Goal: Task Accomplishment & Management: Use online tool/utility

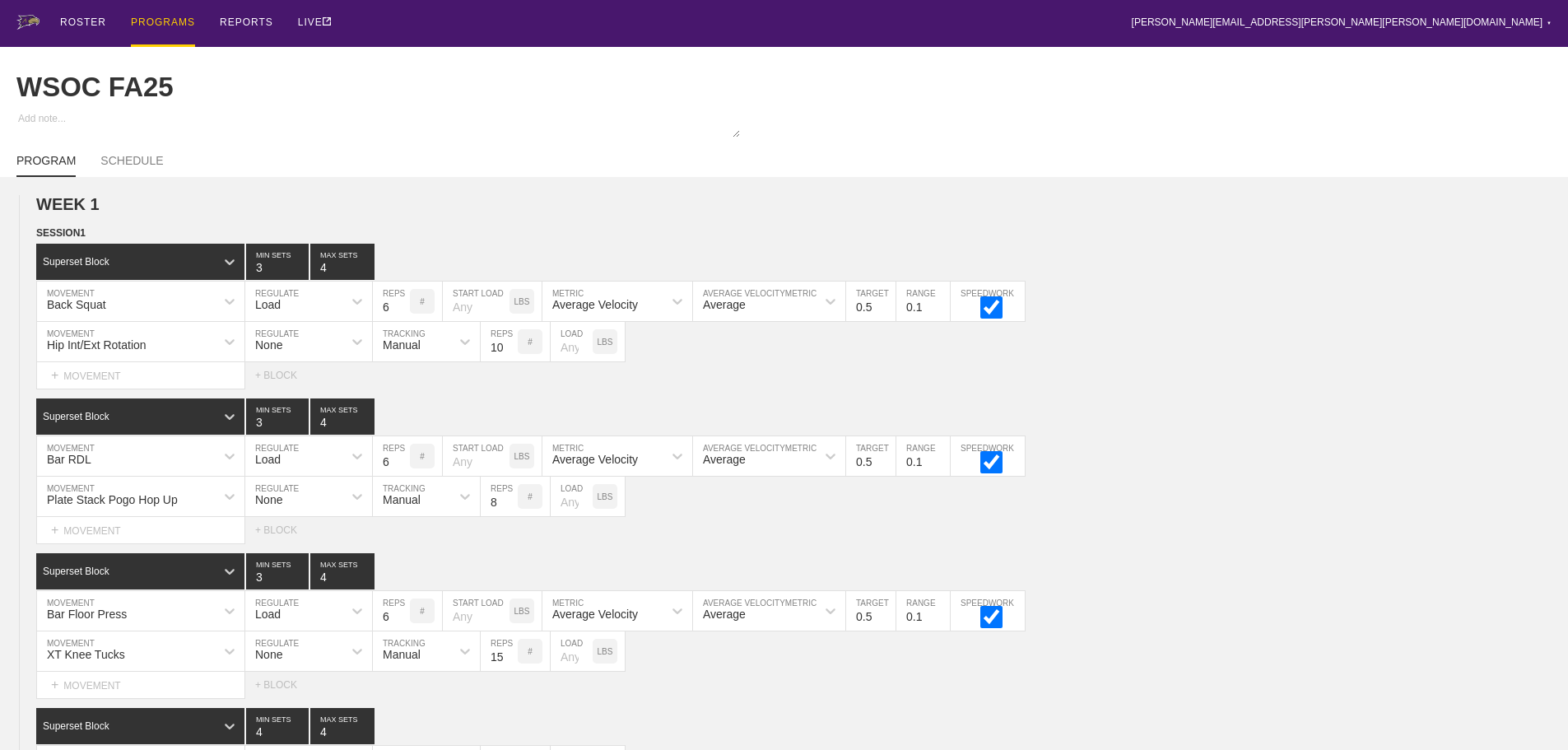
scroll to position [10666, 0]
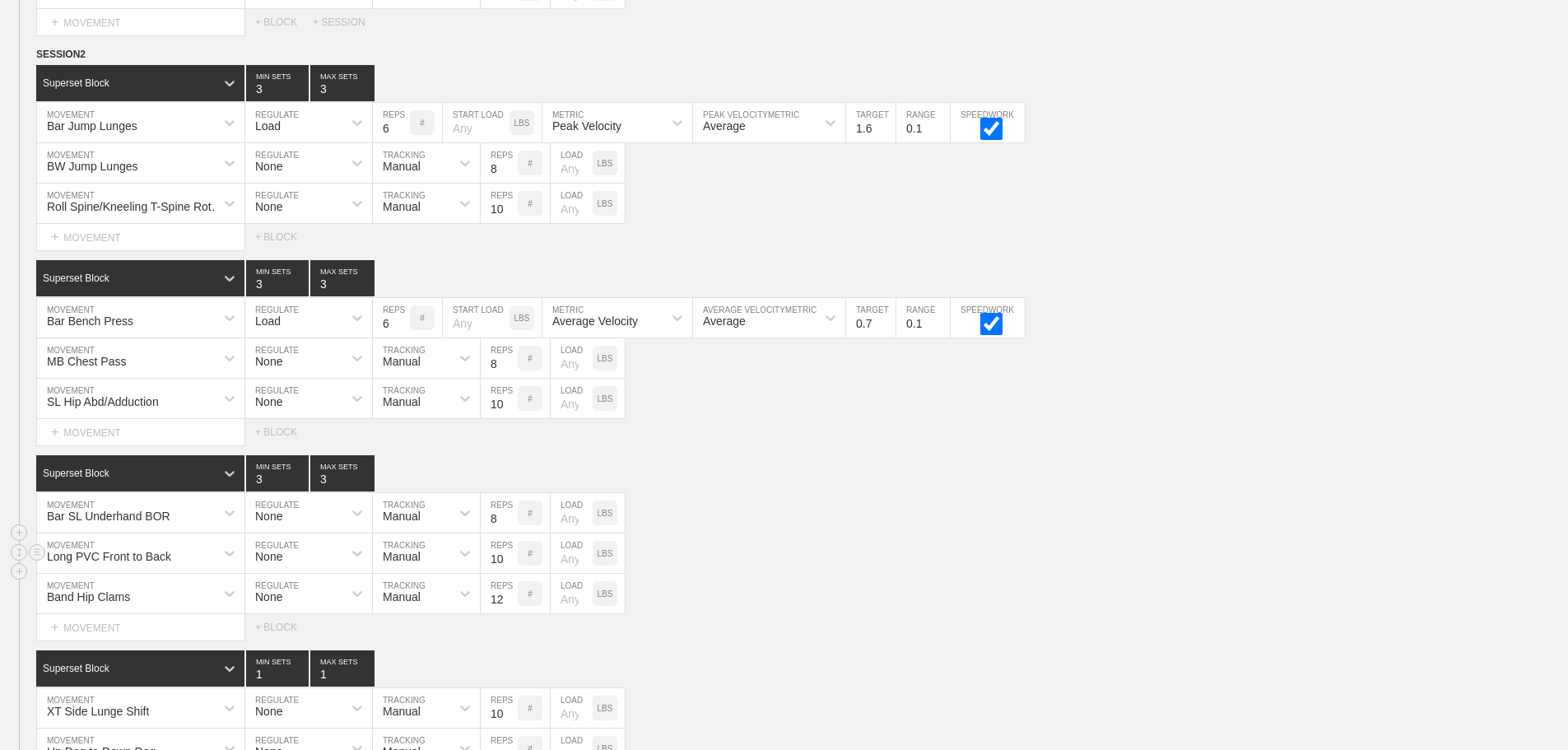
click at [1211, 554] on div "Long PVC Front to Back MOVEMENT None REGULATE Manual TRACKING 10 REPS # LOAD LBS" at bounding box center [784, 554] width 1568 height 41
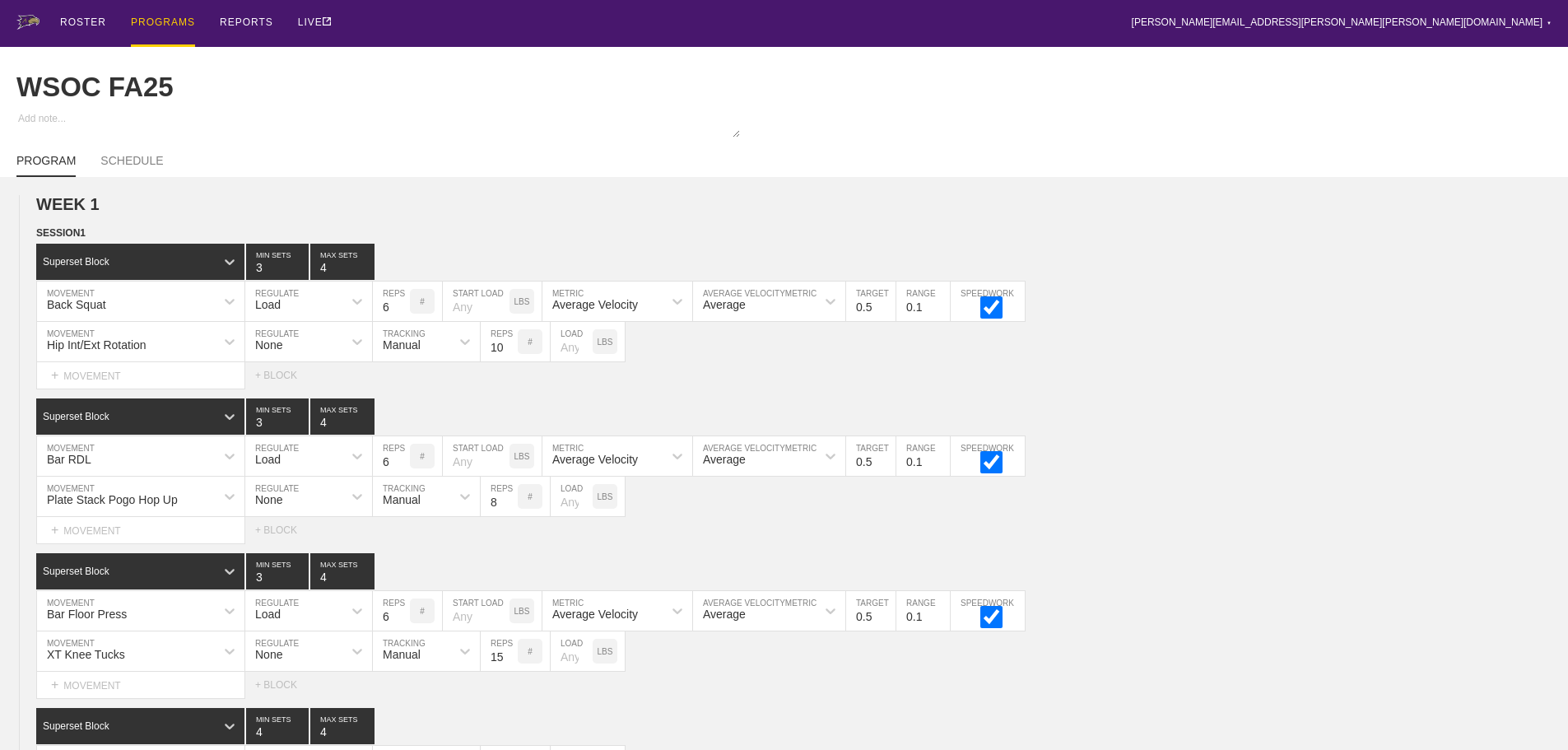
click at [149, 20] on div "PROGRAMS" at bounding box center [162, 23] width 64 height 47
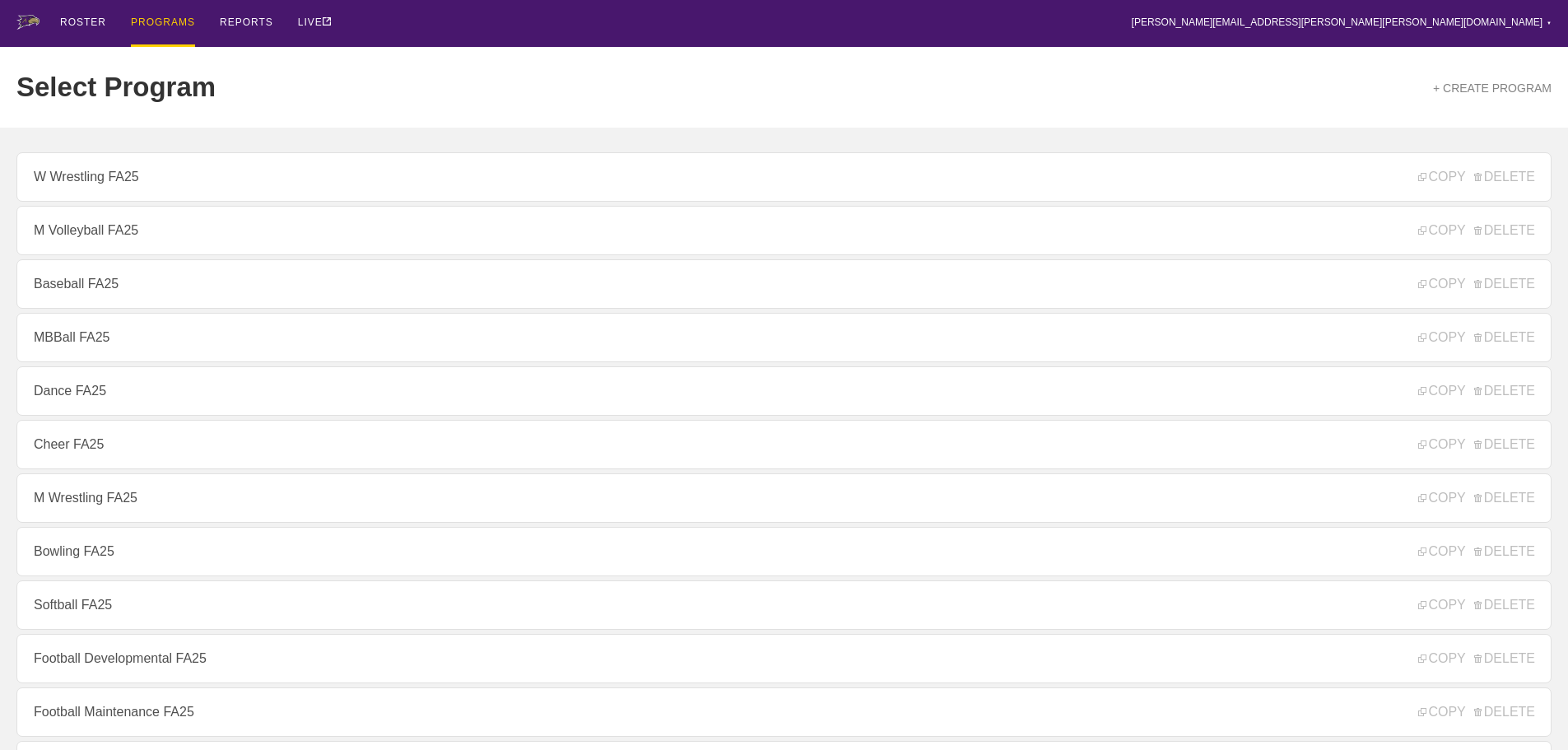
click at [940, 34] on div "ROSTER PROGRAMS REPORTS LIVE [PERSON_NAME][EMAIL_ADDRESS][PERSON_NAME][PERSON_N…" at bounding box center [784, 23] width 1535 height 47
click at [944, 37] on div "ROSTER PROGRAMS REPORTS LIVE [PERSON_NAME][EMAIL_ADDRESS][PERSON_NAME][PERSON_N…" at bounding box center [784, 23] width 1535 height 47
click at [1268, 26] on div "ROSTER PROGRAMS REPORTS LIVE [PERSON_NAME][EMAIL_ADDRESS][PERSON_NAME][PERSON_N…" at bounding box center [784, 23] width 1535 height 47
click at [1312, 38] on div "ROSTER PROGRAMS REPORTS LIVE [PERSON_NAME][EMAIL_ADDRESS][PERSON_NAME][PERSON_N…" at bounding box center [784, 23] width 1535 height 47
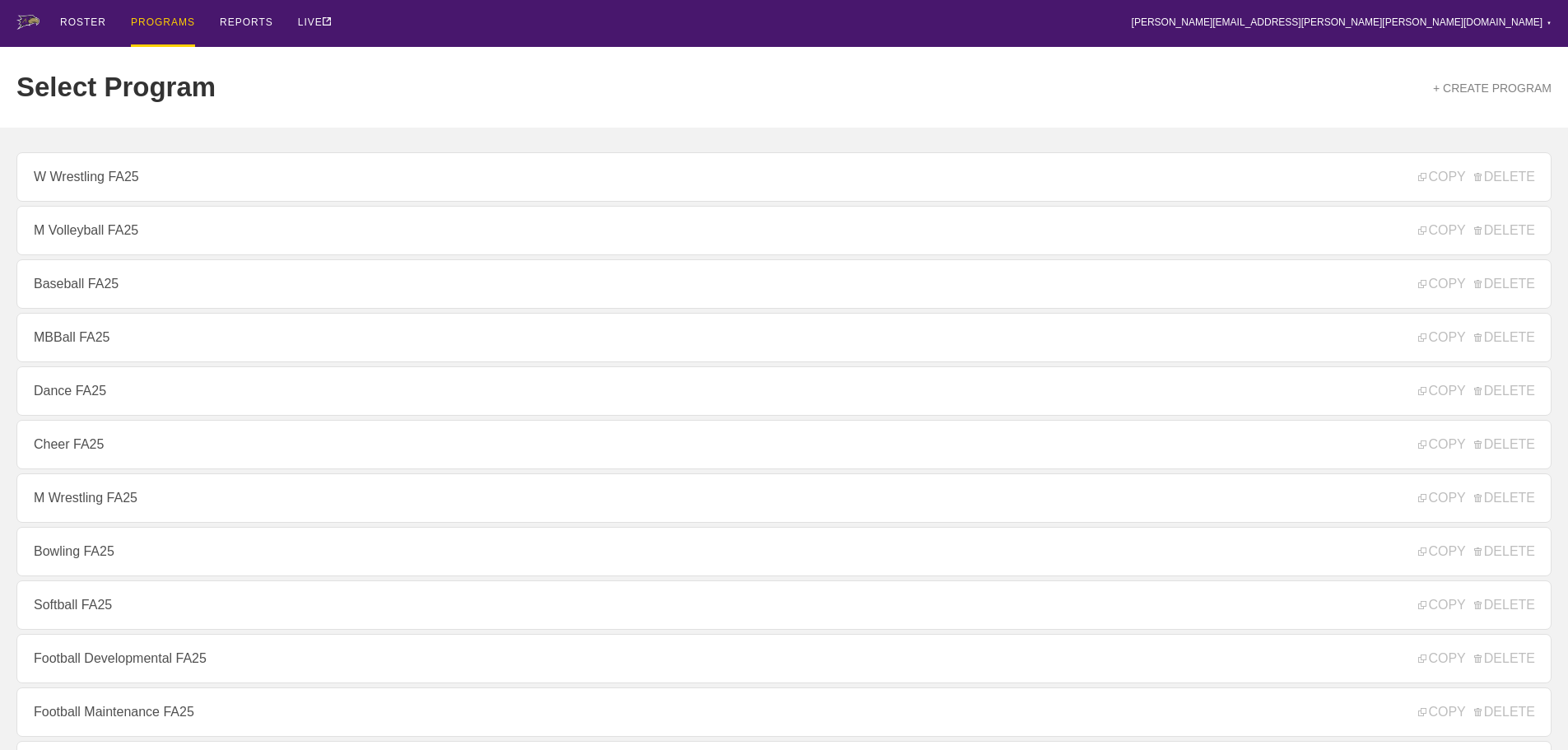
click at [596, 20] on div "ROSTER PROGRAMS REPORTS LIVE [PERSON_NAME][EMAIL_ADDRESS][PERSON_NAME][PERSON_N…" at bounding box center [784, 23] width 1535 height 47
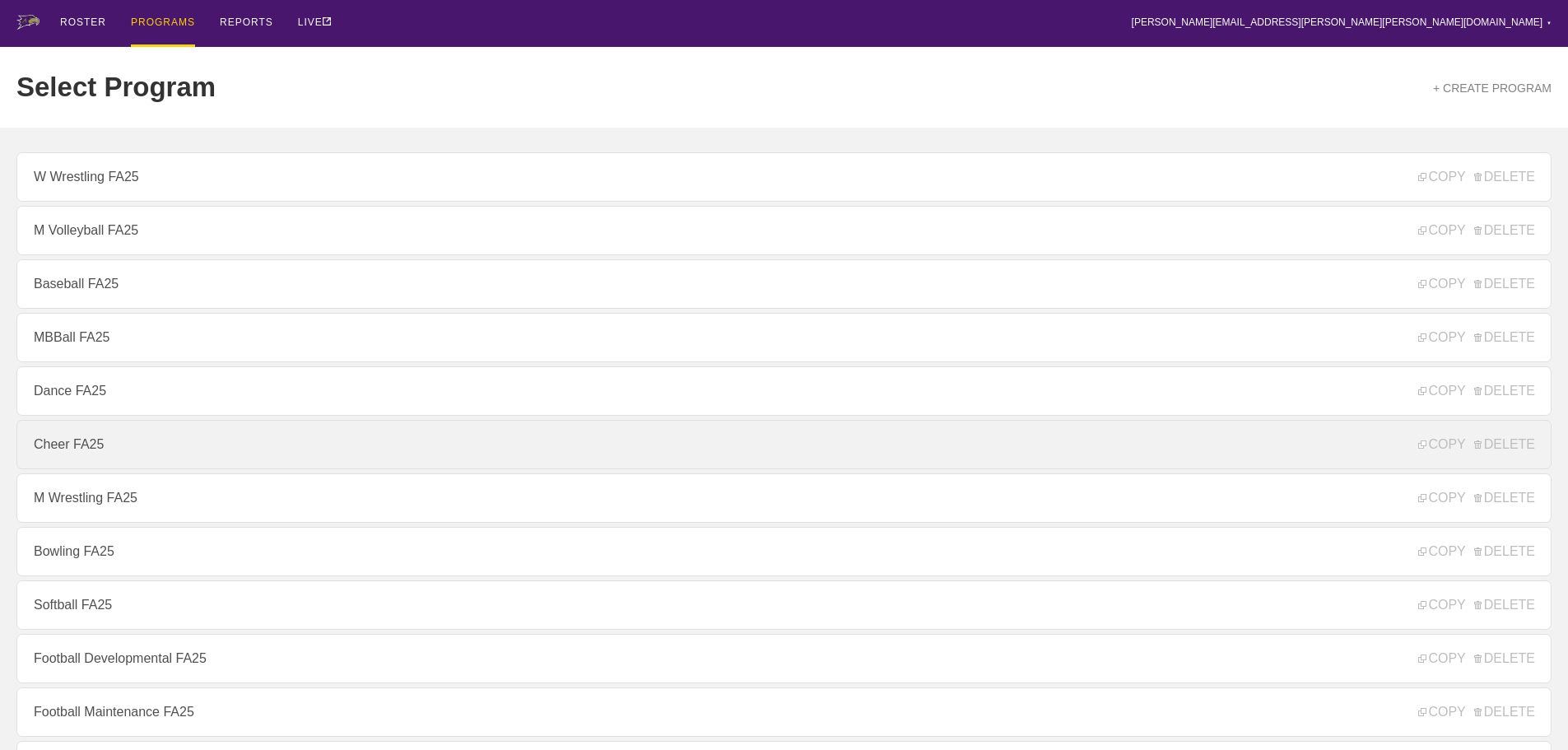
click at [62, 452] on link "Cheer FA25" at bounding box center [784, 444] width 1535 height 49
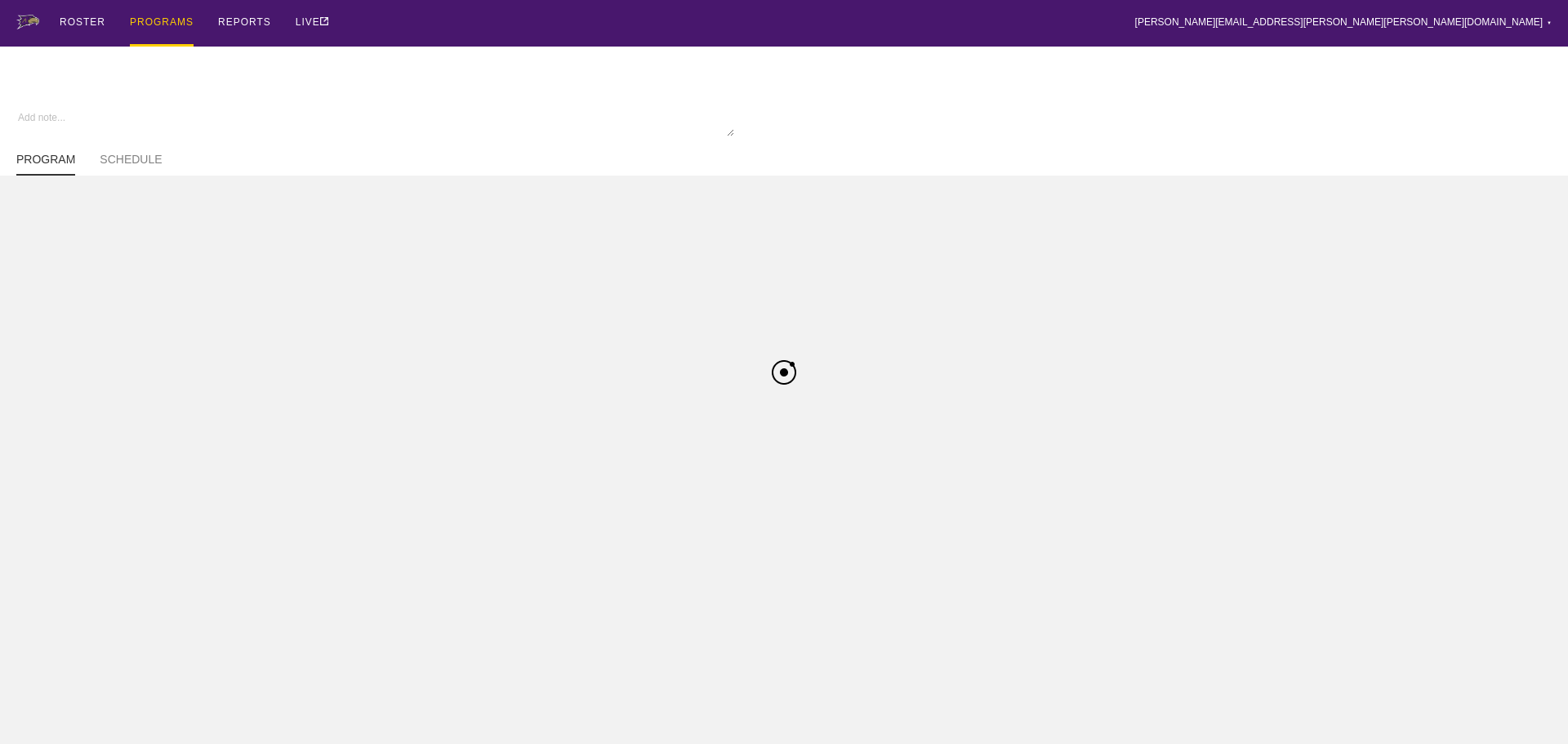
type textarea "x"
type input "Cheer FA25"
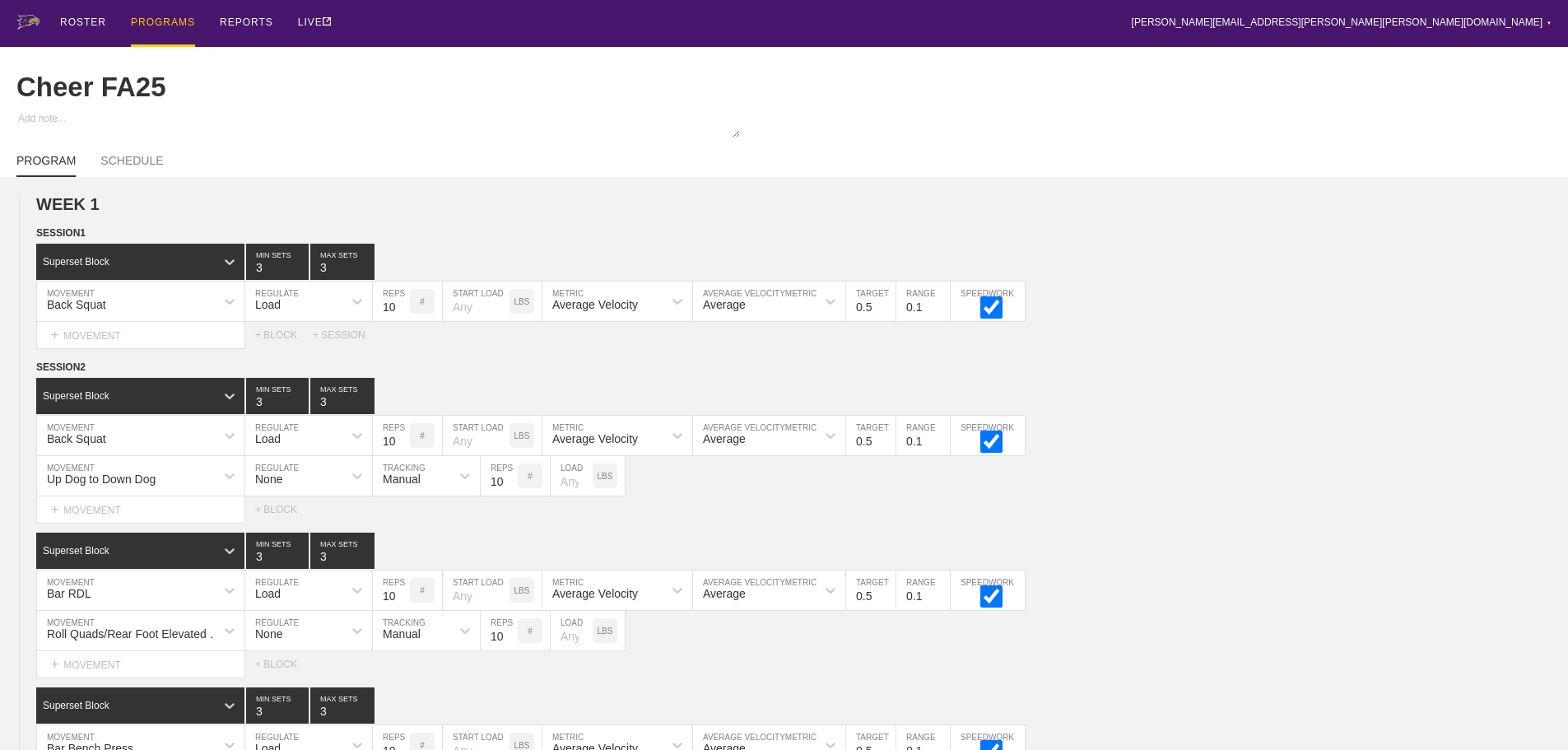
click at [597, 25] on div "ROSTER PROGRAMS REPORTS LIVE [PERSON_NAME][EMAIL_ADDRESS][PERSON_NAME][PERSON_N…" at bounding box center [784, 23] width 1535 height 47
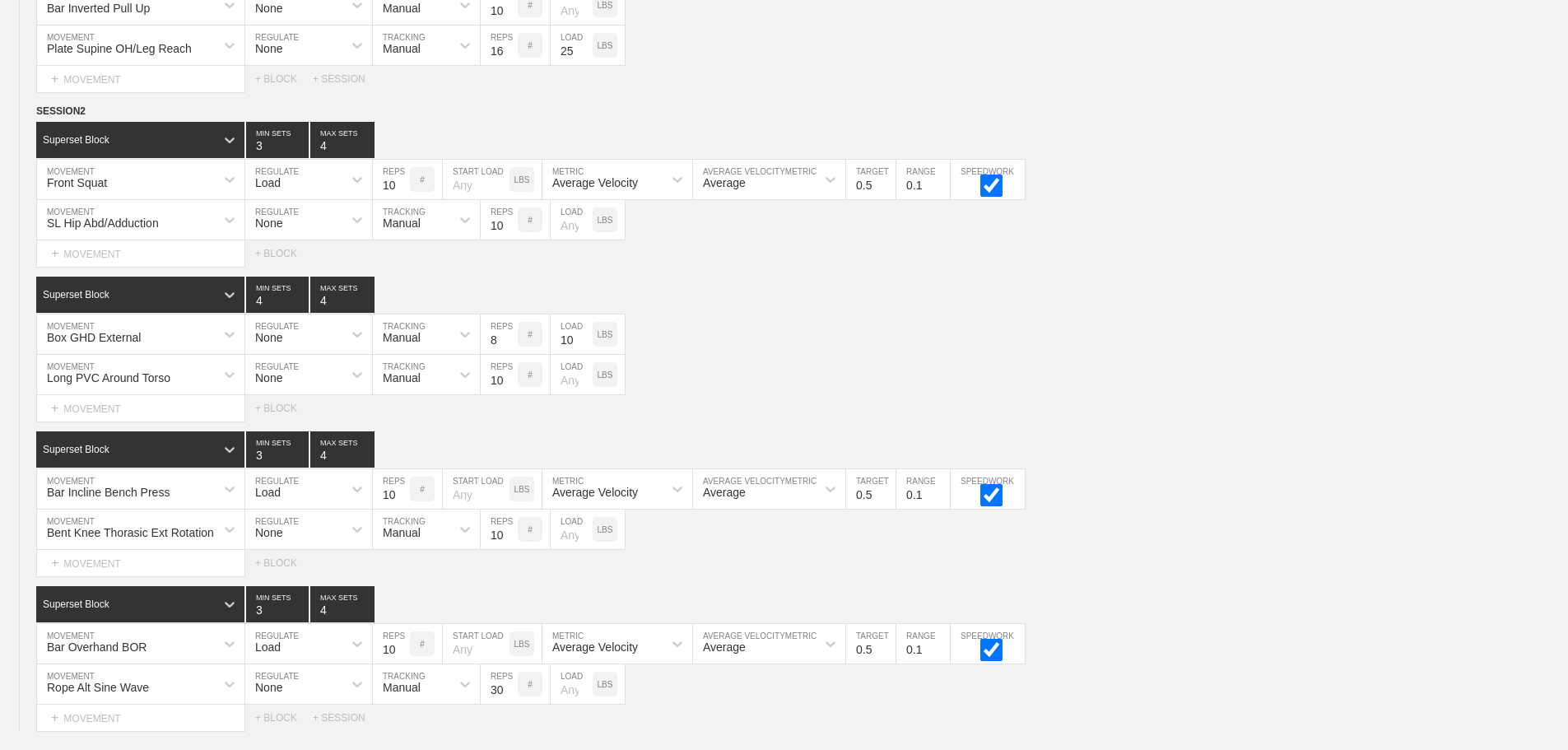
scroll to position [5760, 0]
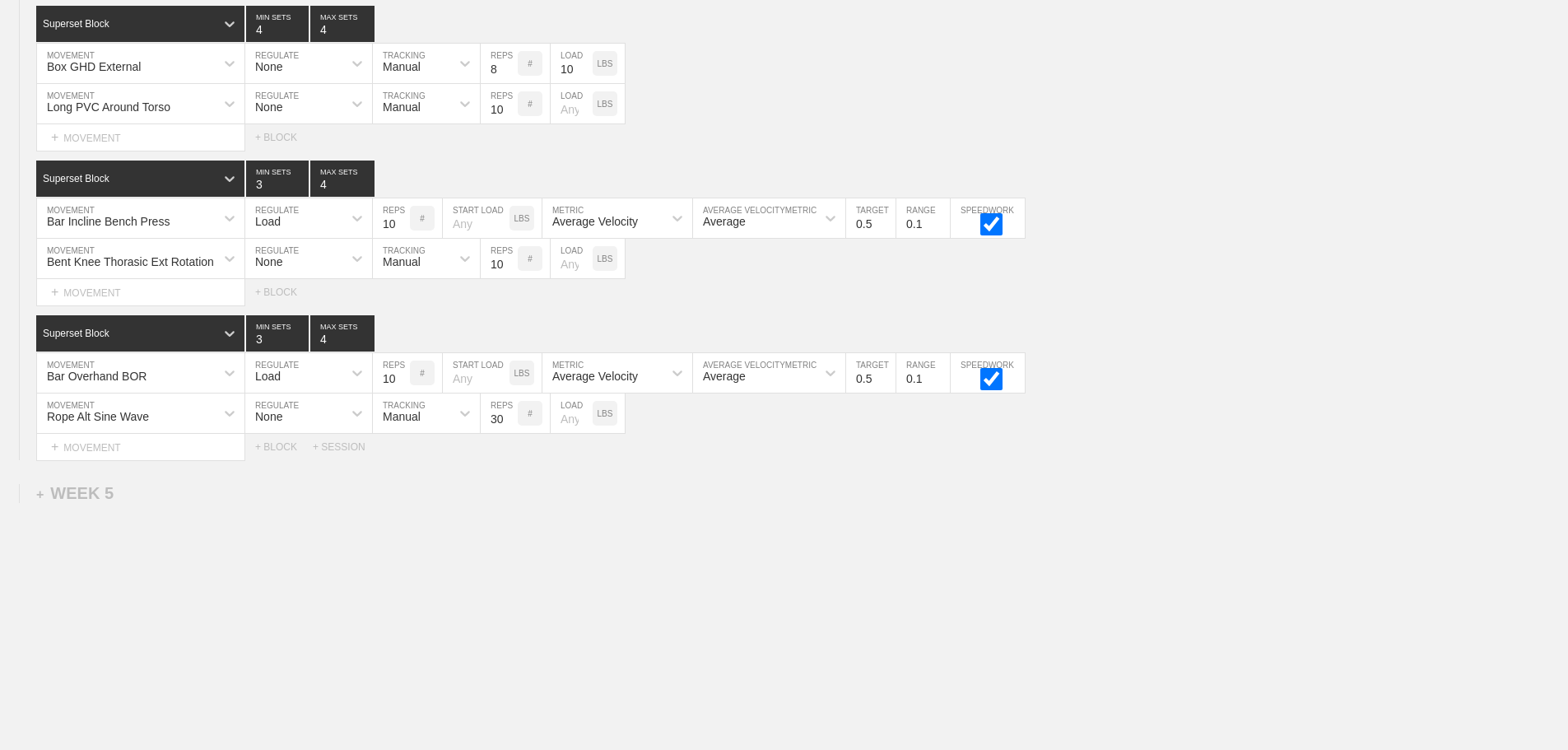
click at [334, 449] on div "+ SESSION" at bounding box center [346, 447] width 66 height 12
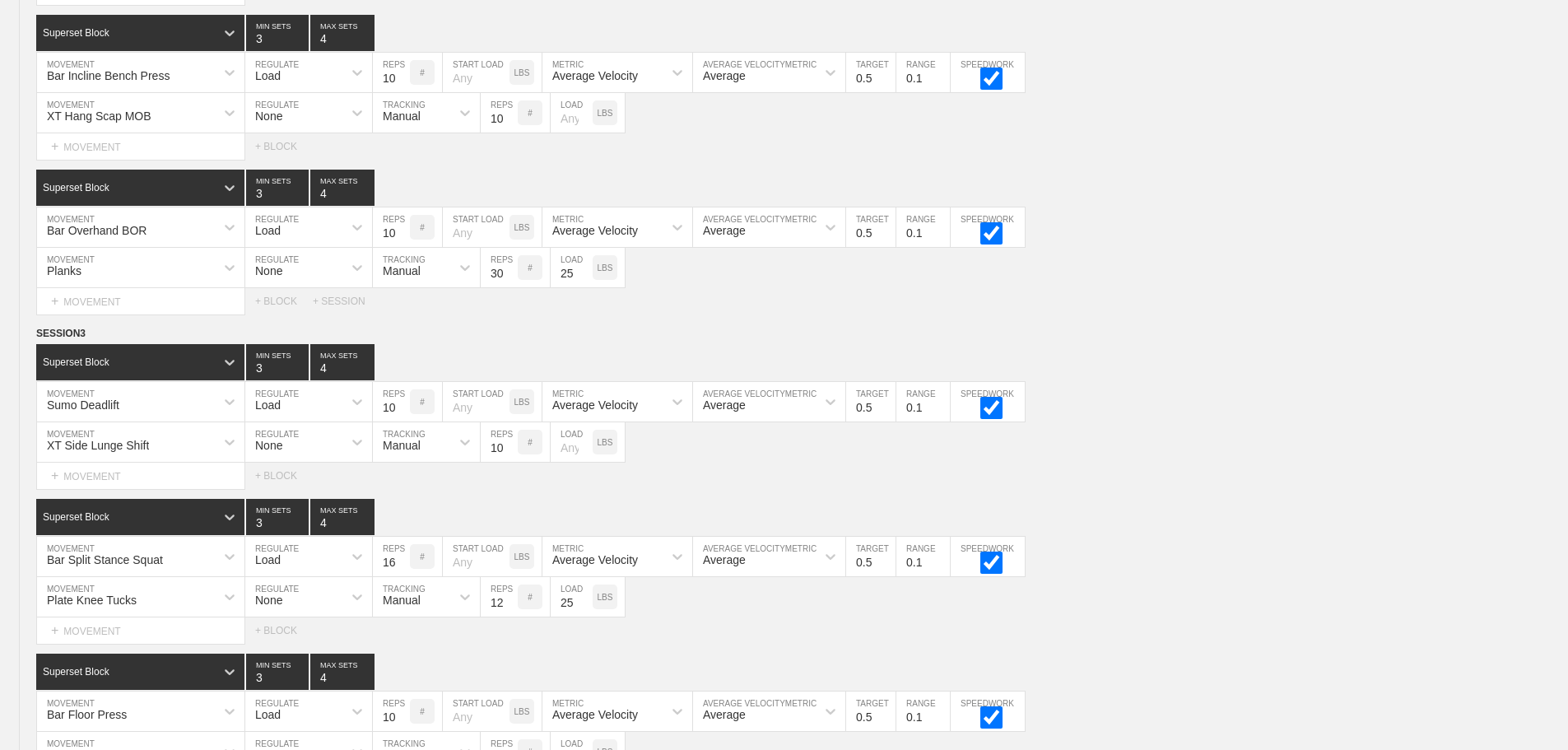
scroll to position [1974, 0]
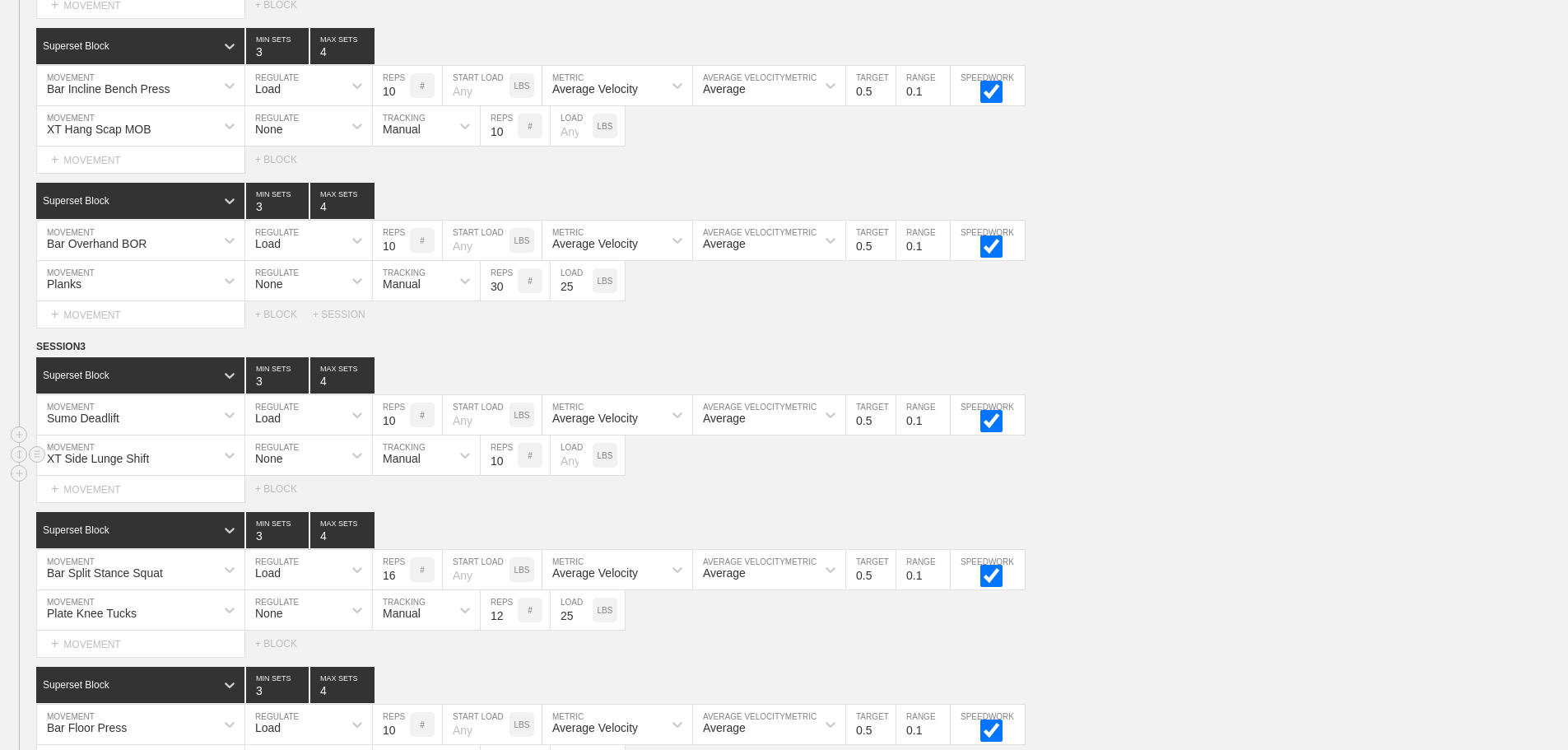
click at [1245, 463] on div "XT Side Lunge Shift MOVEMENT None REGULATE Manual TRACKING 10 REPS # LOAD LBS" at bounding box center [784, 456] width 1568 height 41
click at [36, 346] on line at bounding box center [37, 346] width 7 height 0
click at [102, 374] on div "DUPLICATE" at bounding box center [115, 378] width 131 height 25
click at [1246, 371] on div "Superset Block 3 MIN SETS 4 MAX SETS" at bounding box center [801, 375] width 1532 height 36
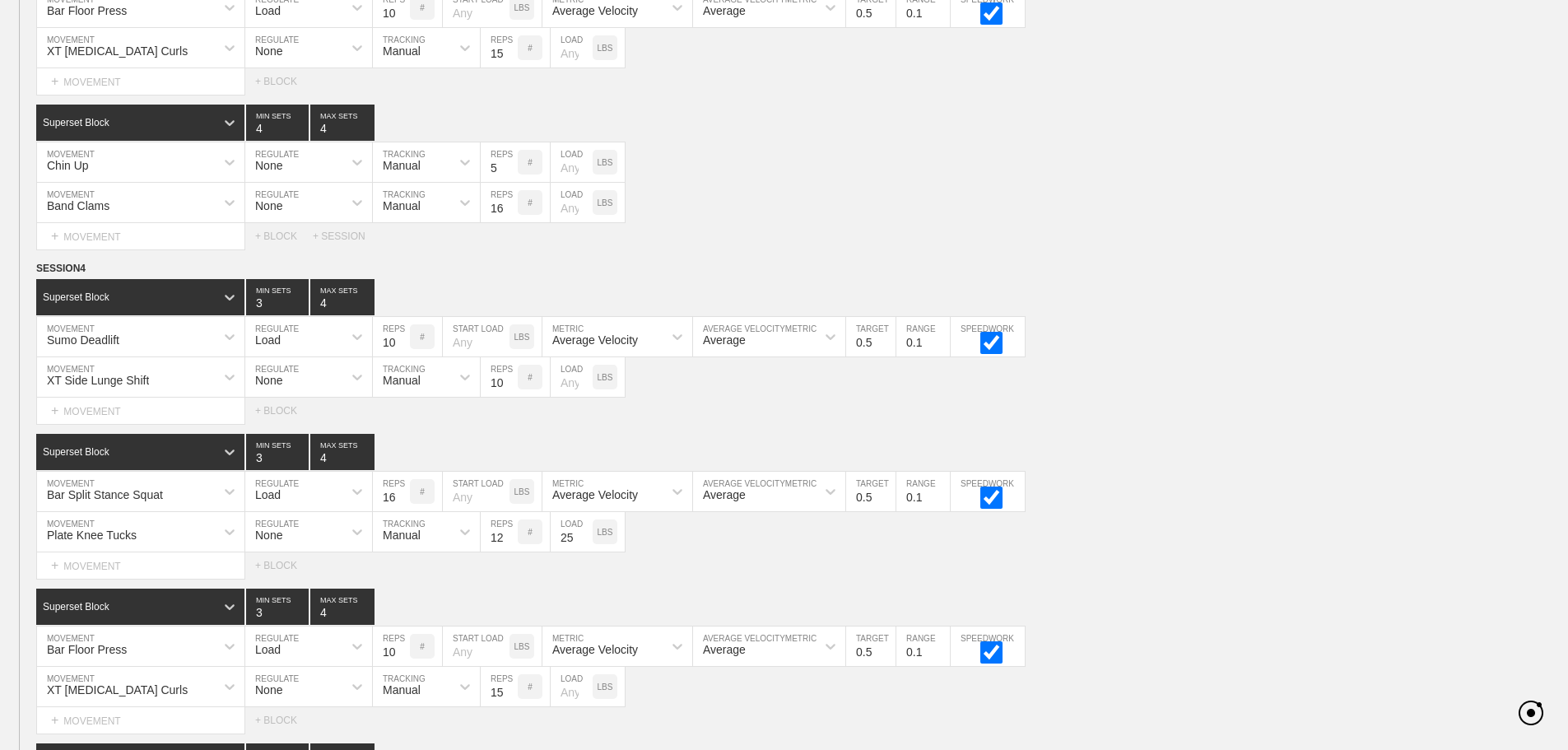
scroll to position [2797, 0]
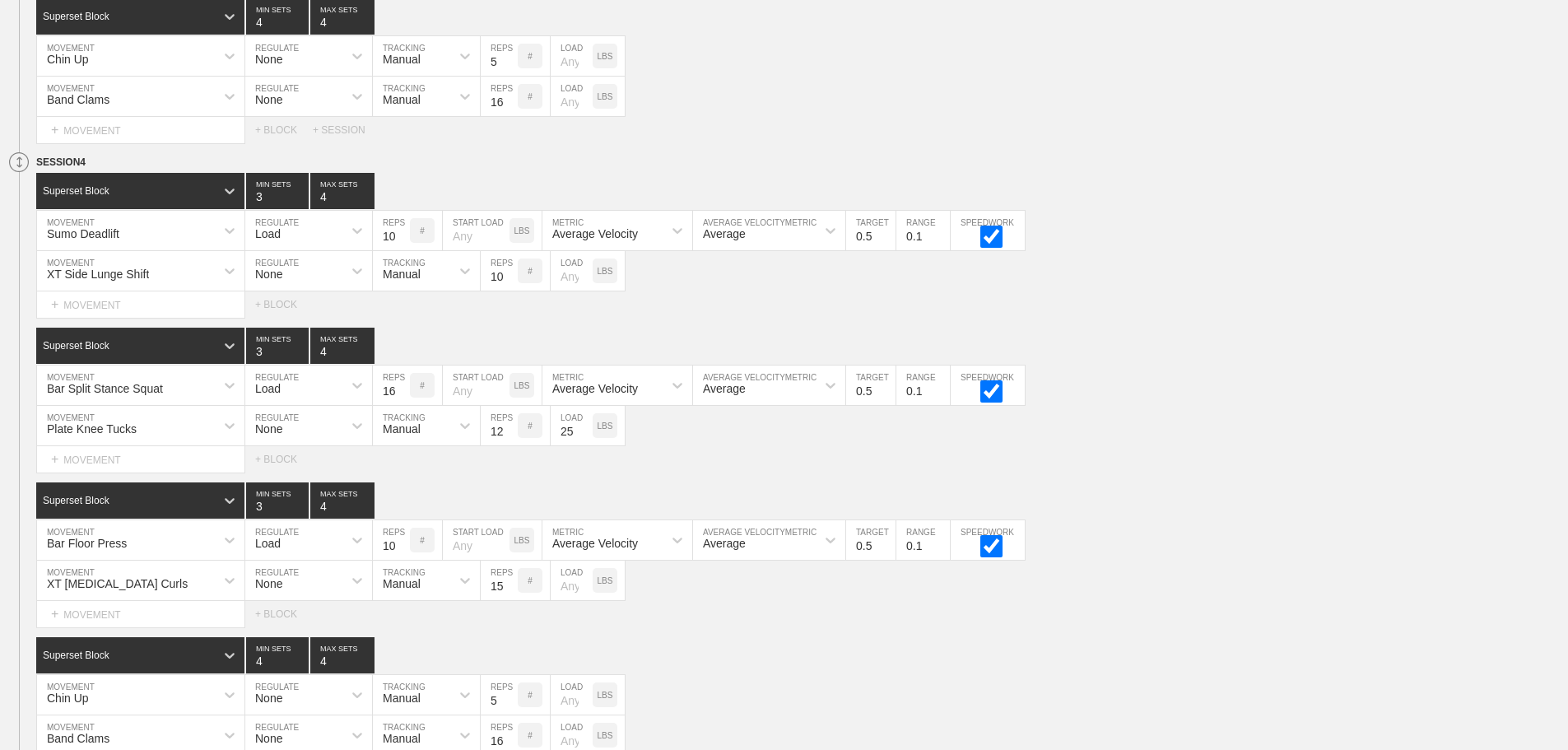
click at [15, 172] on circle at bounding box center [19, 162] width 19 height 19
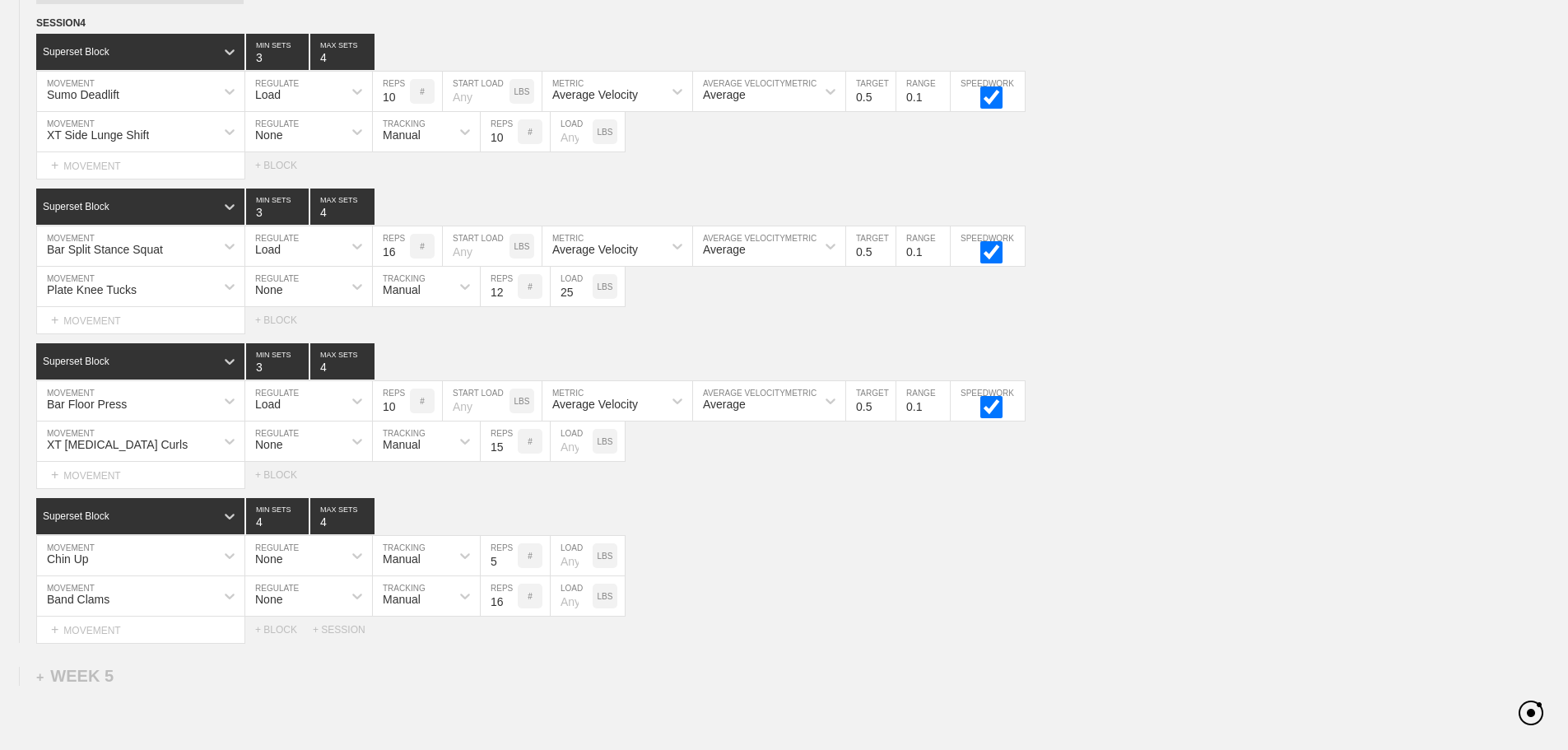
scroll to position [5621, 0]
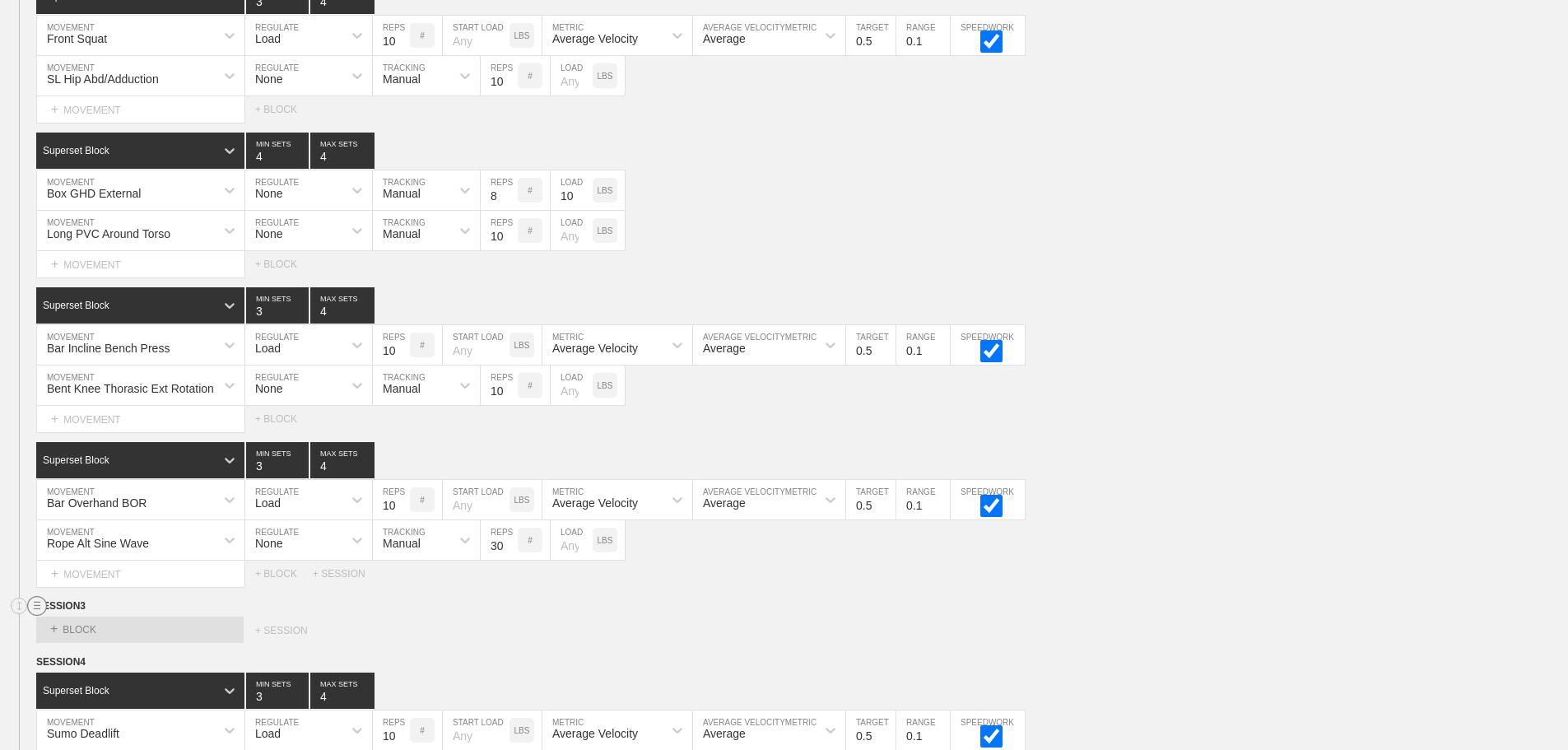
click at [33, 616] on circle at bounding box center [38, 606] width 19 height 19
click at [103, 663] on div "DELETE" at bounding box center [115, 662] width 131 height 25
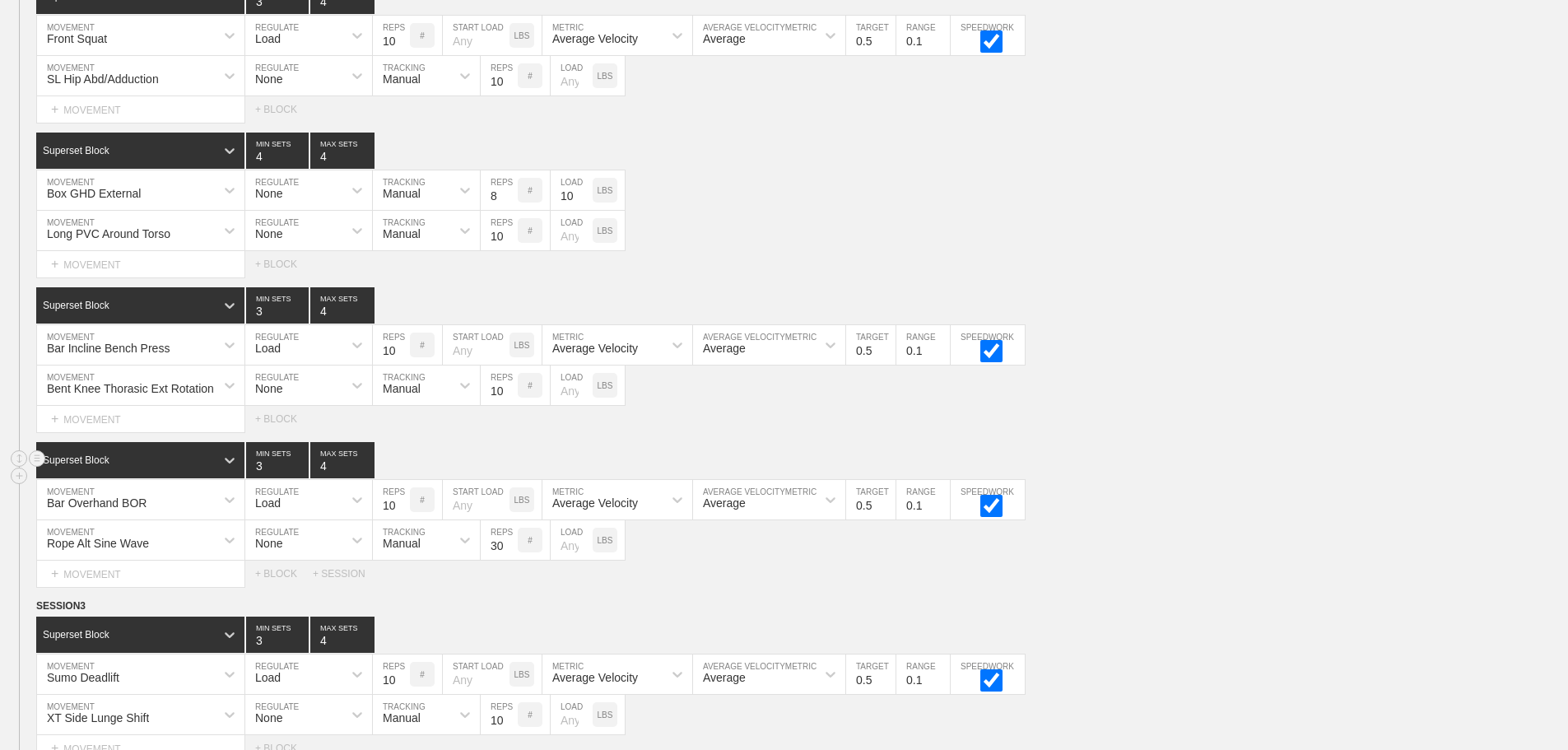
drag, startPoint x: 1457, startPoint y: 435, endPoint x: 1347, endPoint y: 465, distance: 114.0
click at [1455, 432] on div "Select... MOVEMENT + MOVEMENT + BLOCK" at bounding box center [784, 418] width 1568 height 26
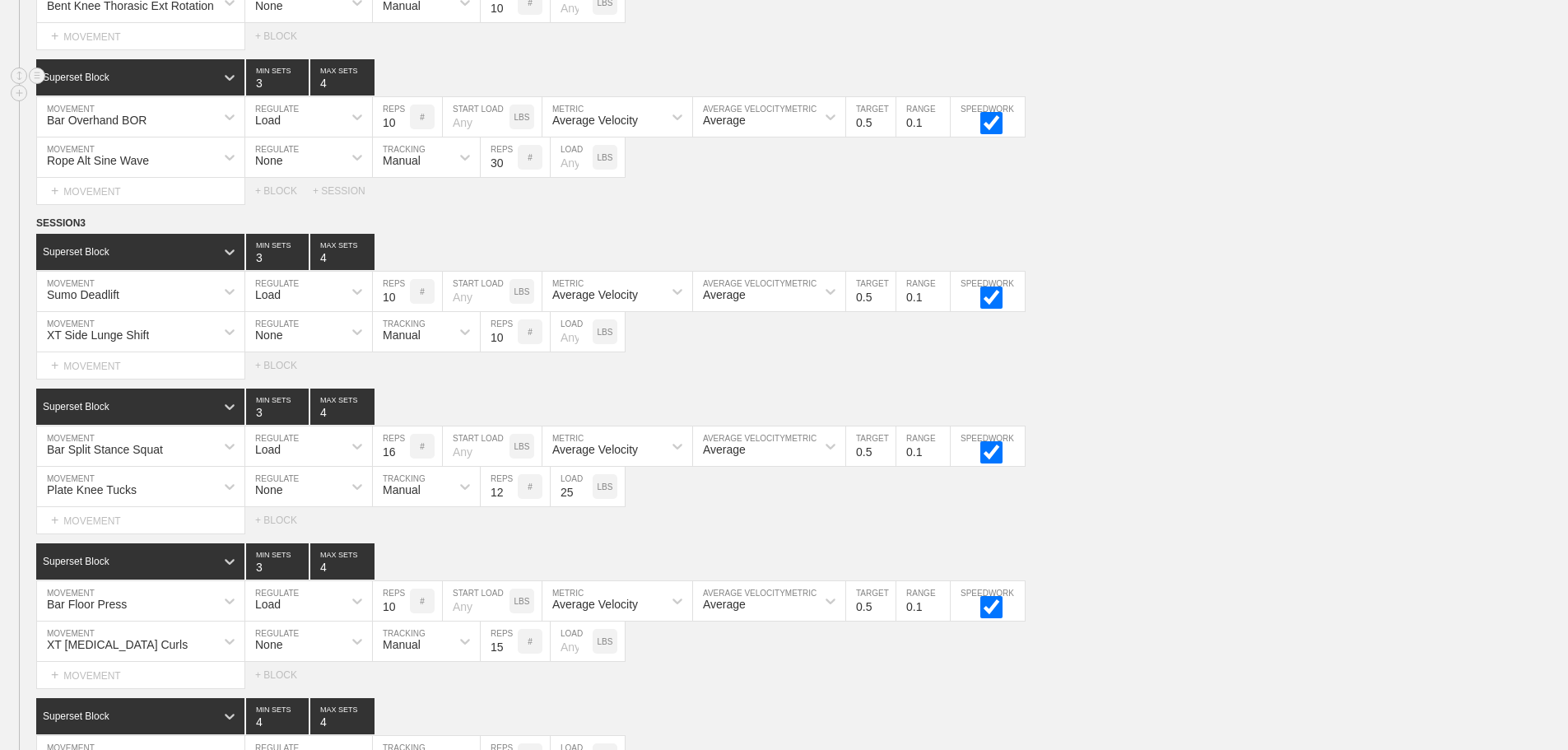
scroll to position [6032, 0]
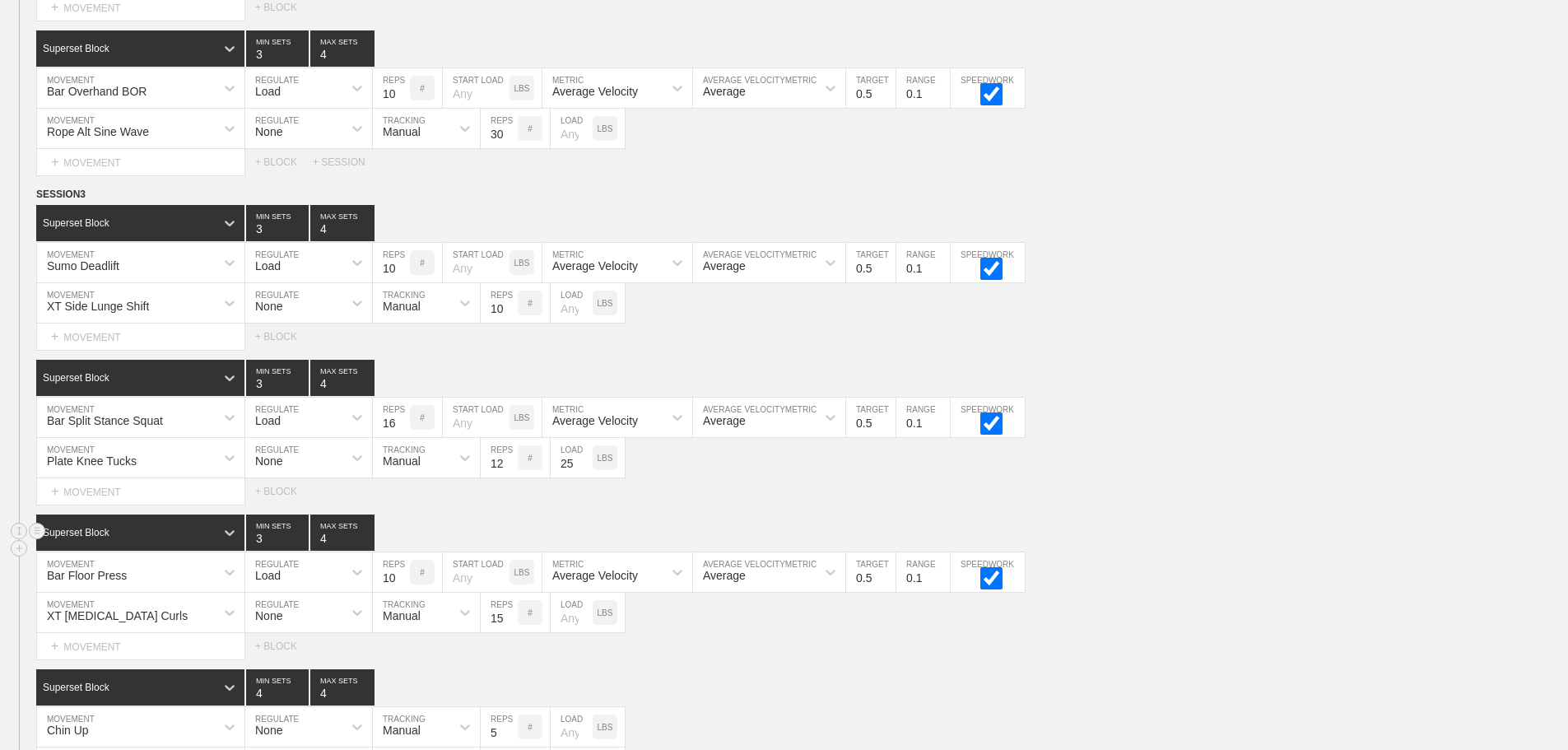
click at [1161, 541] on div "Superset Block 3 MIN SETS 4 MAX SETS" at bounding box center [801, 532] width 1532 height 36
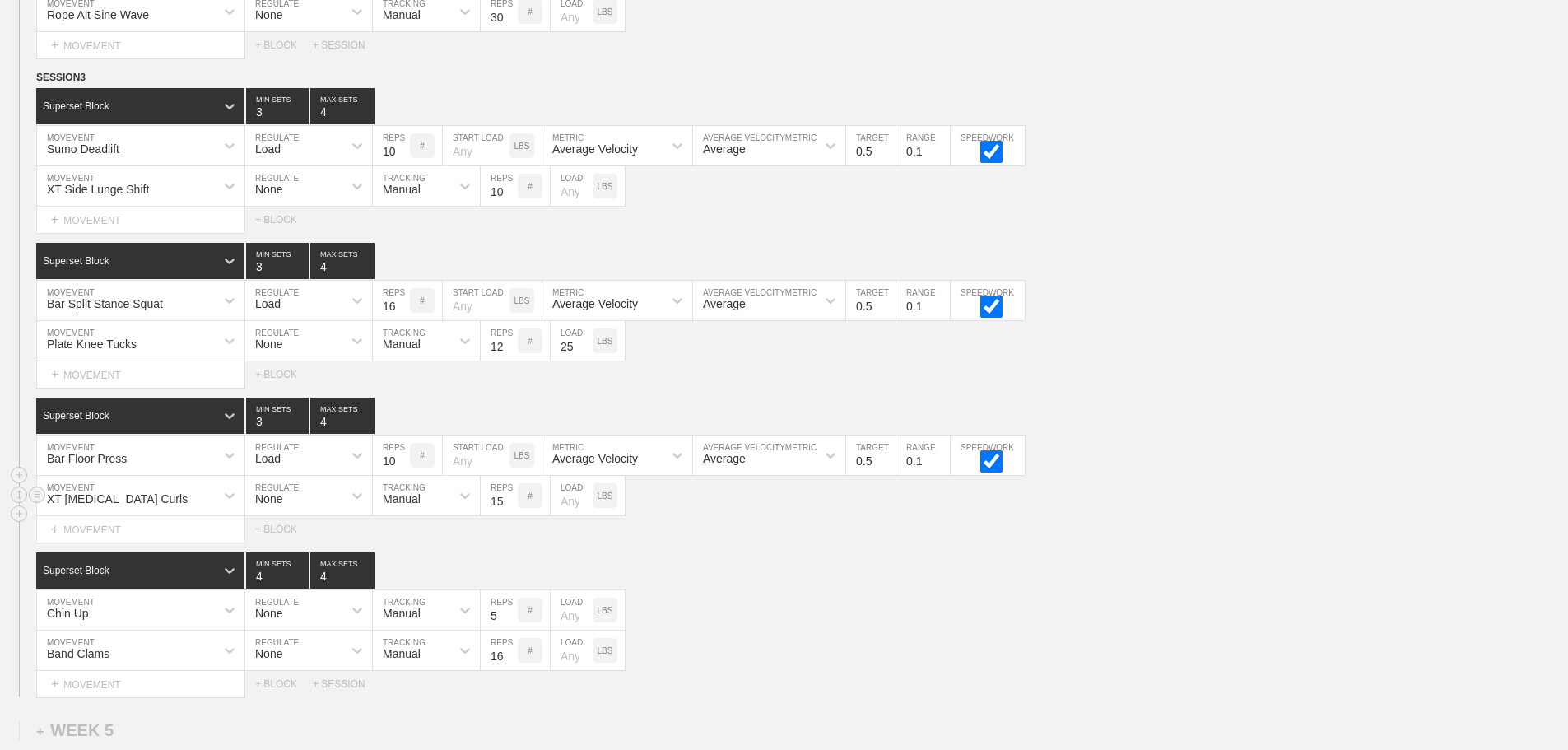
click at [214, 515] on div "XT [MEDICAL_DATA] Curls" at bounding box center [140, 495] width 208 height 40
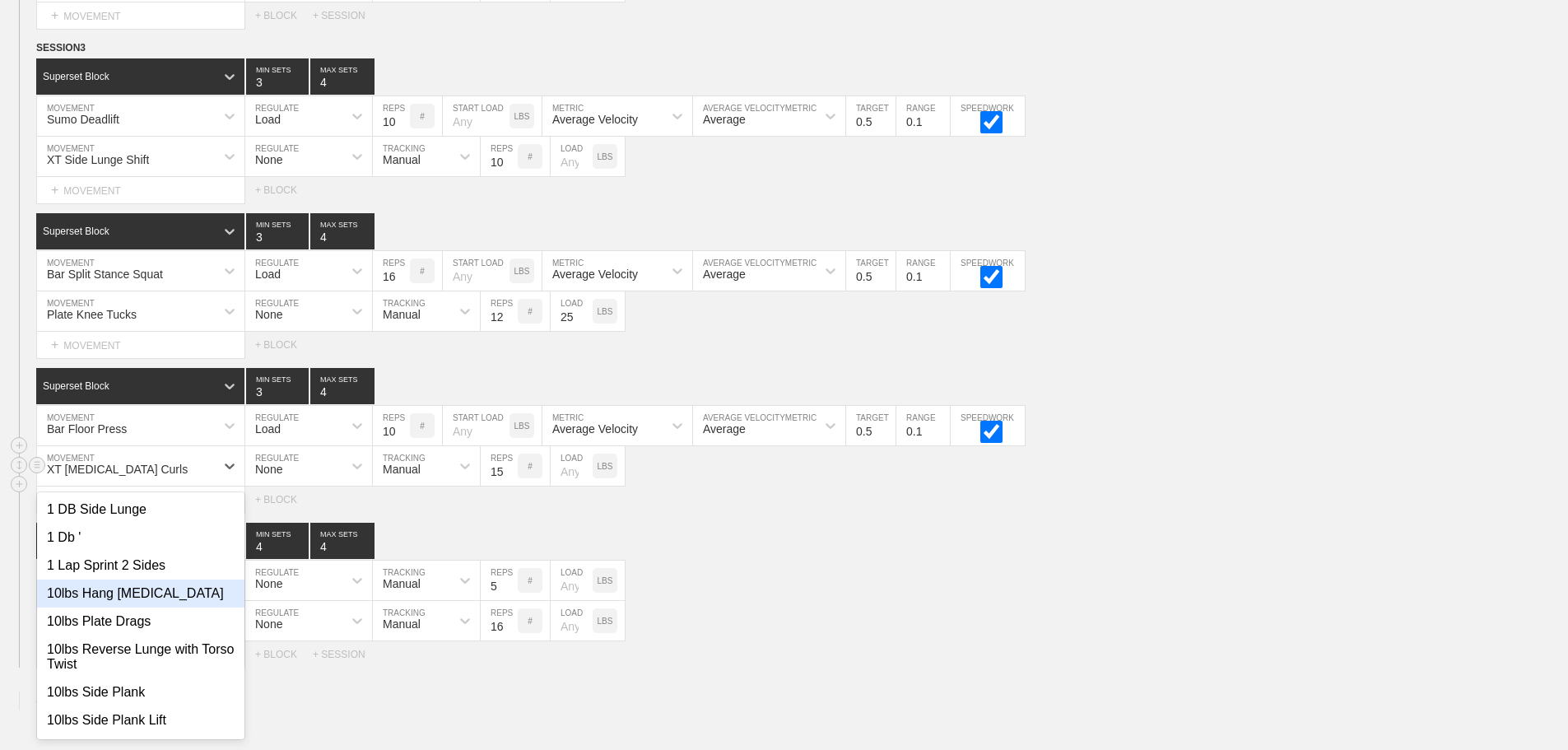
scroll to position [6188, 0]
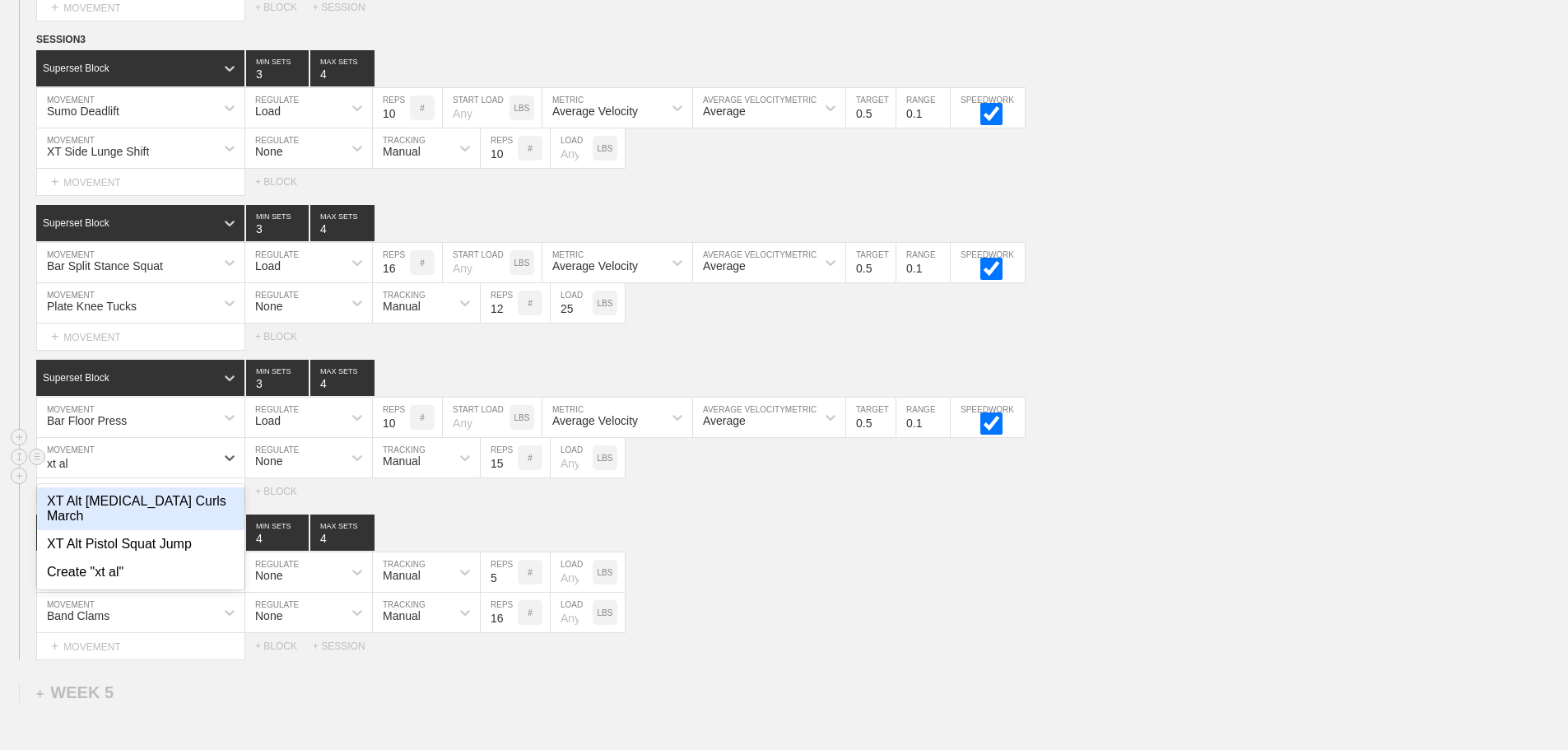
type input "xt alt"
click at [208, 520] on div "XT Alt [MEDICAL_DATA] Curls March" at bounding box center [140, 508] width 208 height 43
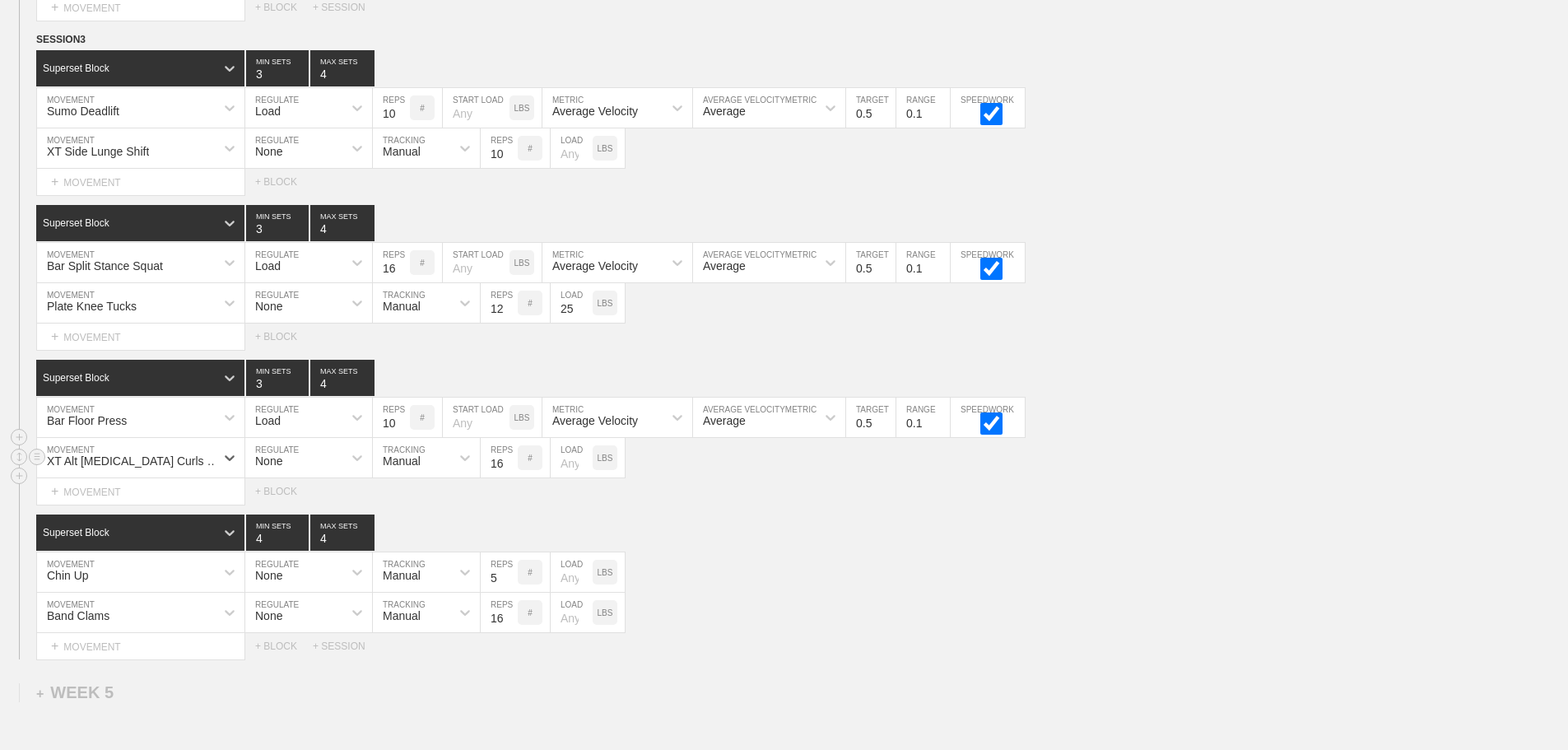
type input "16"
click at [508, 469] on input "16" at bounding box center [499, 457] width 37 height 40
drag, startPoint x: 1002, startPoint y: 577, endPoint x: 950, endPoint y: 576, distance: 52.0
click at [1002, 577] on div "Chin Up MOVEMENT None REGULATE Manual TRACKING 5 REPS # LOAD LBS" at bounding box center [784, 572] width 1568 height 41
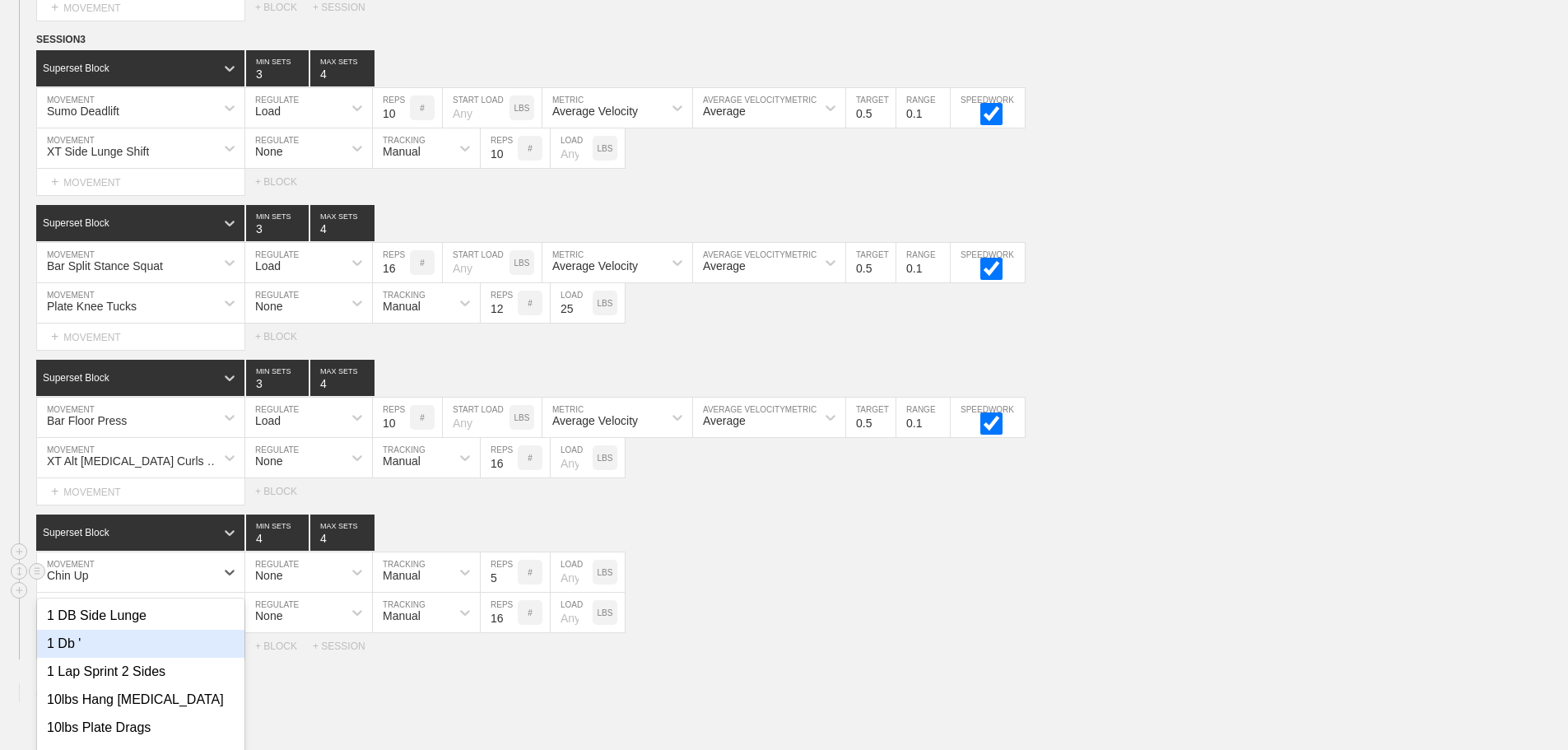
click at [186, 585] on div "option 1 Db ' focused, 2 of 801. 801 results available. Use Up and Down to choo…" at bounding box center [140, 571] width 208 height 40
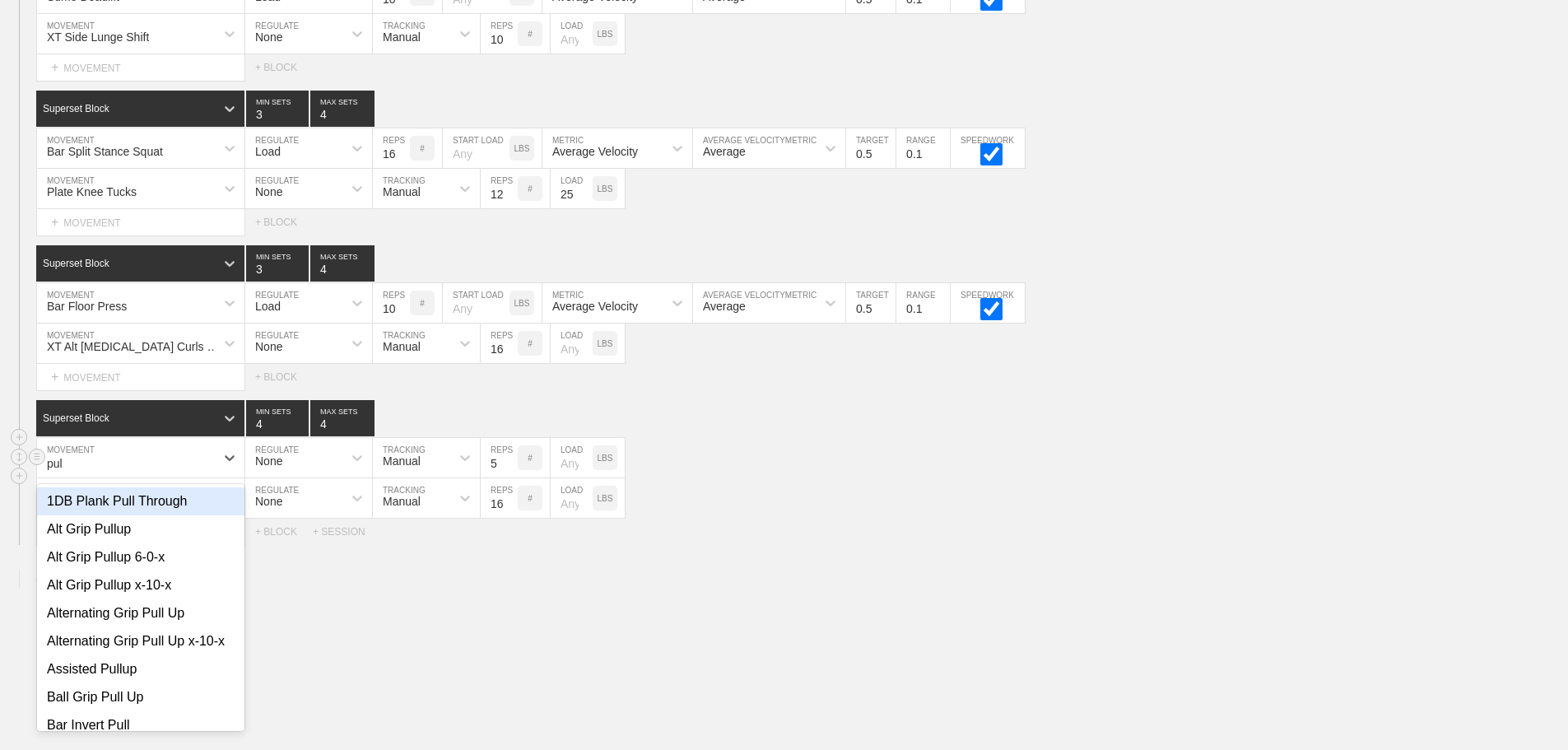
type input "pull"
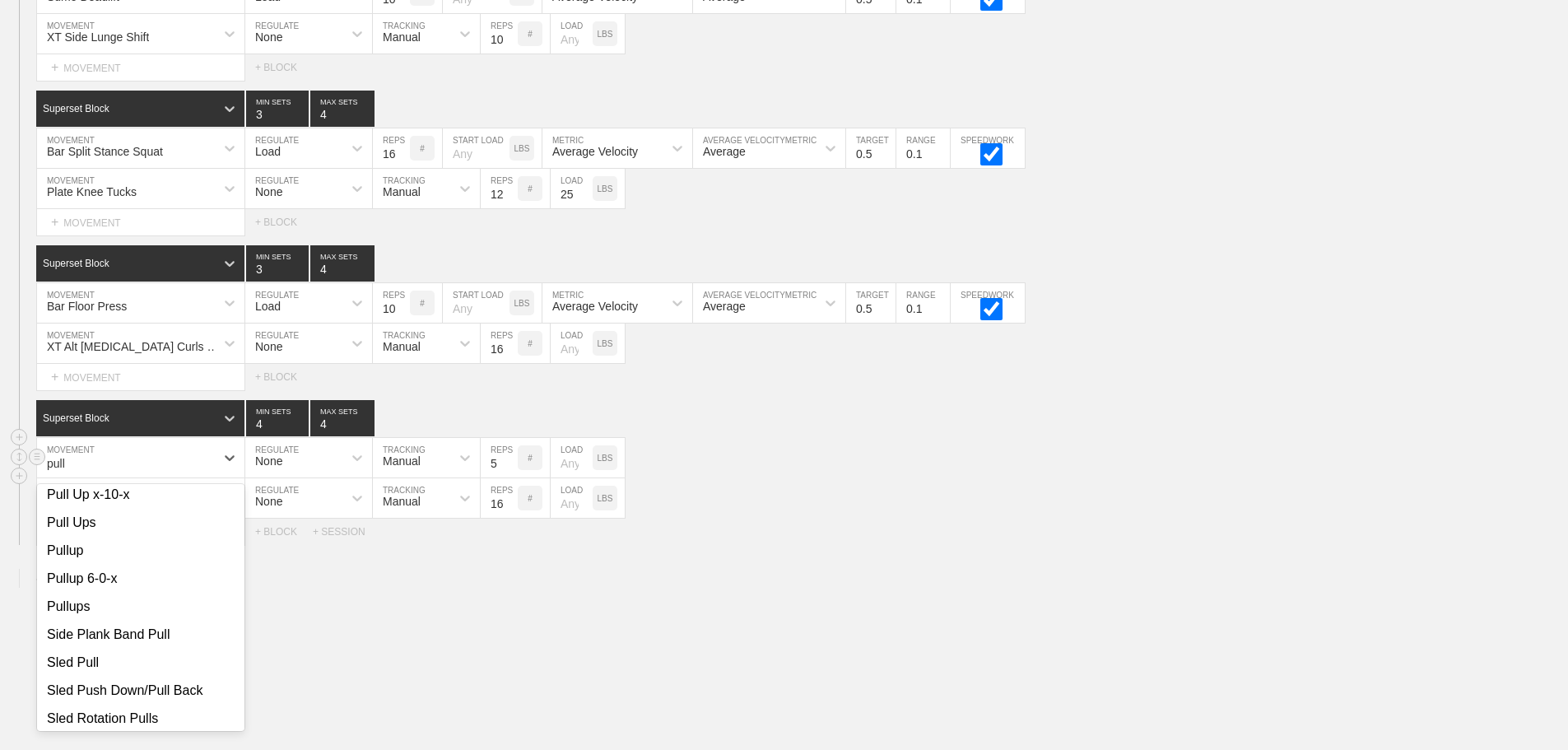
scroll to position [906, 0]
click at [72, 534] on div "Pull Ups" at bounding box center [140, 519] width 208 height 28
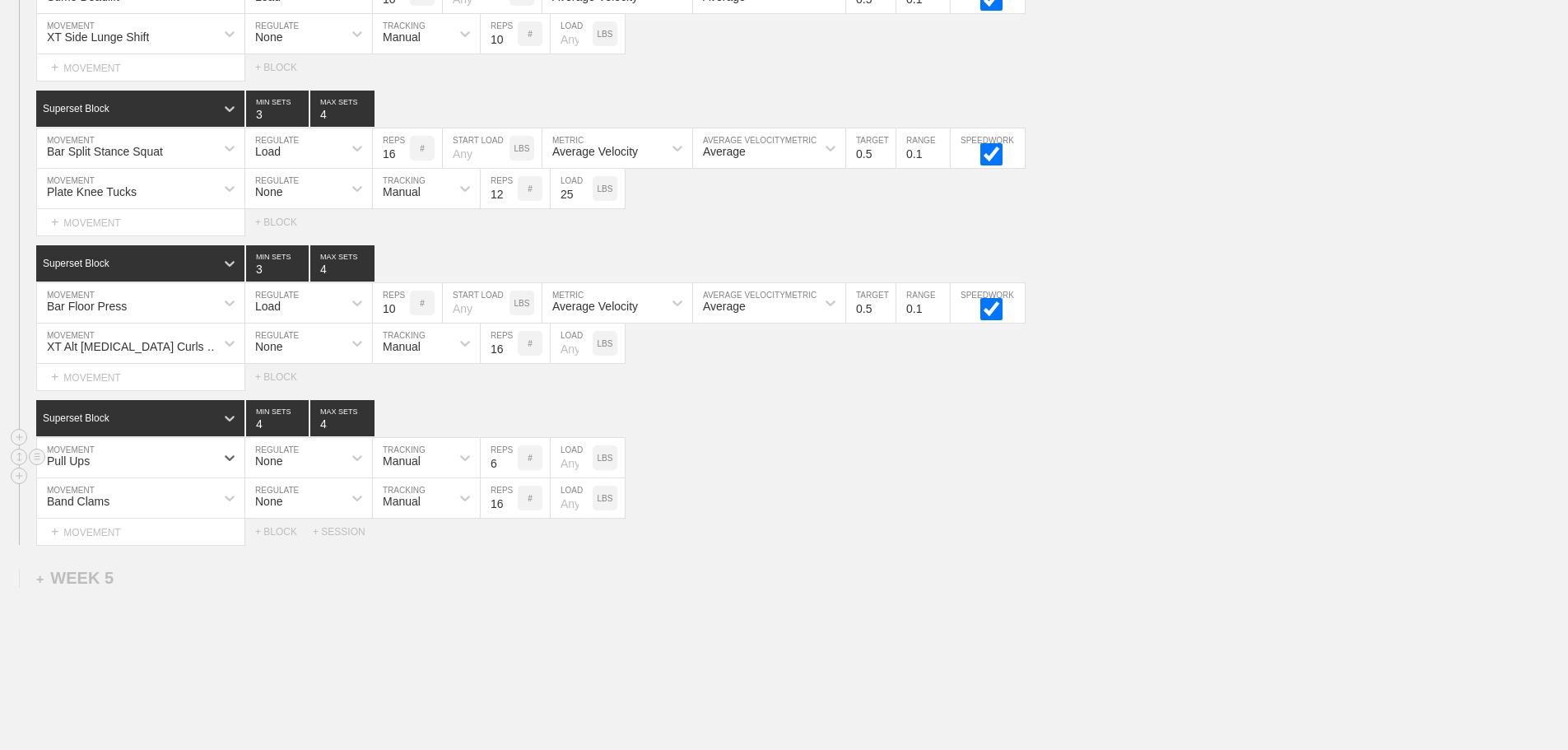
type input "6"
click at [508, 472] on input "6" at bounding box center [499, 457] width 37 height 40
click at [843, 476] on div "Pull Ups MOVEMENT None REGULATE Manual TRACKING 6 REPS # LOAD LBS" at bounding box center [784, 458] width 1568 height 41
click at [812, 510] on div "Band Clams MOVEMENT None REGULATE Manual TRACKING 16 REPS # LOAD LBS" at bounding box center [784, 499] width 1568 height 41
click at [963, 431] on div "Superset Block 4 MIN SETS 4 MAX SETS" at bounding box center [801, 418] width 1532 height 36
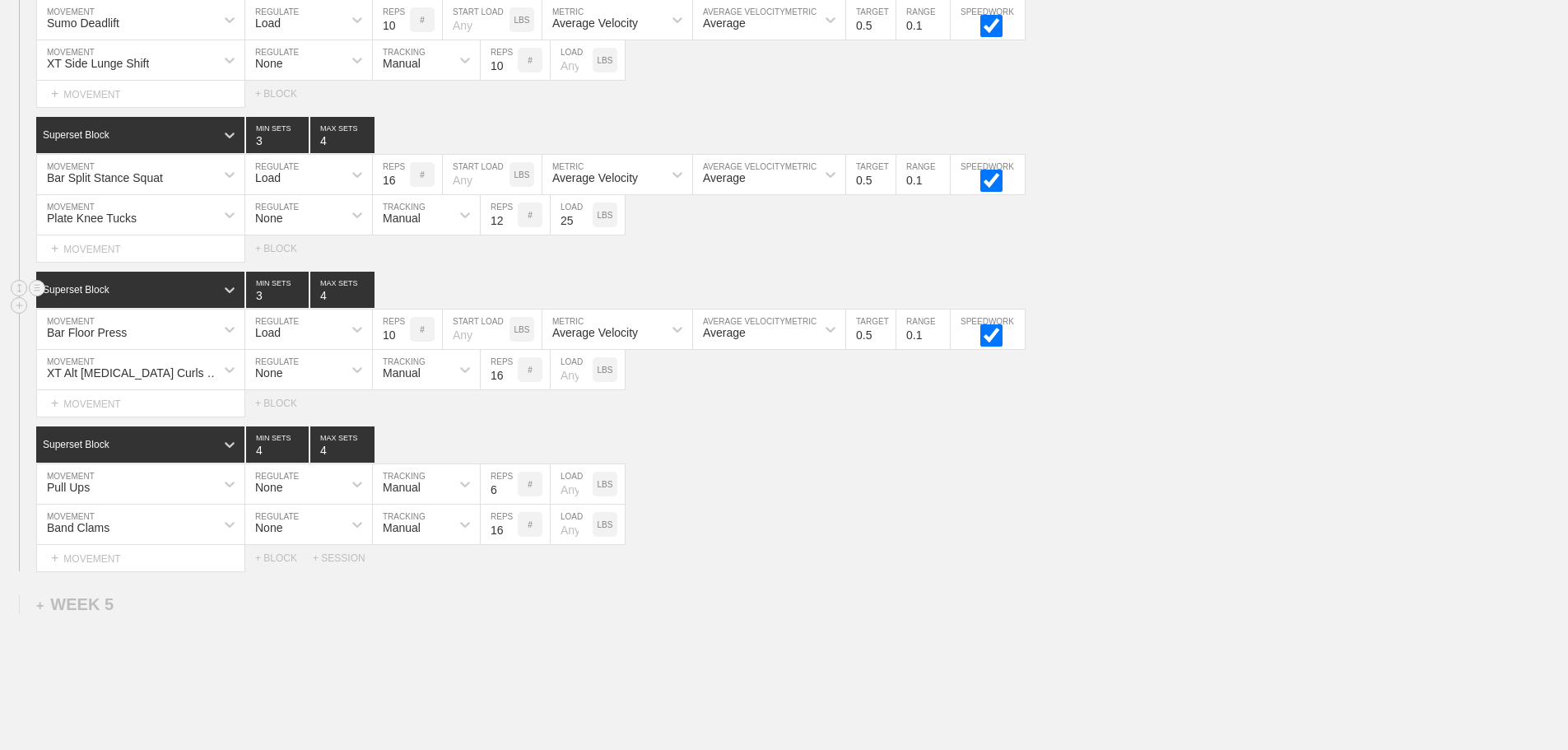
scroll to position [6398, 0]
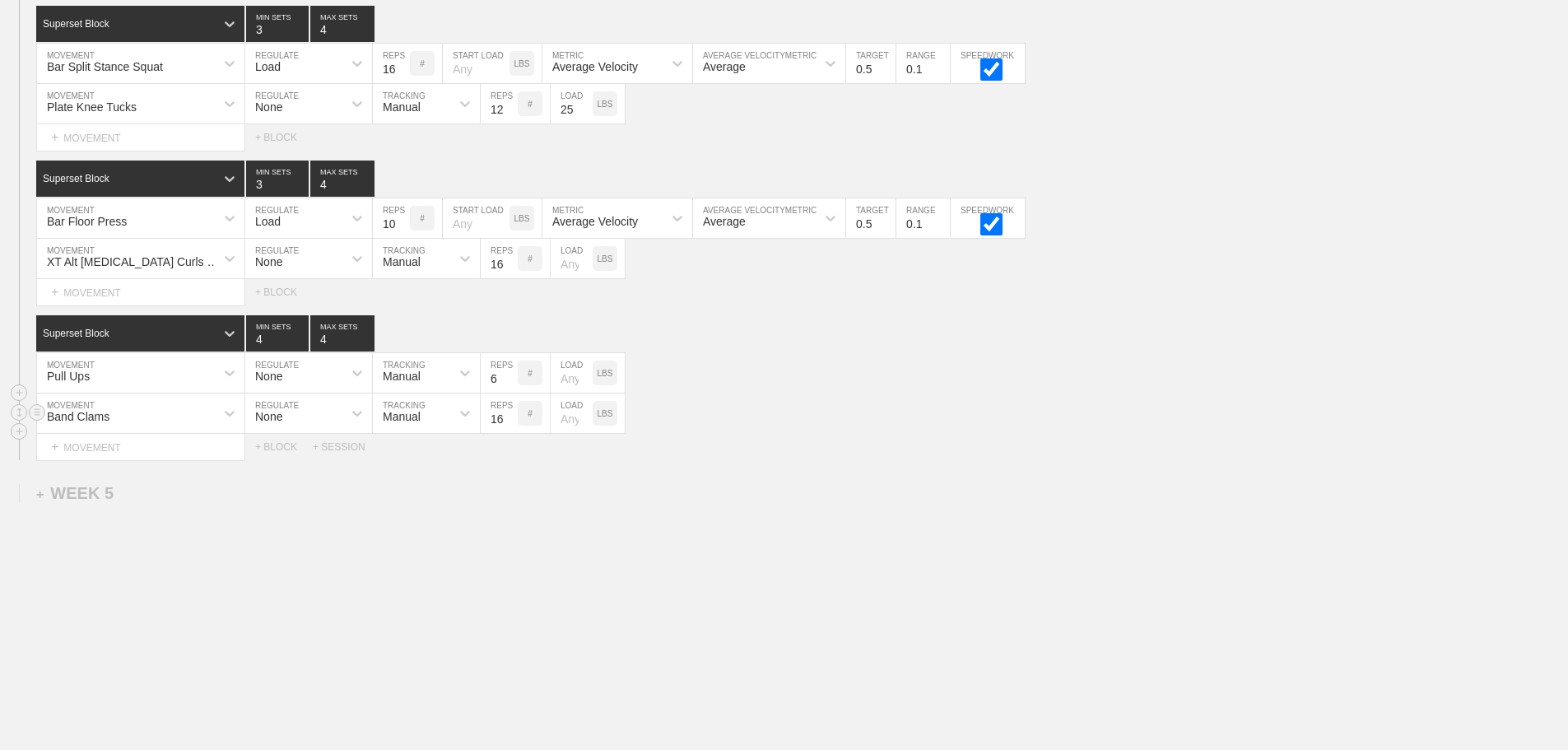
click at [1006, 424] on div "Band Clams MOVEMENT None REGULATE Manual TRACKING 16 REPS # LOAD LBS" at bounding box center [784, 414] width 1568 height 41
click at [958, 429] on div "Band Clams MOVEMENT None REGULATE Manual TRACKING 16 REPS # LOAD LBS" at bounding box center [784, 414] width 1568 height 41
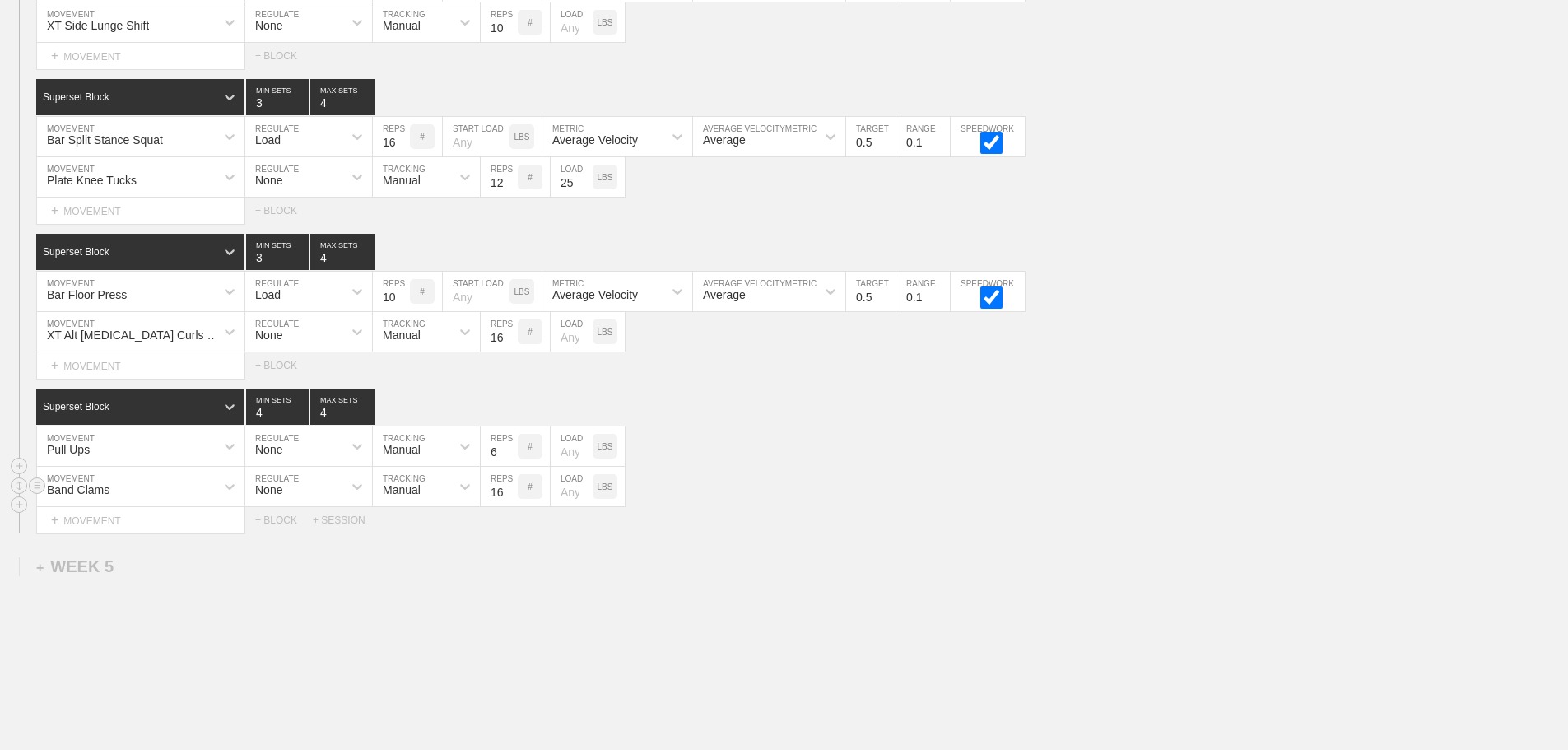
scroll to position [6152, 0]
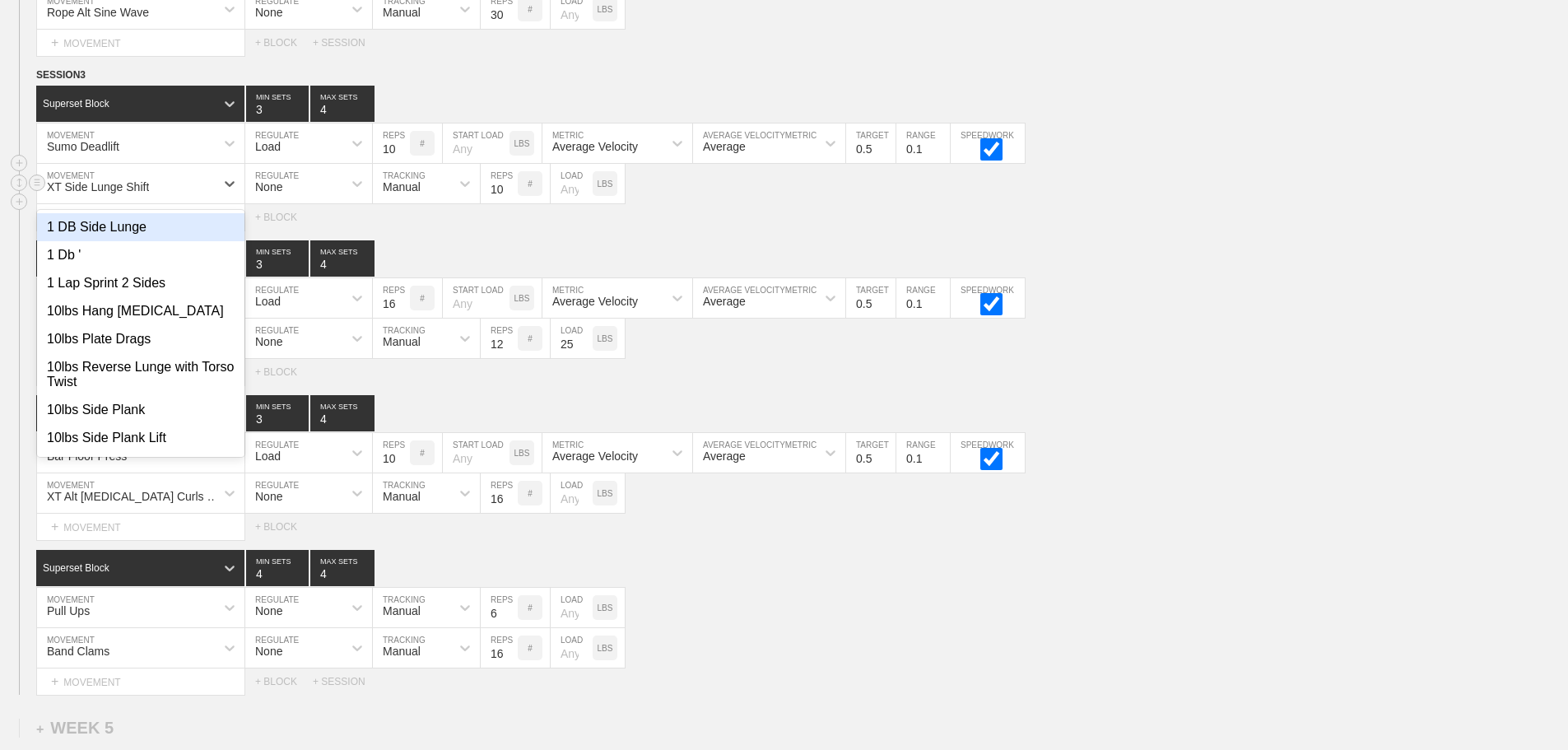
click at [213, 191] on div "XT Side Lunge Shift" at bounding box center [126, 183] width 178 height 28
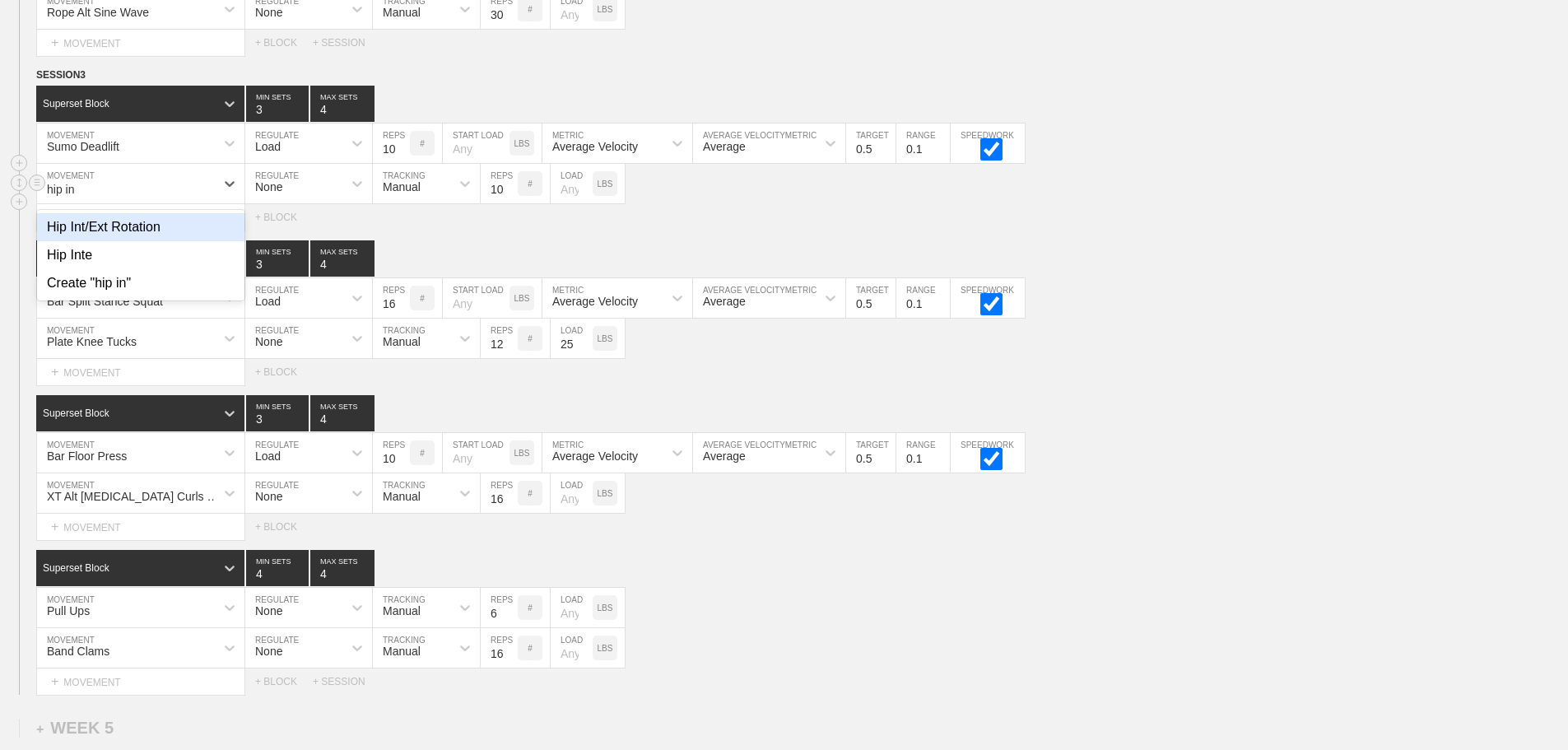
type input "hip int"
click at [157, 238] on div "Hip Int/Ext Rotation" at bounding box center [140, 227] width 208 height 28
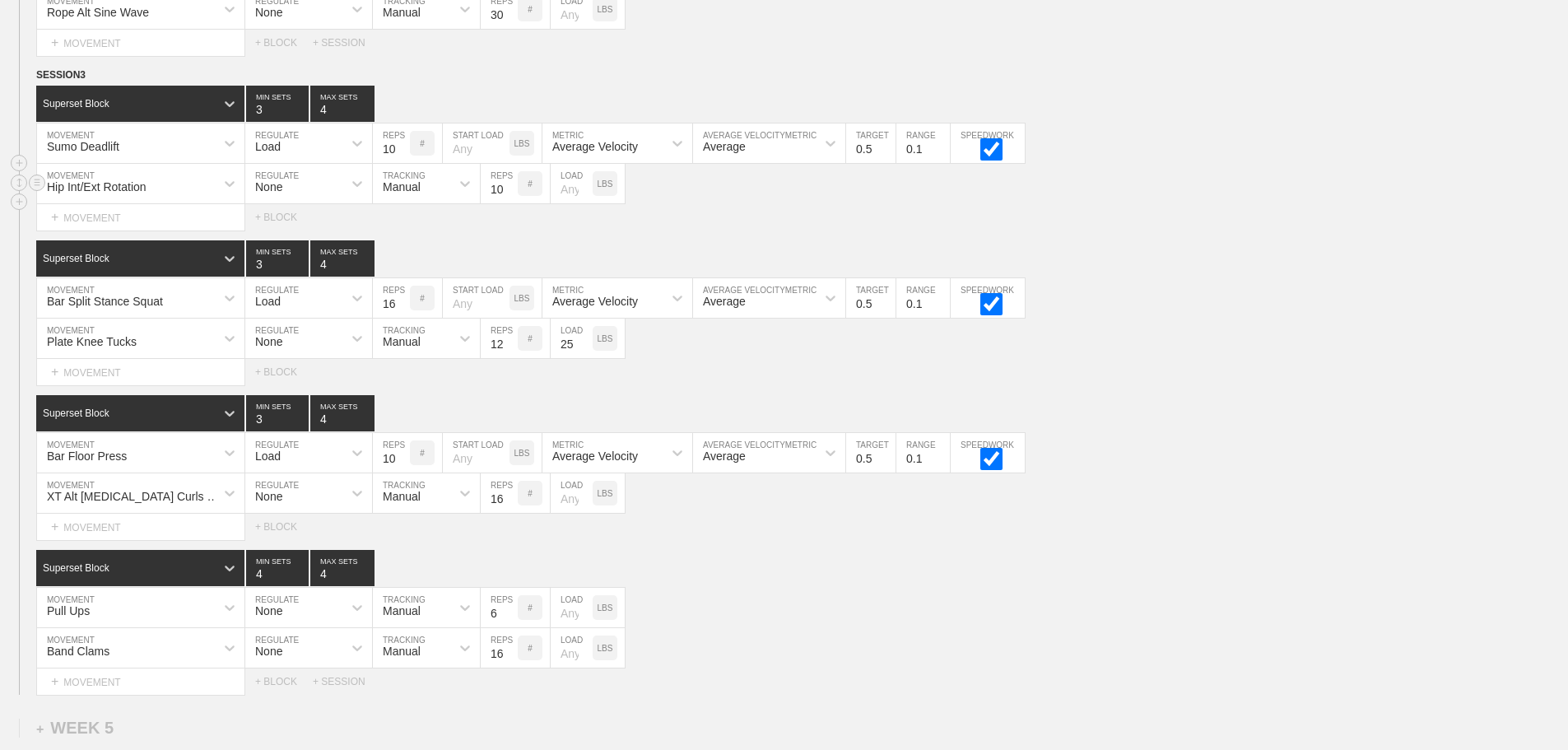
click at [1306, 397] on div "SESSION 3 Superset Block 3 MIN SETS 4 MAX SETS DUPLICATE INSERT MOVEMENT AFTER …" at bounding box center [784, 381] width 1568 height 628
click at [203, 658] on div "option 1 Lap Sprint 2 Sides focused, 3 of 801. 801 results available. Use Up an…" at bounding box center [140, 648] width 208 height 40
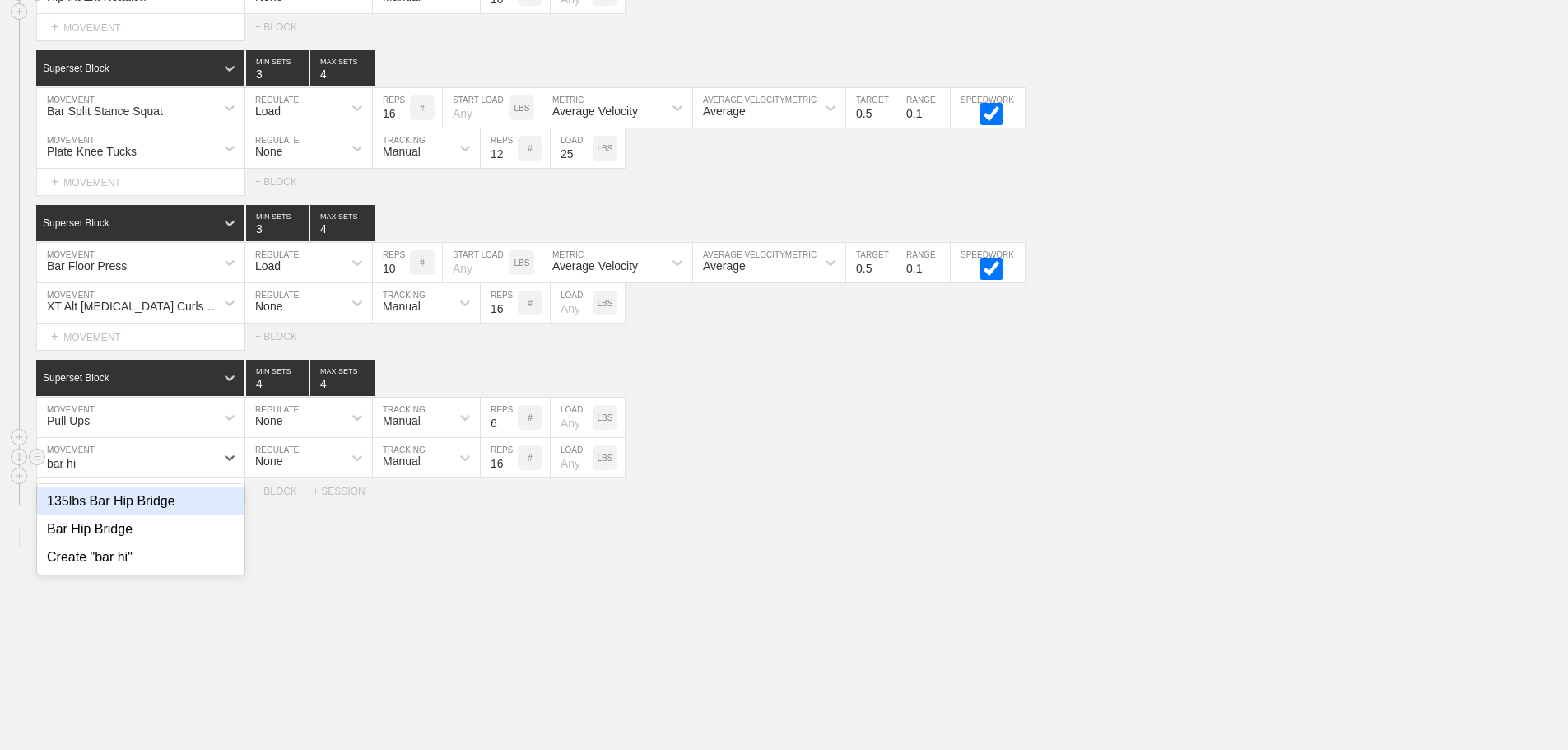
type input "bar hip"
click at [135, 543] on div "Bar Hip Bridge" at bounding box center [140, 529] width 208 height 28
click at [509, 477] on input "15" at bounding box center [499, 457] width 37 height 40
click at [509, 477] on input "14" at bounding box center [499, 457] width 37 height 40
click at [509, 477] on input "13" at bounding box center [499, 457] width 37 height 40
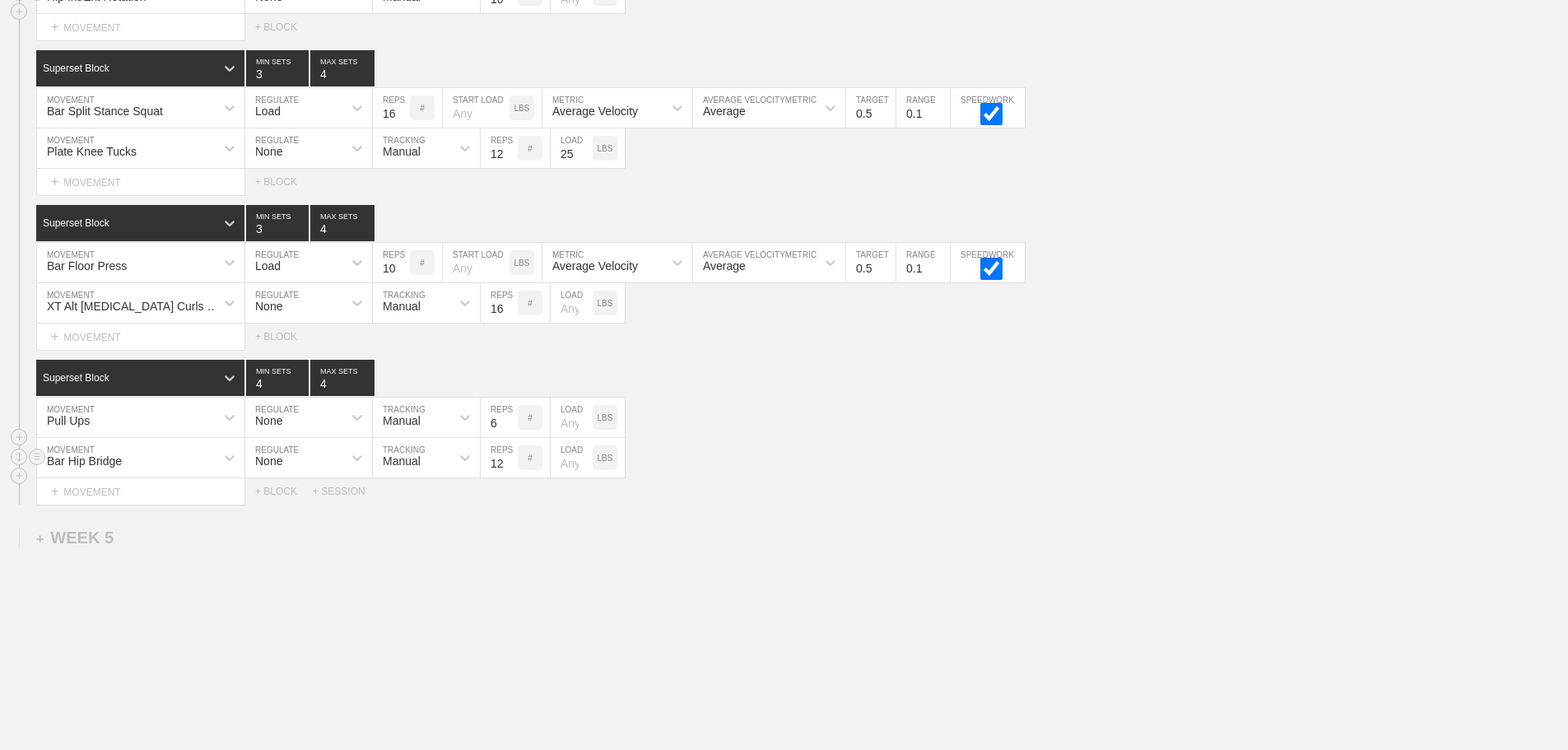
click at [509, 477] on input "12" at bounding box center [499, 457] width 37 height 40
click at [509, 477] on input "11" at bounding box center [499, 457] width 37 height 40
type input "10"
click at [509, 477] on input "10" at bounding box center [499, 457] width 37 height 40
click at [566, 475] on input "number" at bounding box center [571, 457] width 42 height 40
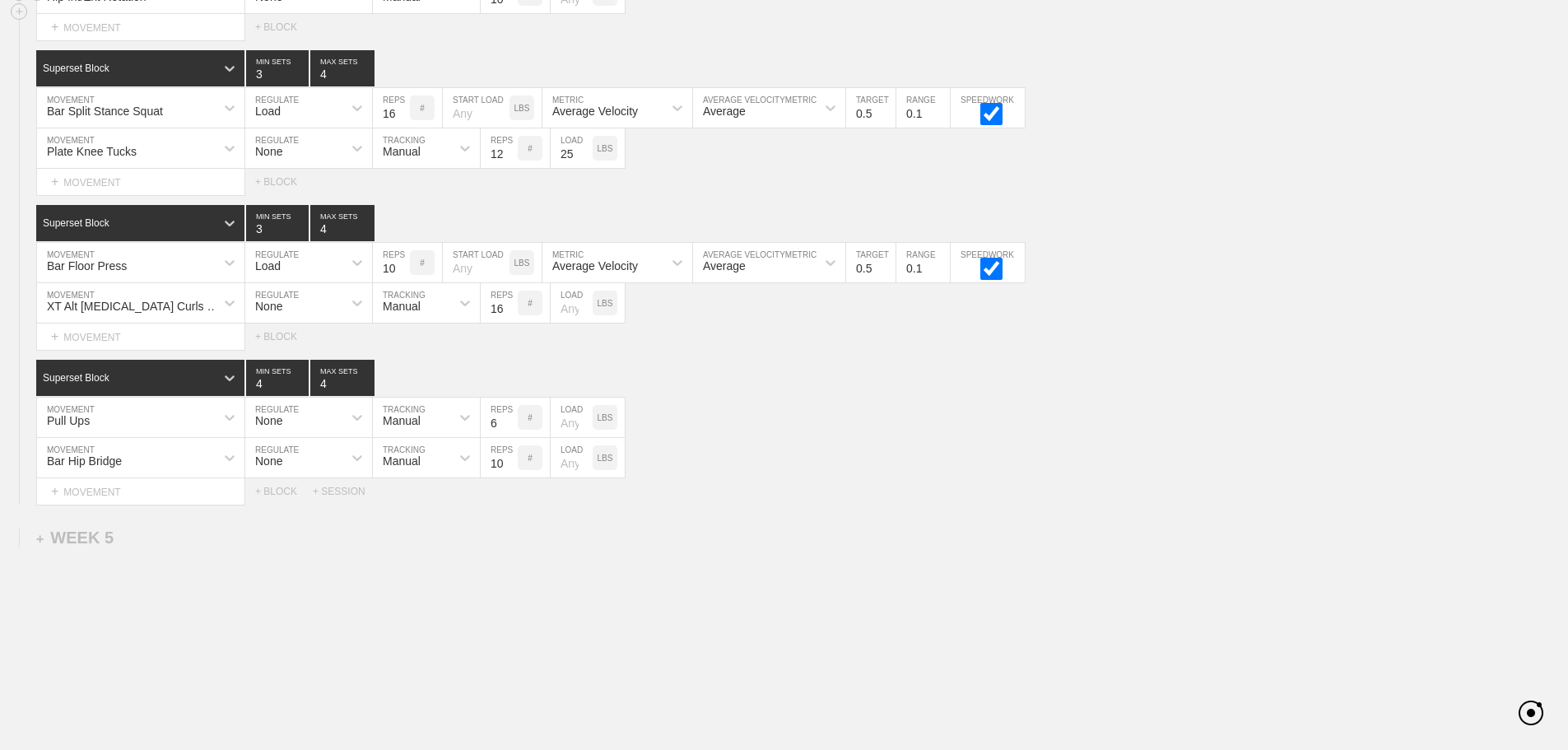
click at [774, 478] on div "Bar Hip Bridge MOVEMENT None REGULATE Manual TRACKING 10 REPS # LOAD LBS" at bounding box center [784, 458] width 1568 height 41
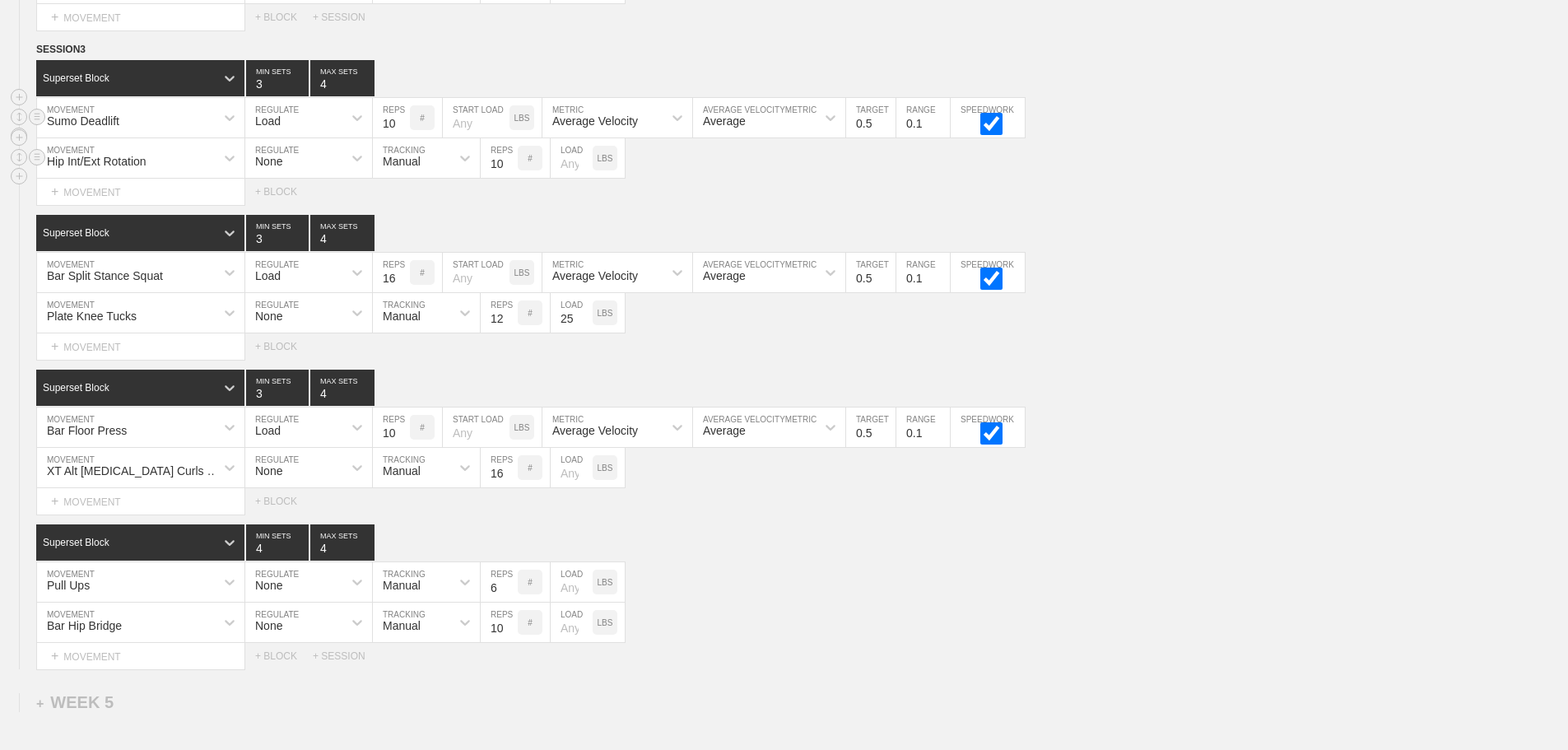
click at [1209, 138] on div "Sumo Deadlift MOVEMENT Load REGULATE 10 REPS # START LOAD LBS Average Velocity …" at bounding box center [784, 118] width 1568 height 41
click at [163, 327] on div "Plate Knee Tucks" at bounding box center [126, 312] width 178 height 28
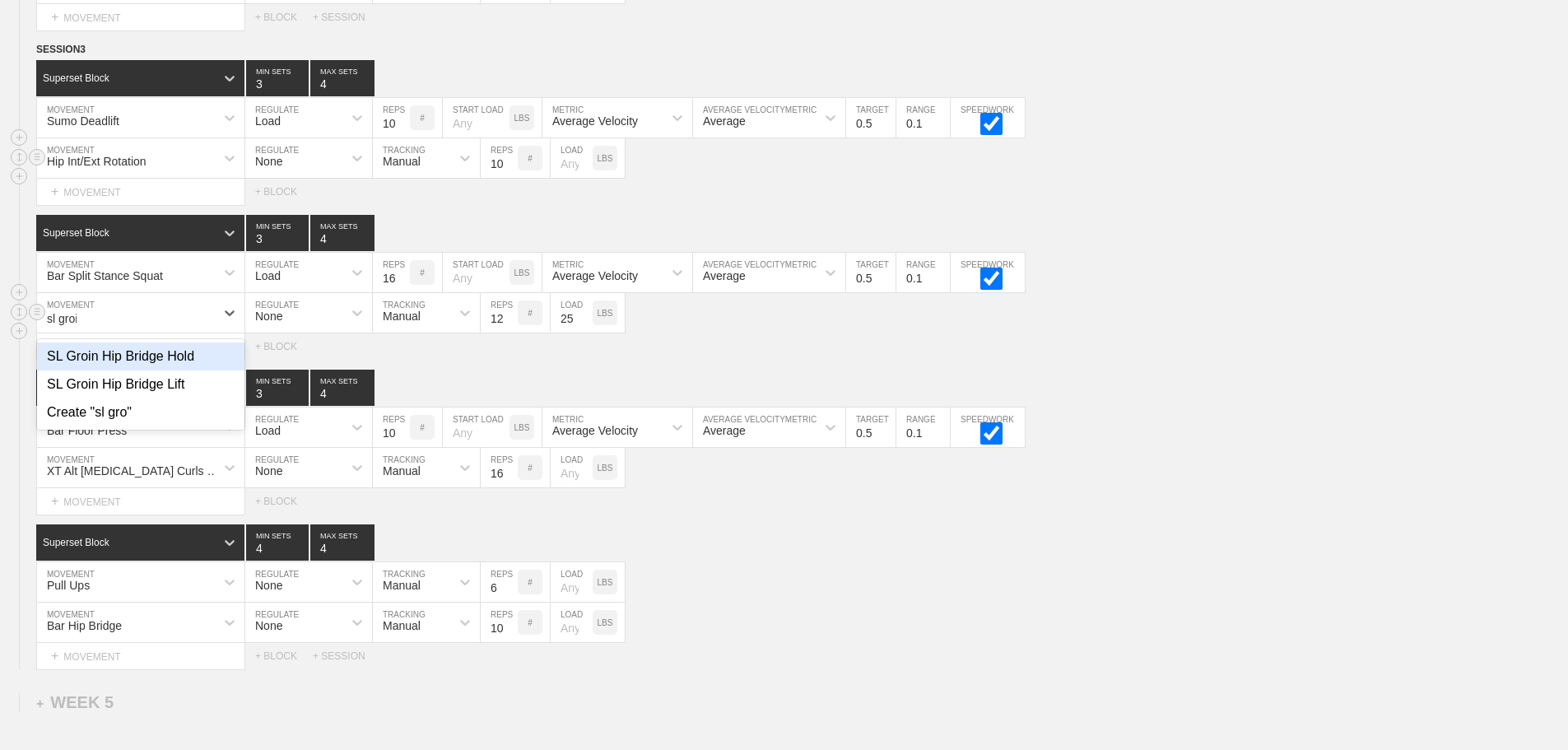
type input "sl groin"
click at [146, 369] on div "SL Groin Hip Bridge Hold" at bounding box center [140, 356] width 208 height 28
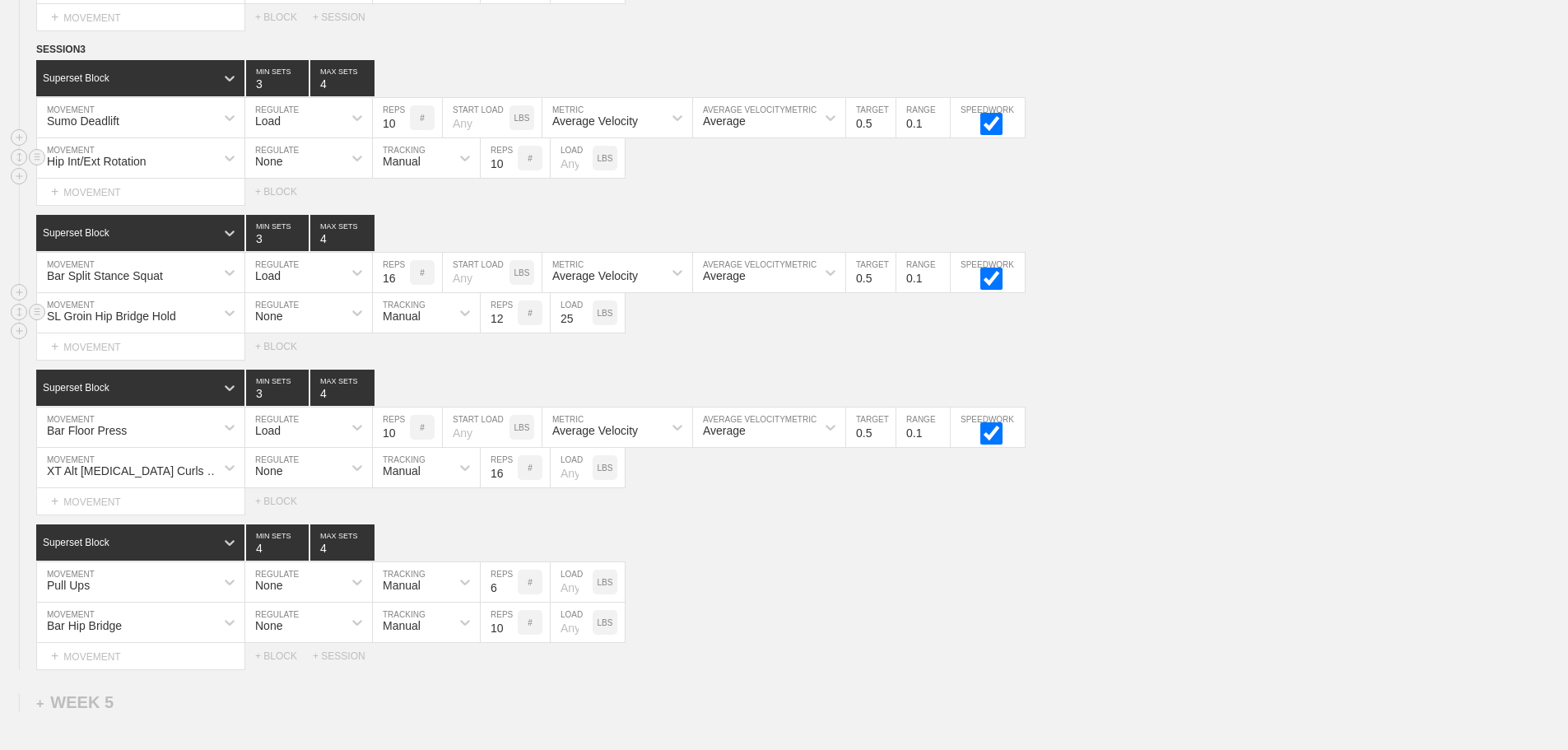
click at [574, 332] on input "25" at bounding box center [571, 312] width 42 height 40
click at [508, 325] on input "28" at bounding box center [499, 312] width 37 height 40
click at [508, 325] on input "29" at bounding box center [499, 312] width 37 height 40
click at [508, 325] on input "30" at bounding box center [499, 312] width 37 height 40
click at [508, 325] on input "31" at bounding box center [499, 312] width 37 height 40
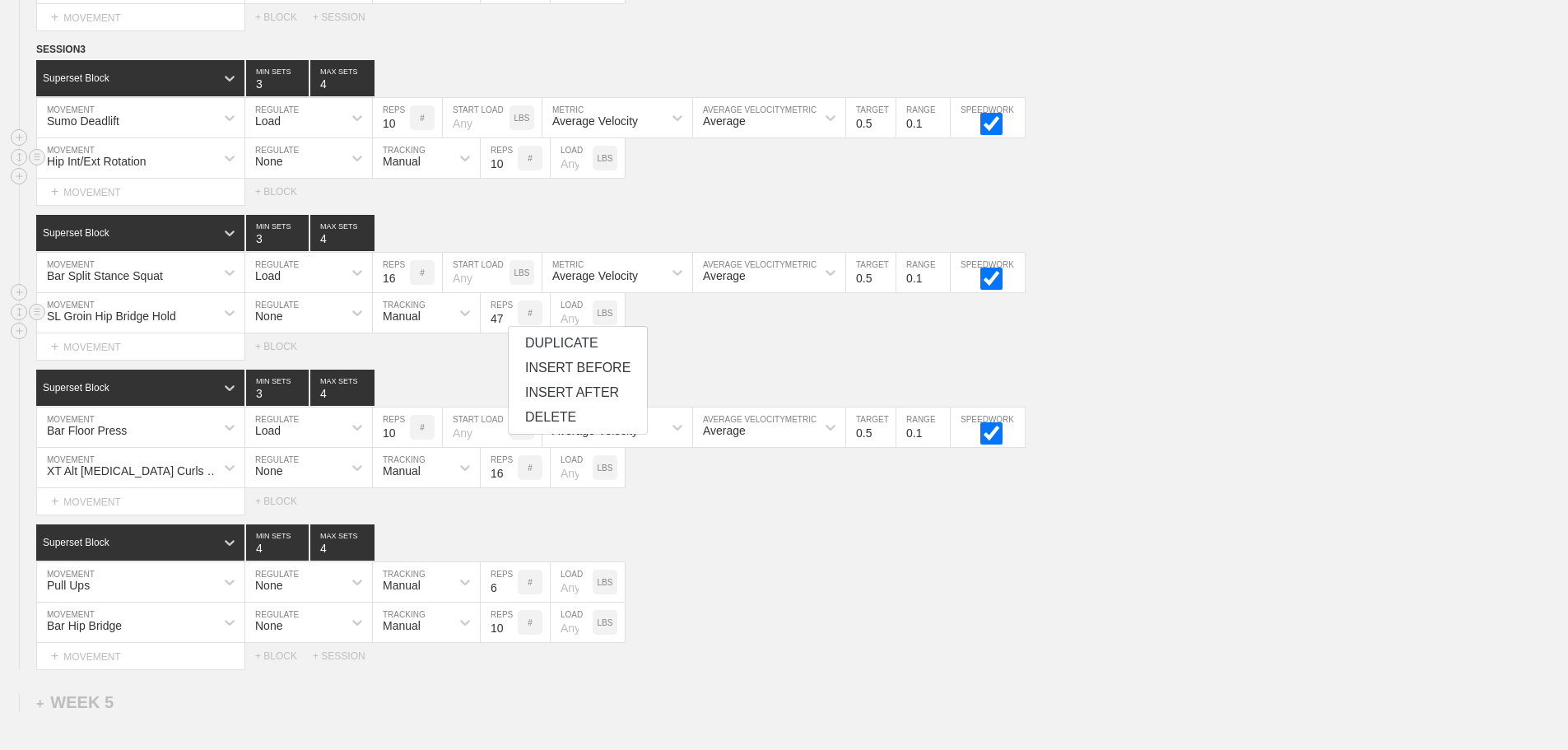
click at [508, 325] on input "47" at bounding box center [499, 312] width 37 height 40
click at [507, 332] on input "46" at bounding box center [499, 312] width 37 height 40
click at [507, 332] on input "45" at bounding box center [499, 312] width 37 height 40
click at [507, 332] on input "44" at bounding box center [499, 312] width 37 height 40
click at [507, 332] on input "43" at bounding box center [499, 312] width 37 height 40
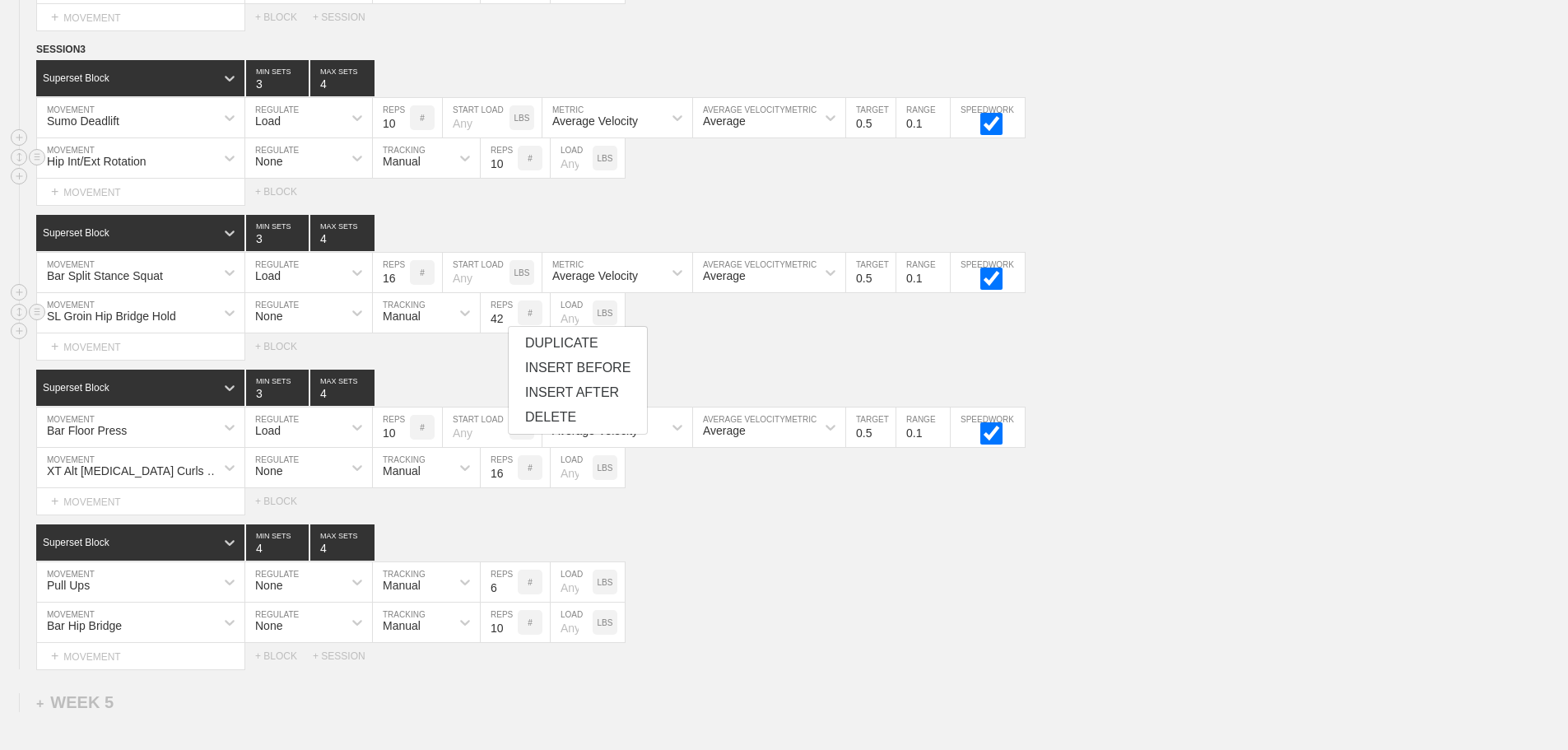
click at [507, 332] on input "42" at bounding box center [499, 312] width 37 height 40
click at [507, 332] on input "41" at bounding box center [499, 312] width 37 height 40
type input "40"
click at [507, 332] on input "40" at bounding box center [499, 312] width 37 height 40
drag, startPoint x: 865, startPoint y: 327, endPoint x: 873, endPoint y: 349, distance: 23.4
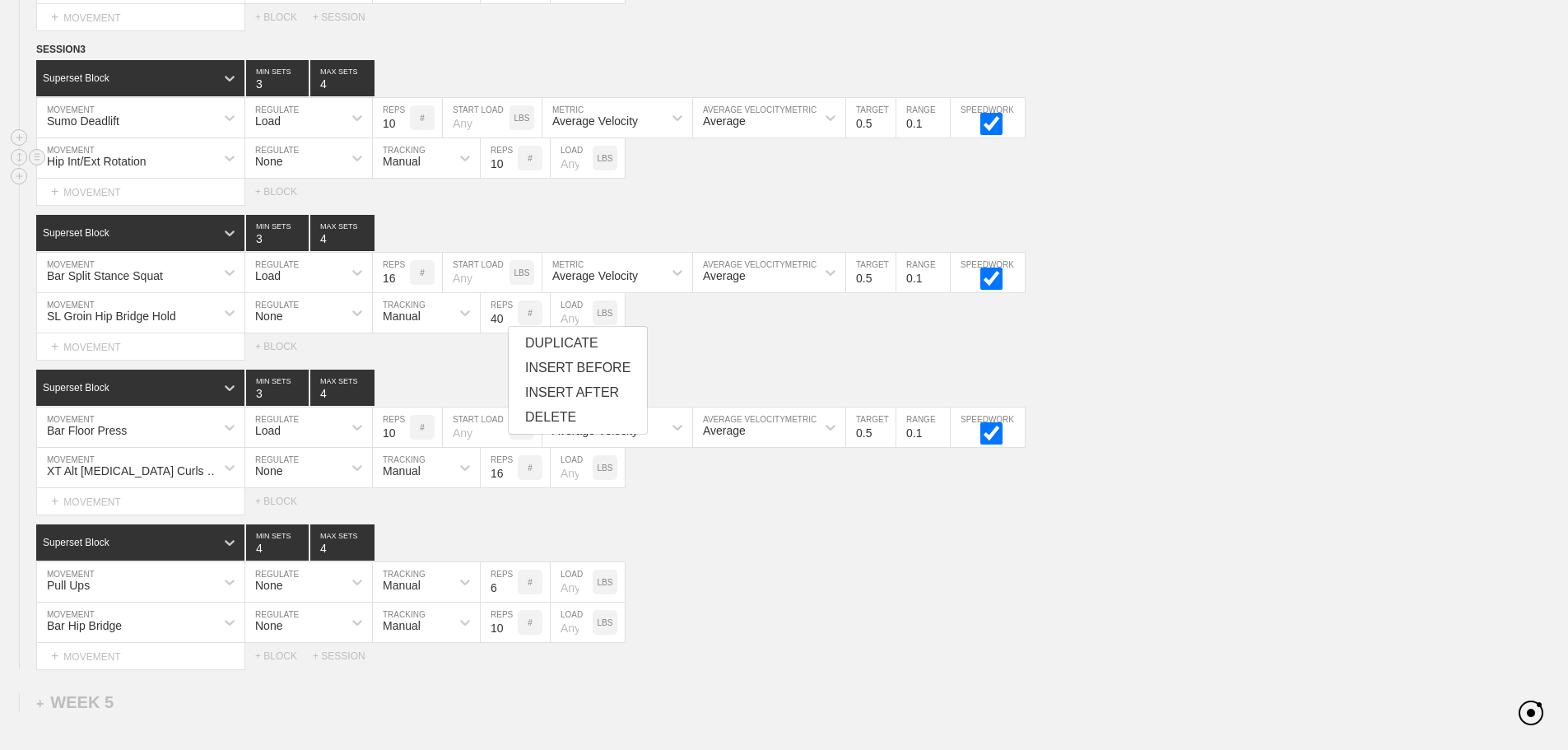
click at [865, 328] on div "SL Groin Hip Bridge Hold MOVEMENT None REGULATE Manual TRACKING 40 REPS # LOAD …" at bounding box center [784, 313] width 1568 height 41
click at [873, 349] on div "Select... MOVEMENT + MOVEMENT + BLOCK" at bounding box center [784, 346] width 1568 height 26
click at [954, 594] on div "Pull Ups MOVEMENT None REGULATE Manual TRACKING 6 REPS # LOAD LBS" at bounding box center [784, 583] width 1568 height 41
drag, startPoint x: 1135, startPoint y: 558, endPoint x: 1211, endPoint y: 560, distance: 76.0
click at [1136, 560] on div "Superset Block 4 MIN SETS 4 MAX SETS" at bounding box center [801, 541] width 1532 height 36
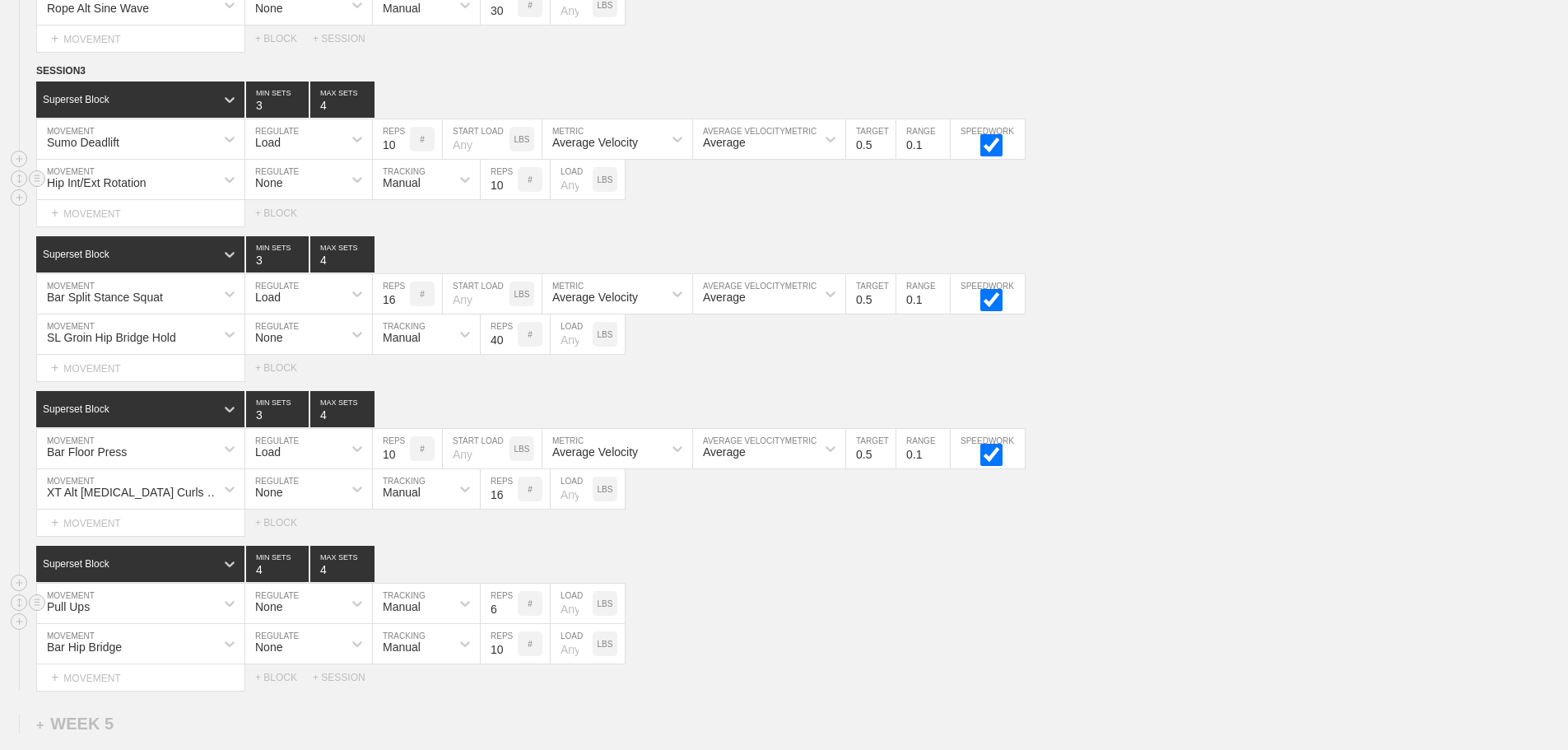
scroll to position [6398, 0]
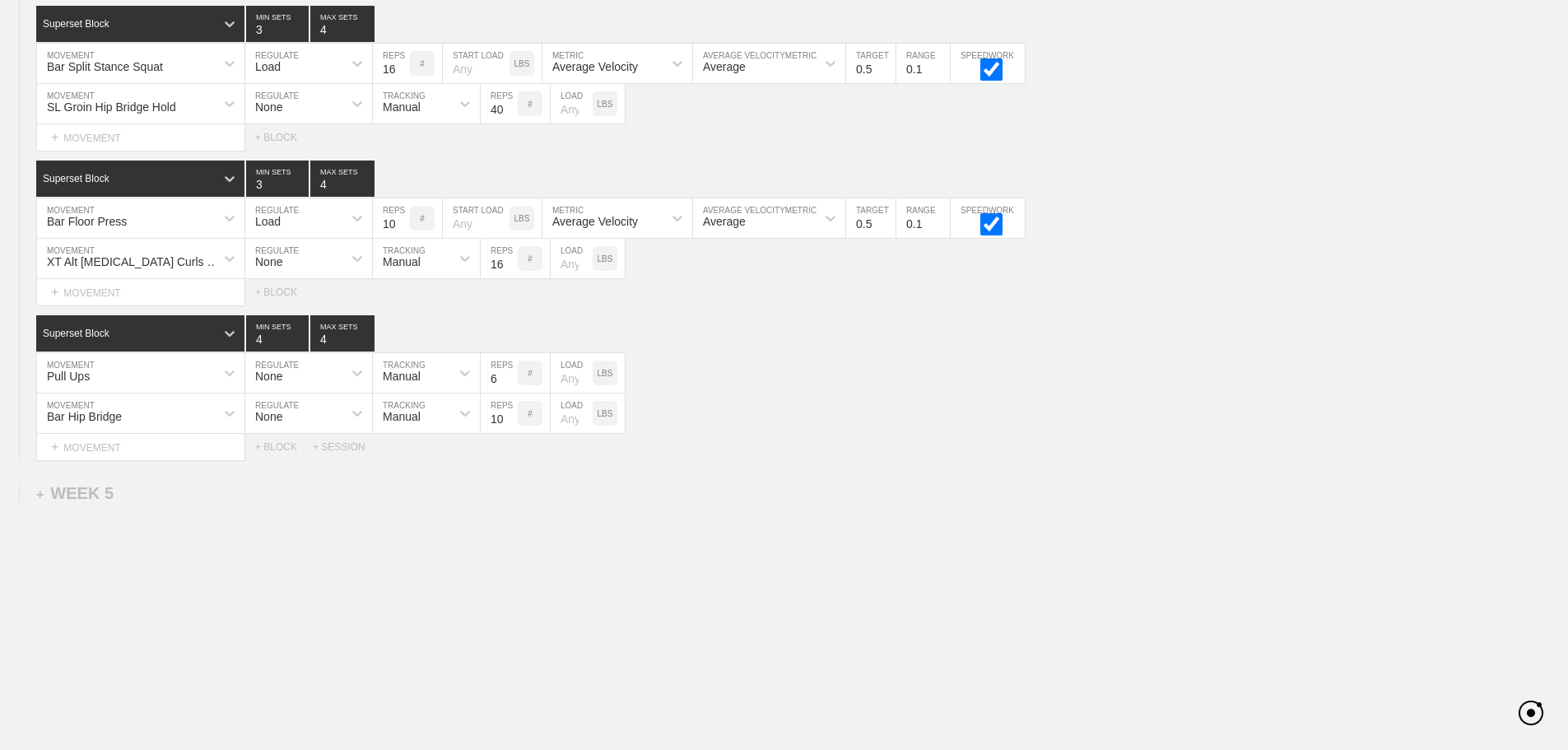
click at [941, 447] on div "Select... MOVEMENT + MOVEMENT + BLOCK + SESSION" at bounding box center [784, 447] width 1568 height 26
click at [810, 351] on div "Superset Block 4 MIN SETS 4 MAX SETS" at bounding box center [801, 332] width 1532 height 36
click at [816, 337] on div "Superset Block 4 MIN SETS 4 MAX SETS" at bounding box center [801, 332] width 1532 height 36
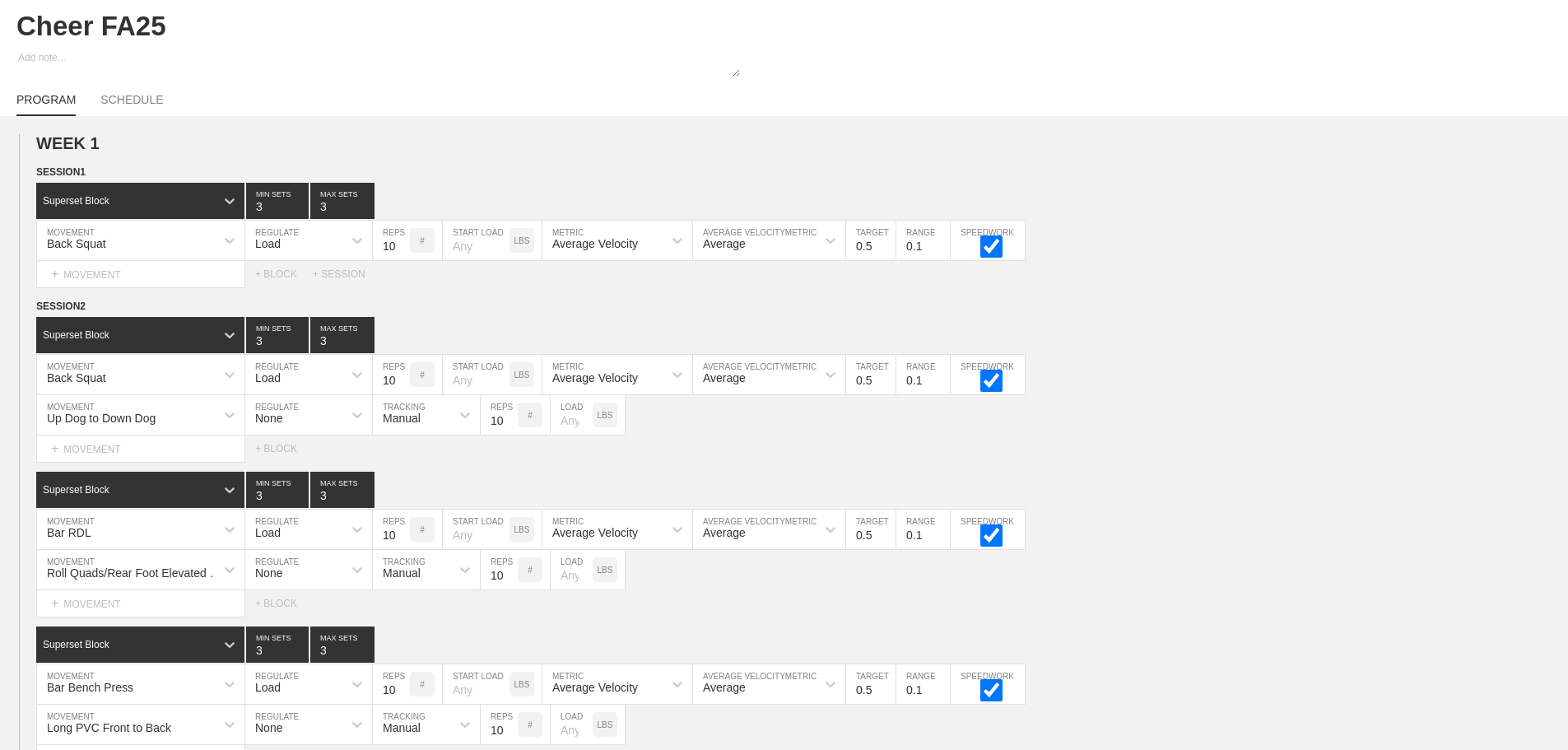
scroll to position [0, 0]
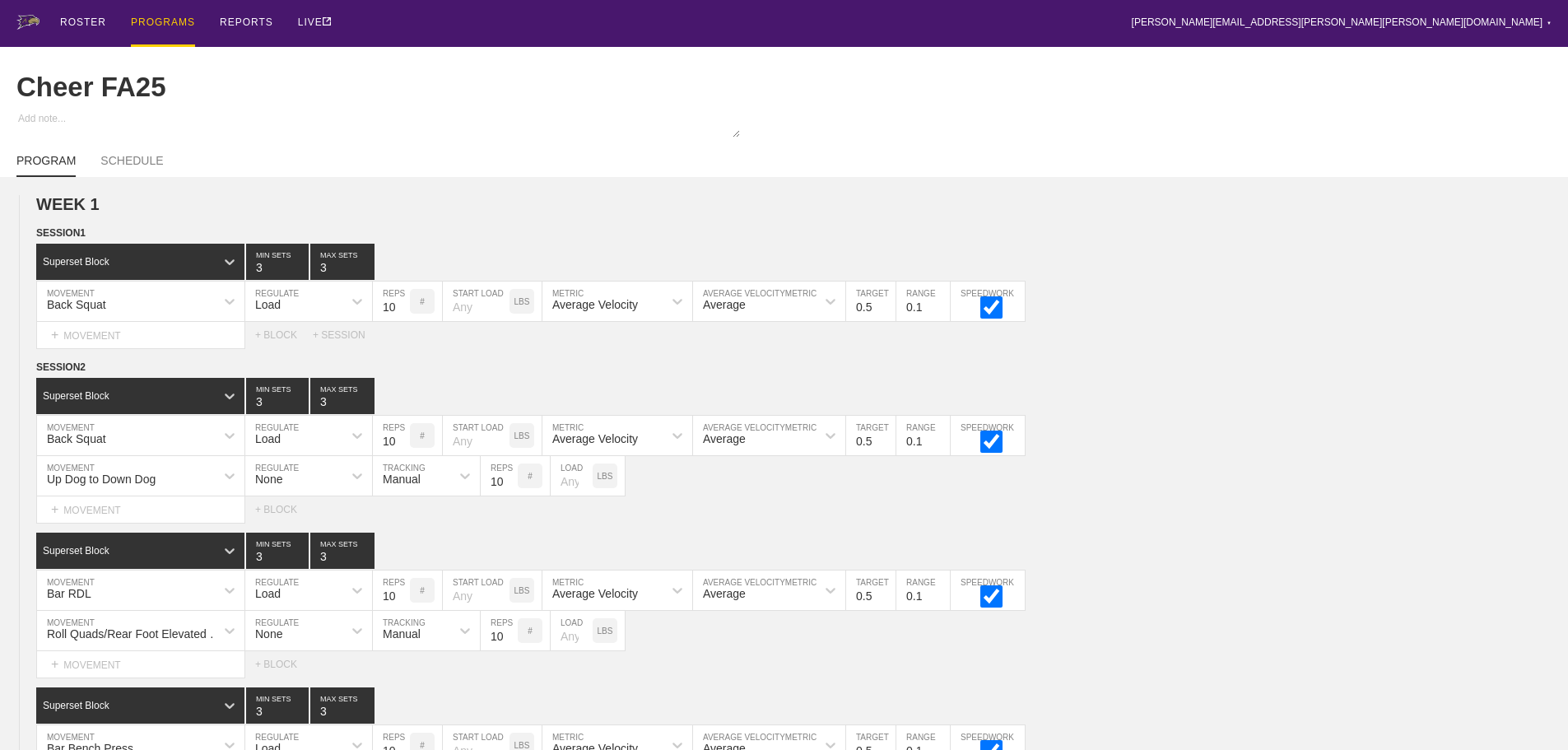
click at [155, 19] on div "PROGRAMS" at bounding box center [162, 23] width 64 height 47
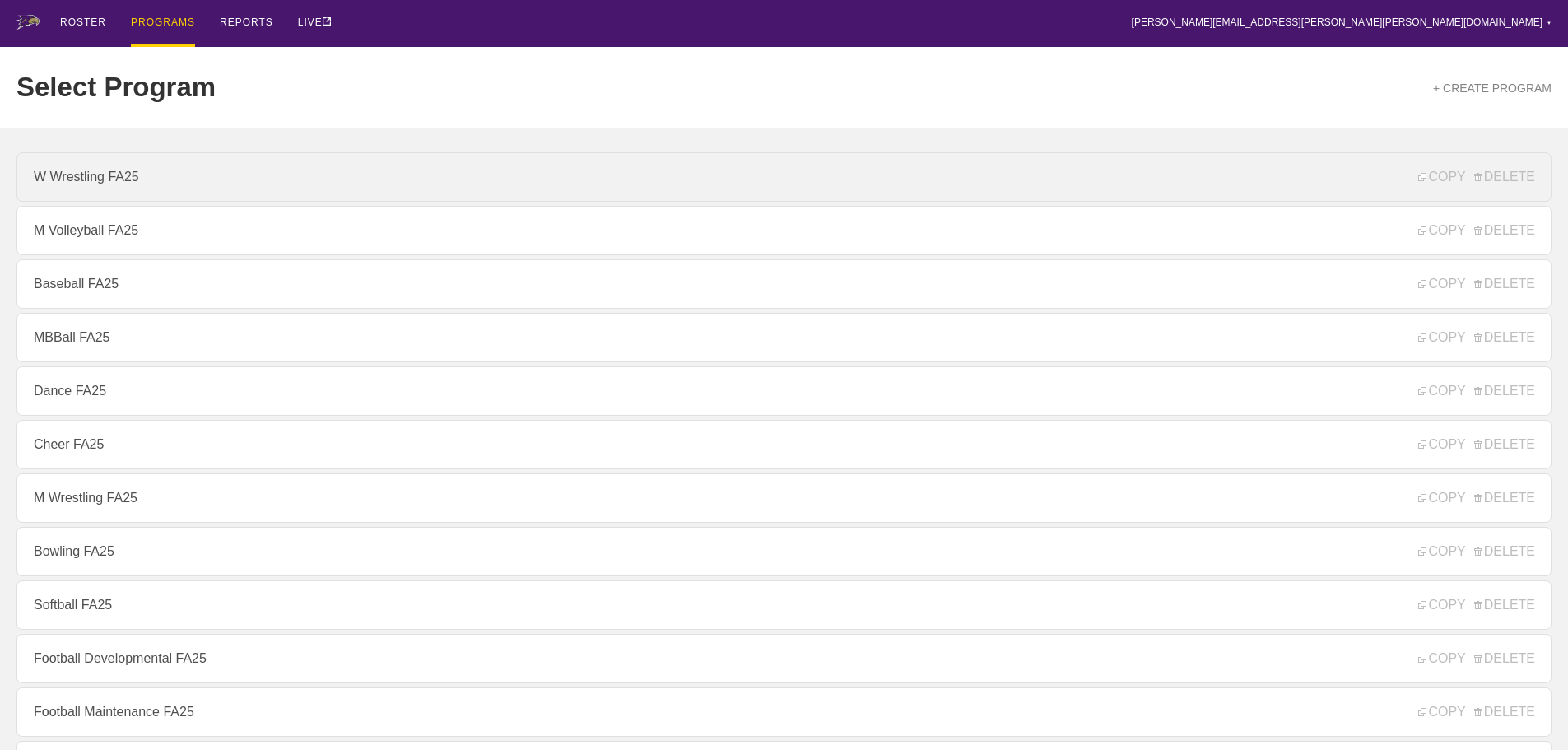
click at [102, 183] on link "W Wrestling FA25" at bounding box center [784, 177] width 1535 height 49
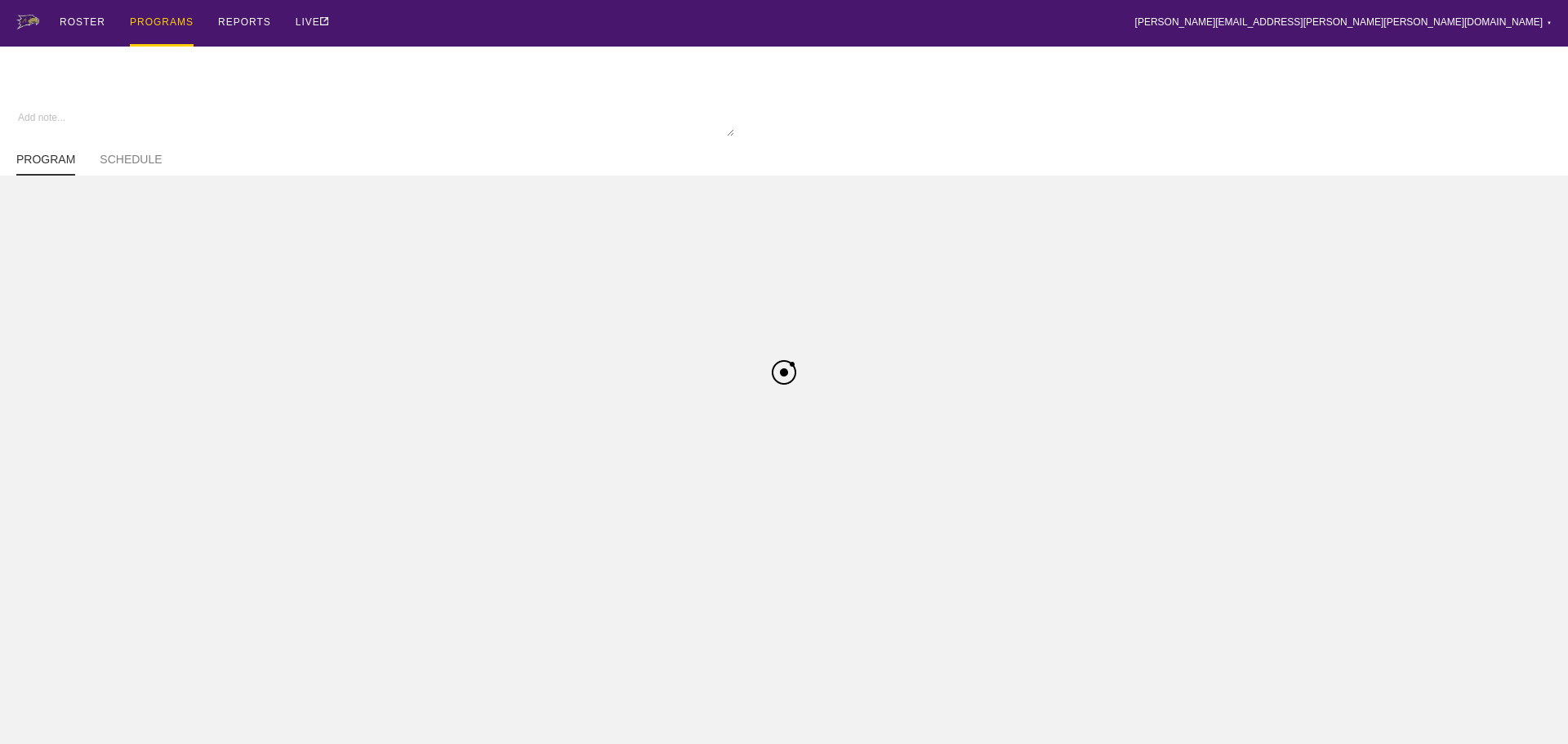
type textarea "x"
type input "W Wrestling FA25"
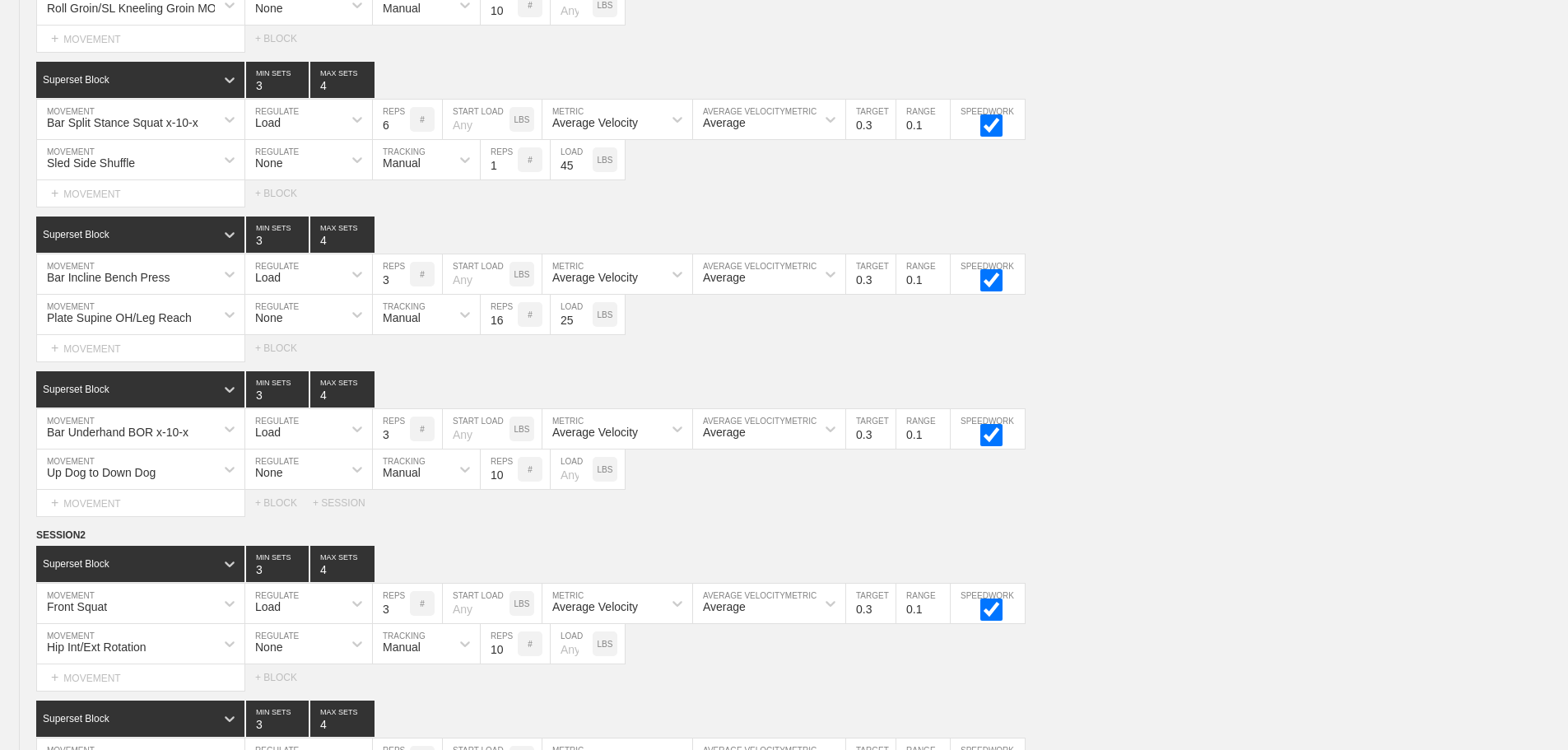
scroll to position [5760, 0]
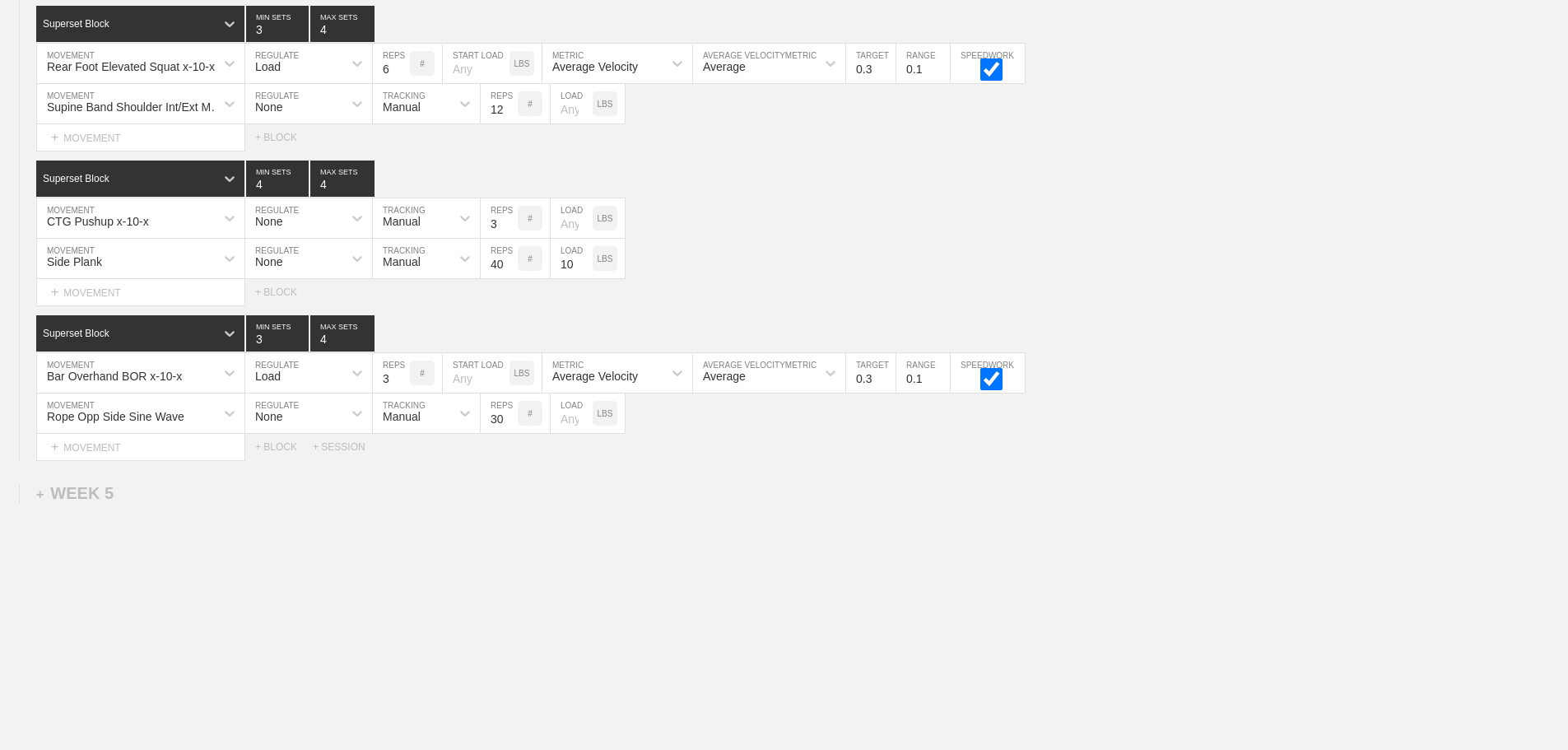
click at [346, 444] on div "+ SESSION" at bounding box center [346, 447] width 66 height 12
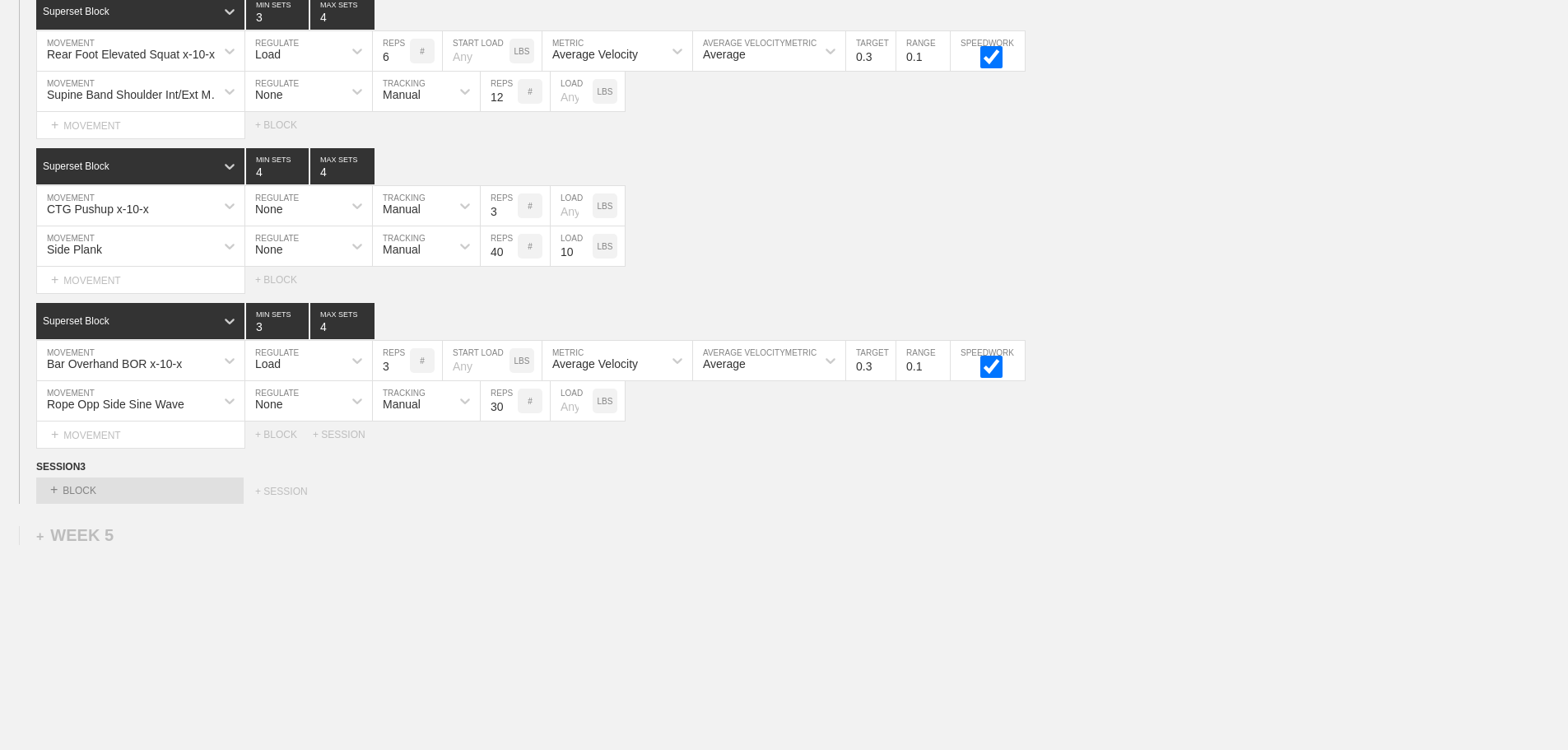
click at [689, 504] on div "Select... + BLOCK + SESSION" at bounding box center [784, 490] width 1568 height 26
click at [202, 504] on div "+ BLOCK" at bounding box center [139, 490] width 208 height 26
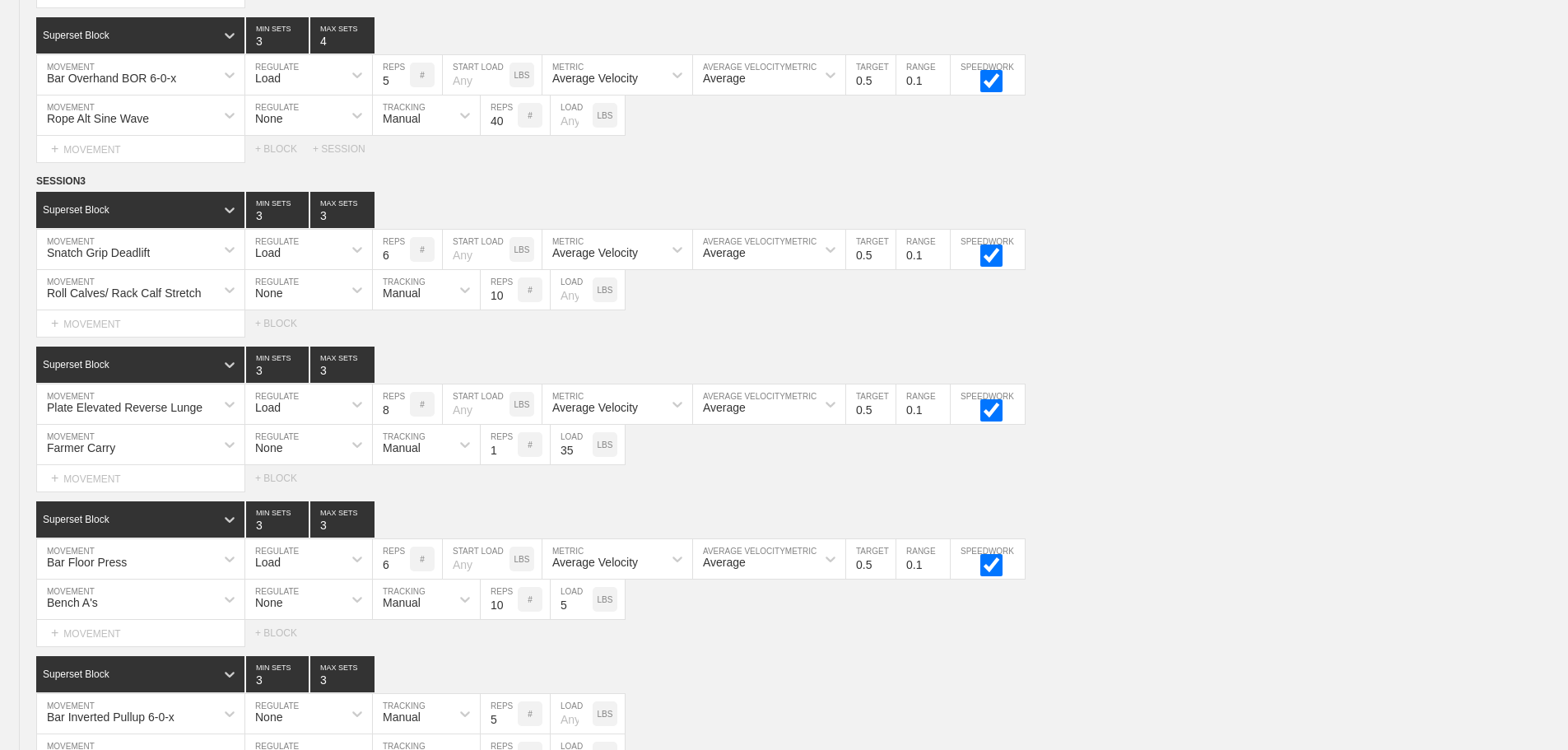
scroll to position [2138, 0]
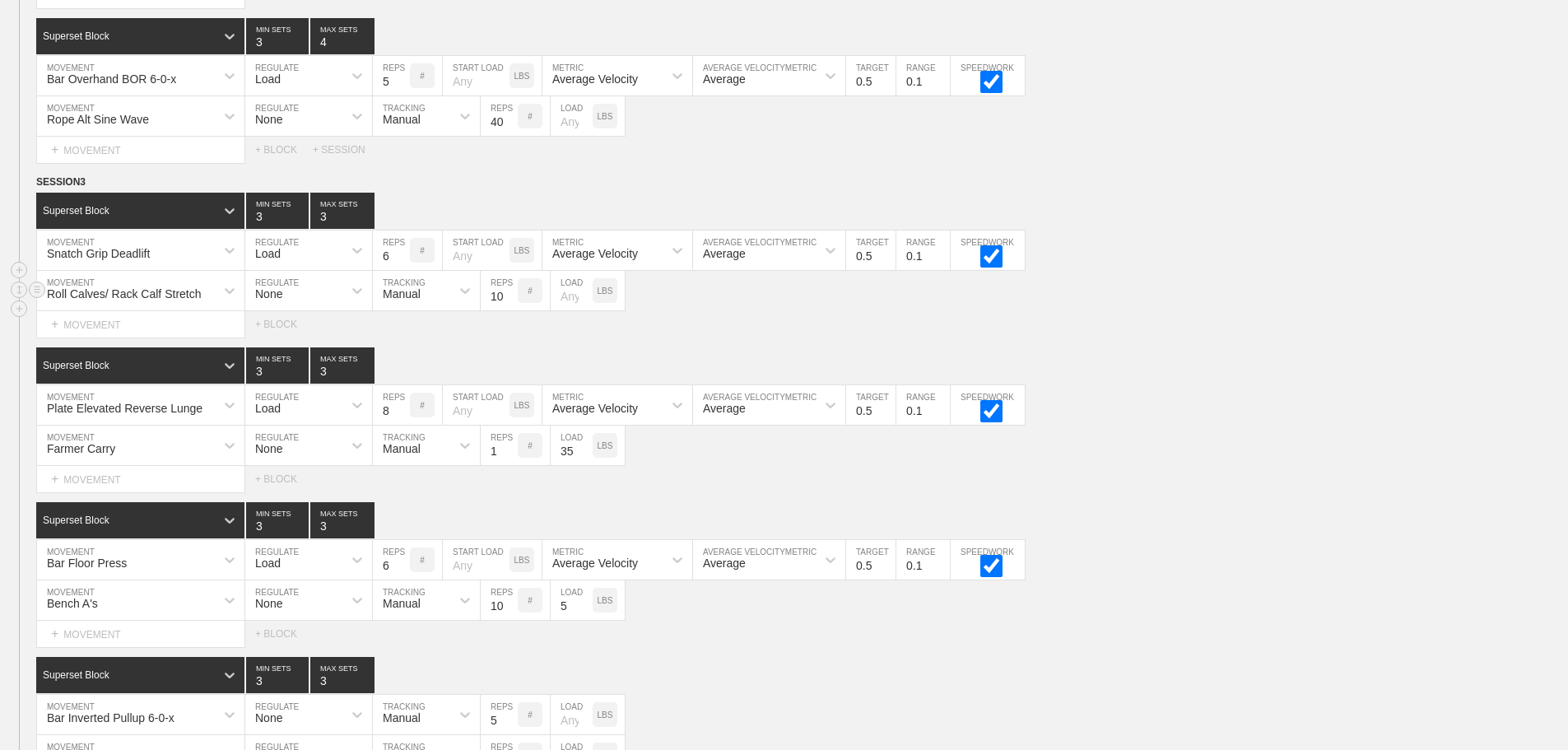
drag, startPoint x: 1224, startPoint y: 341, endPoint x: 401, endPoint y: 285, distance: 824.9
click at [1218, 337] on div "Select... MOVEMENT + MOVEMENT + BLOCK" at bounding box center [784, 324] width 1568 height 26
click at [34, 191] on circle at bounding box center [38, 183] width 19 height 19
click at [108, 207] on div "DUPLICATE" at bounding box center [115, 214] width 131 height 25
click at [1366, 384] on div "Superset Block 3 MIN SETS 3 MAX SETS" at bounding box center [801, 364] width 1532 height 36
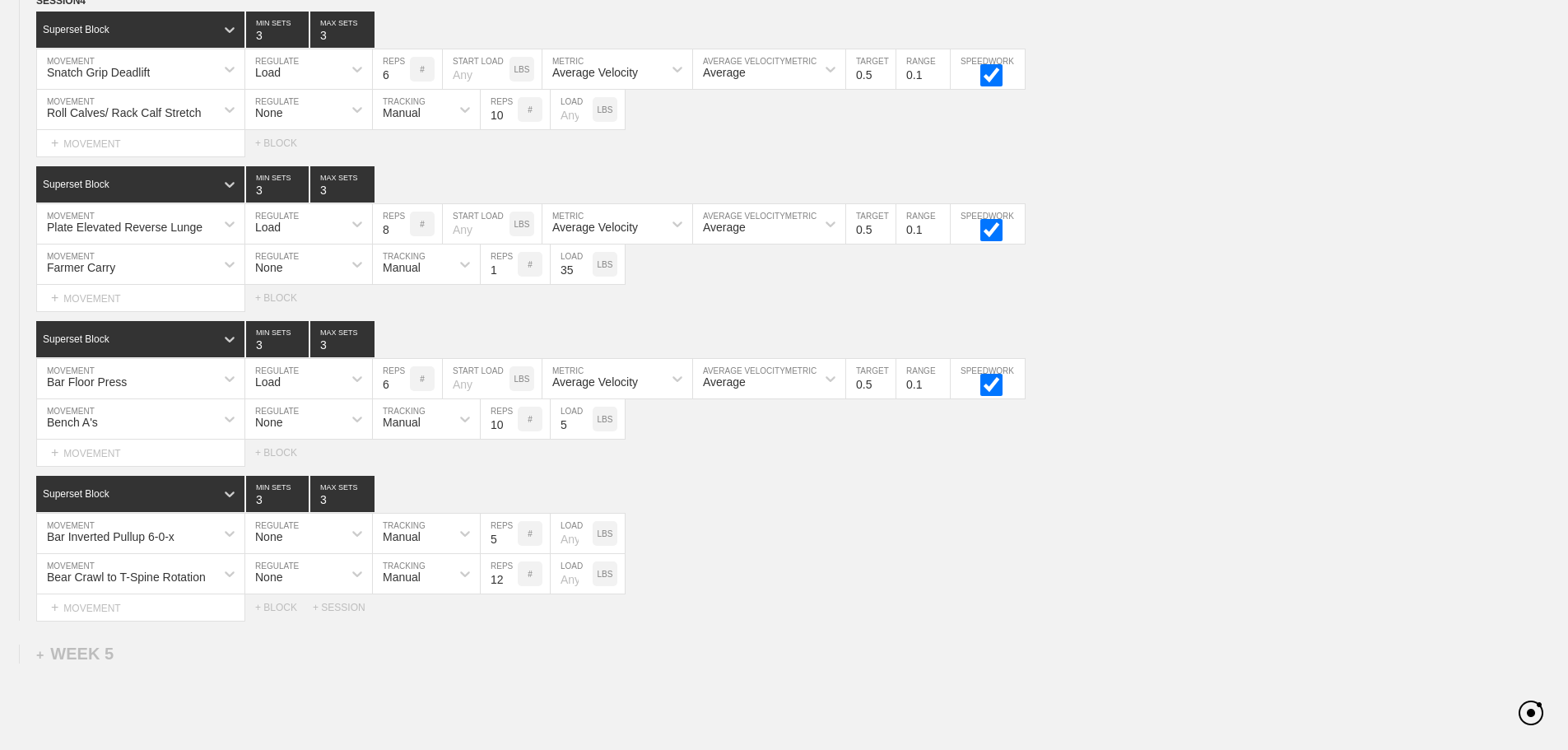
scroll to position [5643, 0]
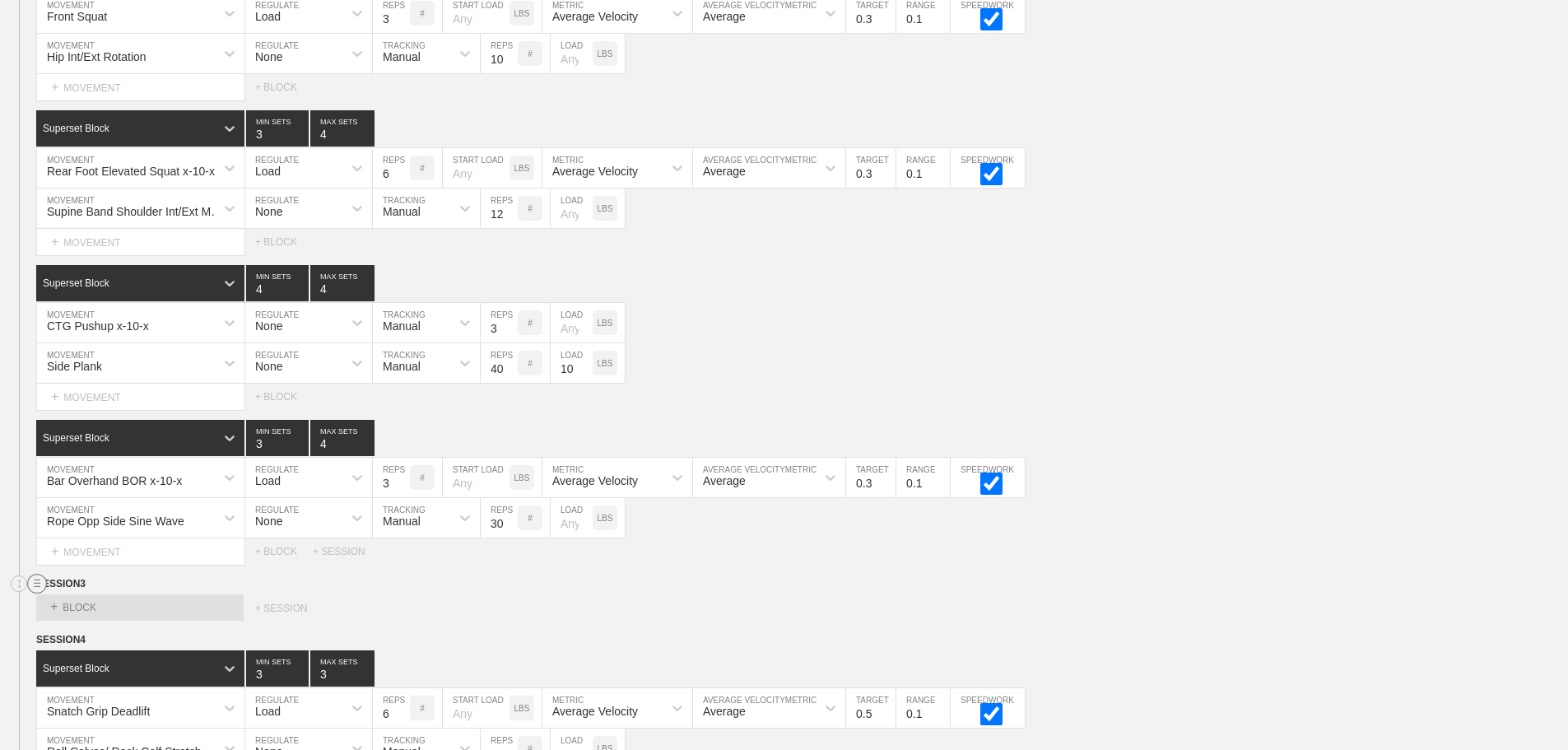
click at [34, 593] on circle at bounding box center [38, 584] width 19 height 19
drag, startPoint x: 94, startPoint y: 638, endPoint x: 857, endPoint y: 72, distance: 950.0
click at [102, 636] on div "DELETE" at bounding box center [115, 640] width 131 height 25
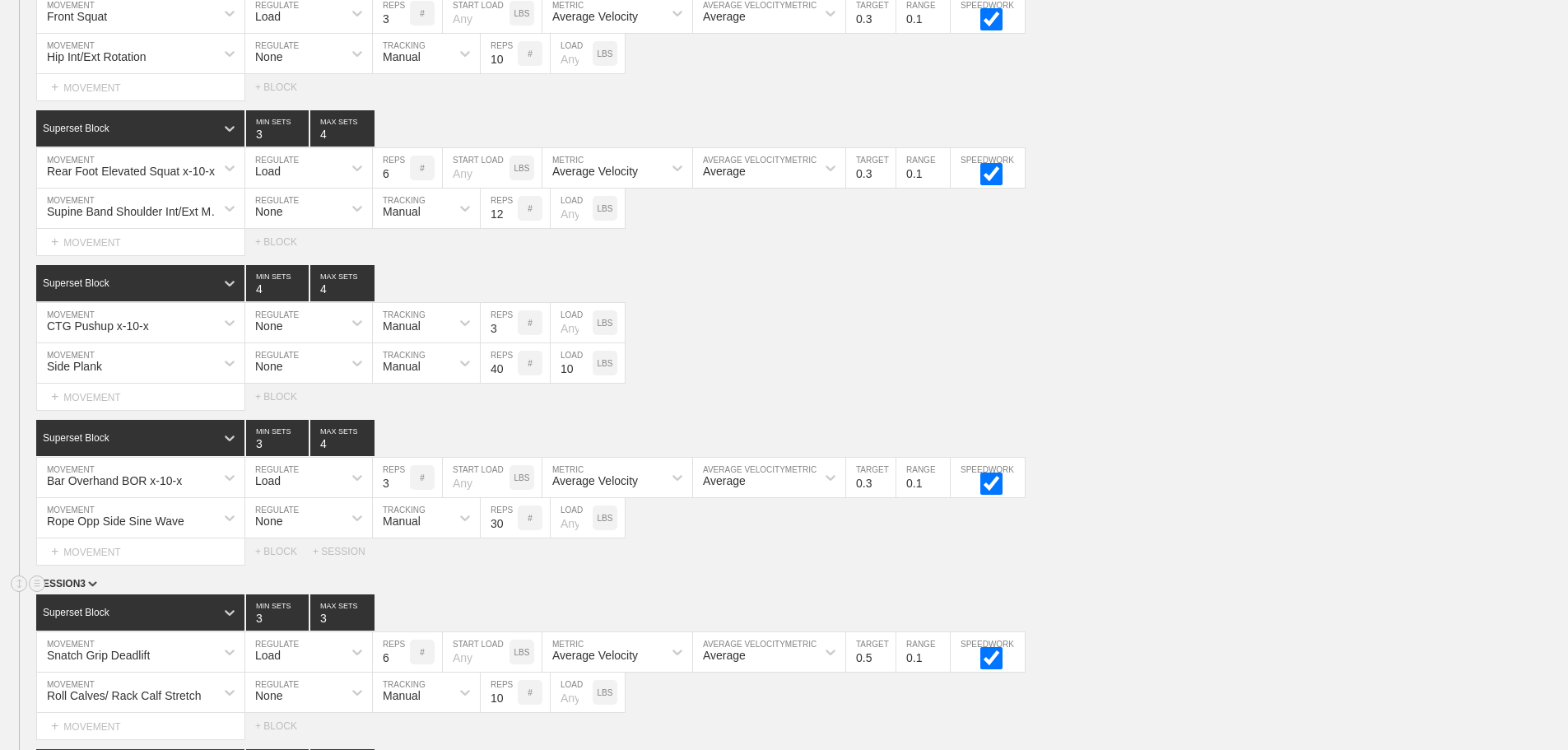
click at [1377, 590] on div "SESSION 3" at bounding box center [801, 585] width 1532 height 19
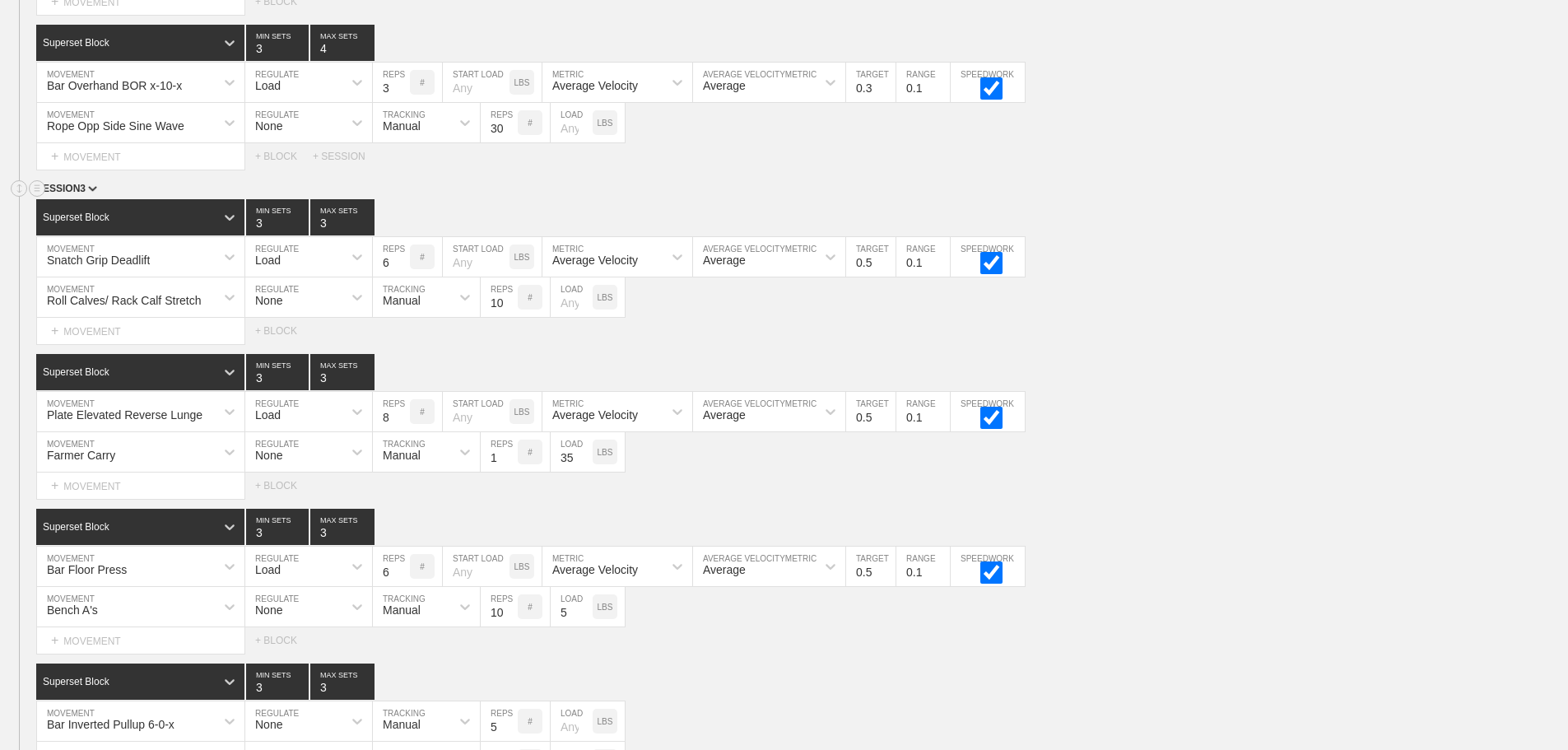
scroll to position [6054, 0]
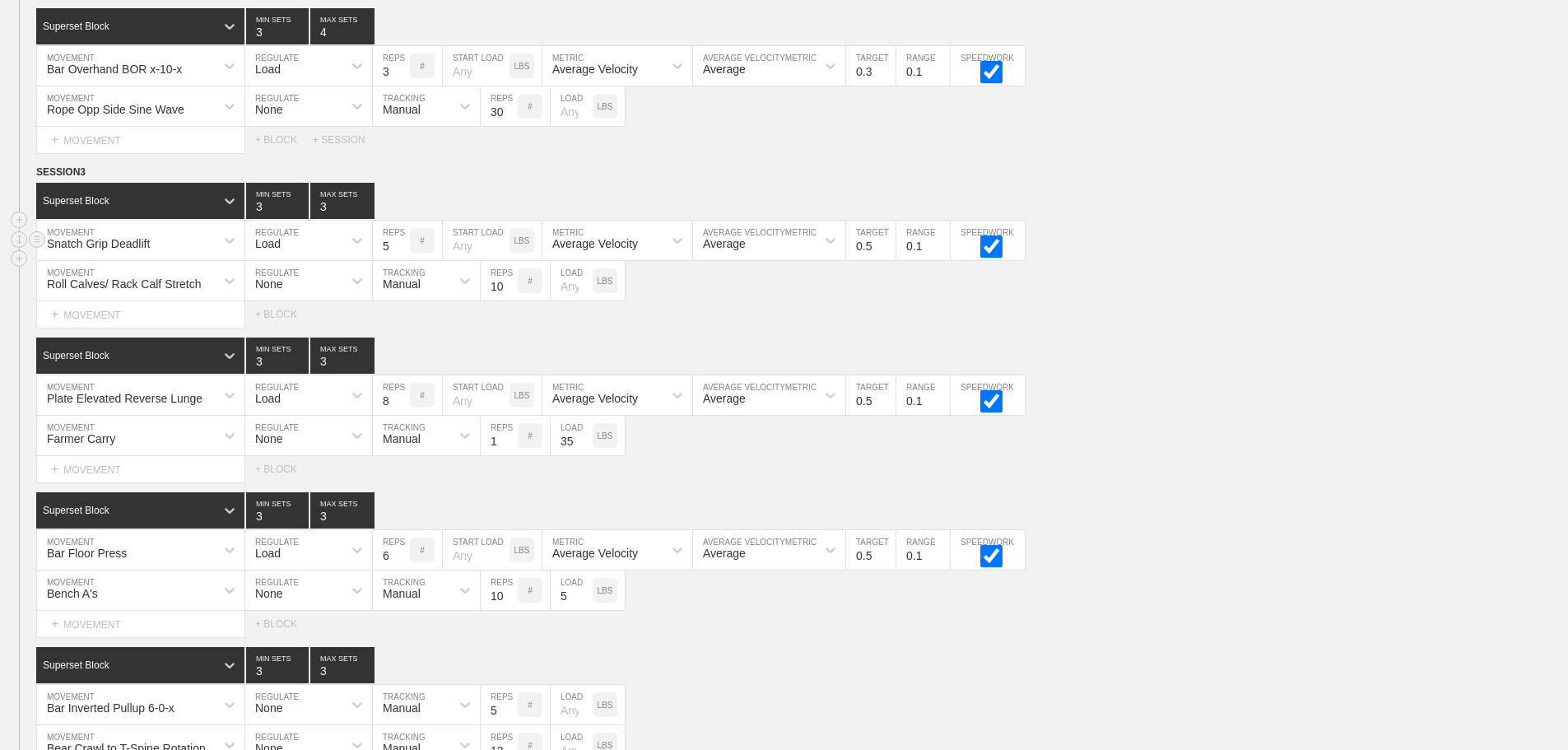
click at [402, 260] on input "5" at bounding box center [392, 240] width 37 height 40
click at [402, 260] on input "4" at bounding box center [392, 240] width 37 height 40
type input "3"
click at [402, 260] on input "3" at bounding box center [392, 240] width 37 height 40
type input "4"
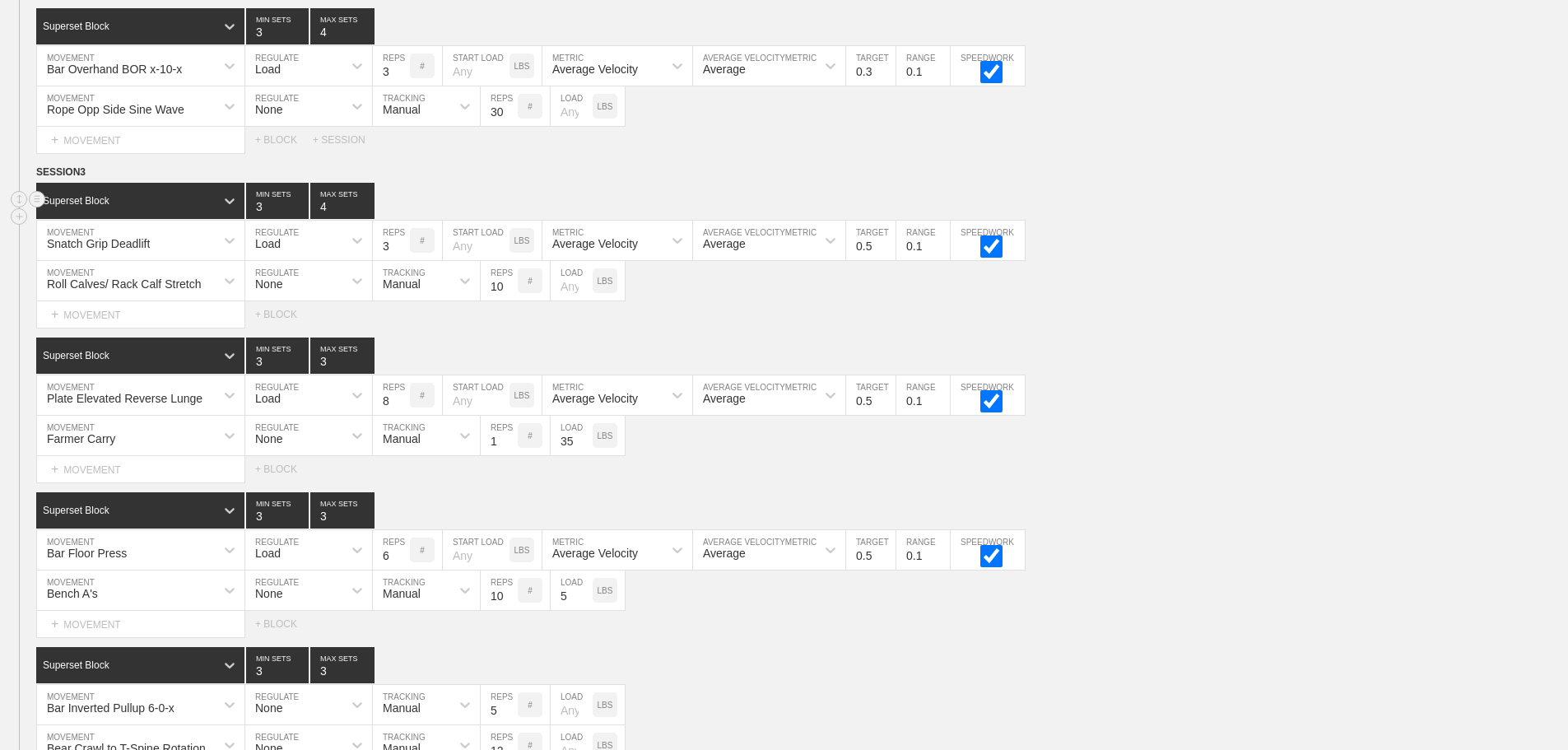
click at [366, 214] on input "4" at bounding box center [342, 200] width 64 height 36
click at [888, 260] on input "0.4" at bounding box center [870, 240] width 49 height 40
type input "0.3"
click at [888, 260] on input "0.3" at bounding box center [870, 240] width 49 height 40
click at [1439, 281] on div "Roll Calves/ Rack Calf Stretch MOVEMENT None REGULATE Manual TRACKING 10 REPS #…" at bounding box center [784, 281] width 1568 height 41
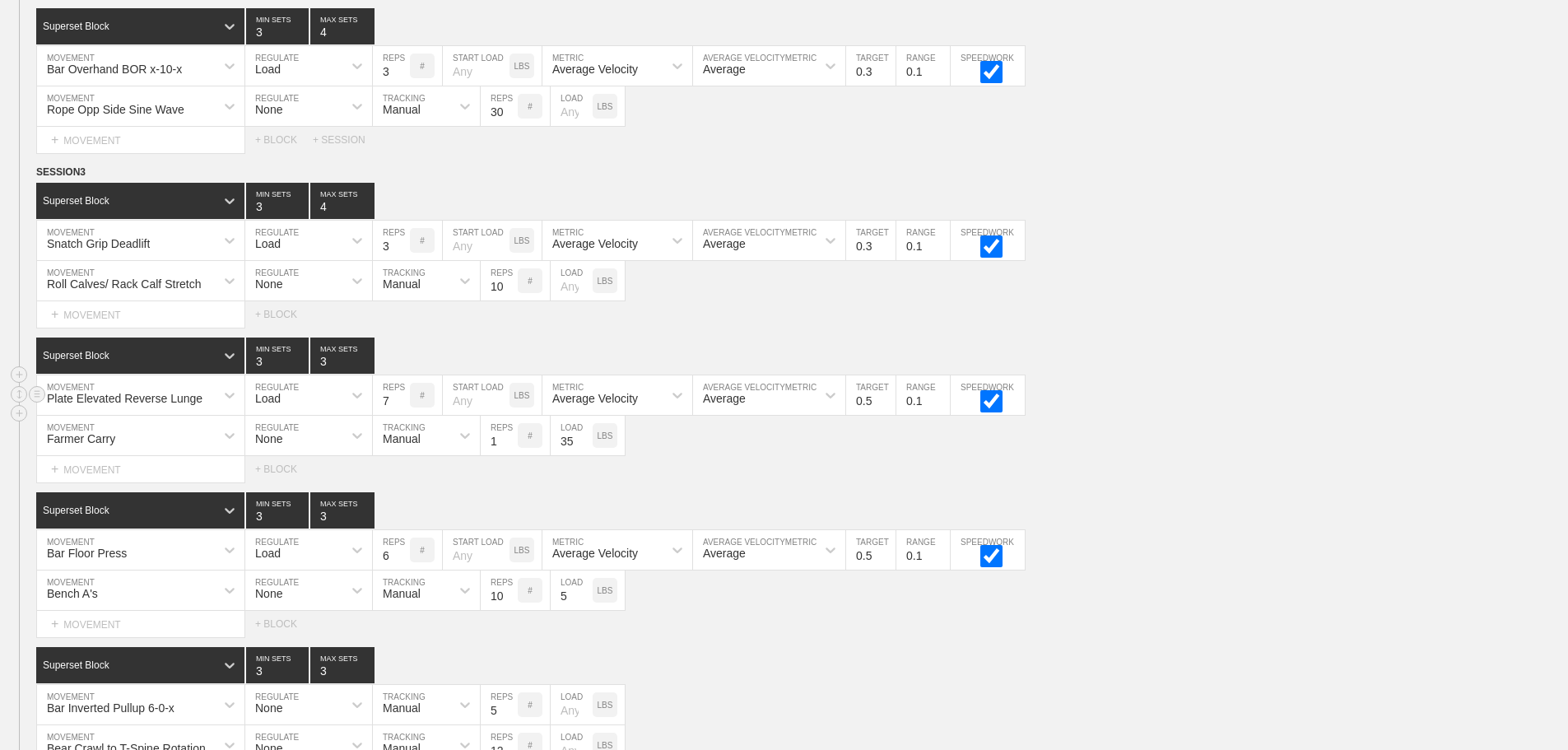
click at [403, 415] on input "7" at bounding box center [392, 394] width 37 height 40
type input "6"
click at [403, 415] on input "6" at bounding box center [392, 394] width 37 height 40
click at [886, 415] on input "0.4" at bounding box center [870, 394] width 49 height 40
type input "0.3"
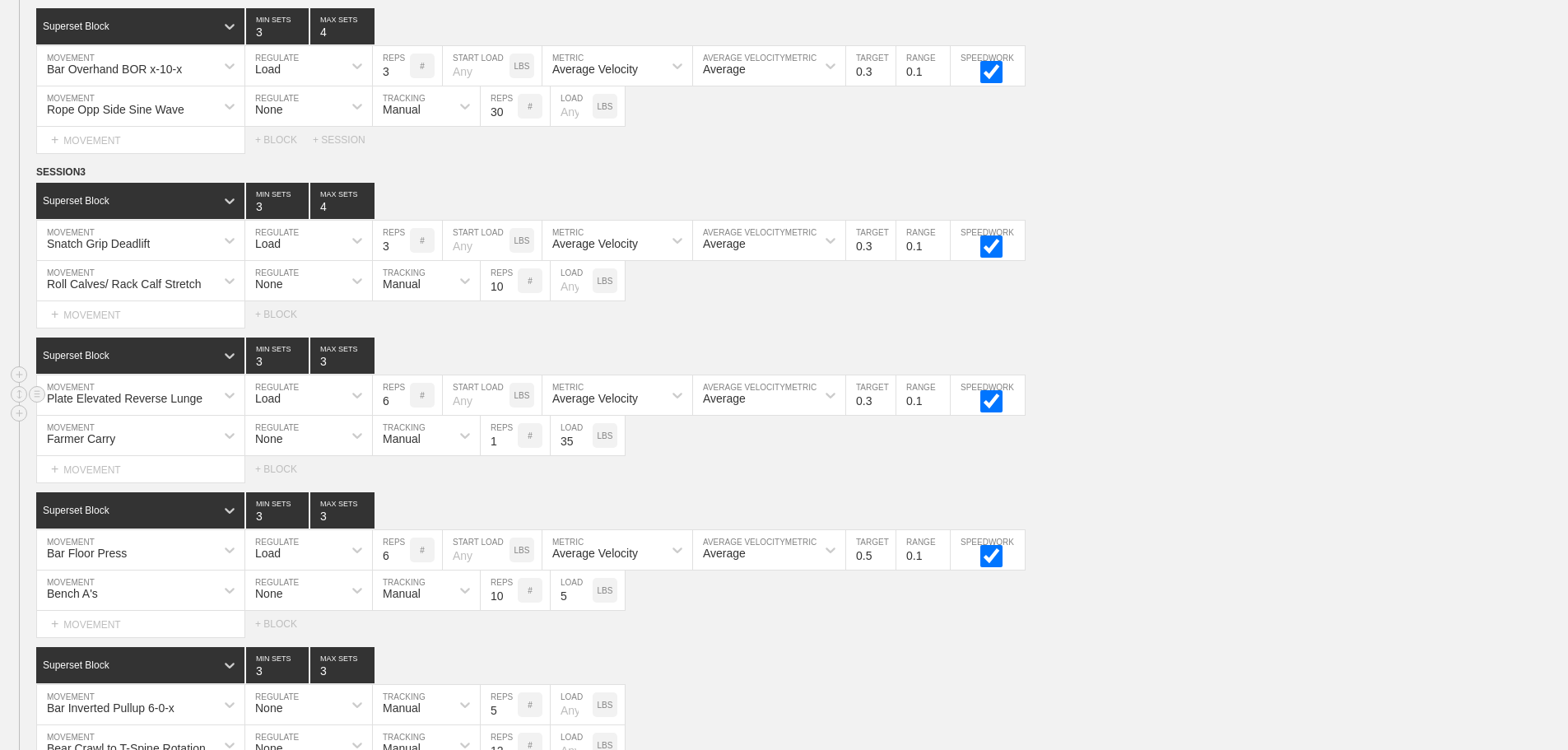
click at [886, 415] on input "0.3" at bounding box center [870, 394] width 49 height 40
click at [1228, 416] on div "Plate Elevated Reverse Lunge MOVEMENT Load REGULATE 6 REPS # START LOAD LBS Ave…" at bounding box center [784, 395] width 1568 height 41
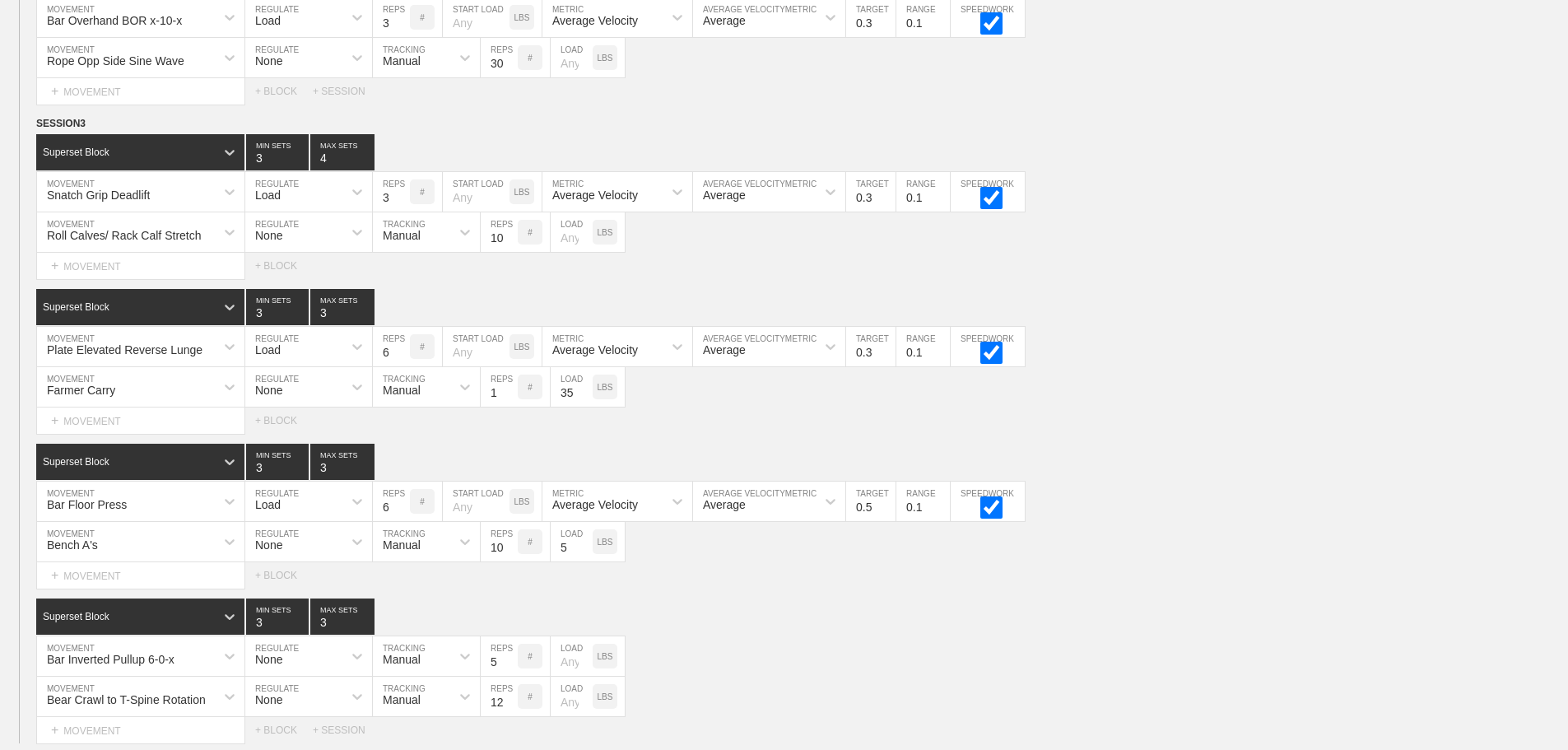
scroll to position [6398, 0]
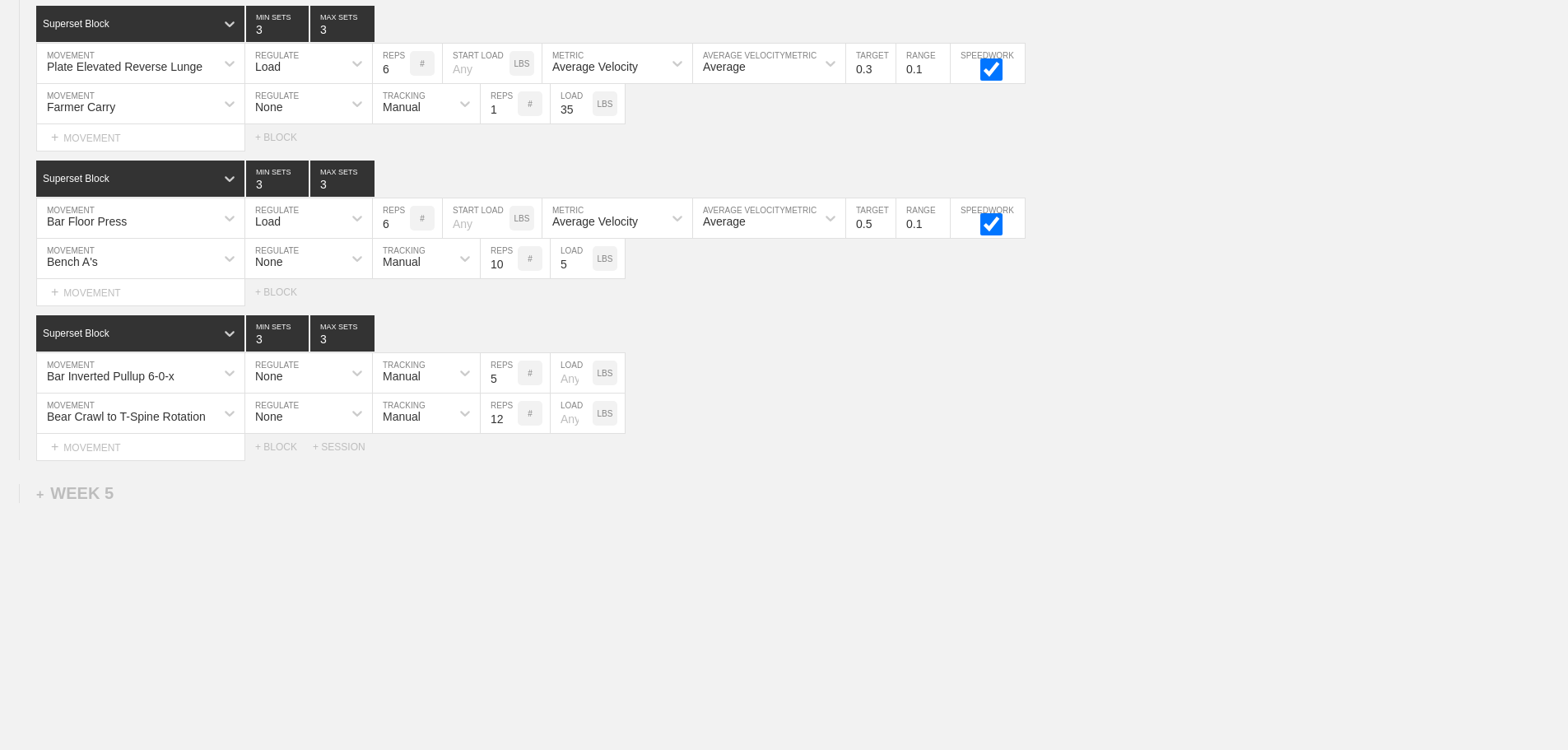
click at [401, 225] on input "5" at bounding box center [392, 217] width 37 height 40
click at [401, 225] on input "4" at bounding box center [392, 217] width 37 height 40
type input "3"
click at [401, 225] on input "3" at bounding box center [392, 217] width 37 height 40
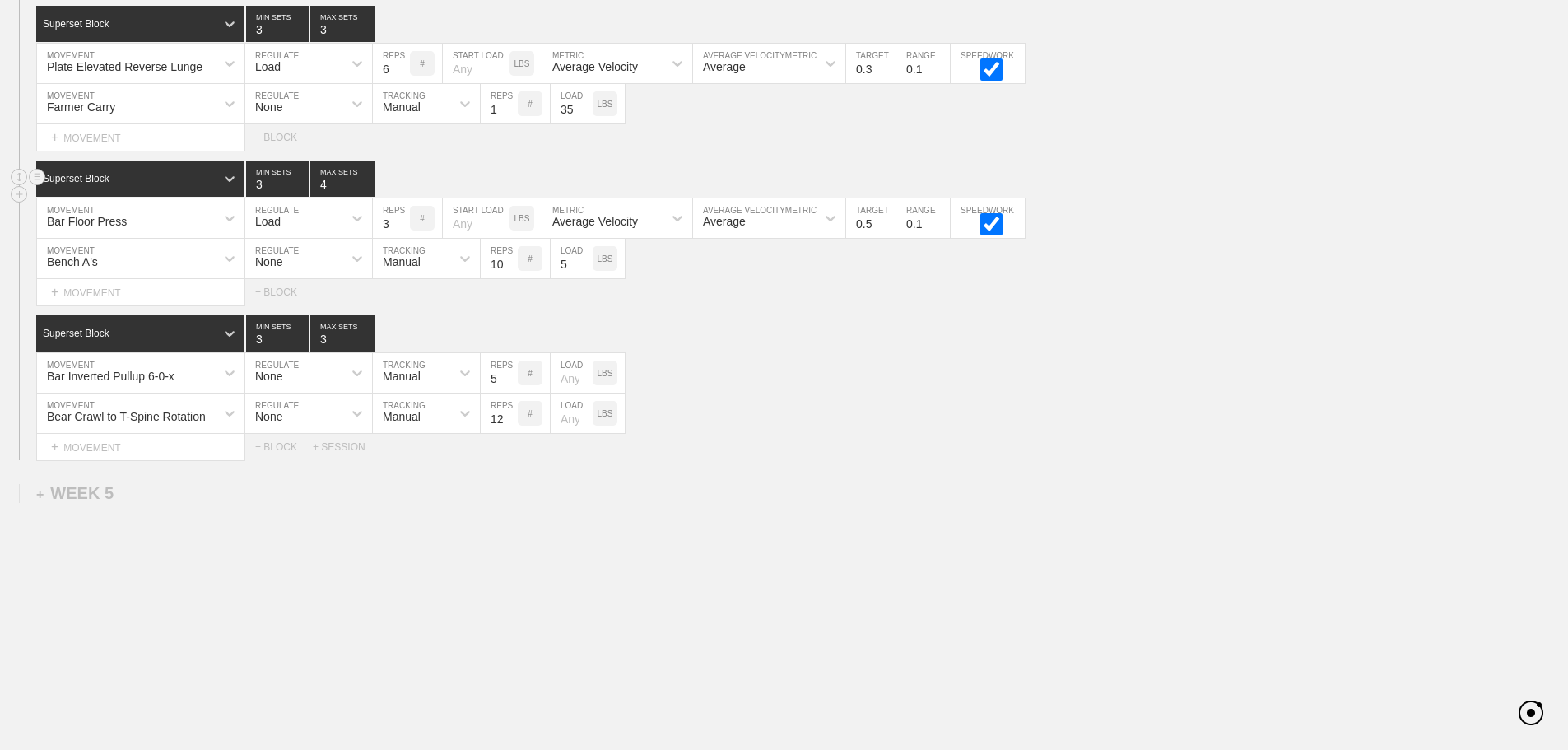
type input "4"
click at [365, 181] on input "4" at bounding box center [342, 178] width 64 height 36
type input "4"
click at [364, 26] on input "4" at bounding box center [342, 23] width 64 height 36
click at [889, 224] on input "0.4" at bounding box center [870, 217] width 49 height 40
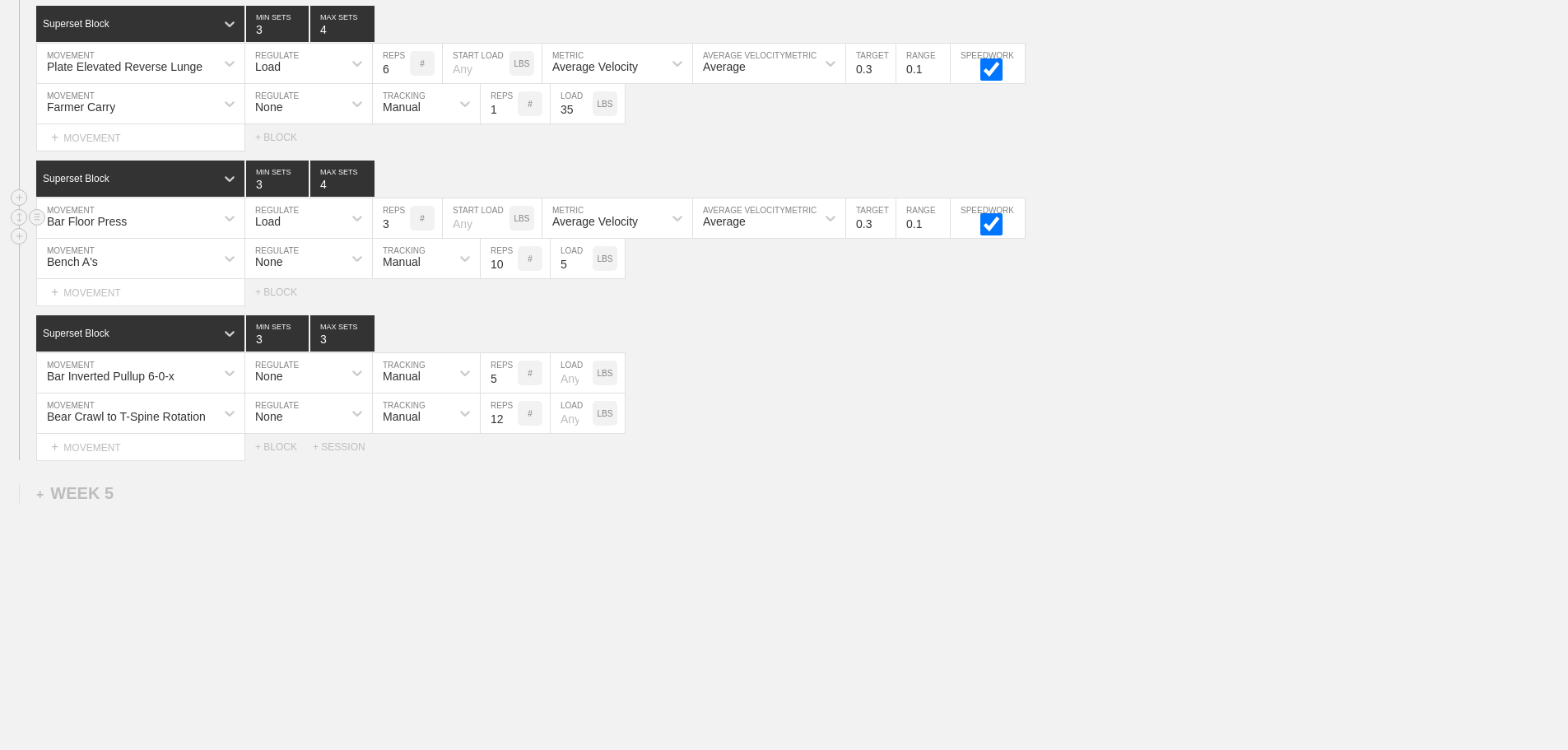
type input "0.3"
click at [889, 224] on input "0.3" at bounding box center [870, 217] width 49 height 40
click at [1439, 335] on div "Superset Block 3 MIN SETS 3 MAX SETS" at bounding box center [801, 332] width 1532 height 36
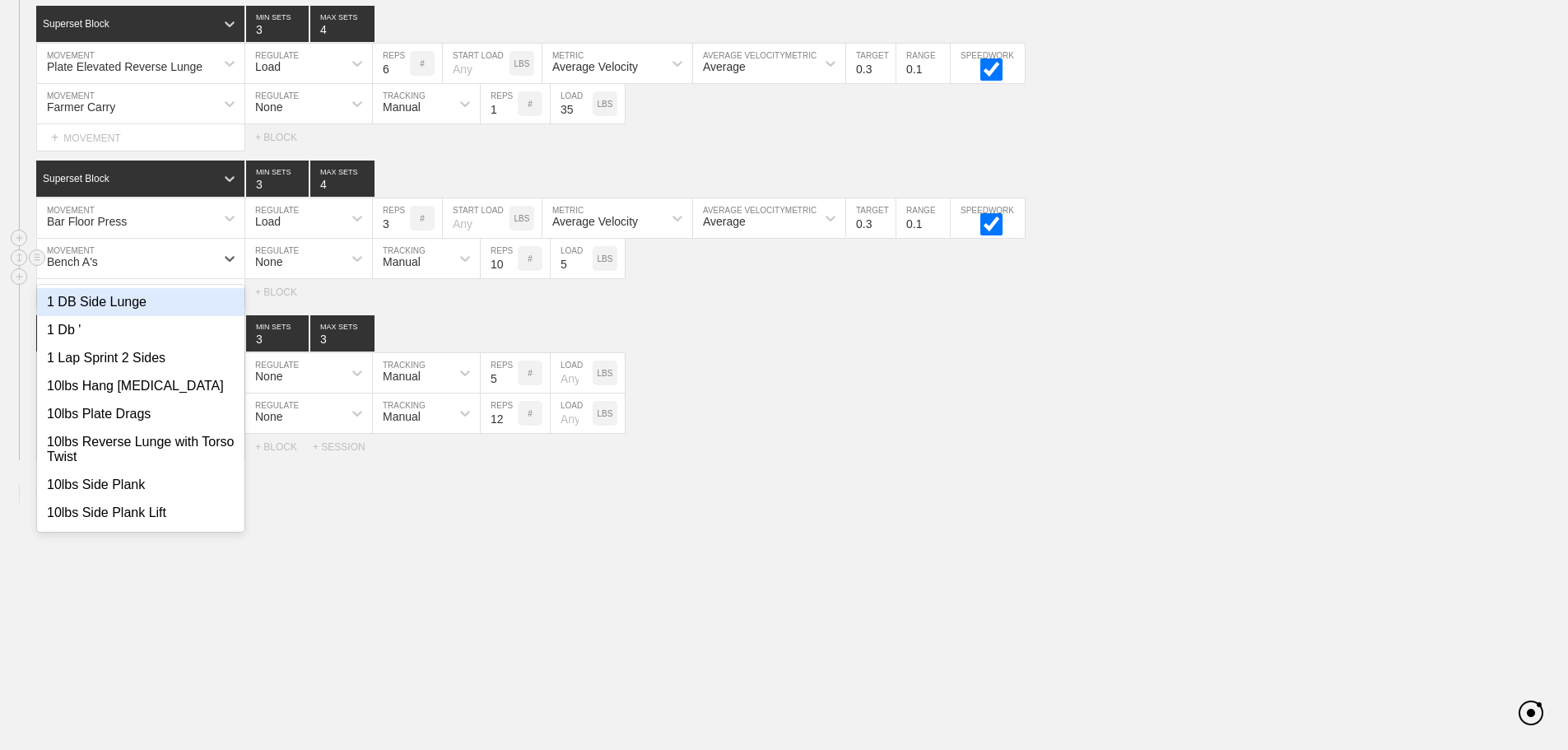
click at [162, 254] on div "Bench A's" at bounding box center [126, 258] width 178 height 28
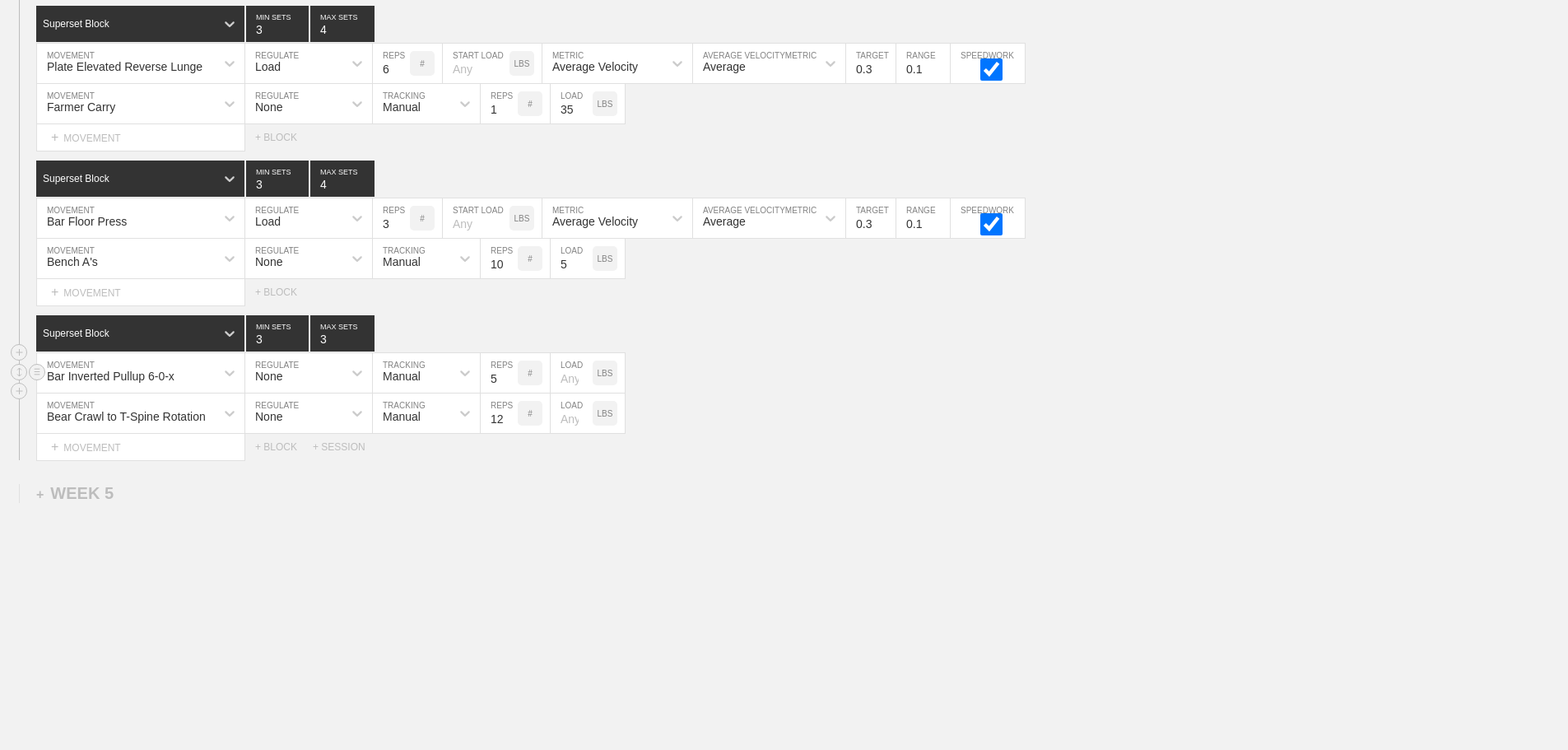
click at [886, 379] on div "Bar Inverted Pullup 6-0-x MOVEMENT None REGULATE Manual TRACKING 5 REPS # LOAD …" at bounding box center [784, 373] width 1568 height 41
click at [220, 374] on div at bounding box center [229, 372] width 30 height 30
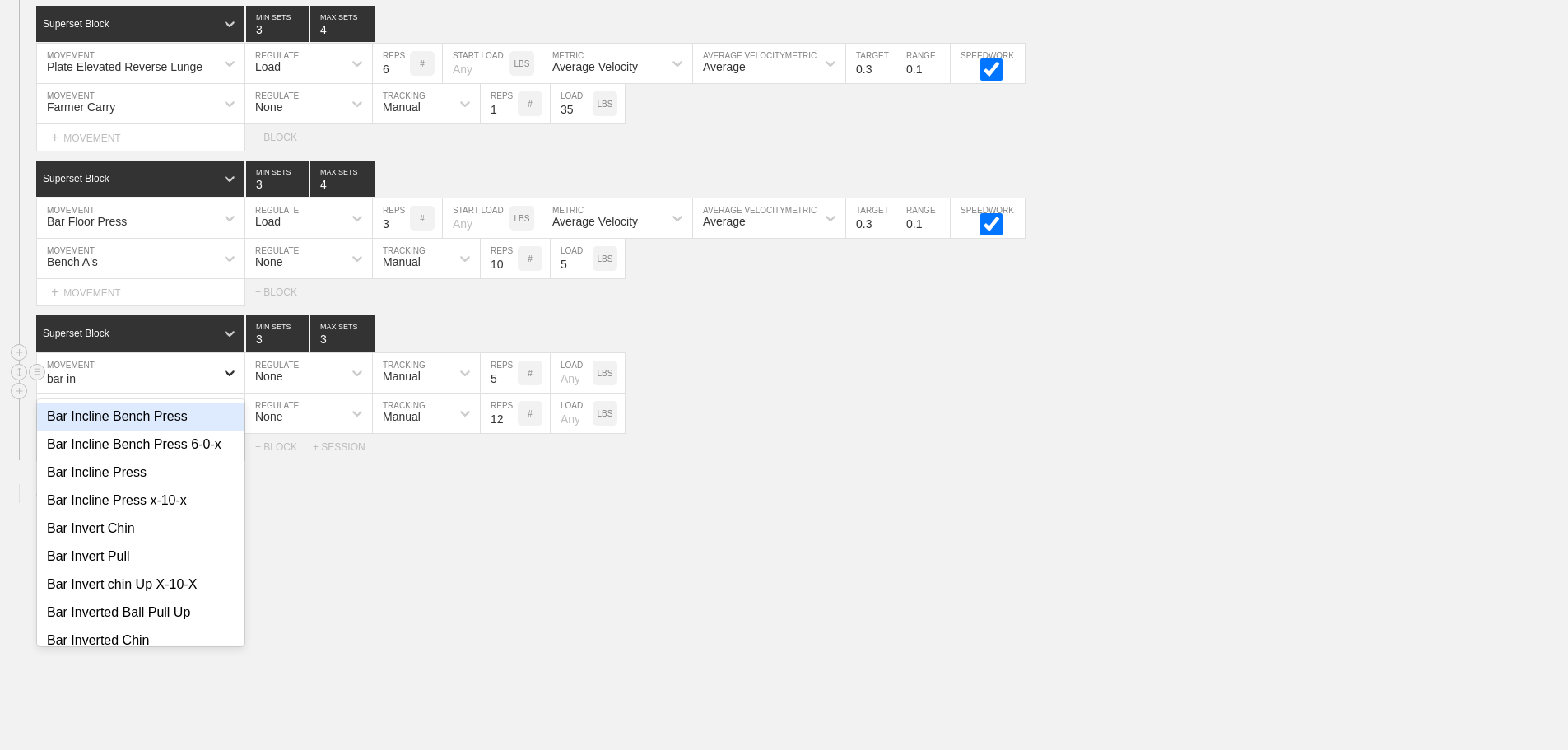
type input "bar inv"
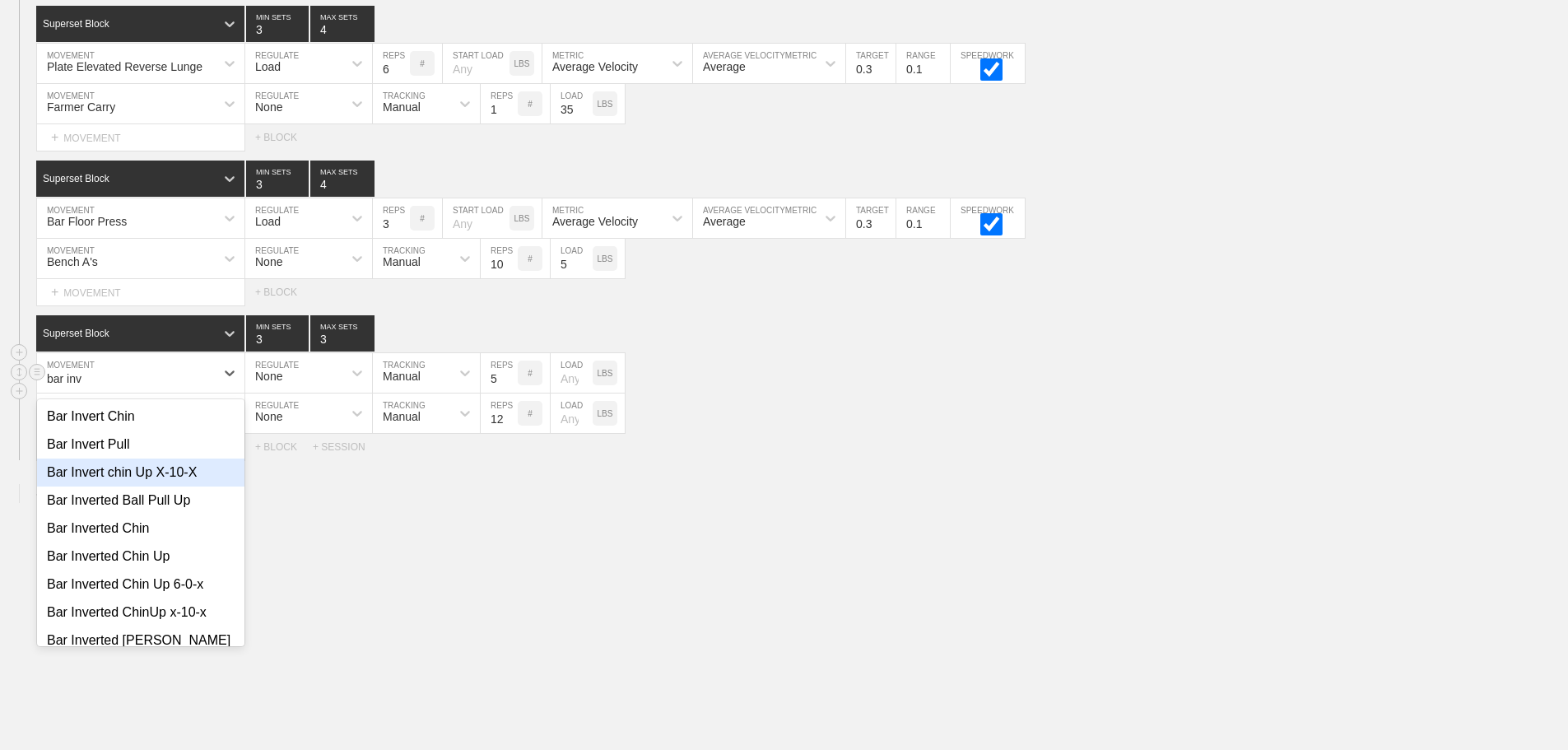
click at [178, 469] on div "Bar Invert chin Up X-10-X" at bounding box center [140, 472] width 208 height 28
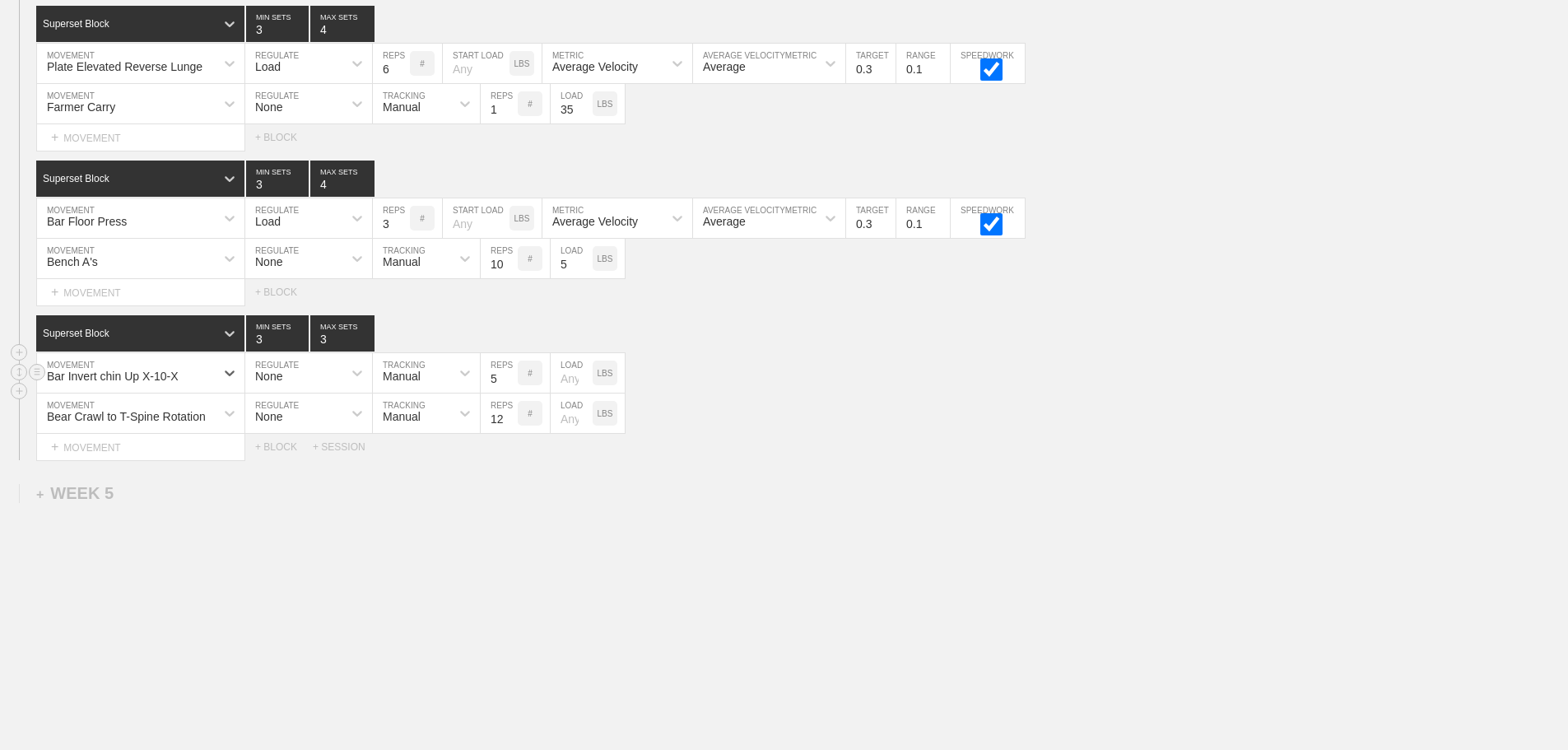
click at [509, 382] on input "4" at bounding box center [499, 372] width 37 height 40
type input "3"
click at [509, 382] on input "3" at bounding box center [499, 372] width 37 height 40
type input "4"
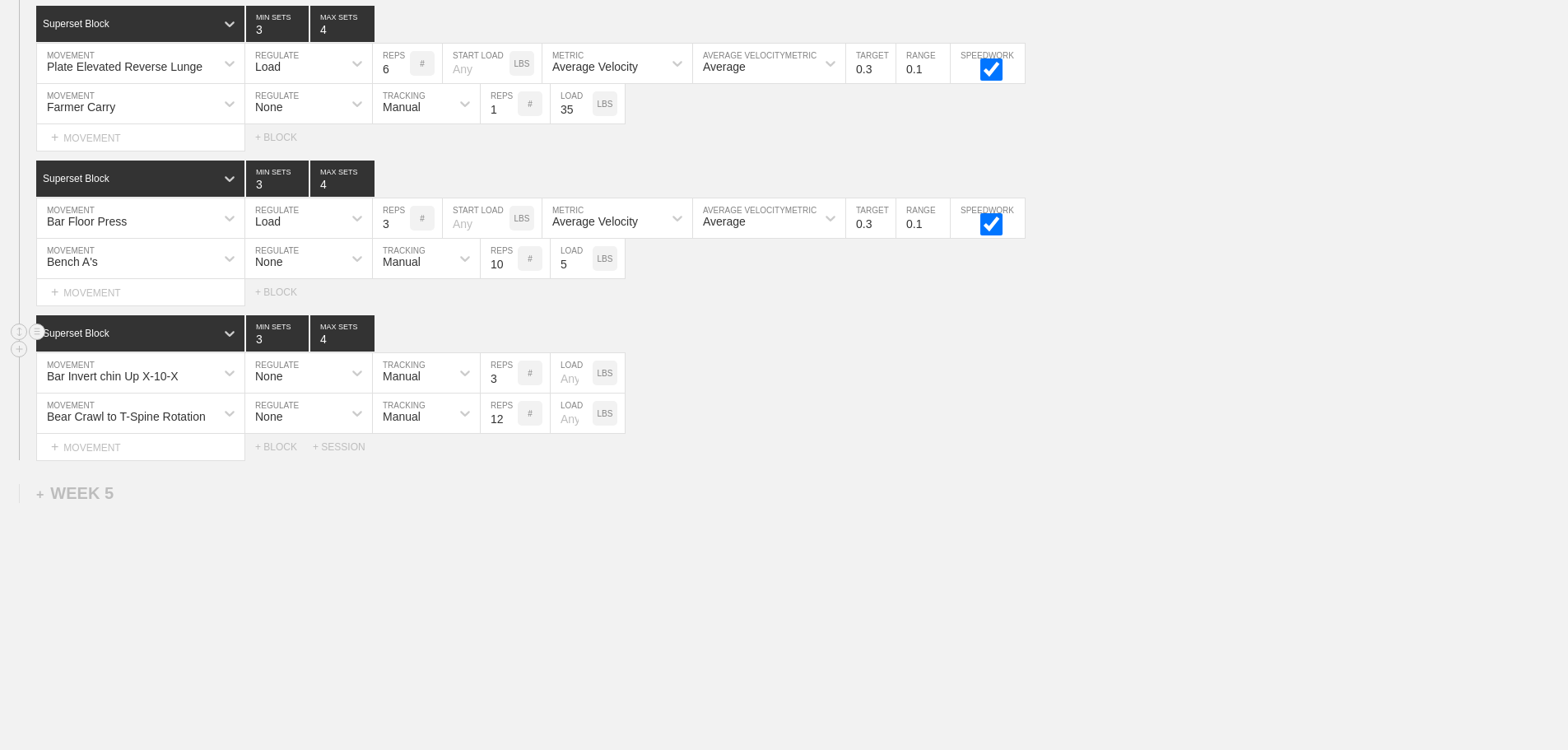
click at [363, 332] on input "4" at bounding box center [342, 332] width 64 height 36
type input "4"
click at [297, 335] on input "4" at bounding box center [277, 332] width 63 height 36
click at [996, 391] on div "Bar Invert chin Up X-10-X MOVEMENT None REGULATE Manual TRACKING 3 REPS # LOAD …" at bounding box center [784, 373] width 1568 height 41
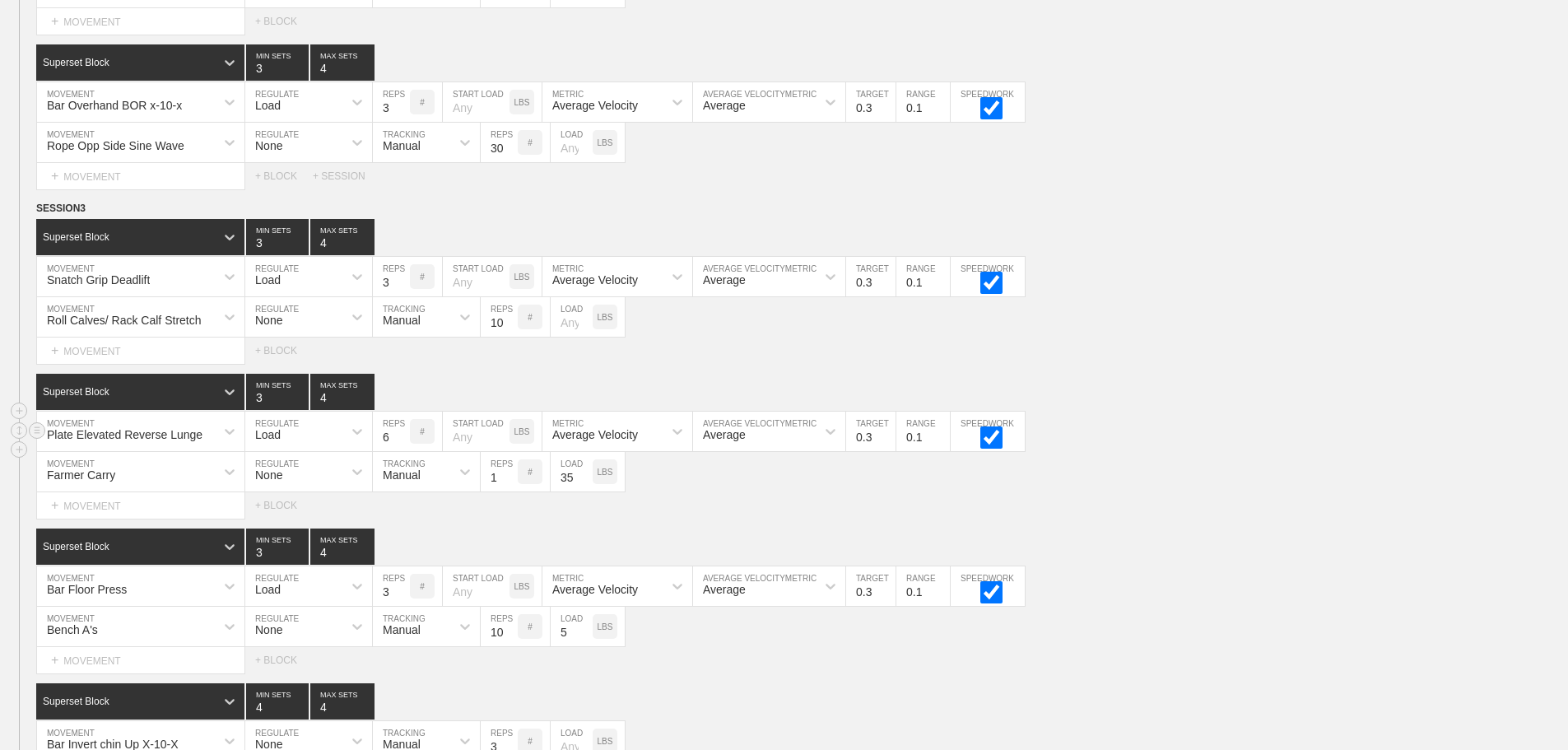
scroll to position [6070, 0]
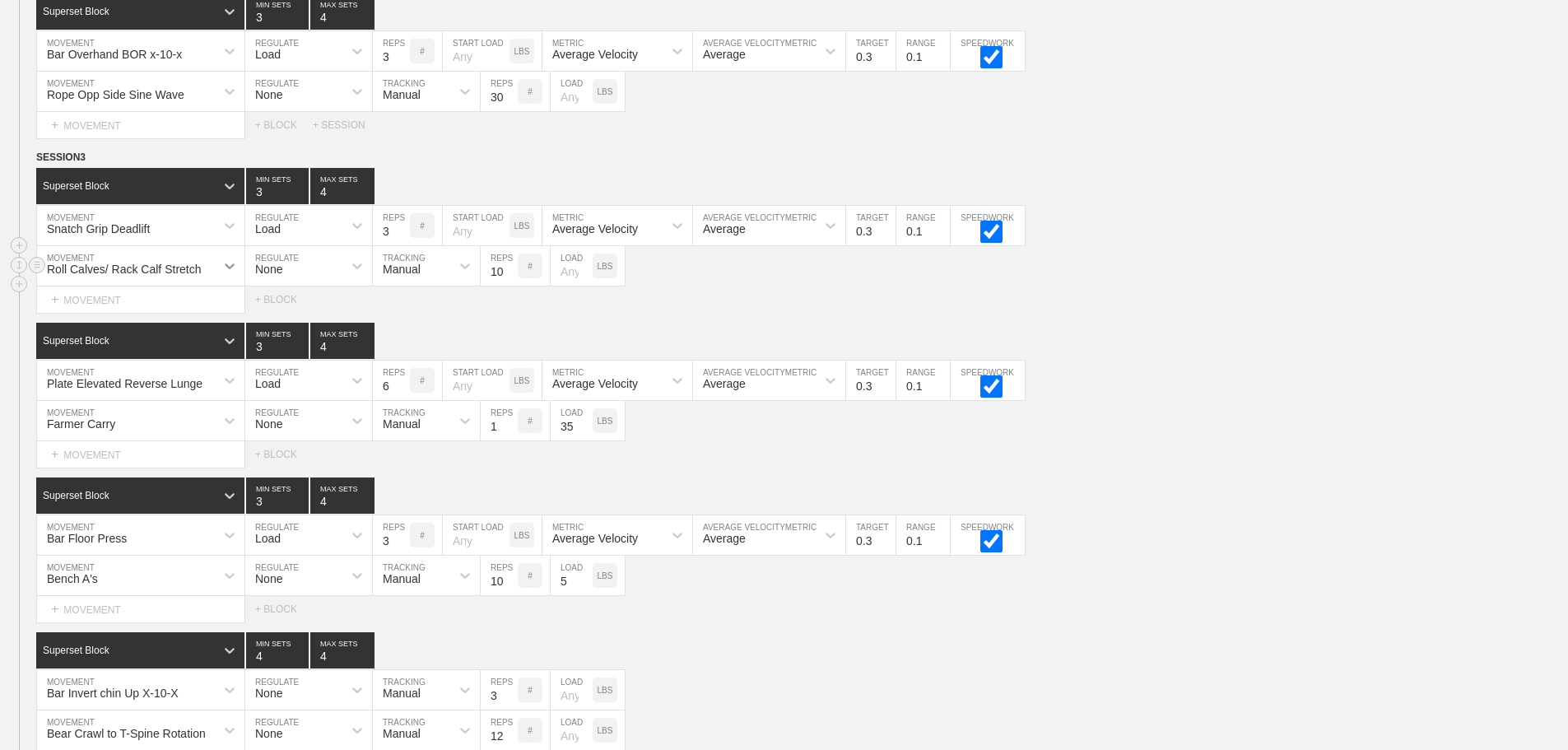
click at [220, 274] on div at bounding box center [229, 266] width 30 height 30
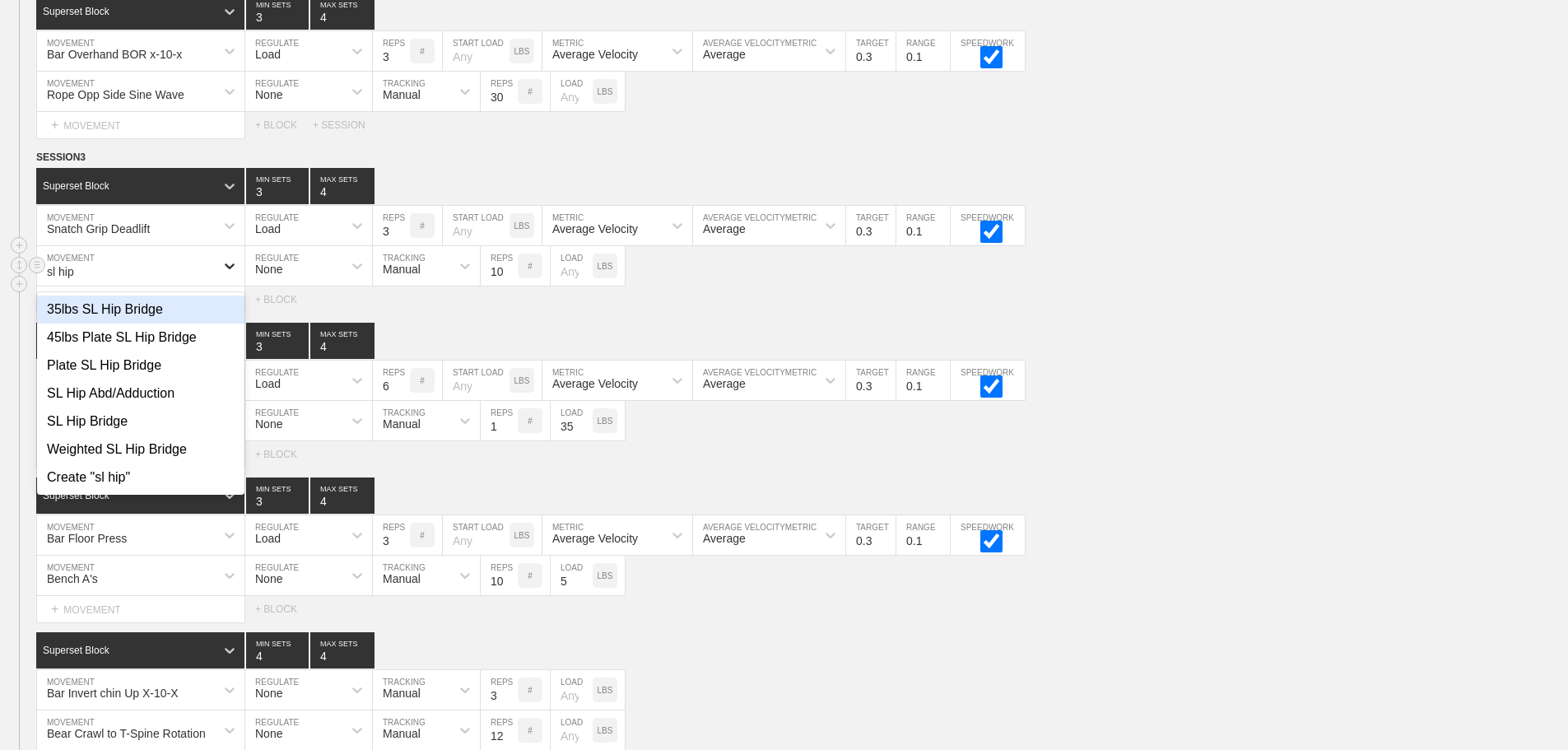
type input "sl hip"
click at [157, 400] on div "SL Hip Abd/Adduction" at bounding box center [140, 393] width 208 height 28
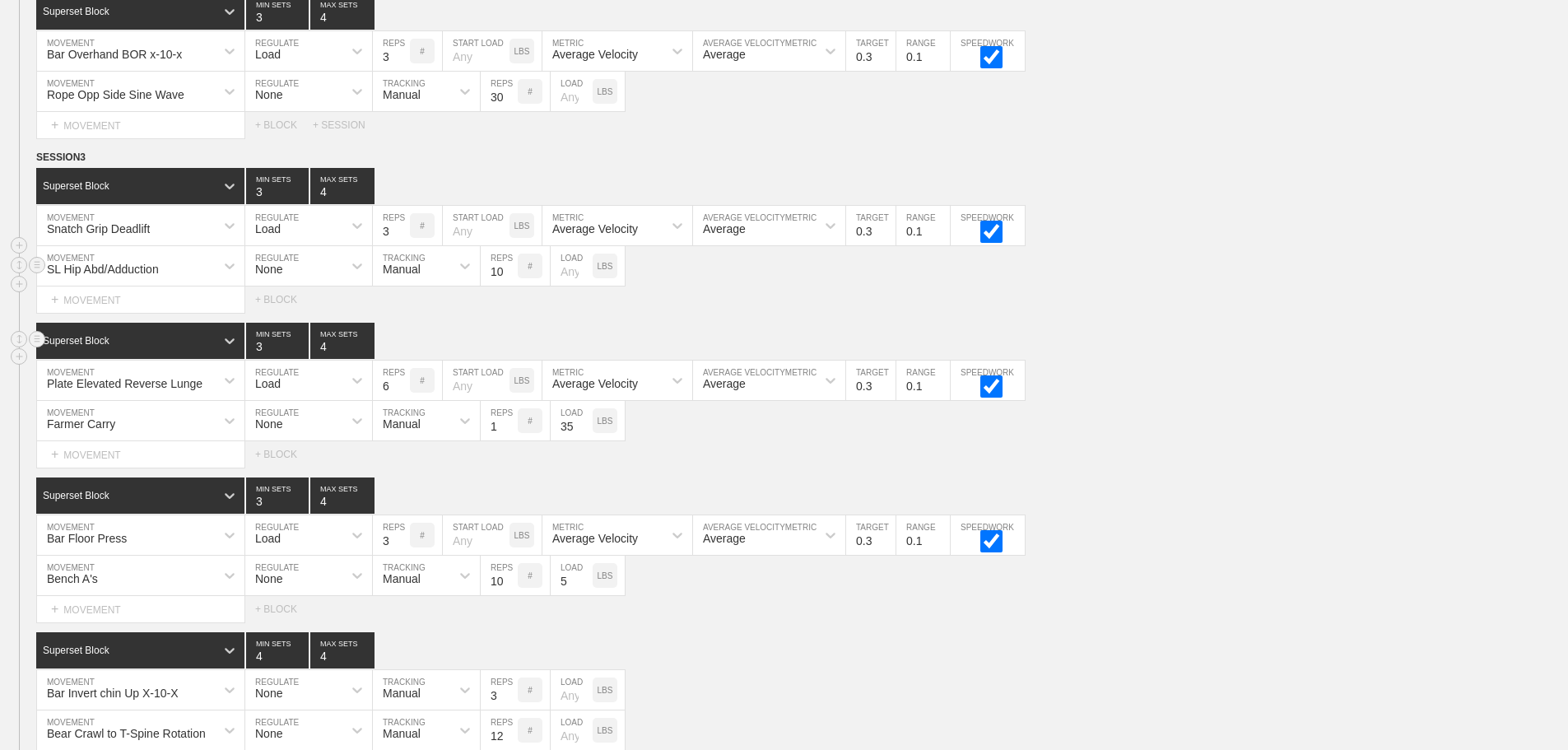
click at [1242, 347] on div "Superset Block 3 MIN SETS 4 MAX SETS" at bounding box center [801, 340] width 1532 height 36
click at [585, 433] on input "36" at bounding box center [571, 420] width 42 height 40
click at [585, 433] on input "37" at bounding box center [571, 420] width 42 height 40
click at [585, 433] on input "38" at bounding box center [571, 420] width 42 height 40
click at [585, 433] on input "39" at bounding box center [571, 420] width 42 height 40
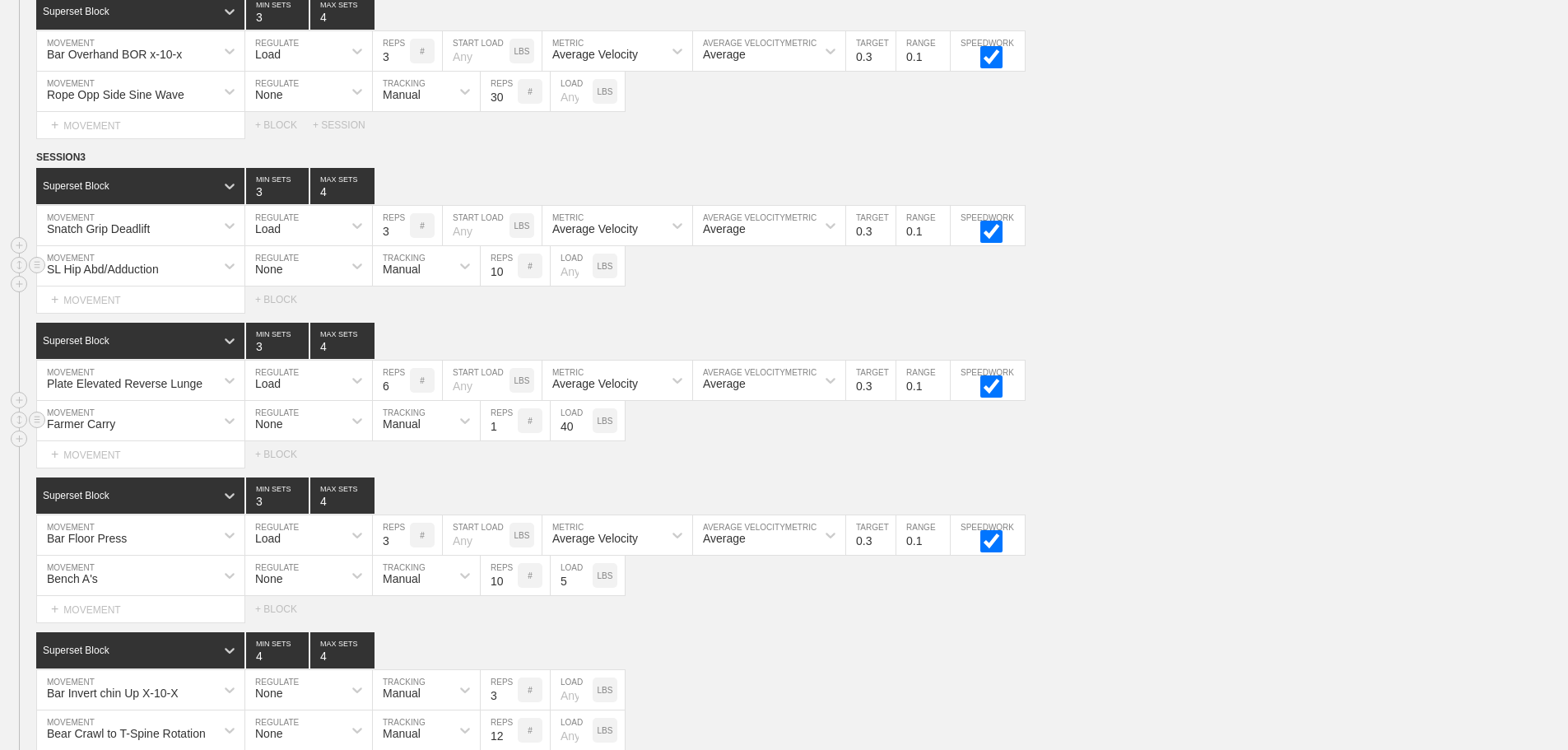
click at [585, 433] on input "40" at bounding box center [571, 420] width 42 height 40
click at [585, 433] on input "41" at bounding box center [571, 420] width 42 height 40
click at [585, 433] on input "42" at bounding box center [571, 420] width 42 height 40
click at [585, 433] on input "43" at bounding box center [571, 420] width 42 height 40
click at [585, 433] on input "44" at bounding box center [571, 420] width 42 height 40
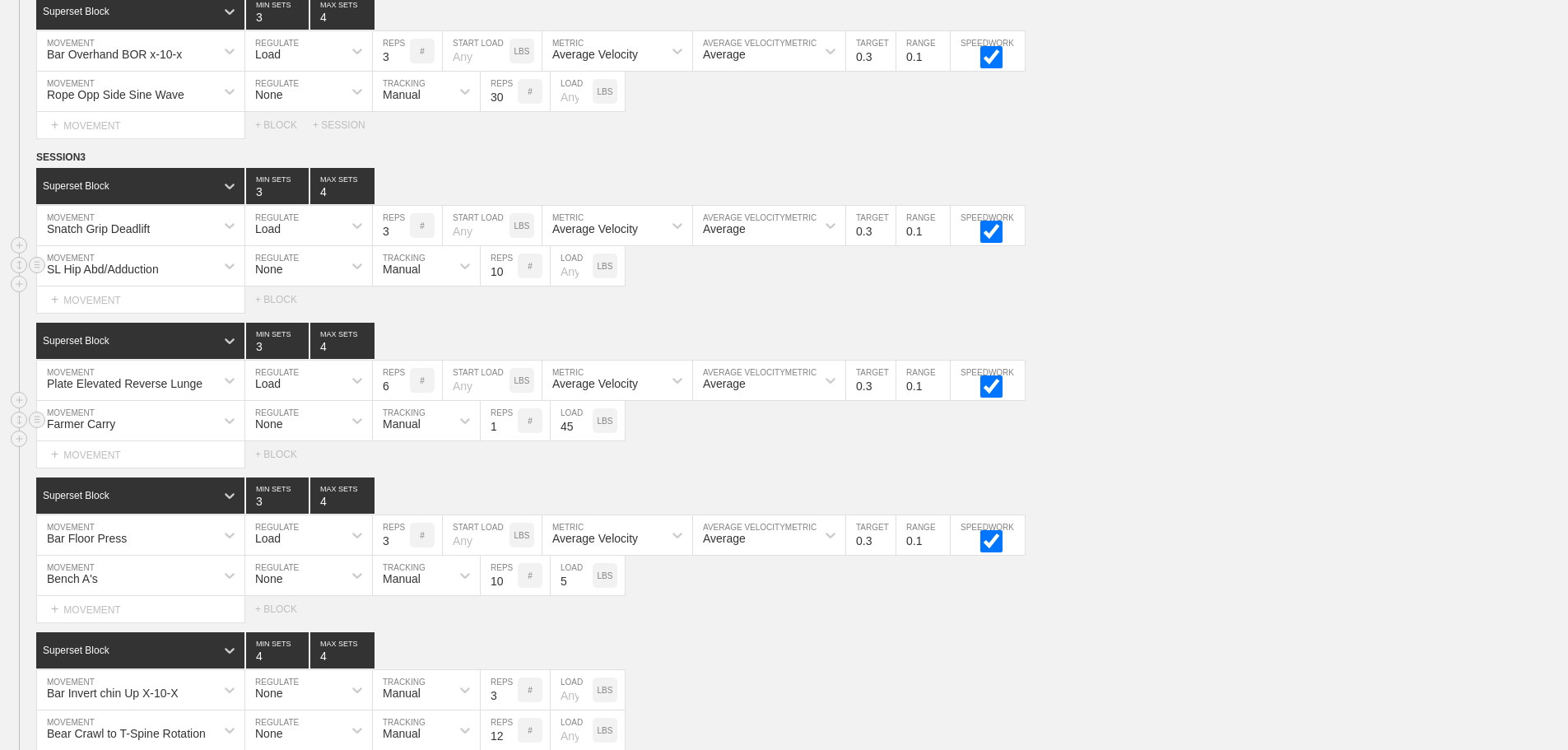
type input "45"
click at [585, 433] on input "45" at bounding box center [571, 420] width 42 height 40
click at [1189, 468] on div "Select... MOVEMENT + MOVEMENT + BLOCK" at bounding box center [784, 453] width 1568 height 26
click at [1175, 547] on div "Bar Floor Press MOVEMENT Load REGULATE 3 REPS # START LOAD LBS Average Velocity…" at bounding box center [784, 535] width 1568 height 41
click at [1198, 513] on div "Superset Block 3 MIN SETS 4 MAX SETS" at bounding box center [801, 495] width 1532 height 36
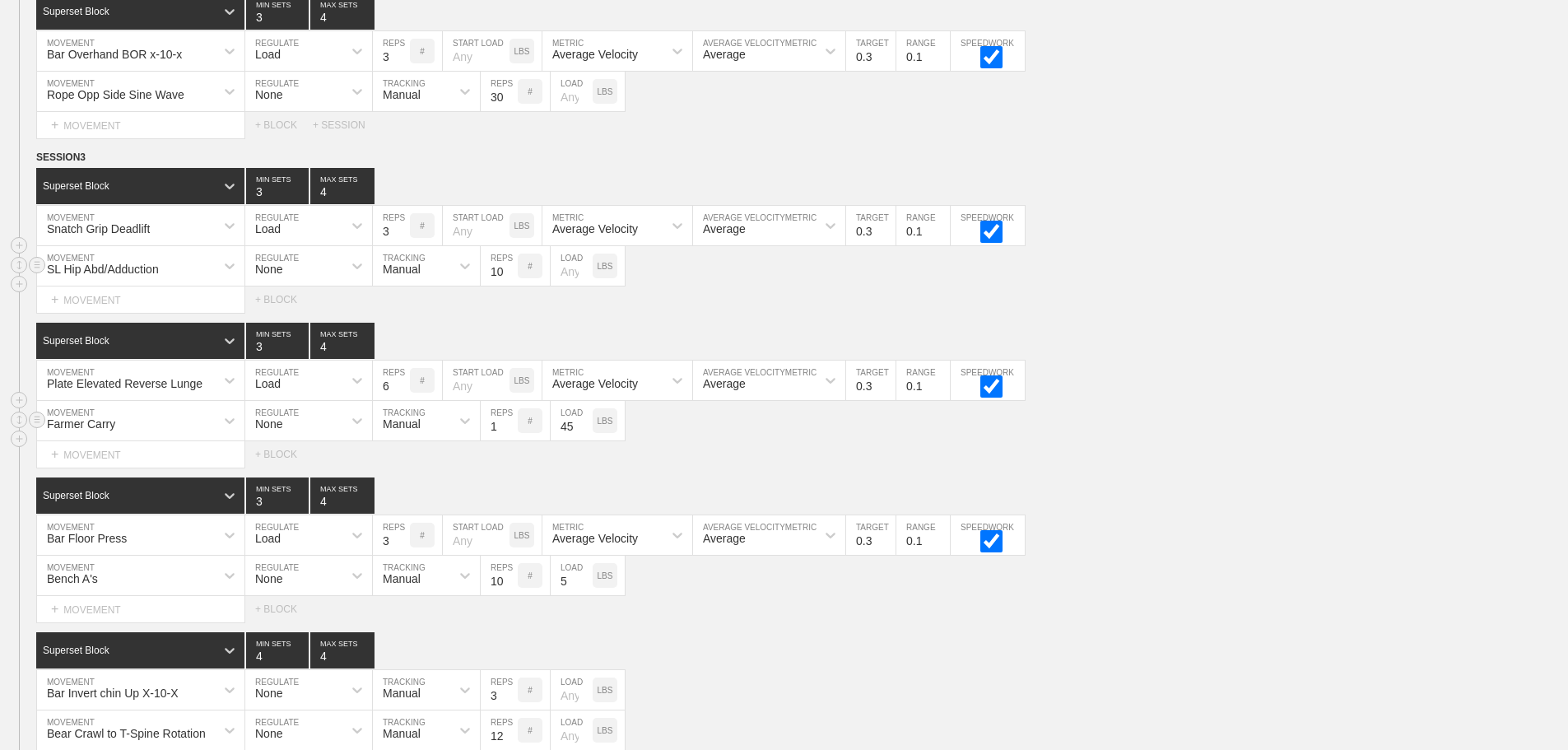
click at [1270, 434] on div "Farmer Carry MOVEMENT None REGULATE Manual TRACKING 1 REPS # 45 LOAD LBS" at bounding box center [784, 421] width 1568 height 41
click at [1348, 486] on div "SESSION 3 Superset Block 3 MIN SETS 4 MAX SETS DUPLICATE INSERT MOVEMENT AFTER …" at bounding box center [784, 463] width 1568 height 628
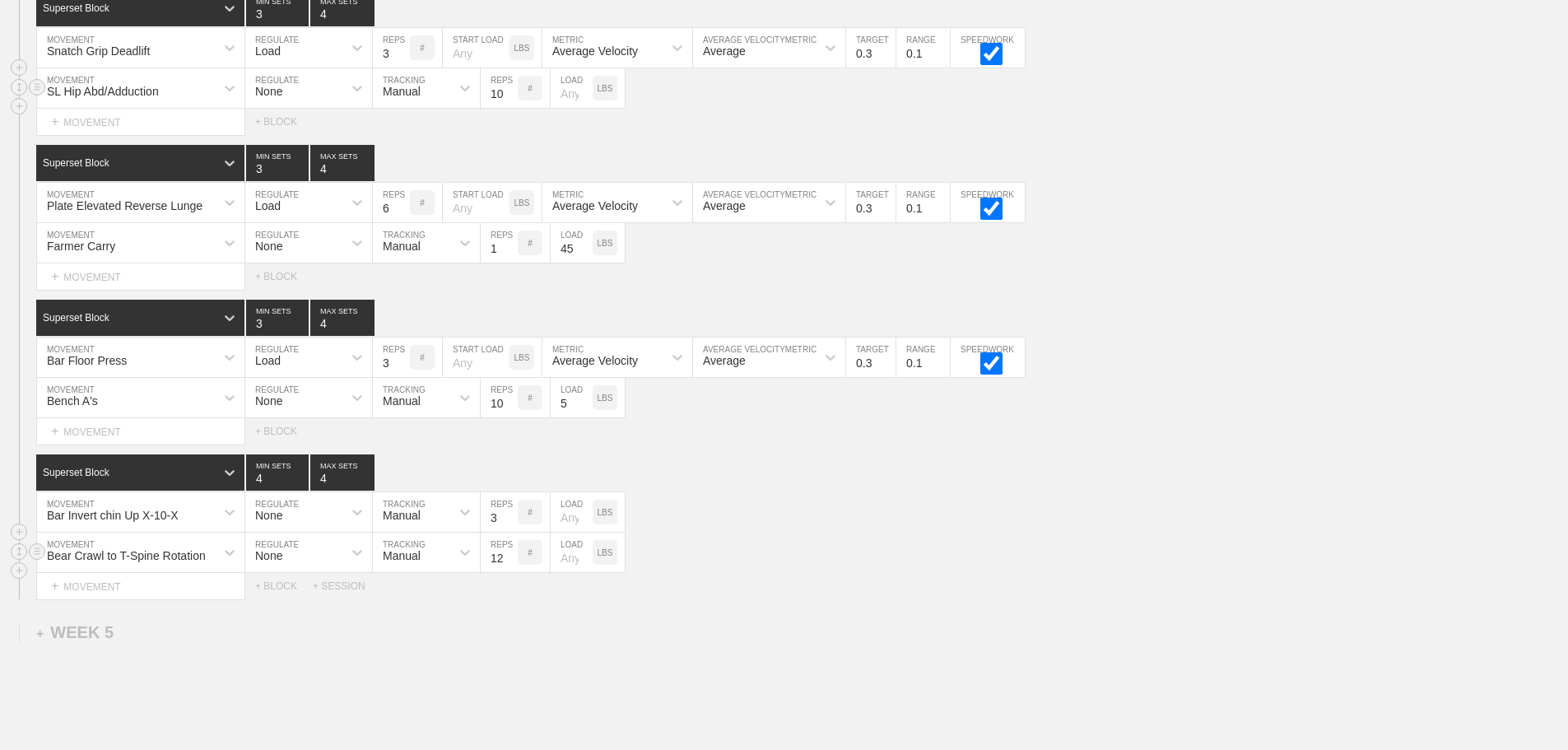
scroll to position [6152, 0]
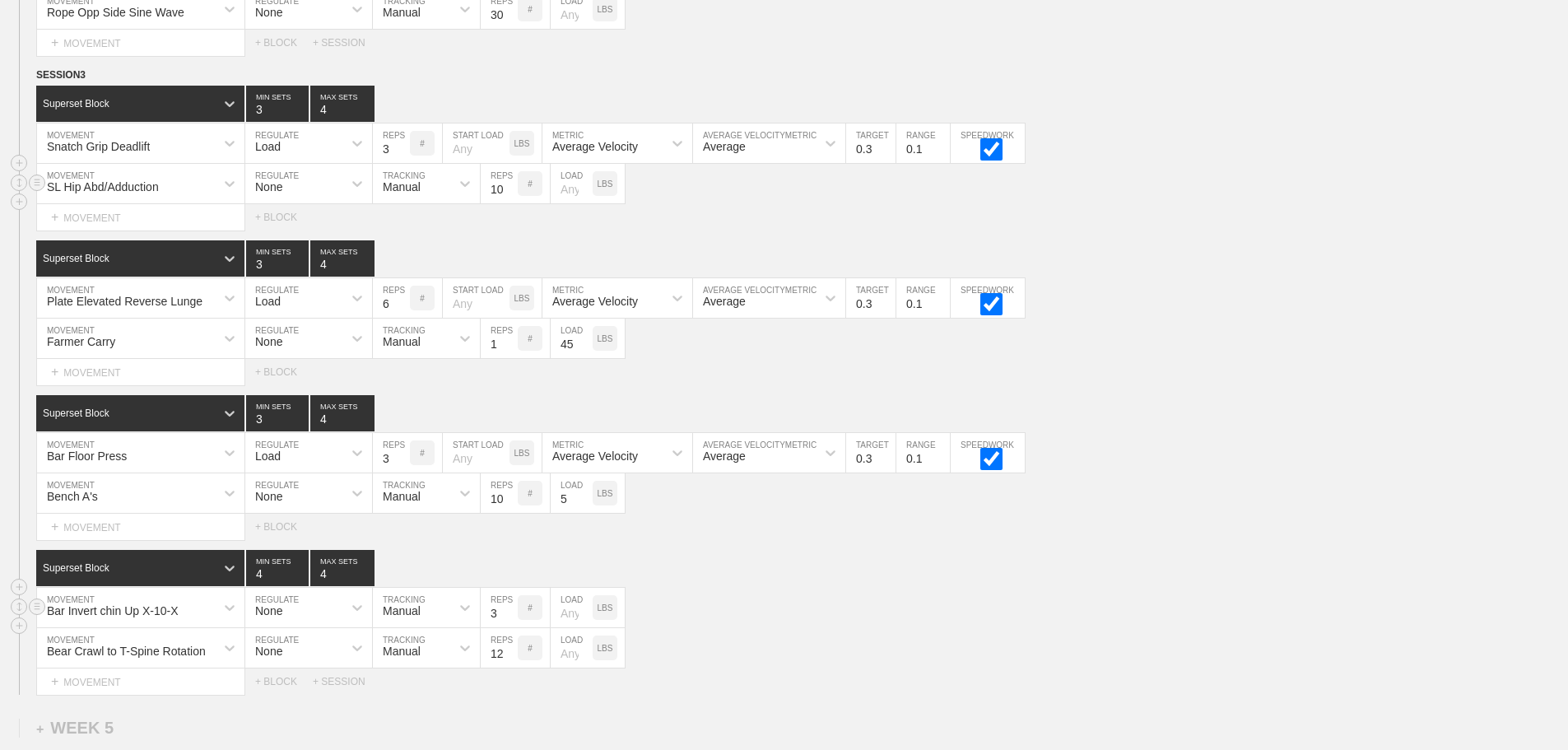
click at [833, 625] on div "Bar Invert chin Up X-10-X MOVEMENT None REGULATE Manual TRACKING 3 REPS # LOAD …" at bounding box center [784, 608] width 1568 height 41
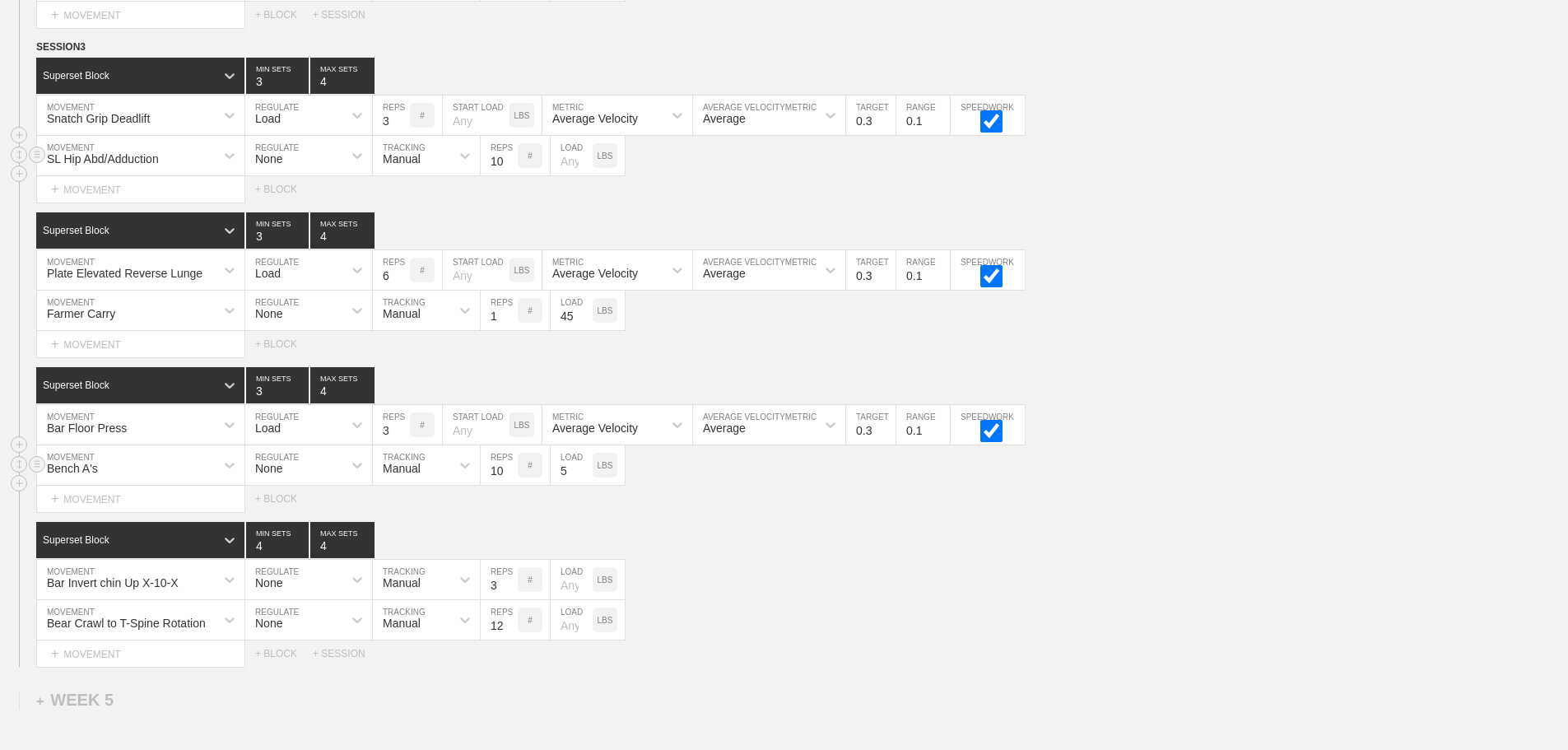
click at [194, 485] on div "Bench A's" at bounding box center [140, 465] width 208 height 40
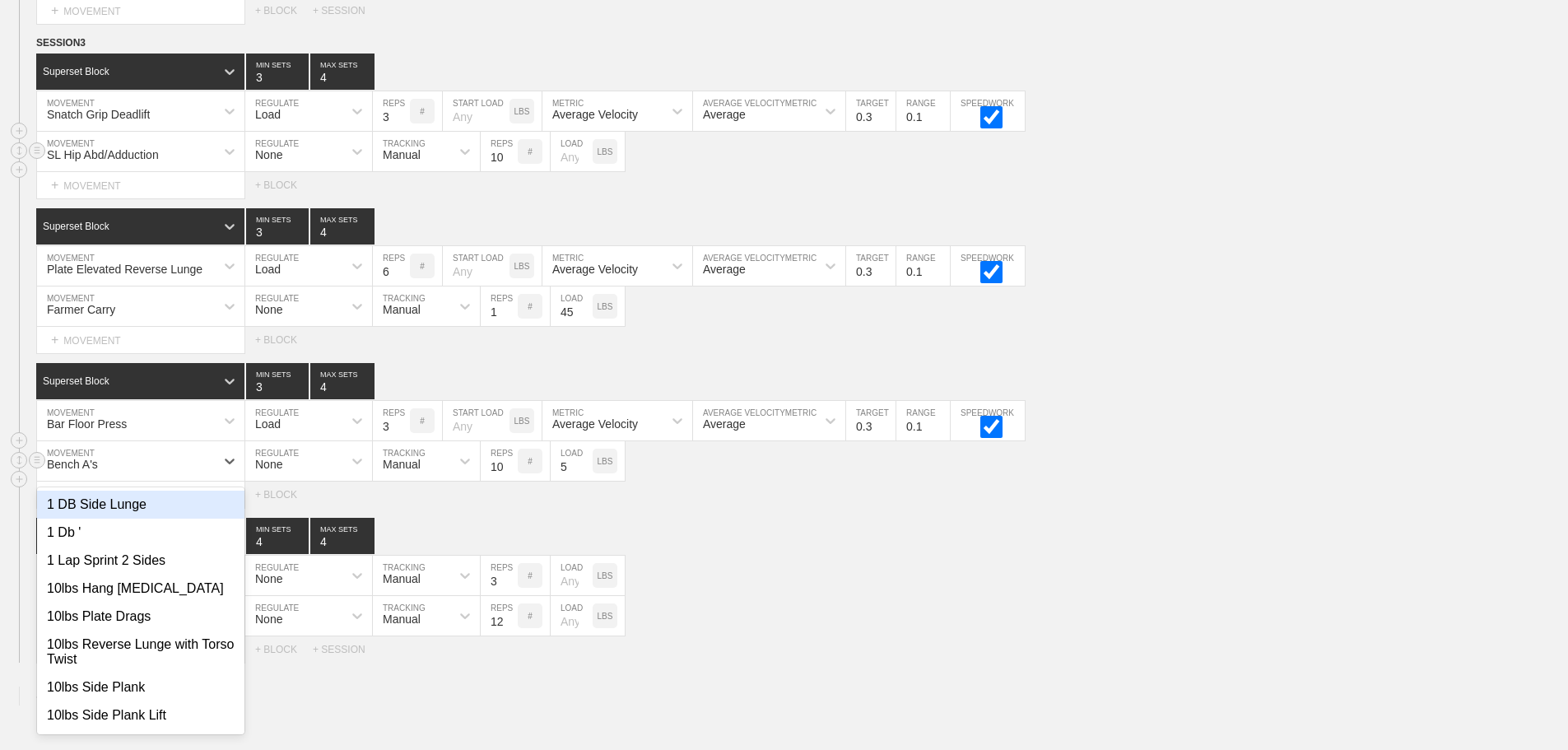
scroll to position [6188, 0]
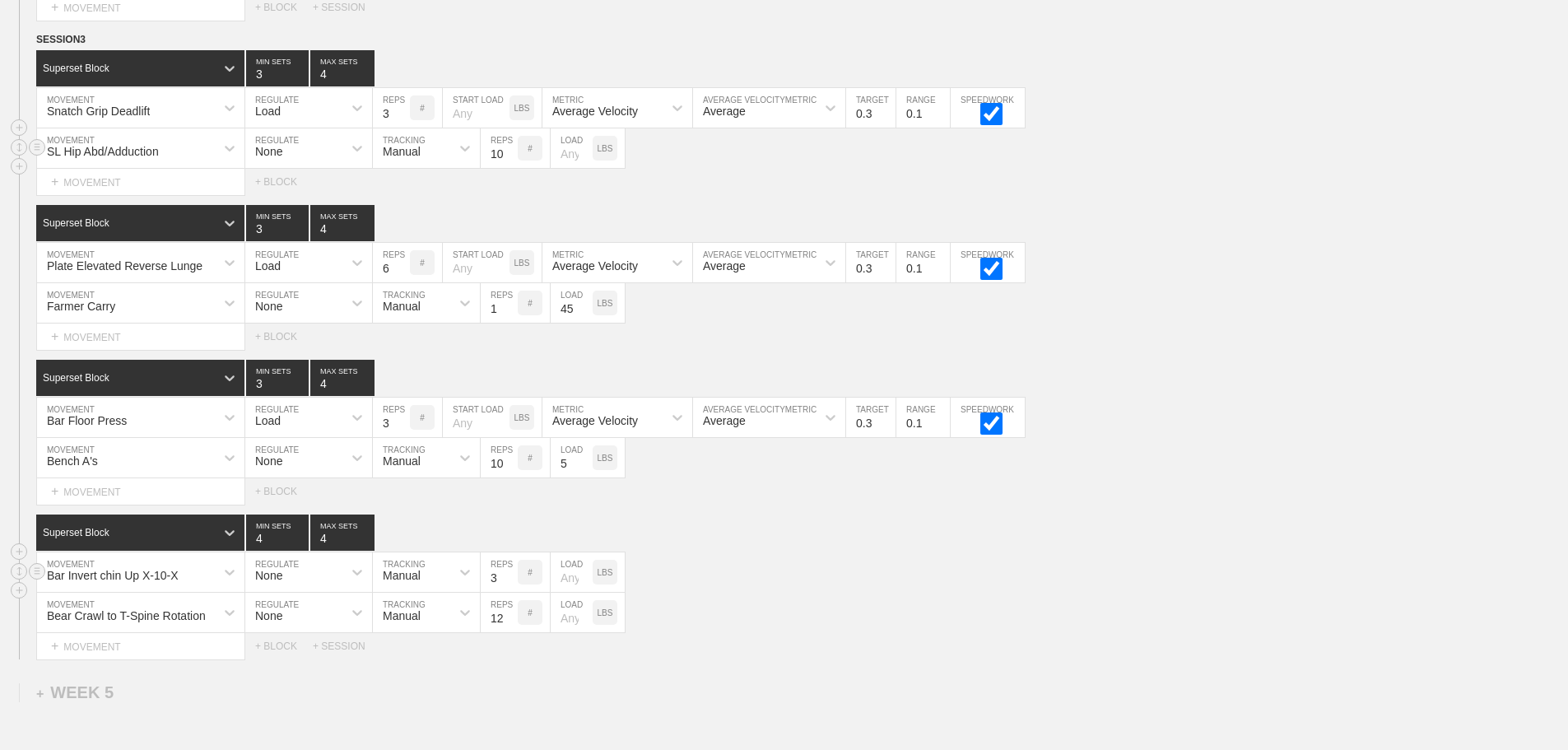
click at [740, 573] on div "Bar Invert chin Up X-10-X MOVEMENT None REGULATE Manual TRACKING 3 REPS # LOAD …" at bounding box center [784, 572] width 1568 height 41
click at [875, 592] on div "Bar Invert chin Up X-10-X MOVEMENT None REGULATE Manual TRACKING 3 REPS # LOAD …" at bounding box center [784, 572] width 1568 height 41
click at [769, 531] on div "Superset Block 4 MIN SETS 4 MAX SETS" at bounding box center [801, 532] width 1532 height 36
drag, startPoint x: 883, startPoint y: 524, endPoint x: 876, endPoint y: 513, distance: 13.0
click at [881, 520] on div "SESSION 3 Superset Block 3 MIN SETS 4 MAX SETS DUPLICATE INSERT MOVEMENT AFTER …" at bounding box center [784, 345] width 1568 height 628
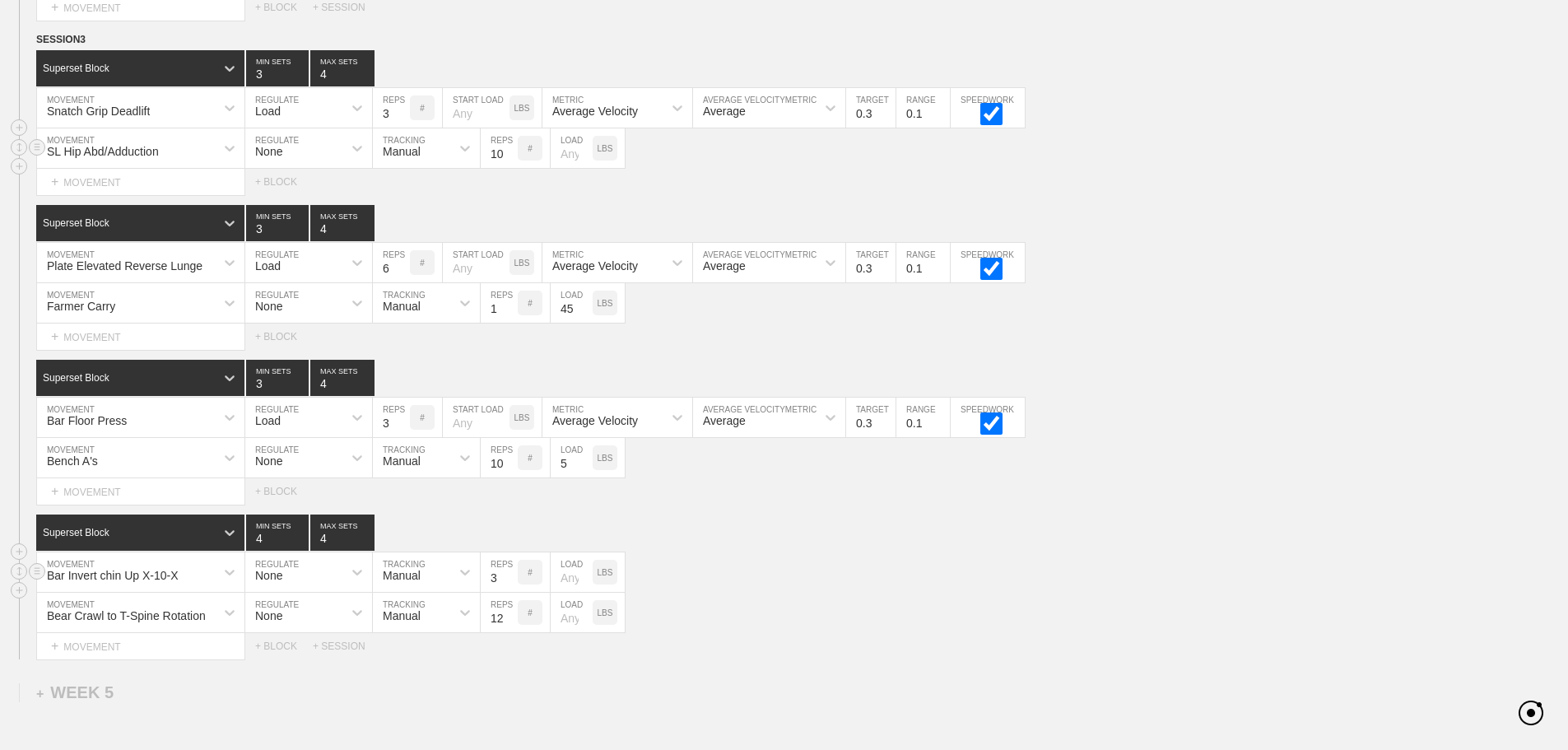
click at [911, 564] on div "Bar Invert chin Up X-10-X MOVEMENT None REGULATE Manual TRACKING 3 REPS # LOAD …" at bounding box center [784, 572] width 1568 height 41
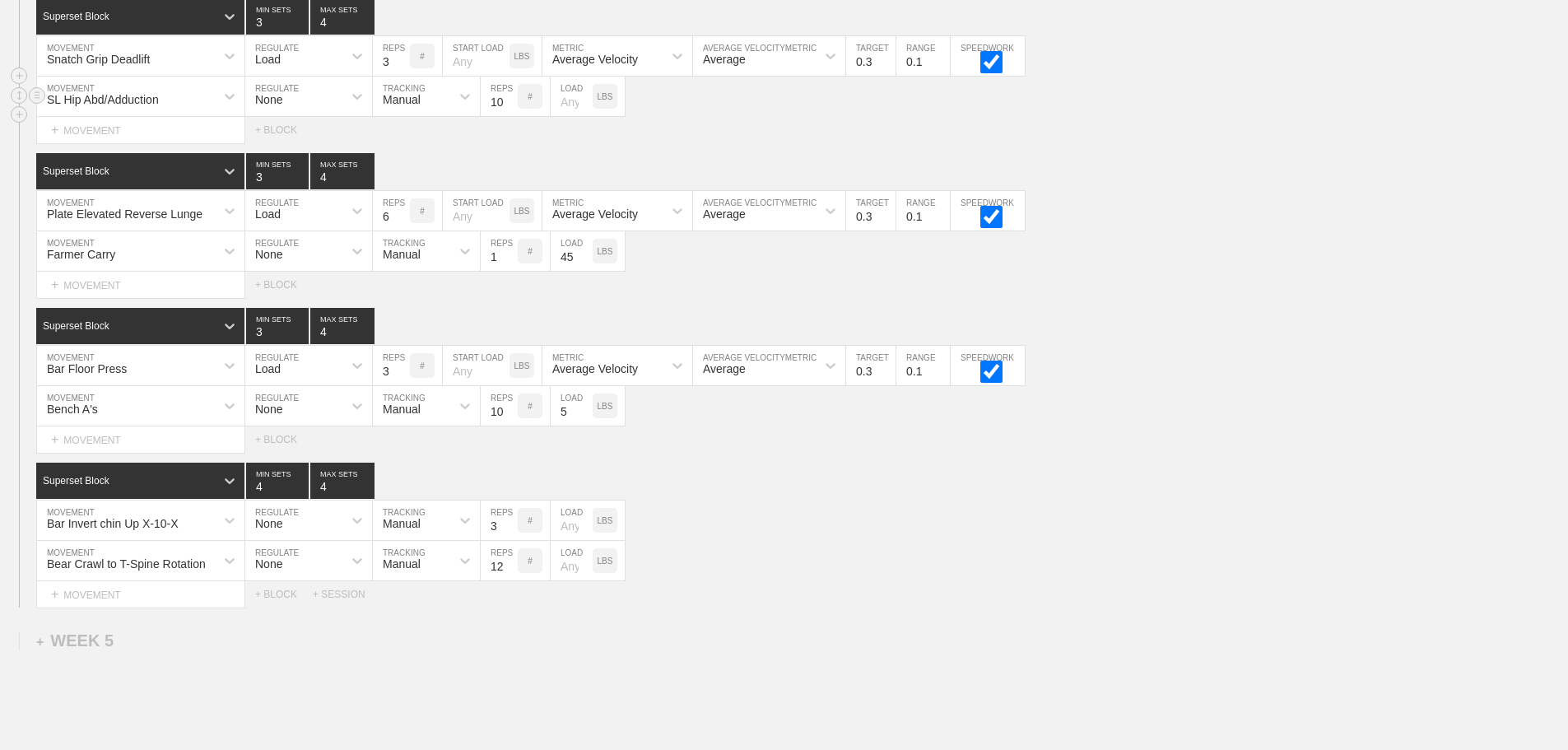
scroll to position [6398, 0]
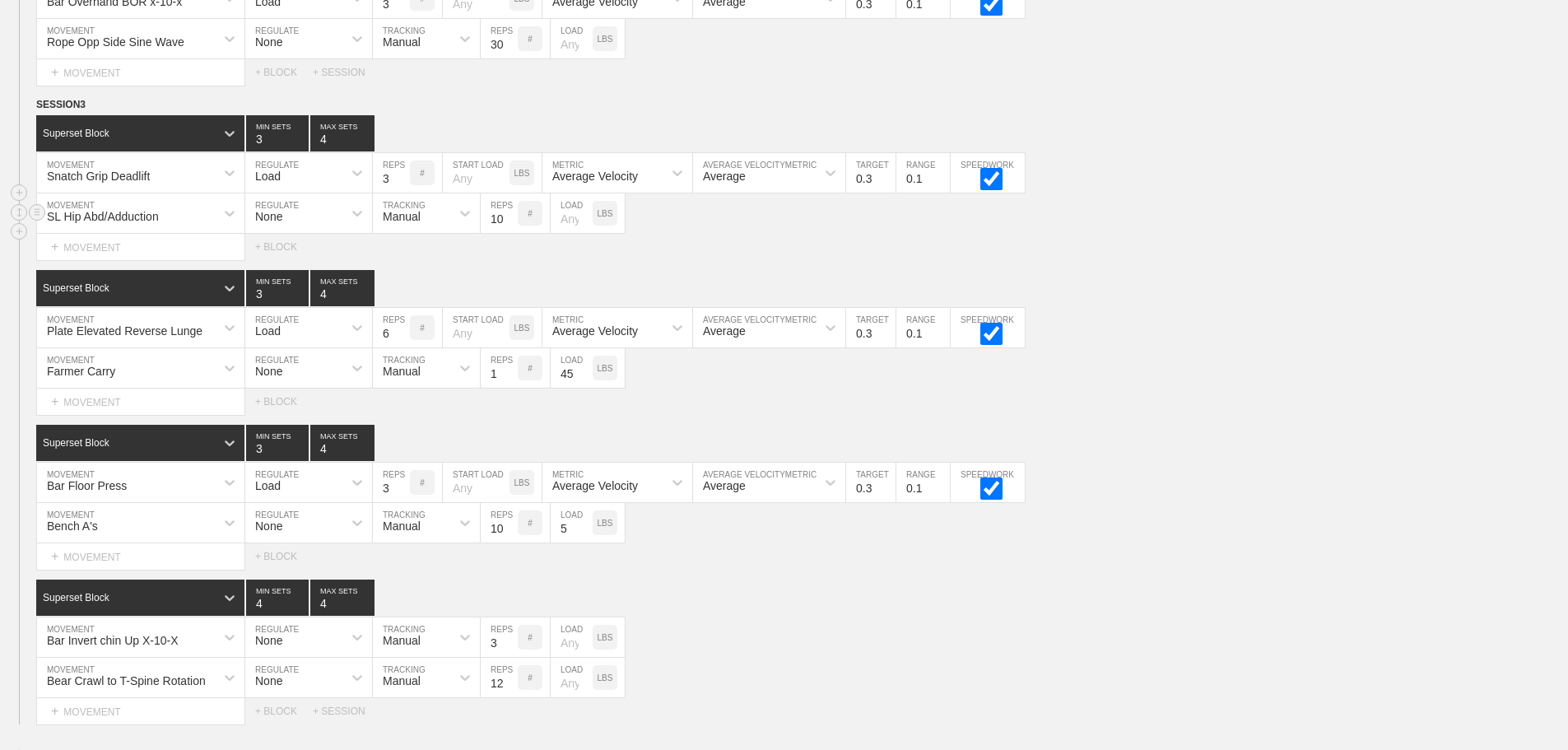
scroll to position [6152, 0]
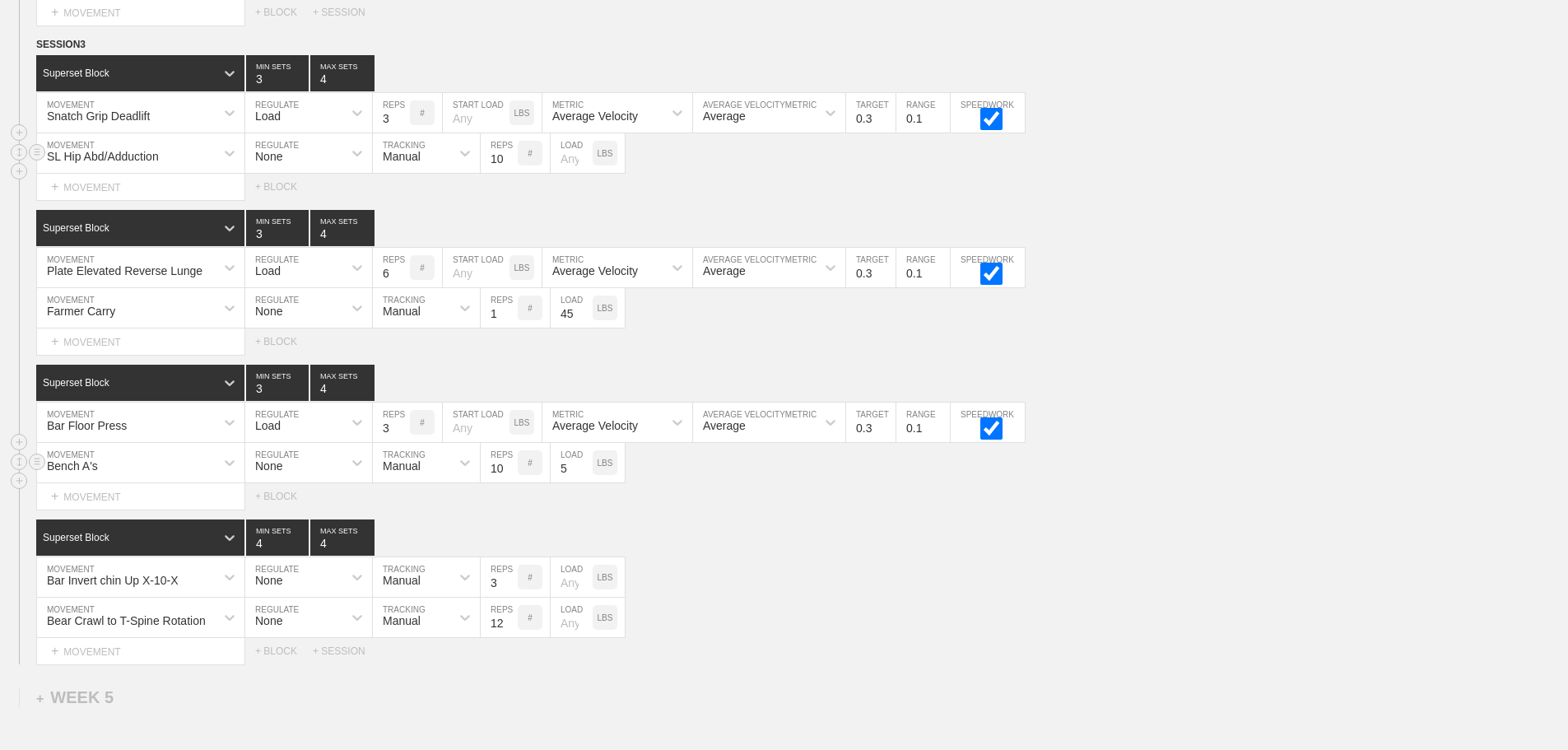
click at [120, 482] on div "Bench A's" at bounding box center [140, 462] width 208 height 40
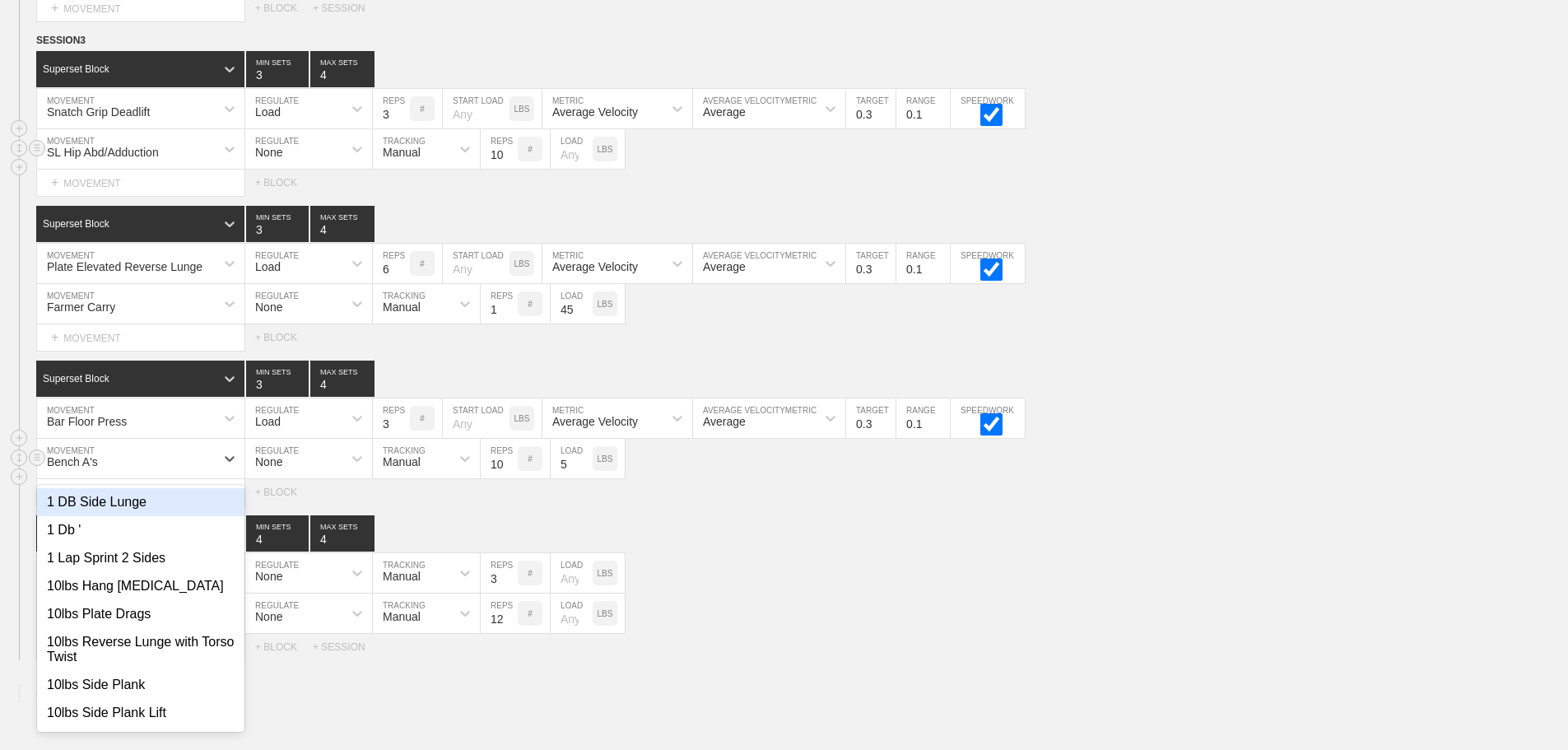
scroll to position [6188, 0]
click at [883, 609] on div "Bear Crawl to T-Spine Rotation MOVEMENT None REGULATE Manual TRACKING 12 REPS #…" at bounding box center [784, 613] width 1568 height 41
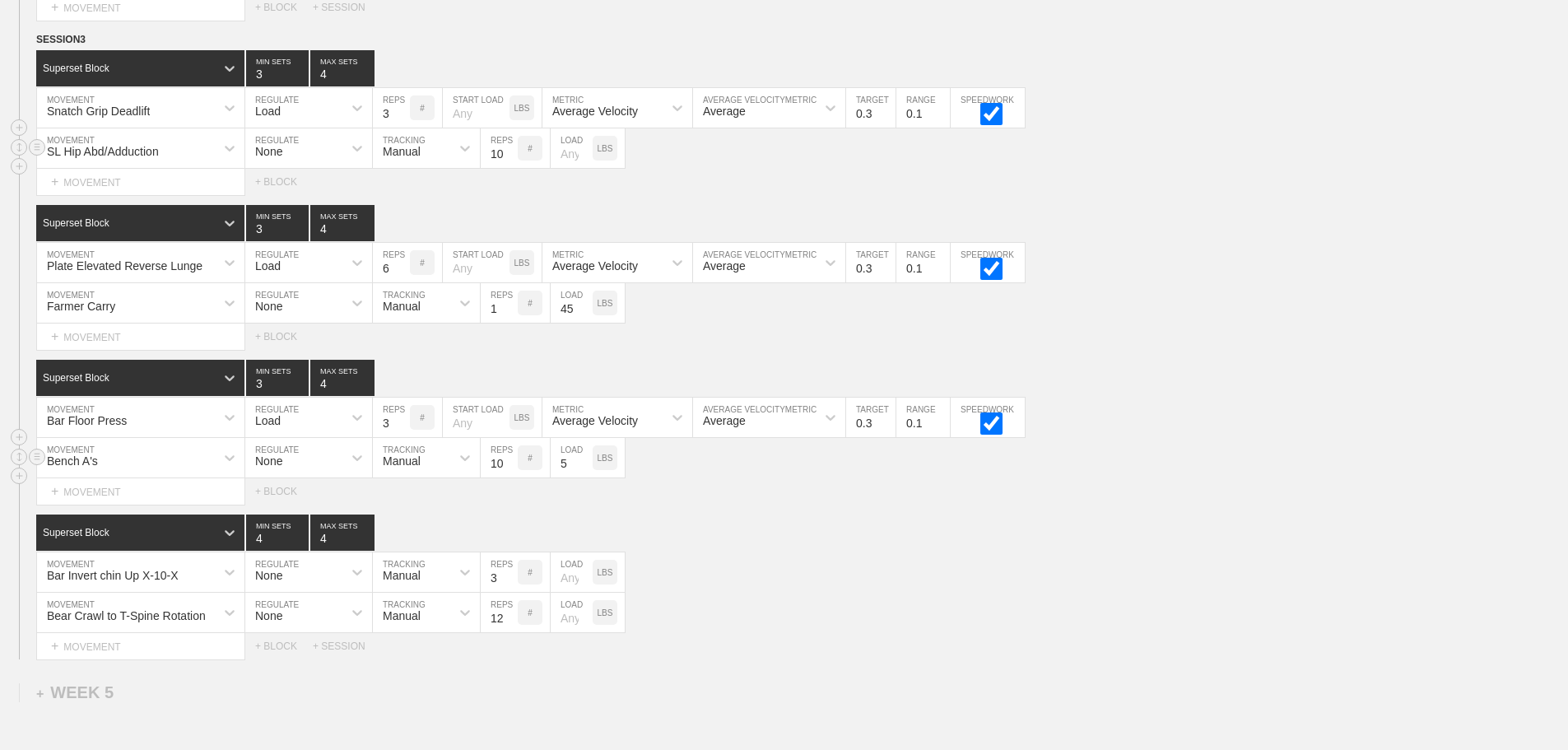
click at [213, 469] on div "Bench A's" at bounding box center [126, 457] width 178 height 28
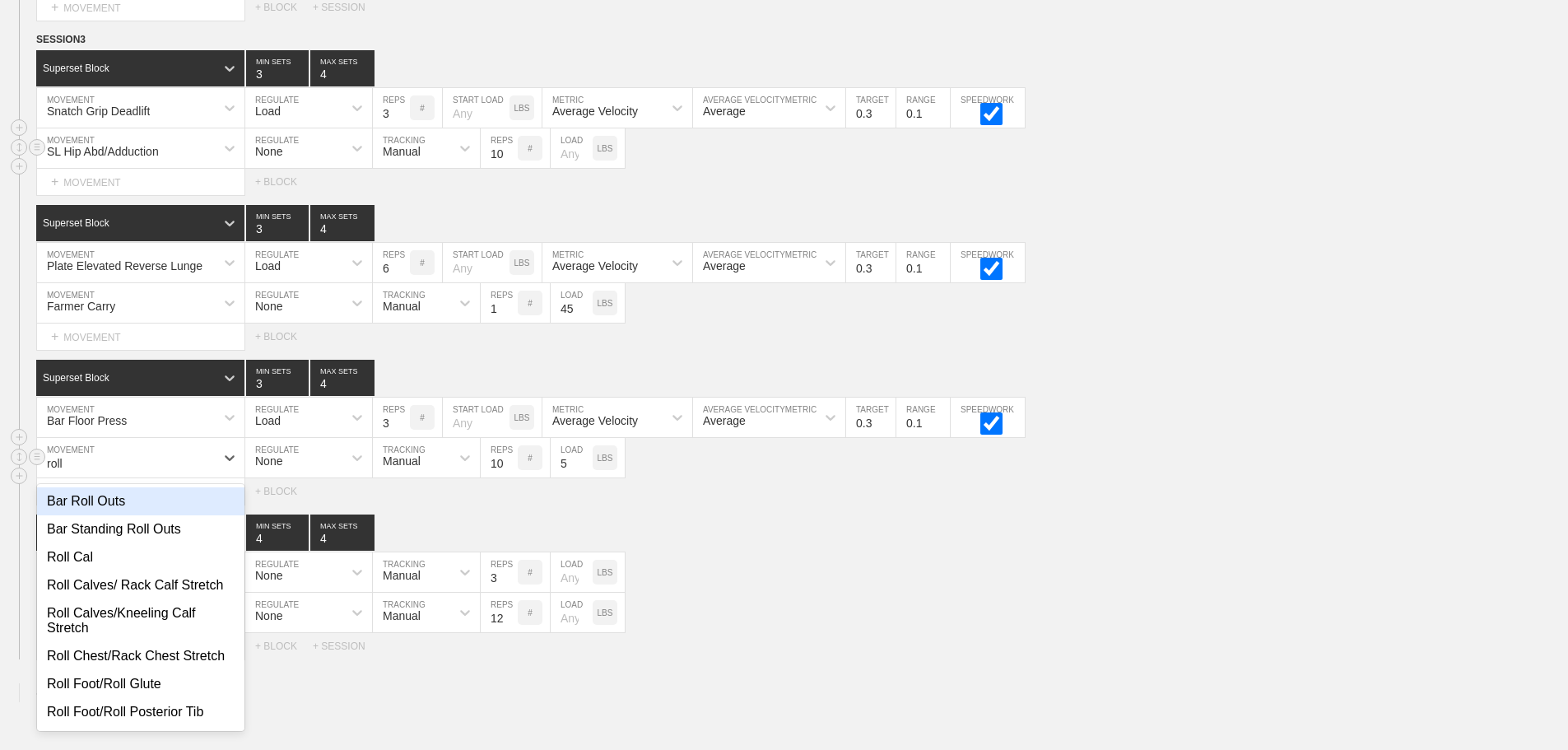
type input "roll"
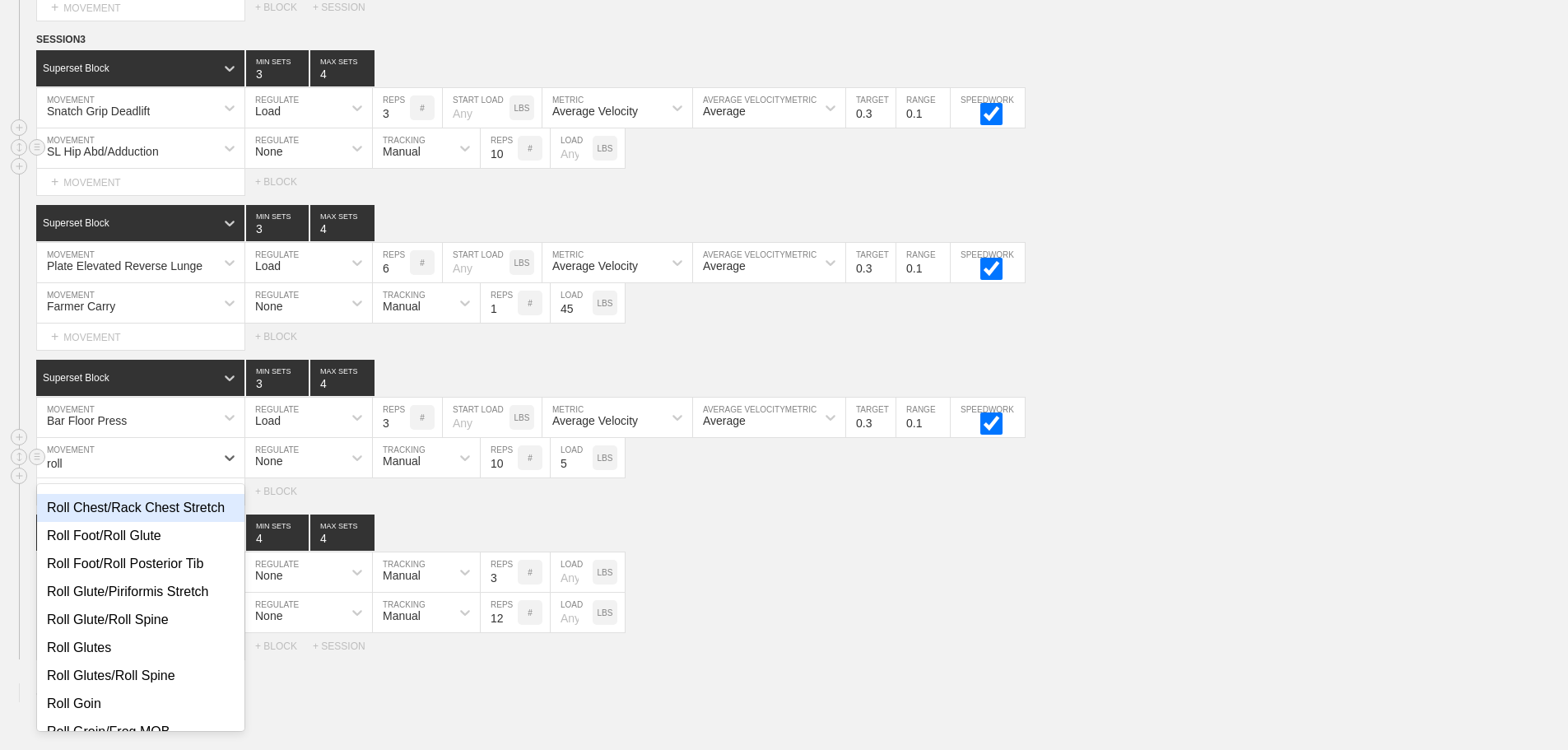
scroll to position [164, 0]
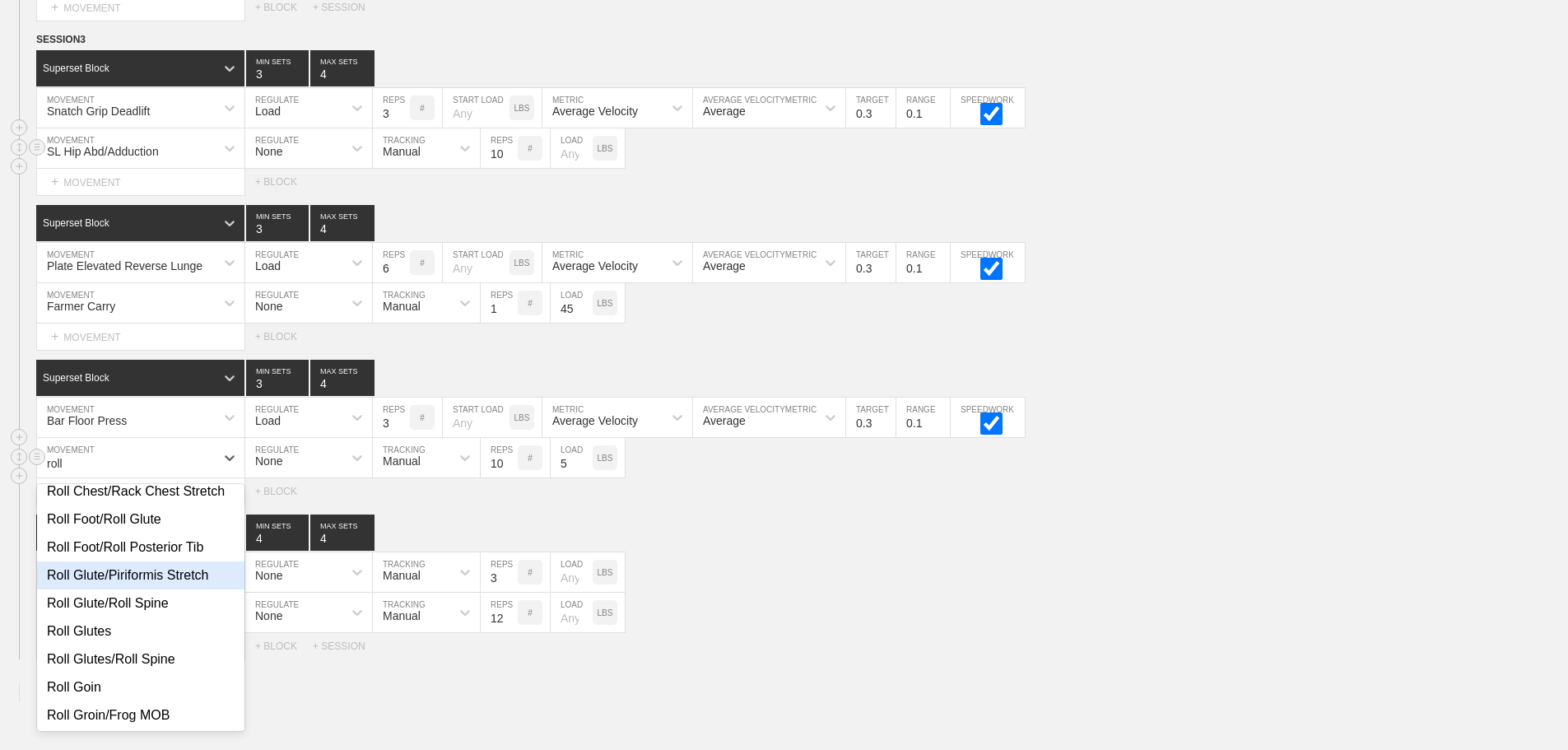
click at [134, 590] on div "Roll Glute/Piriformis Stretch" at bounding box center [140, 575] width 208 height 28
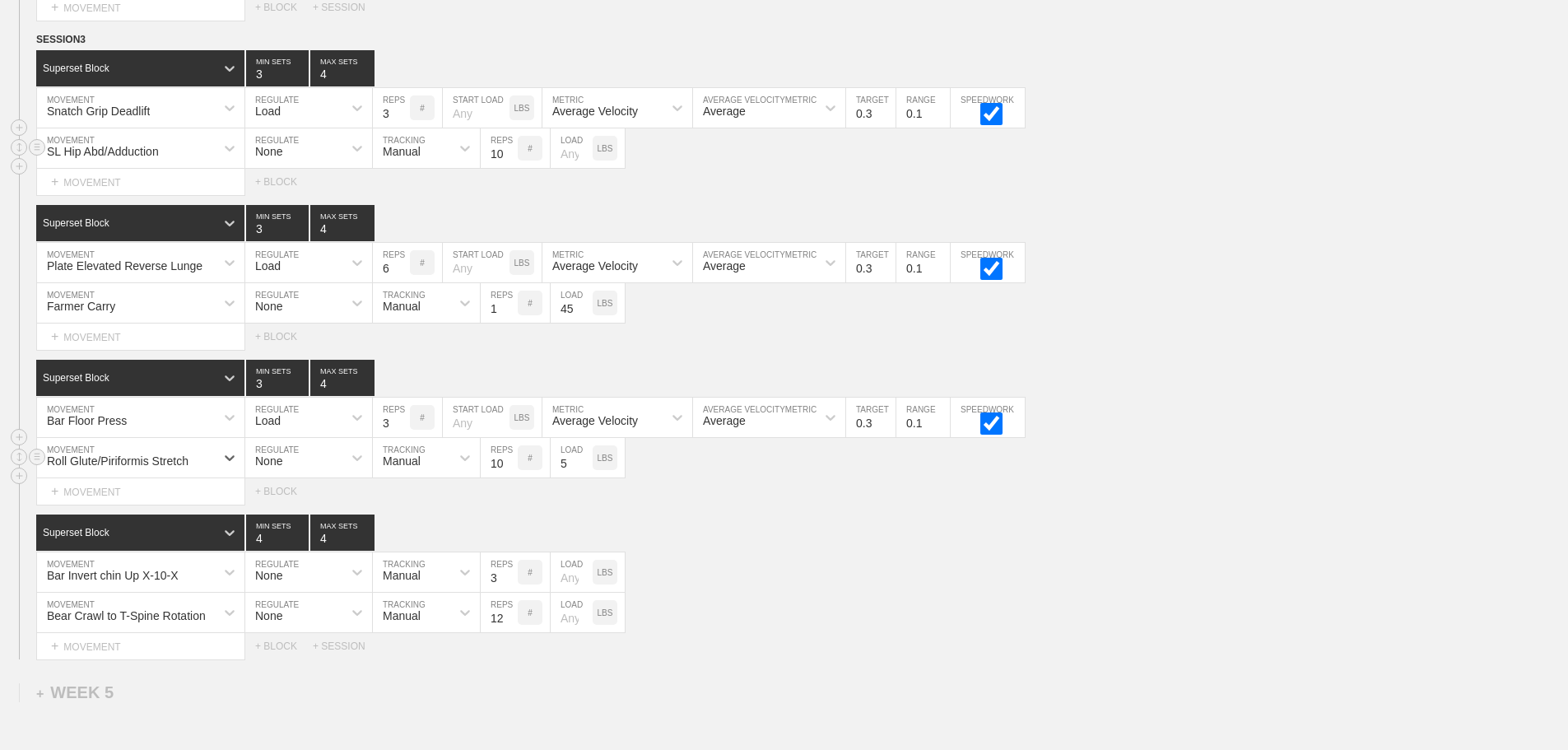
click at [576, 472] on input "5" at bounding box center [571, 457] width 42 height 40
click at [827, 505] on div "Select... MOVEMENT + MOVEMENT + BLOCK" at bounding box center [784, 491] width 1568 height 26
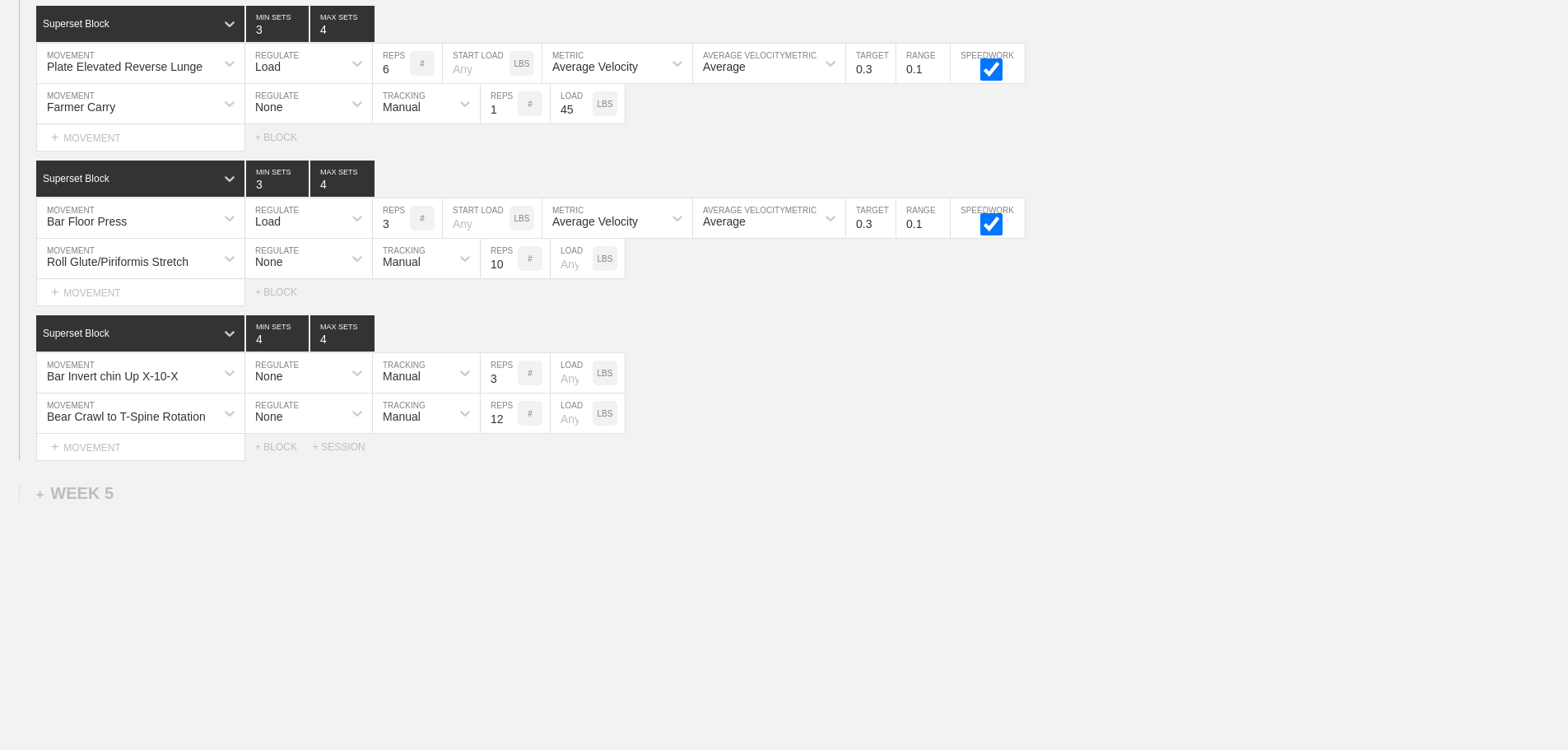
scroll to position [6398, 0]
click at [874, 458] on div "Select... MOVEMENT + MOVEMENT + BLOCK + SESSION" at bounding box center [784, 447] width 1568 height 26
click at [508, 424] on input "11" at bounding box center [499, 413] width 37 height 40
type input "10"
click at [508, 424] on input "10" at bounding box center [499, 413] width 37 height 40
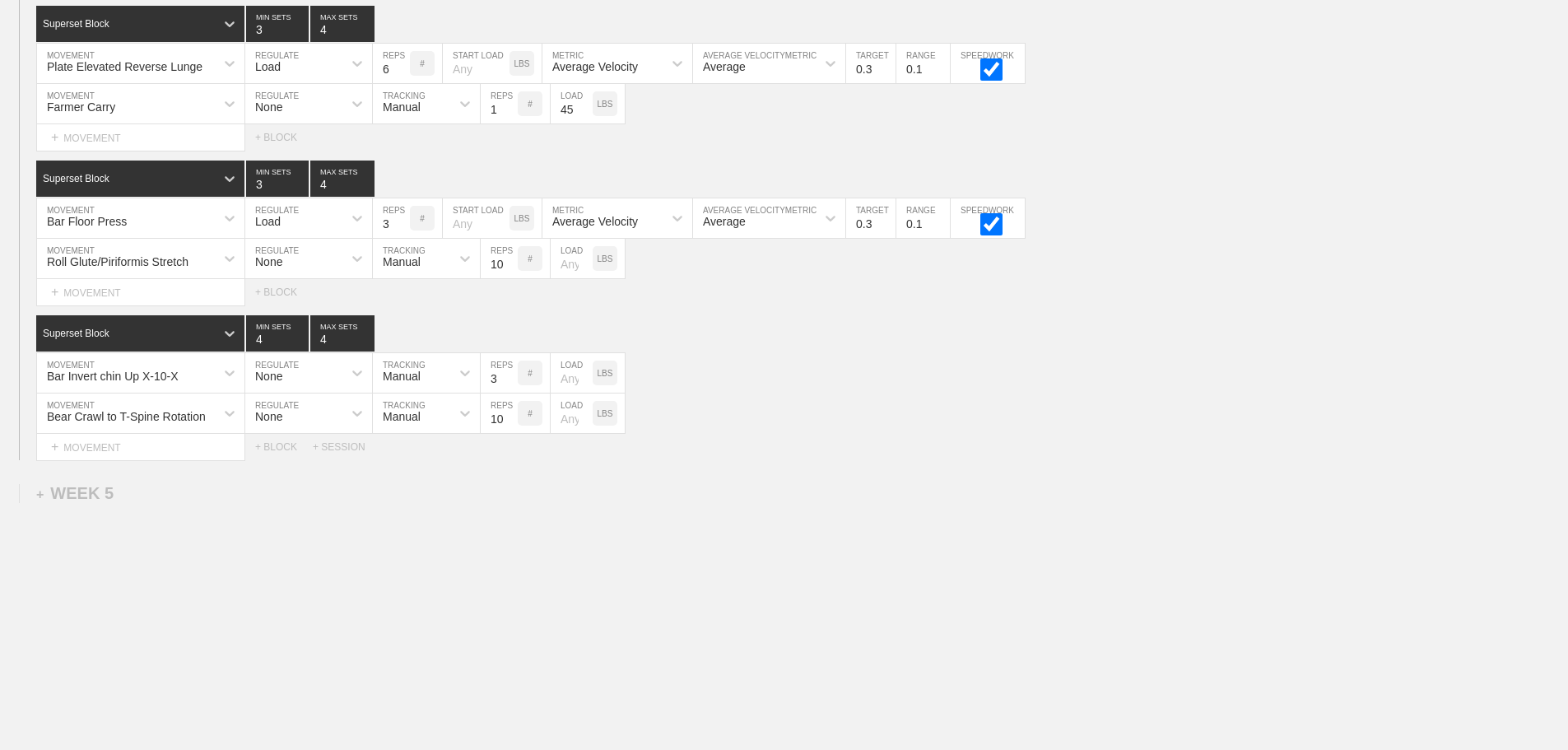
click at [1035, 447] on div "Select... MOVEMENT + MOVEMENT + BLOCK + SESSION" at bounding box center [784, 447] width 1568 height 26
drag, startPoint x: 782, startPoint y: 413, endPoint x: 530, endPoint y: 185, distance: 339.8
click at [770, 394] on div "Bear Crawl to T-Spine Rotation MOVEMENT None REGULATE Manual TRACKING 10 REPS #…" at bounding box center [784, 414] width 1568 height 41
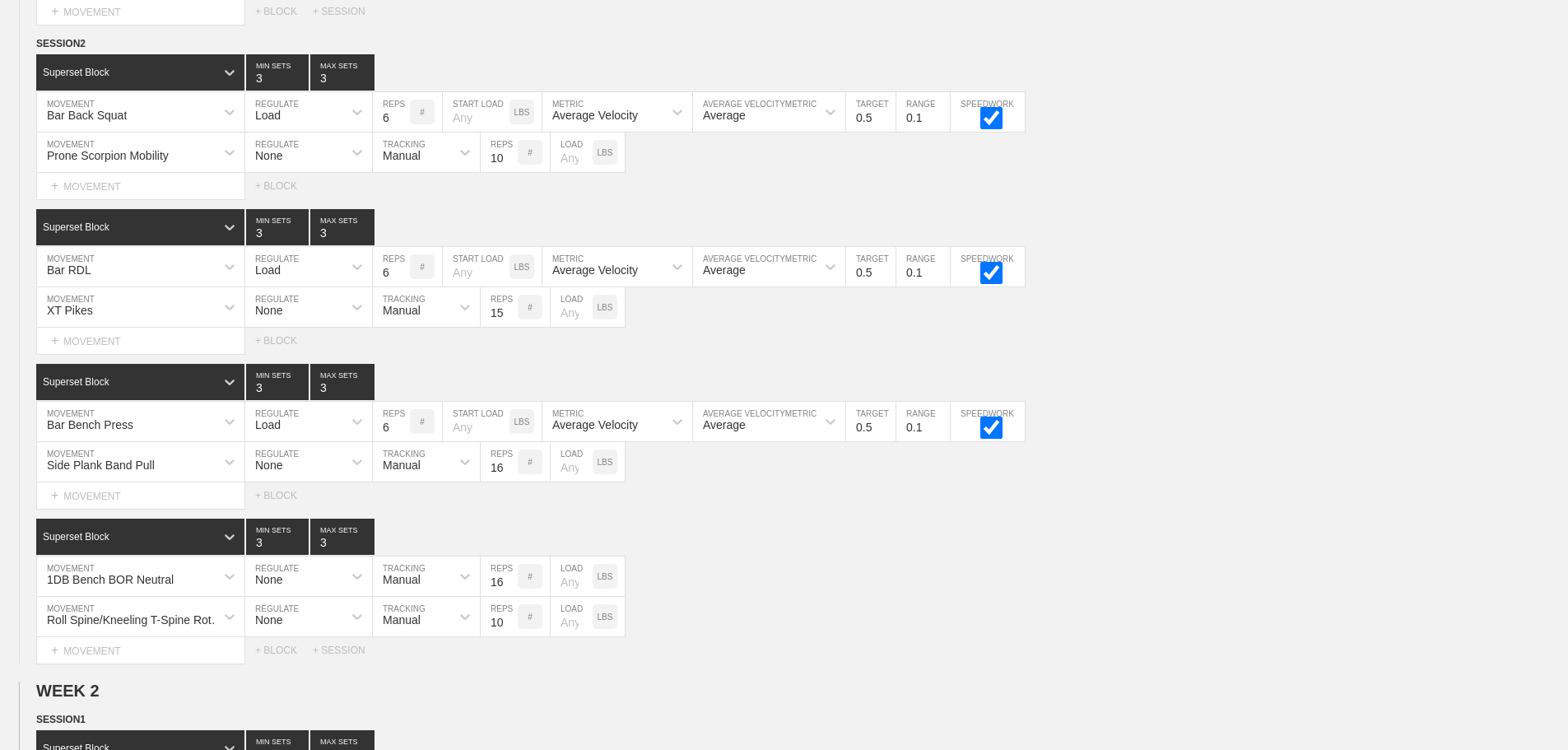
scroll to position [0, 0]
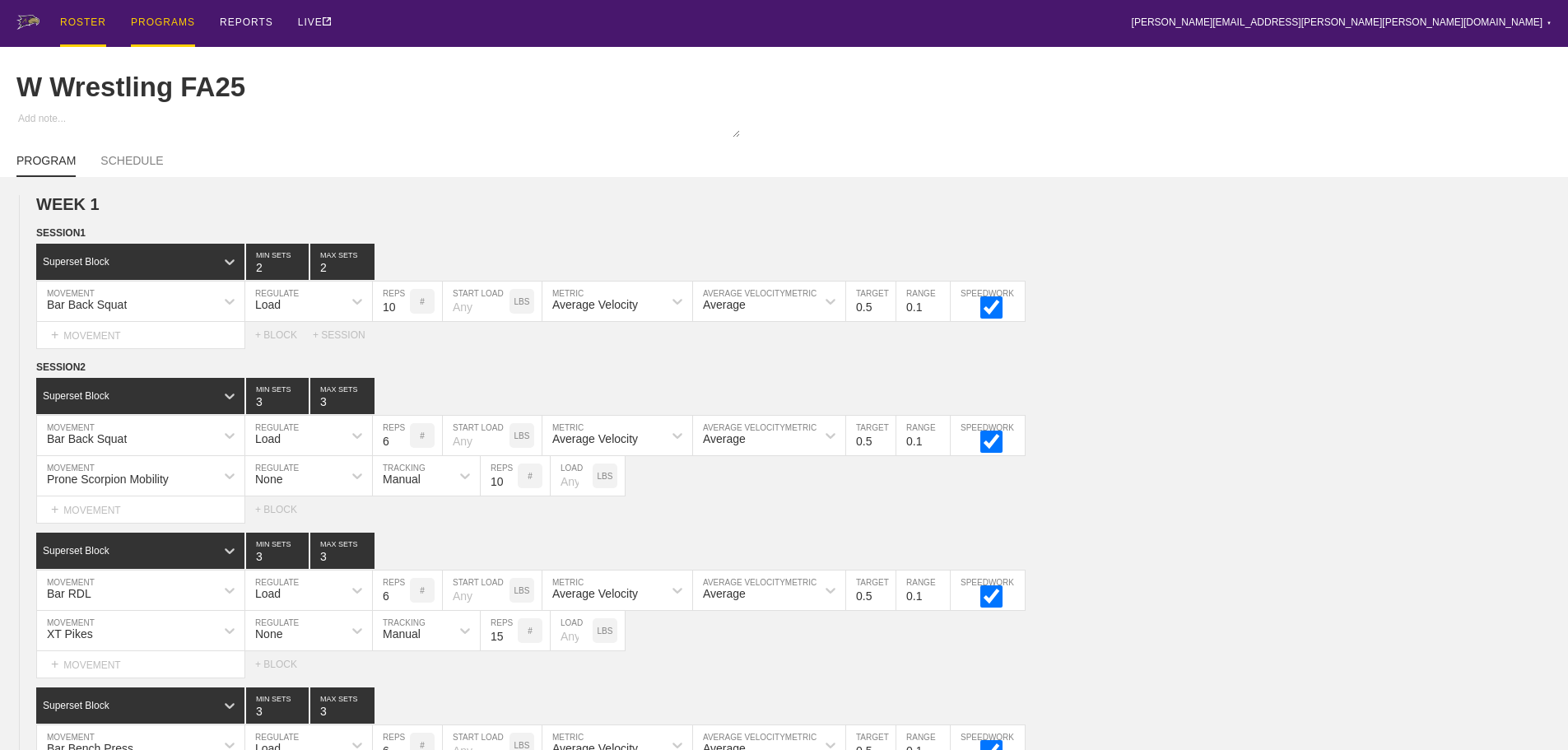
click at [78, 16] on div "ROSTER" at bounding box center [83, 23] width 46 height 47
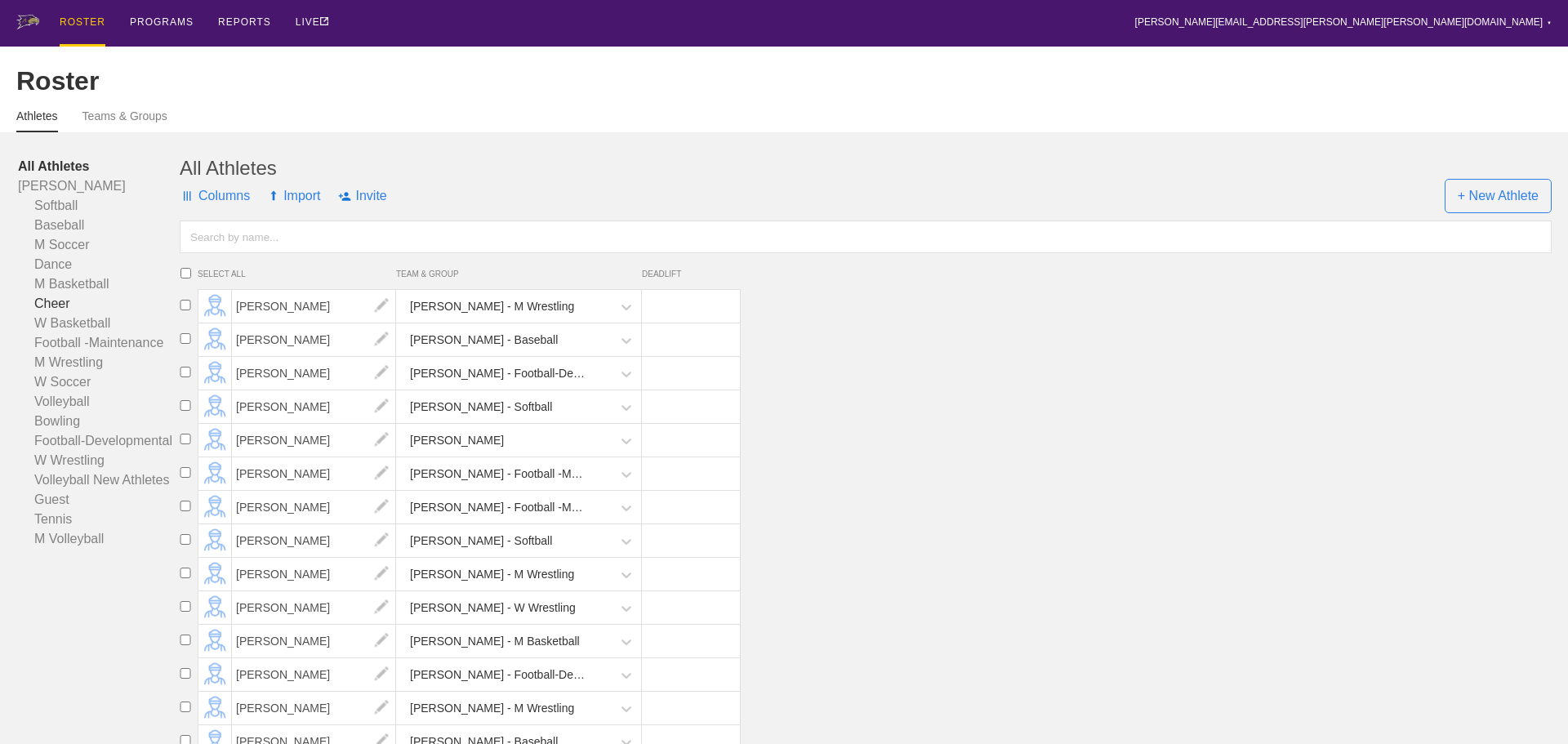
click at [49, 312] on link "Cheer" at bounding box center [99, 304] width 162 height 19
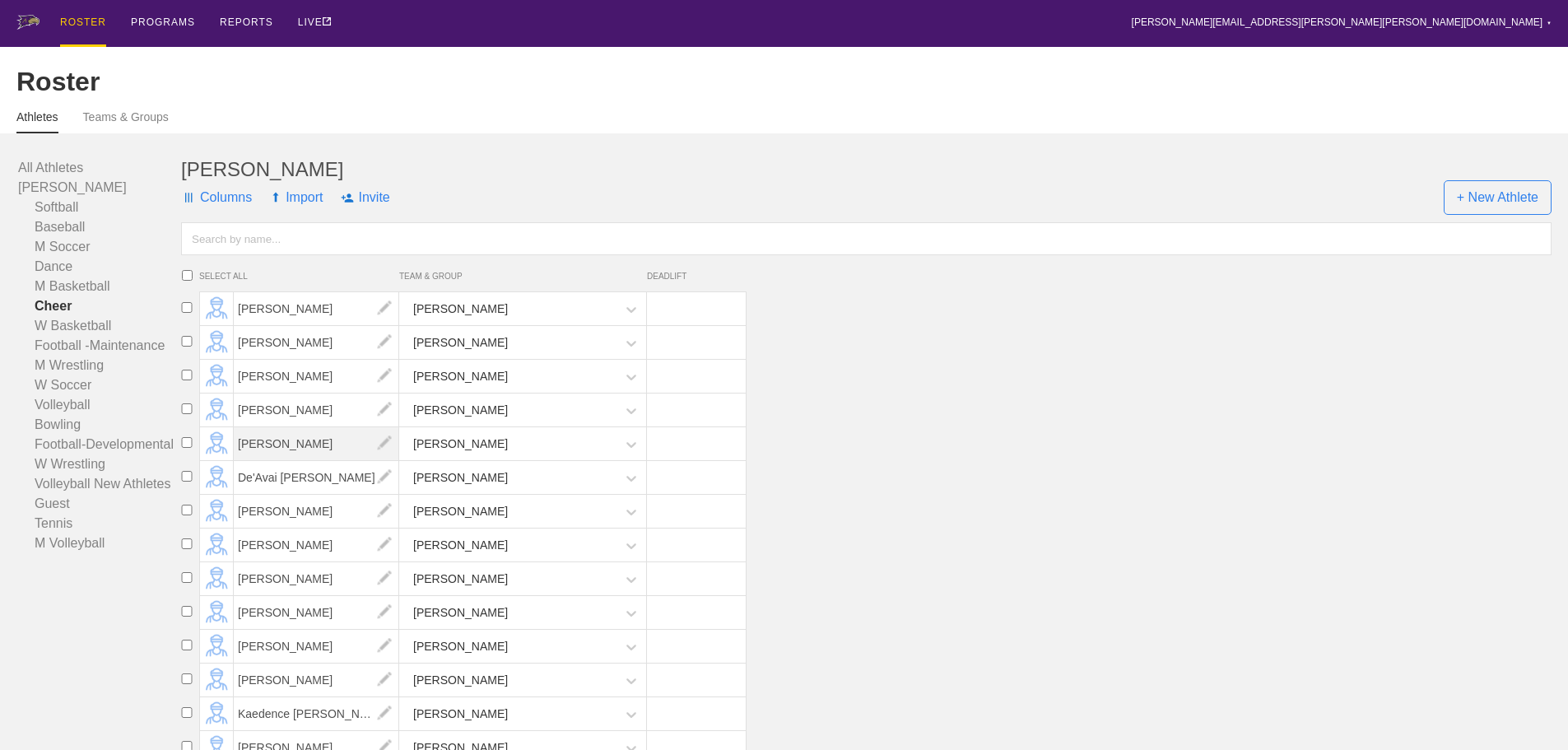
click at [288, 457] on span "[PERSON_NAME]" at bounding box center [316, 444] width 165 height 33
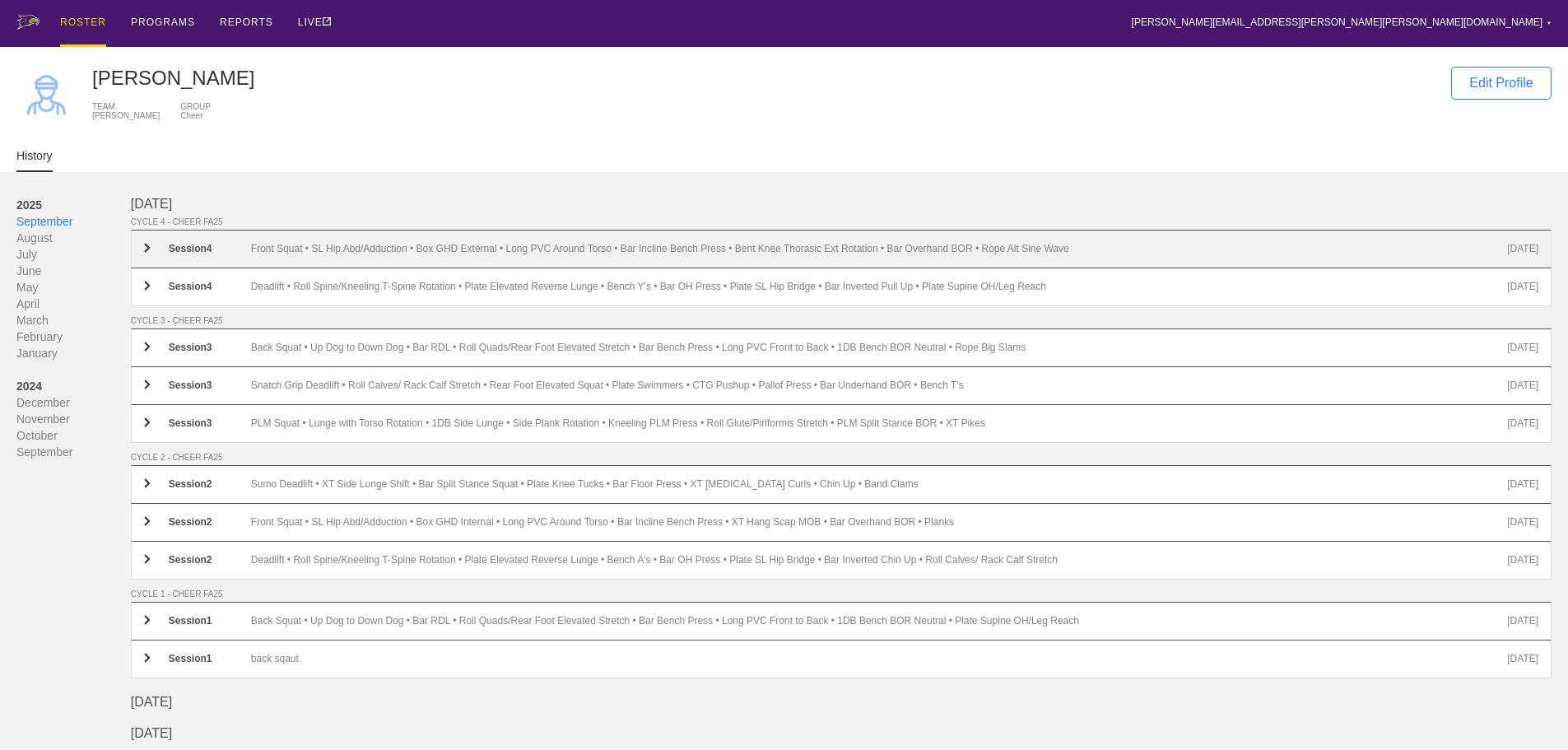
click at [366, 255] on div "Front Squat • SL Hip Abd/Adduction • Box GHD External • Long PVC Around Torso •…" at bounding box center [880, 248] width 1257 height 13
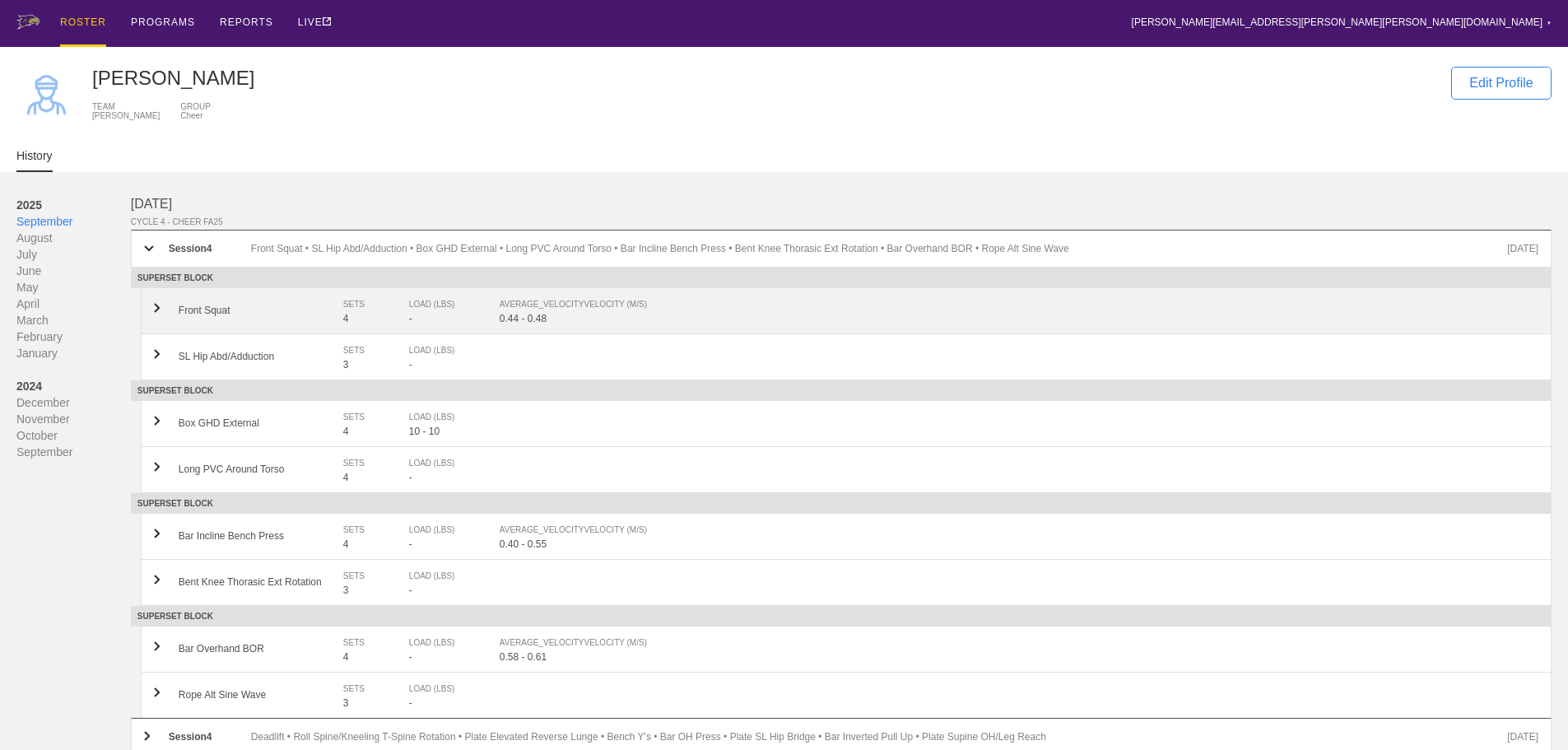
click at [534, 313] on div "AVERAGE_VELOCITY VELOCITY (M/S)" at bounding box center [1011, 304] width 1023 height 16
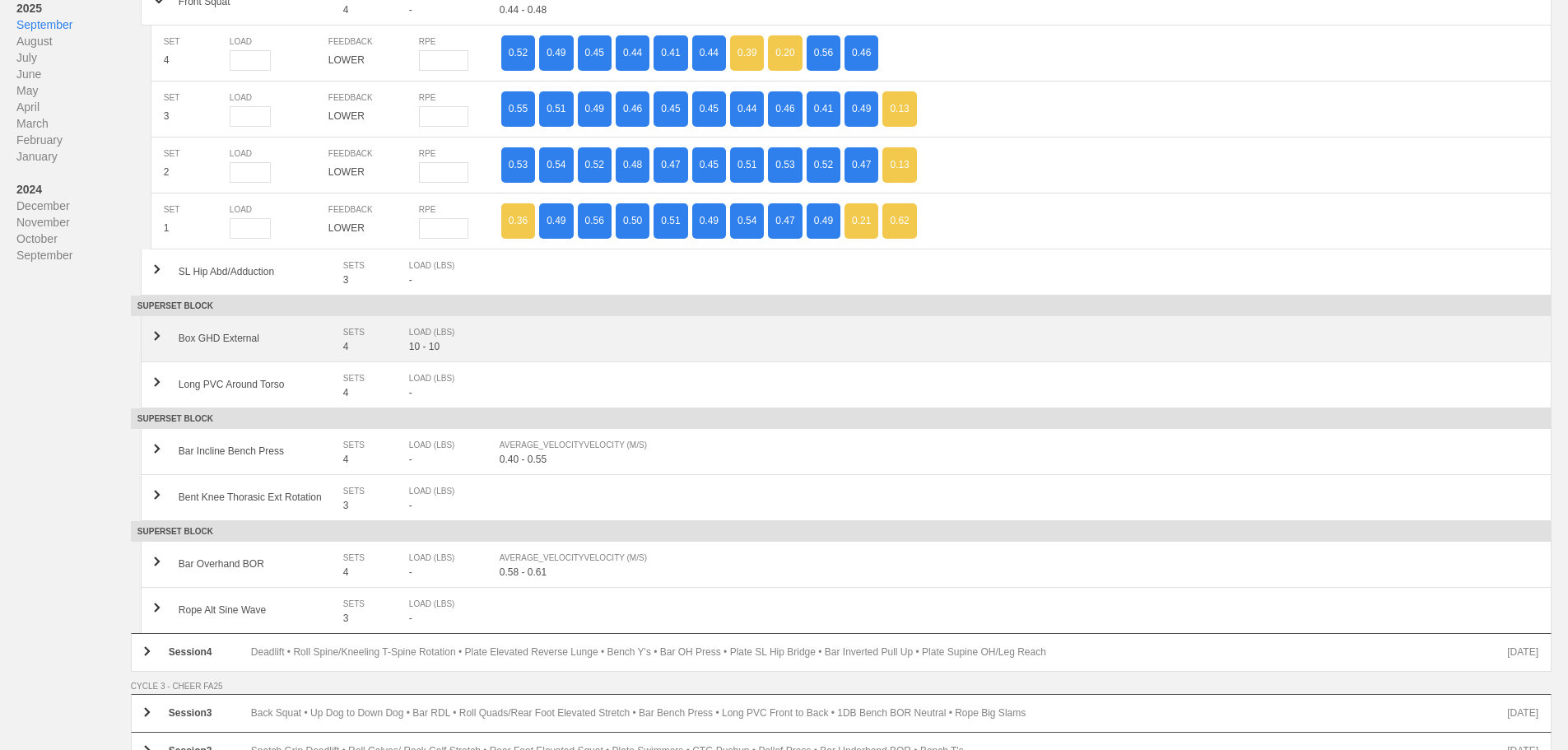
scroll to position [412, 0]
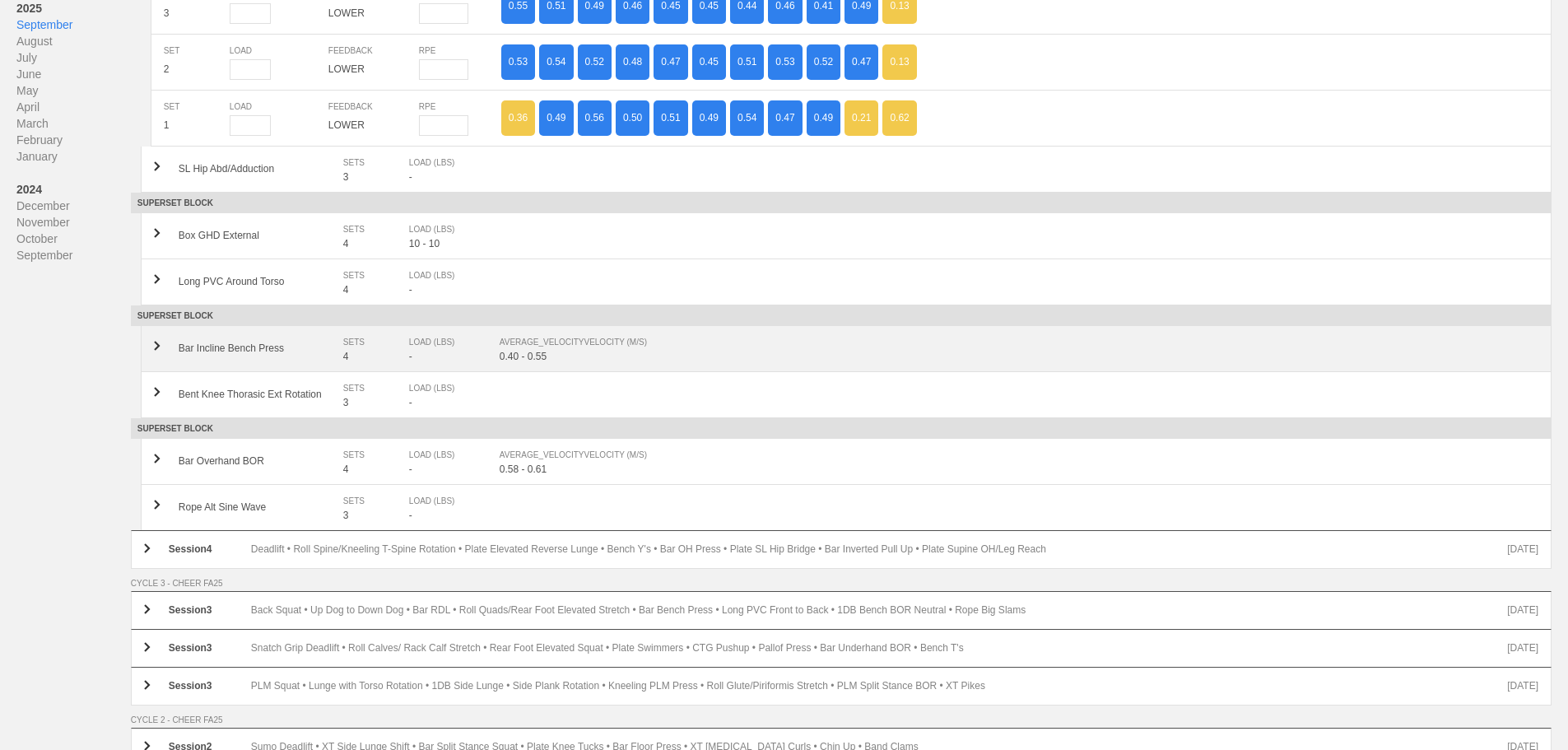
click at [559, 351] on div "AVERAGE_VELOCITY VELOCITY (M/S)" at bounding box center [1011, 342] width 1023 height 16
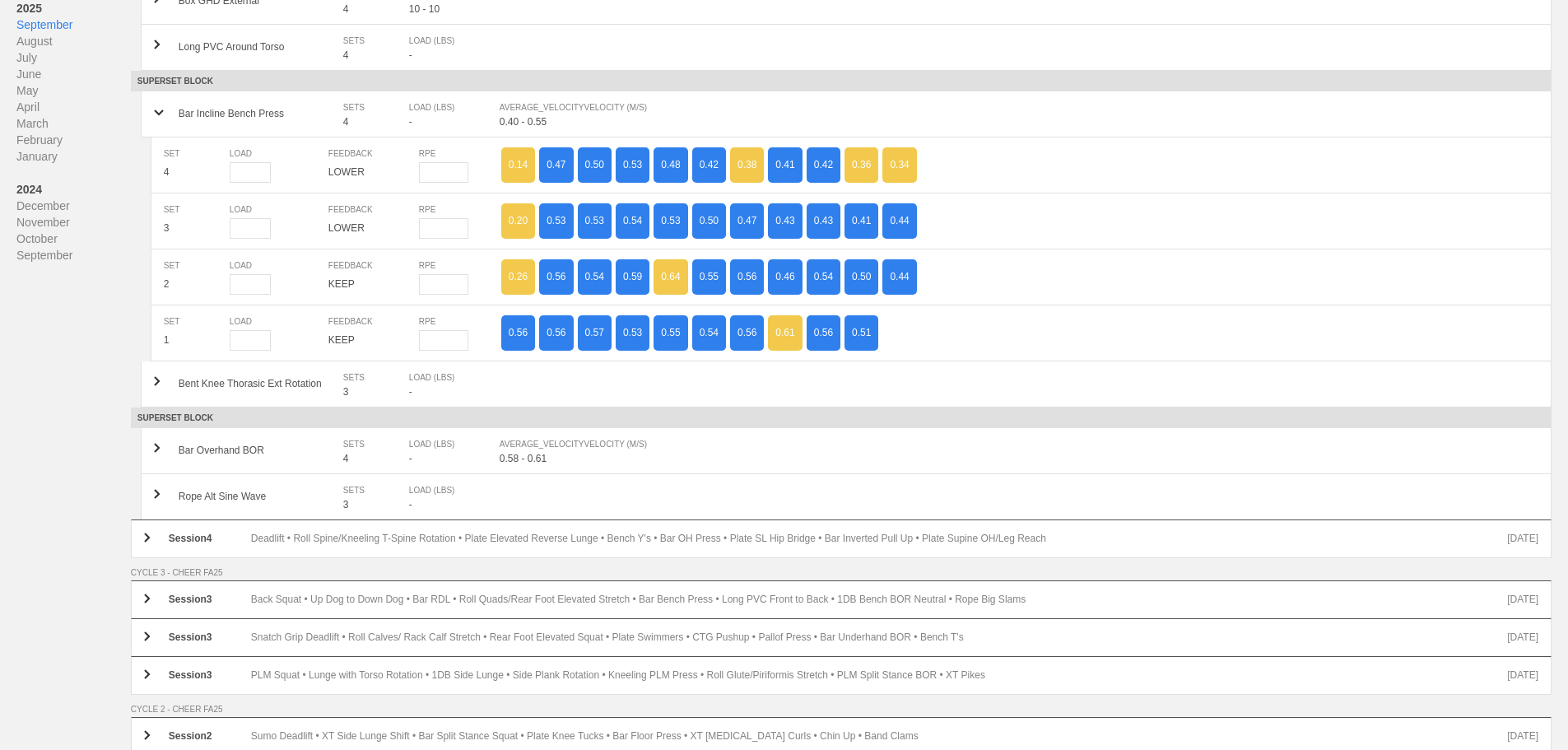
scroll to position [823, 0]
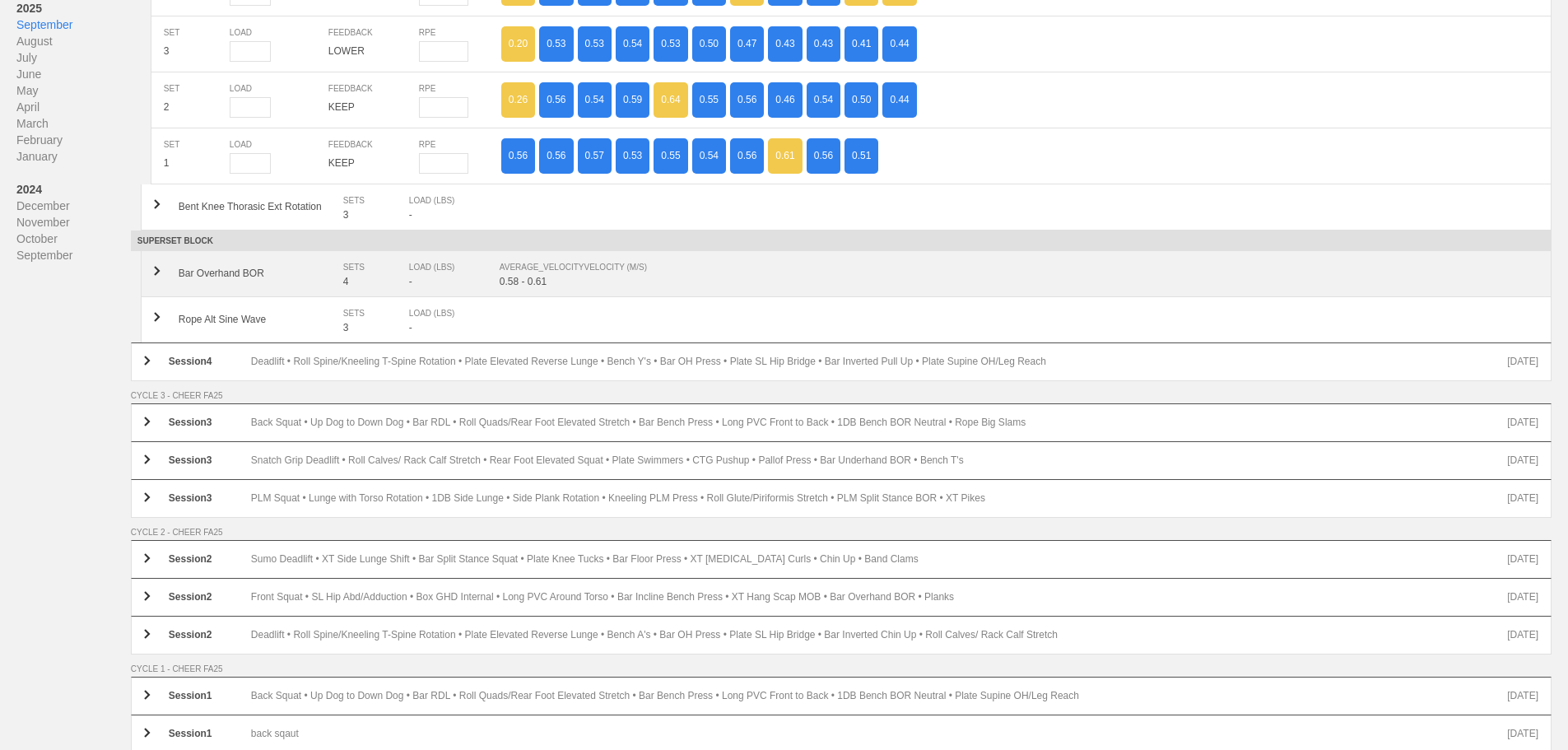
click at [494, 279] on div "LOAD (LBS) -" at bounding box center [454, 273] width 91 height 28
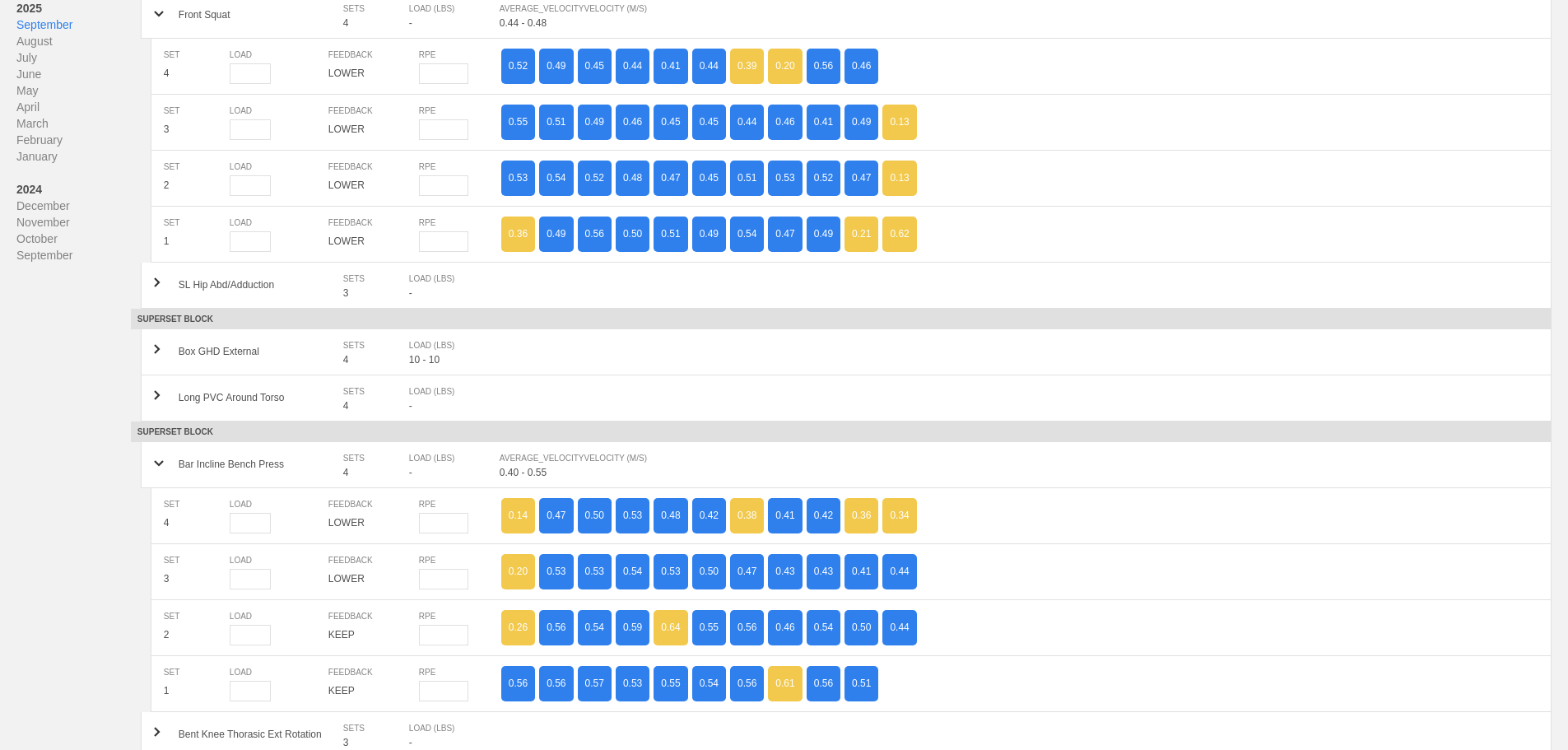
scroll to position [0, 0]
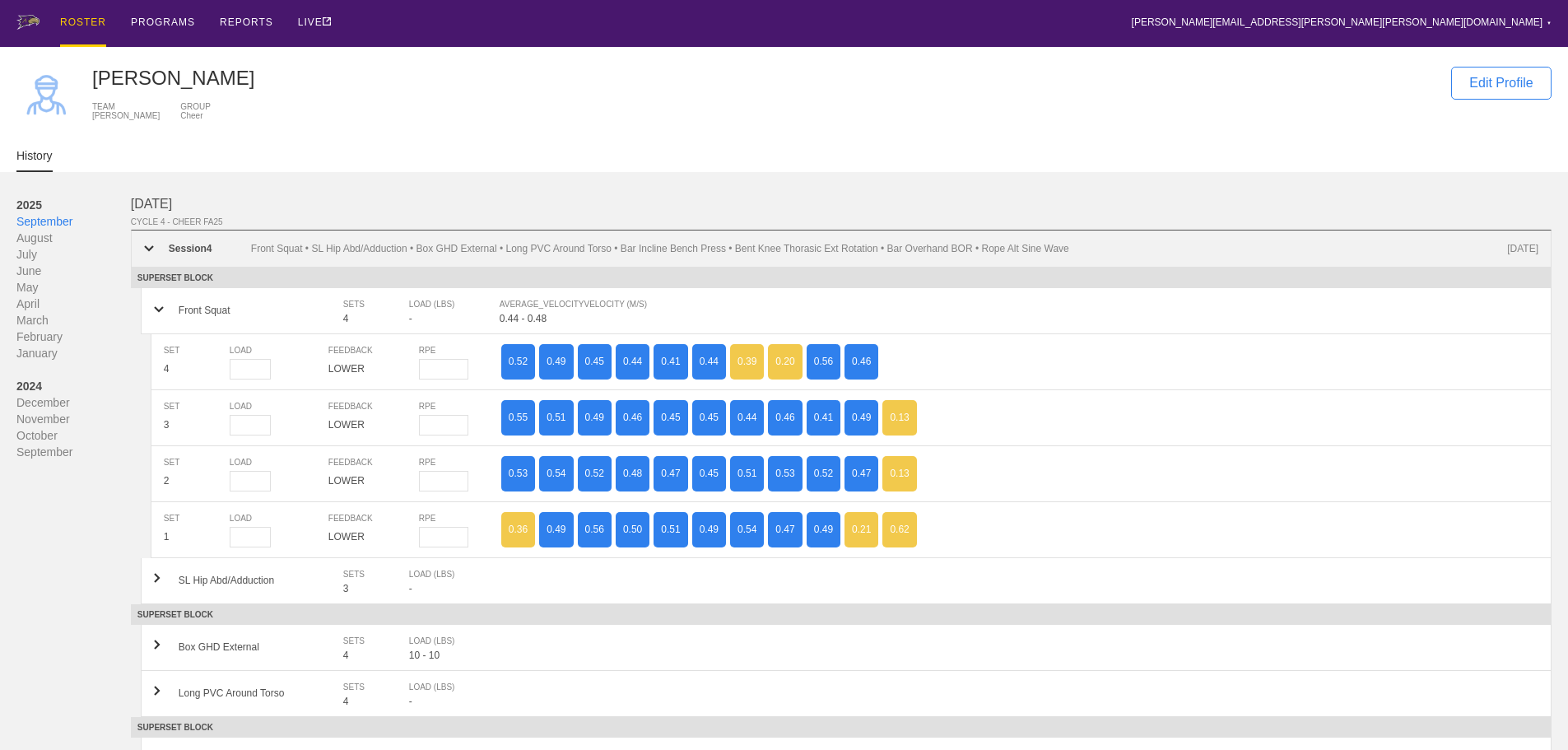
click at [149, 252] on img at bounding box center [149, 248] width 10 height 7
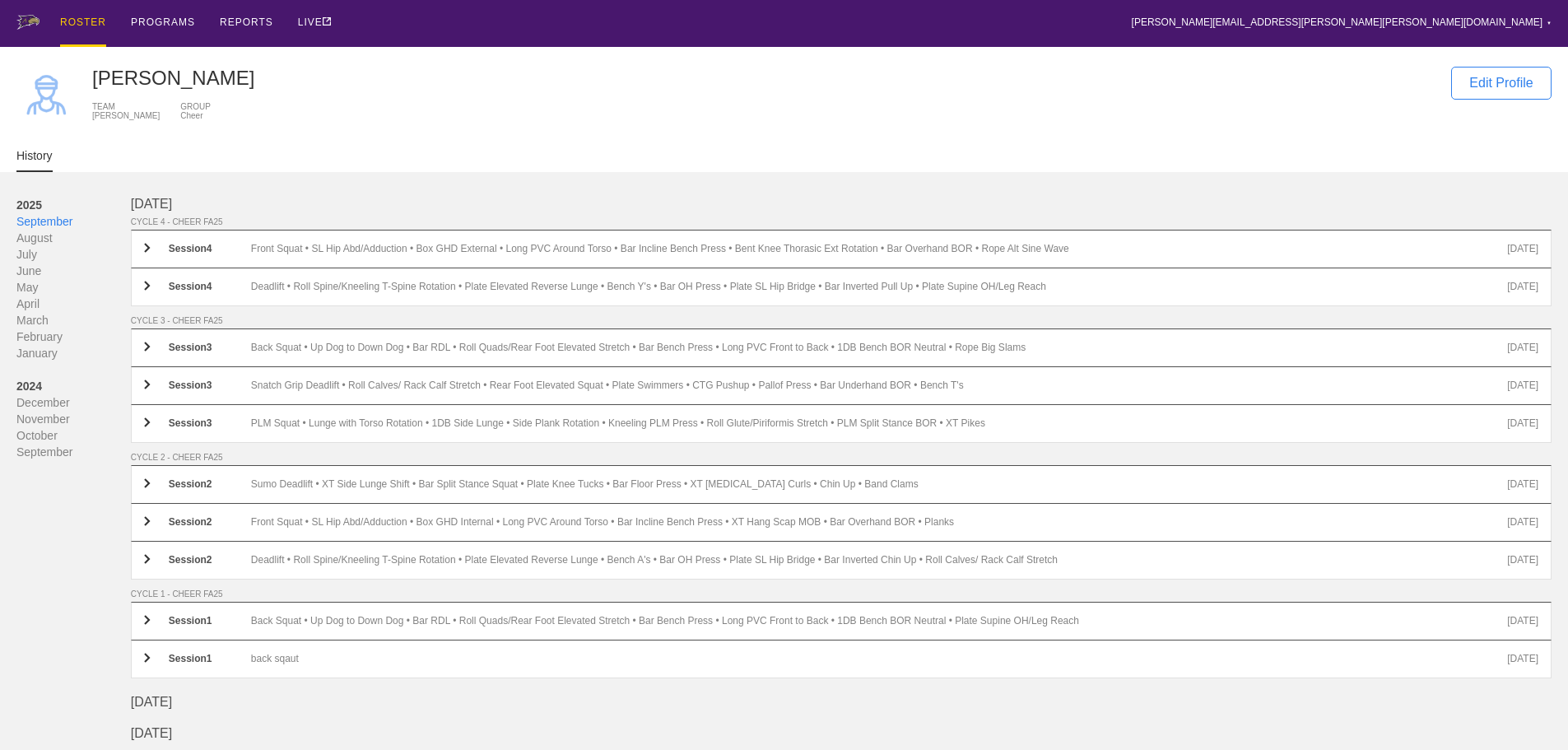
click at [81, 22] on div "ROSTER" at bounding box center [83, 23] width 46 height 47
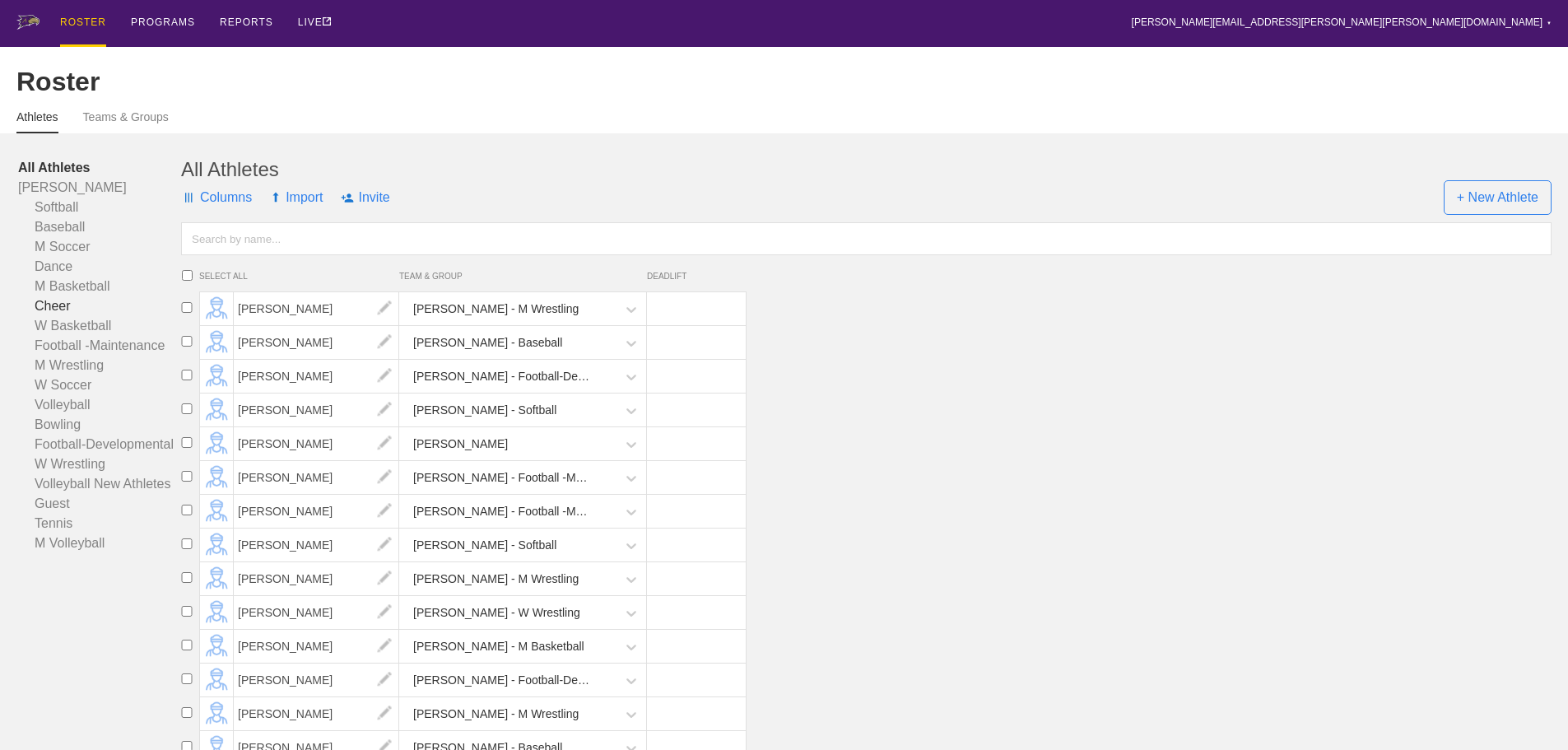
click at [57, 315] on link "Cheer" at bounding box center [100, 306] width 163 height 19
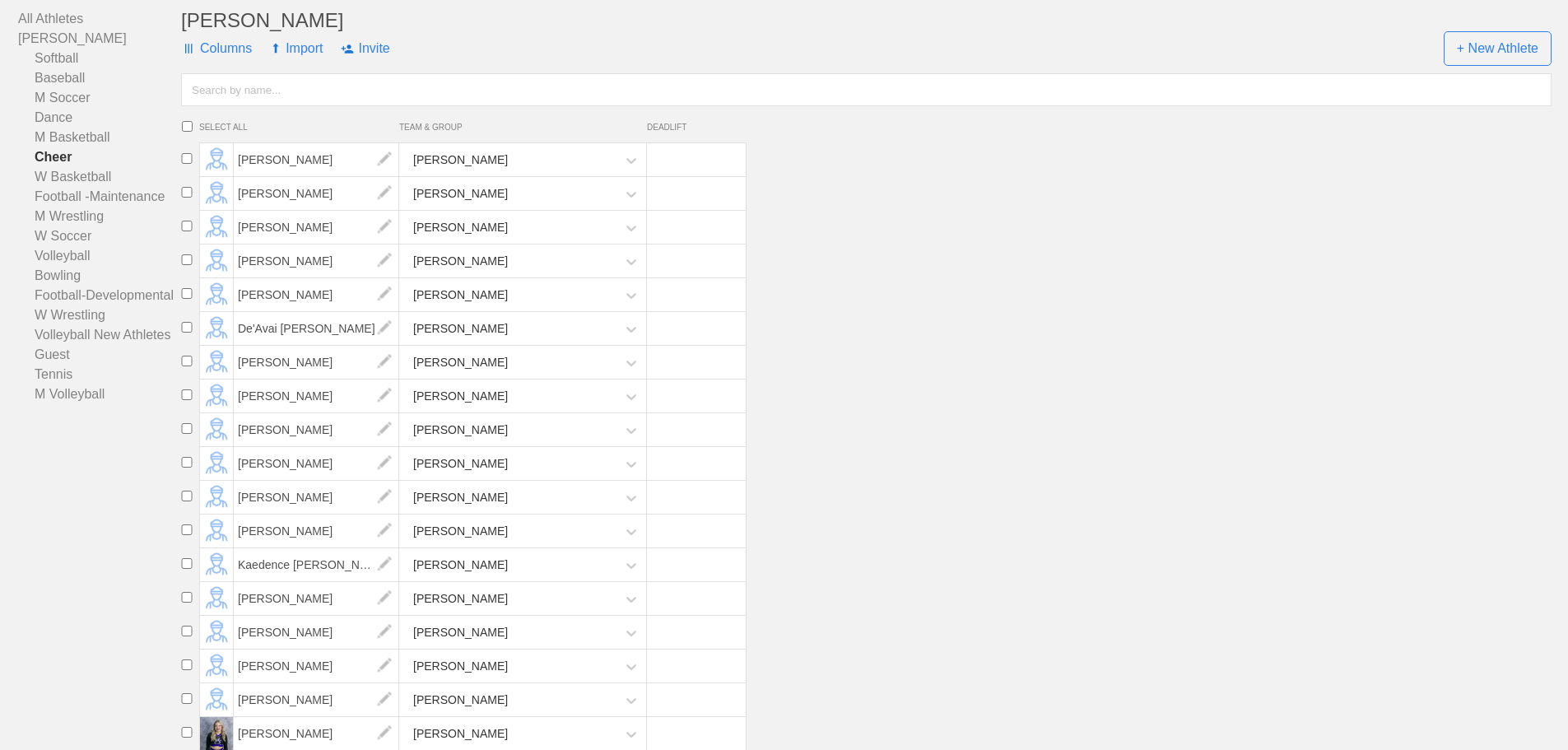
scroll to position [164, 0]
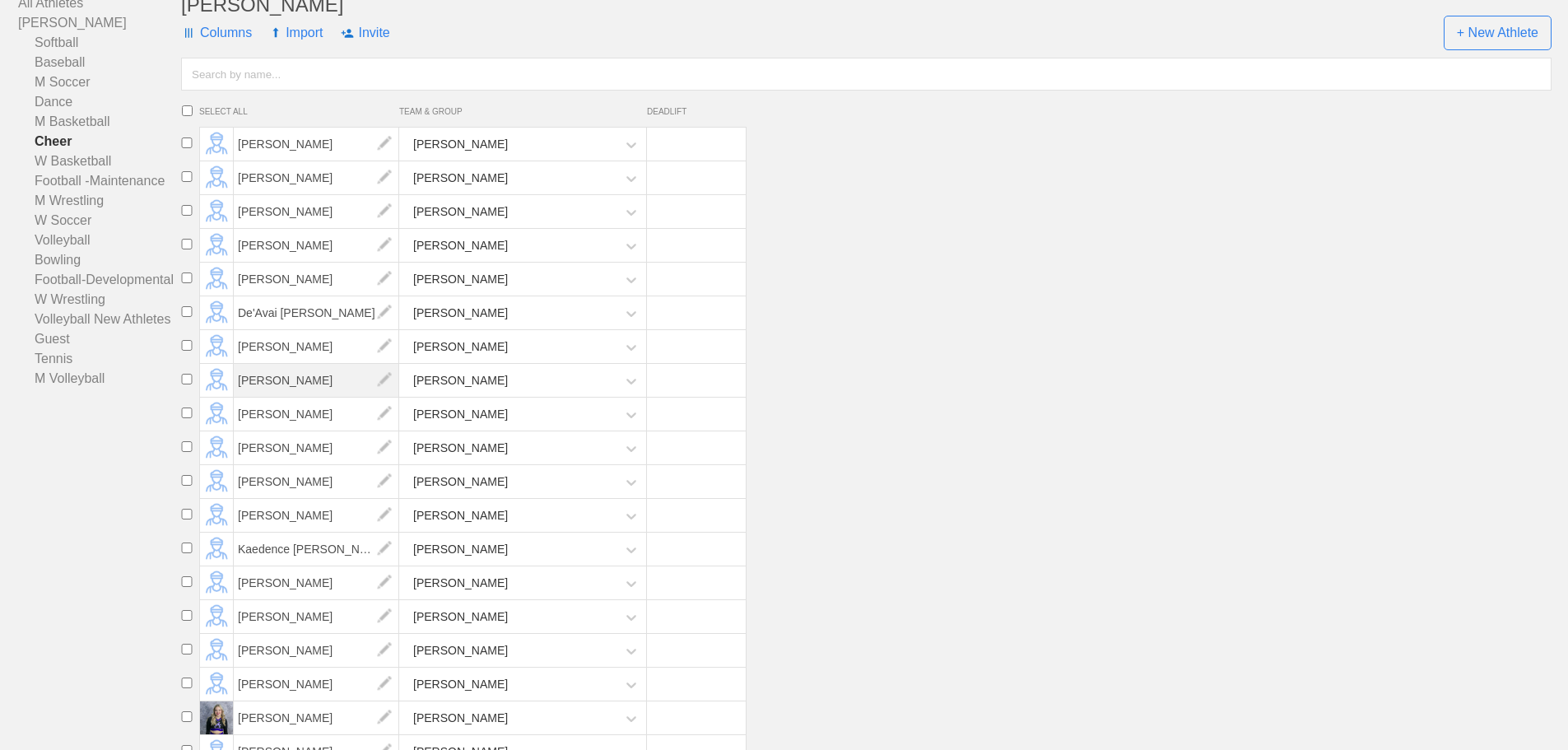
click at [279, 392] on span "[PERSON_NAME]" at bounding box center [316, 380] width 165 height 33
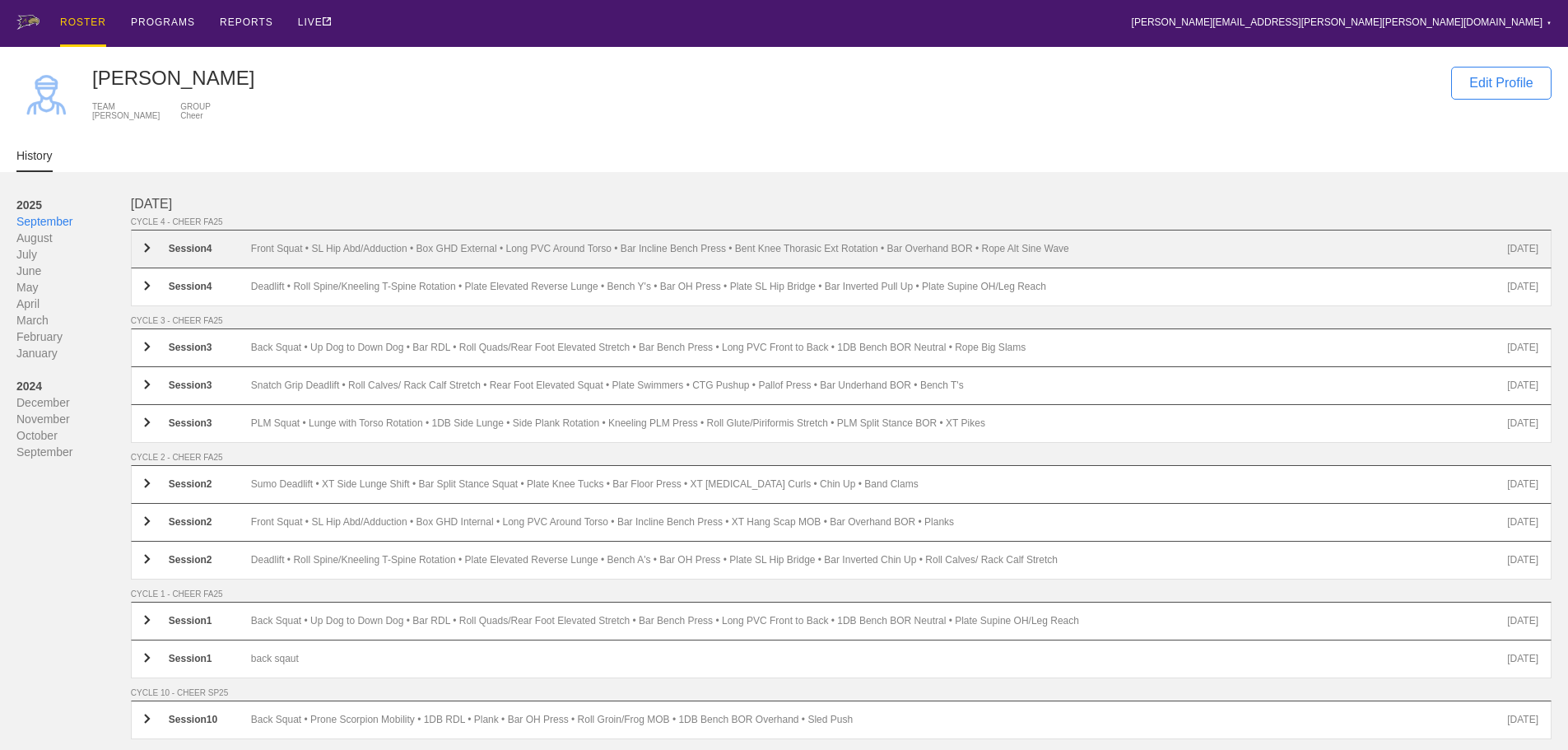
click at [319, 255] on div "Front Squat • SL Hip Abd/Adduction • Box GHD External • Long PVC Around Torso •…" at bounding box center [880, 248] width 1257 height 13
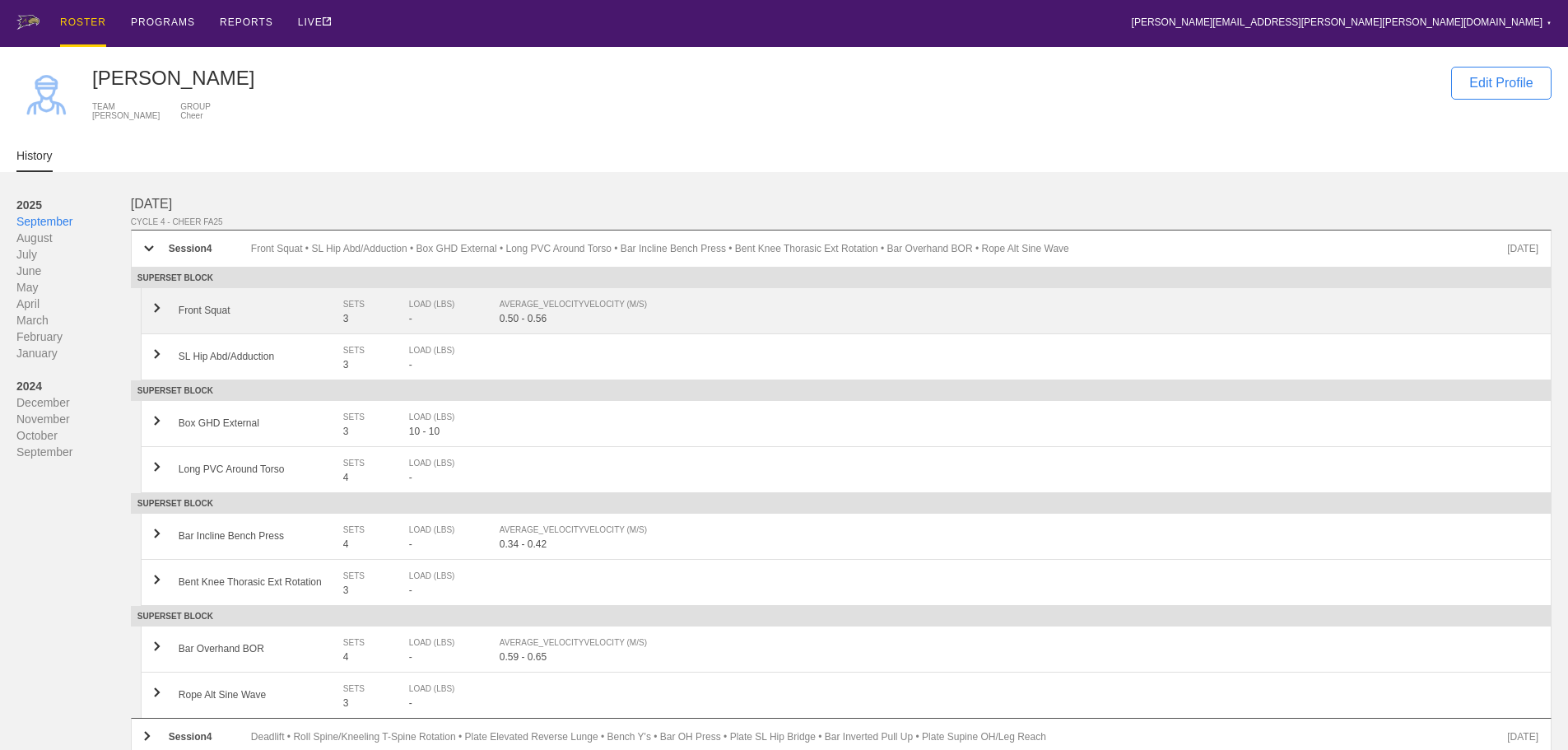
click at [536, 325] on div "0.50 - 0.56" at bounding box center [1019, 319] width 1039 height 12
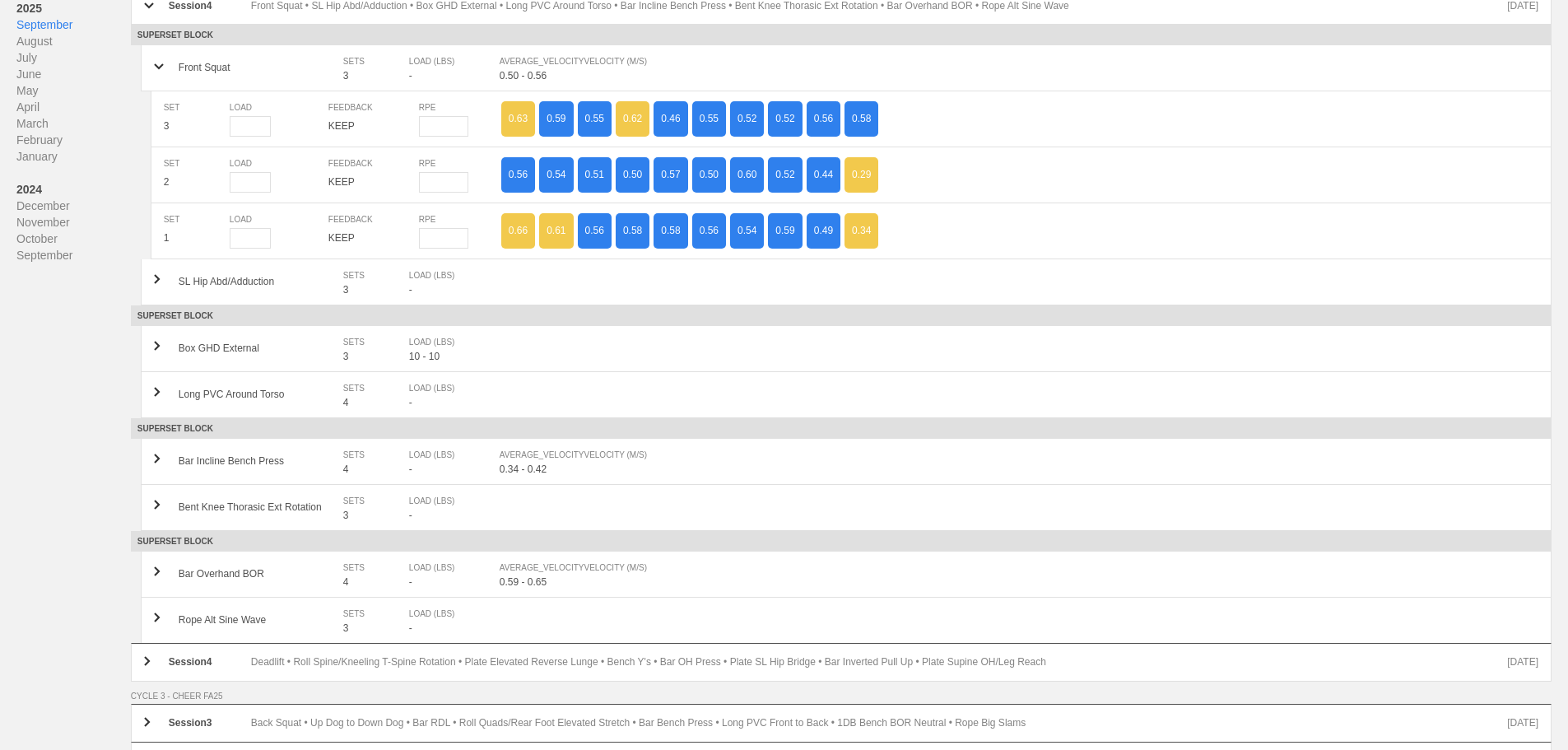
scroll to position [246, 0]
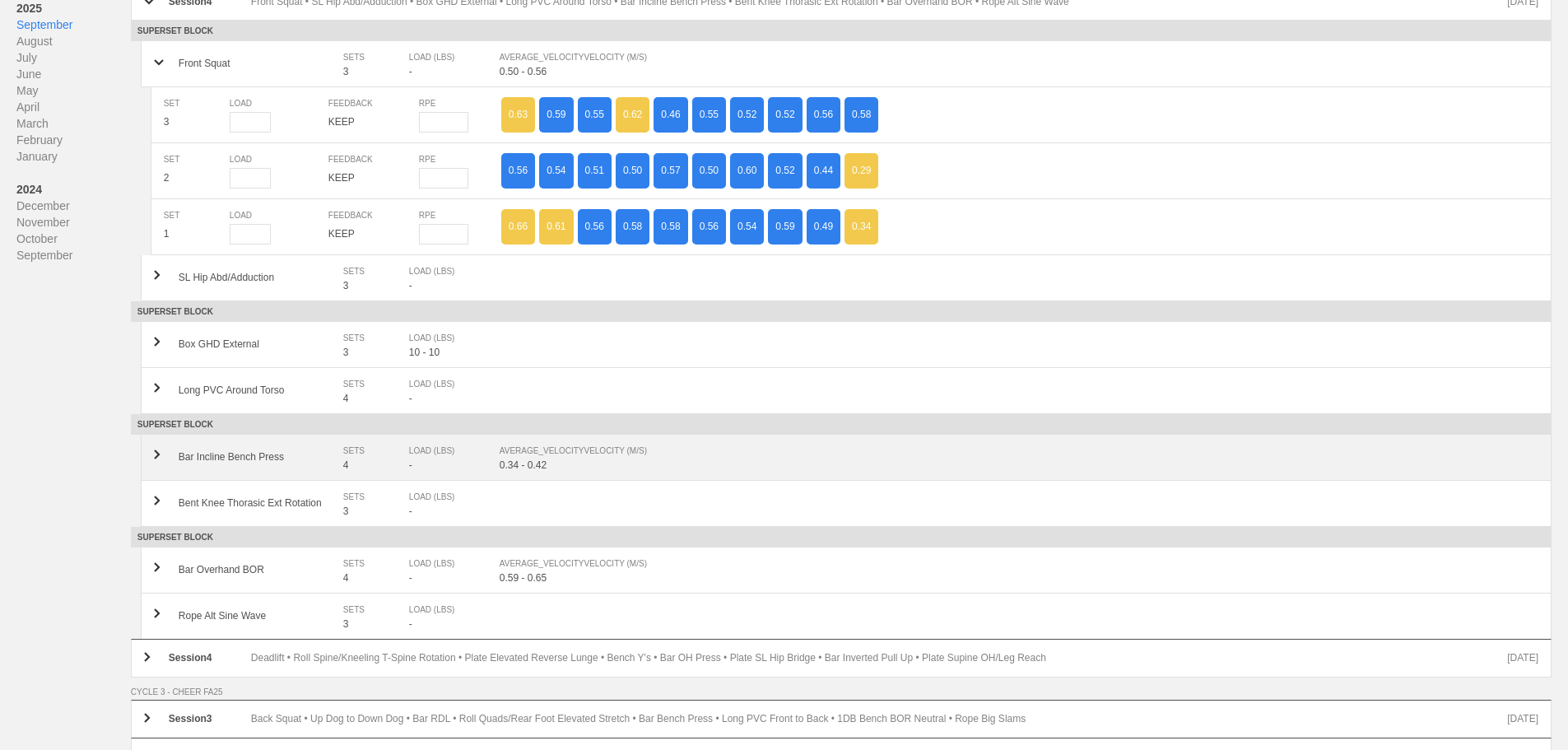
click at [472, 459] on div "LOAD (LBS)" at bounding box center [446, 450] width 74 height 16
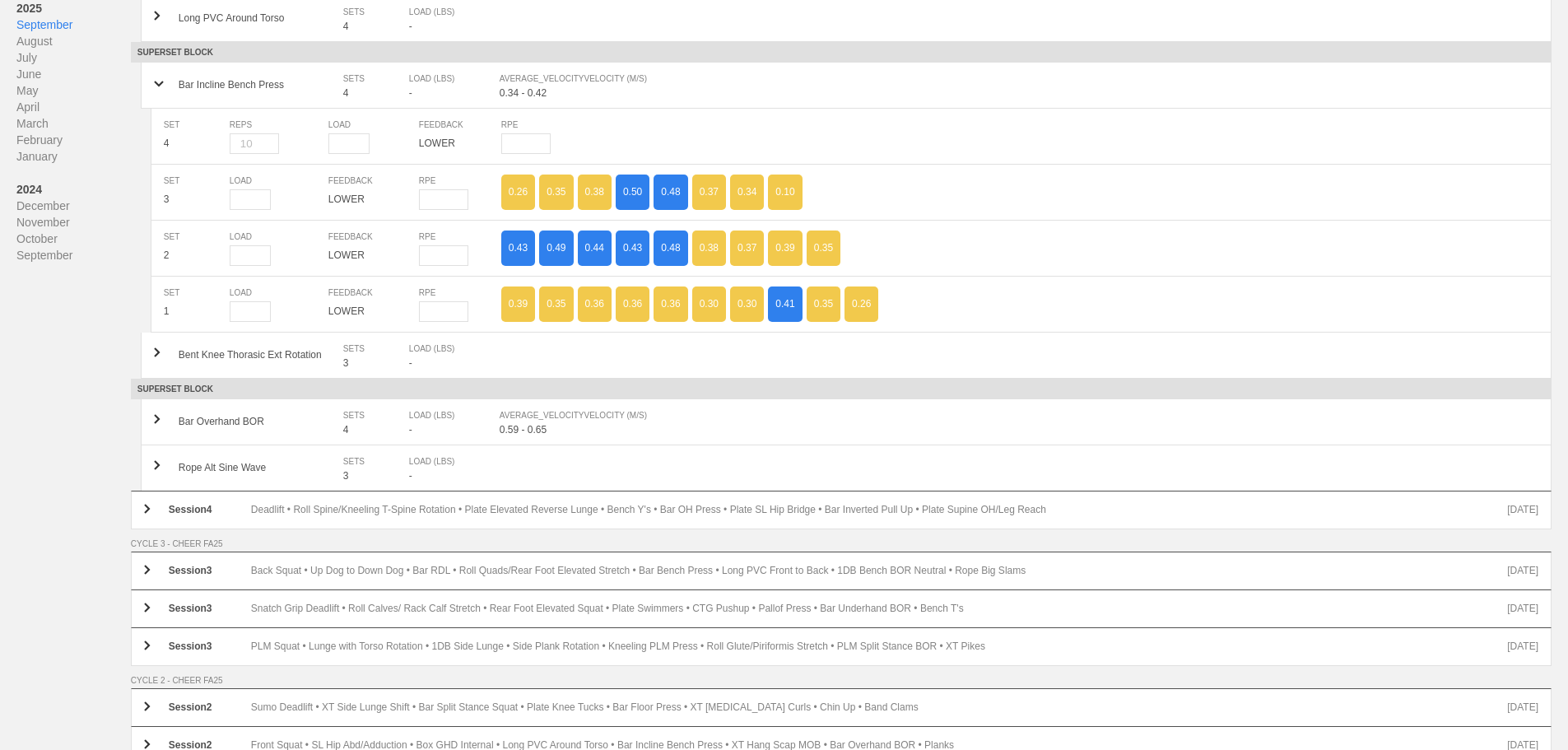
scroll to position [658, 0]
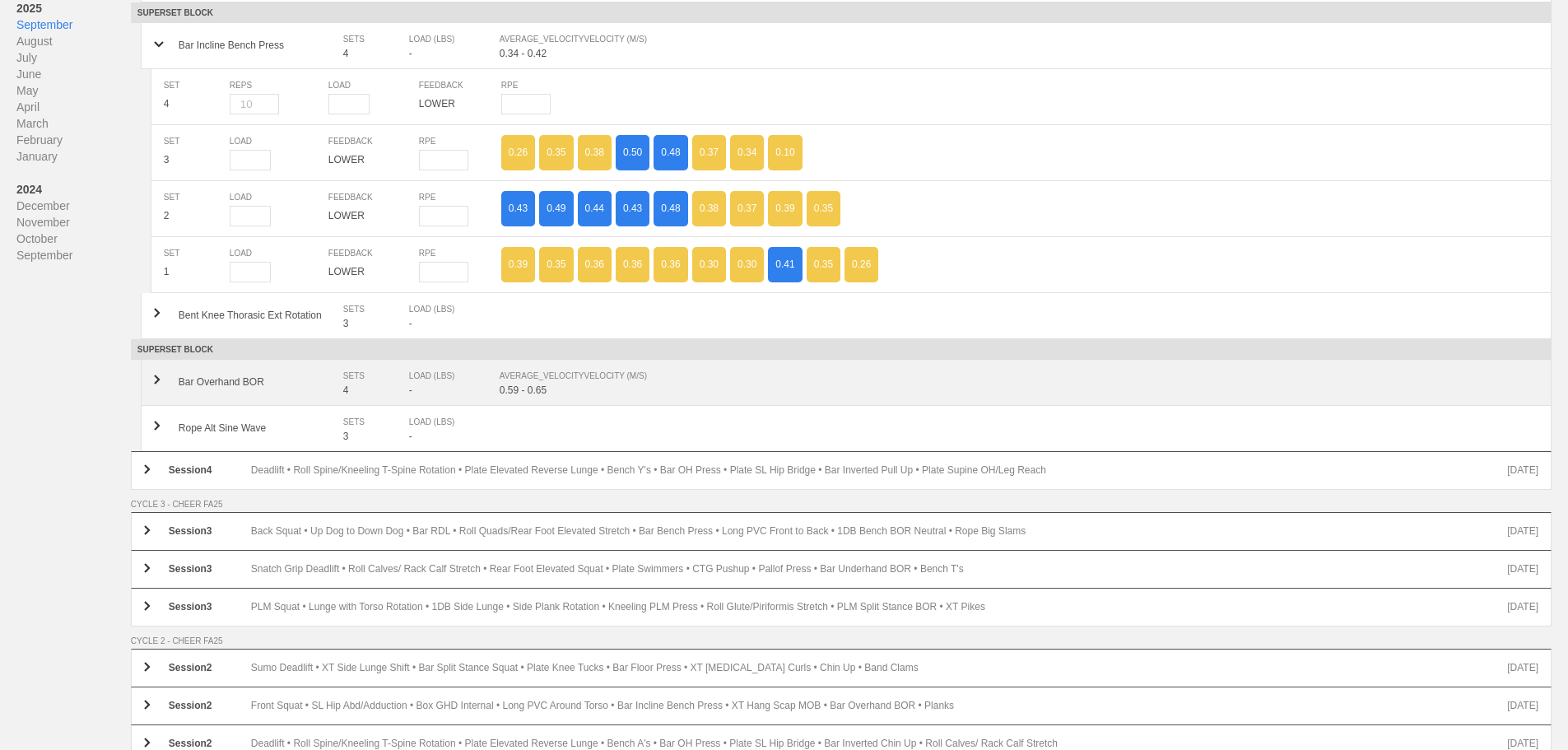
click at [542, 385] on div "AVERAGE_VELOCITY VELOCITY (M/S)" at bounding box center [1011, 376] width 1023 height 16
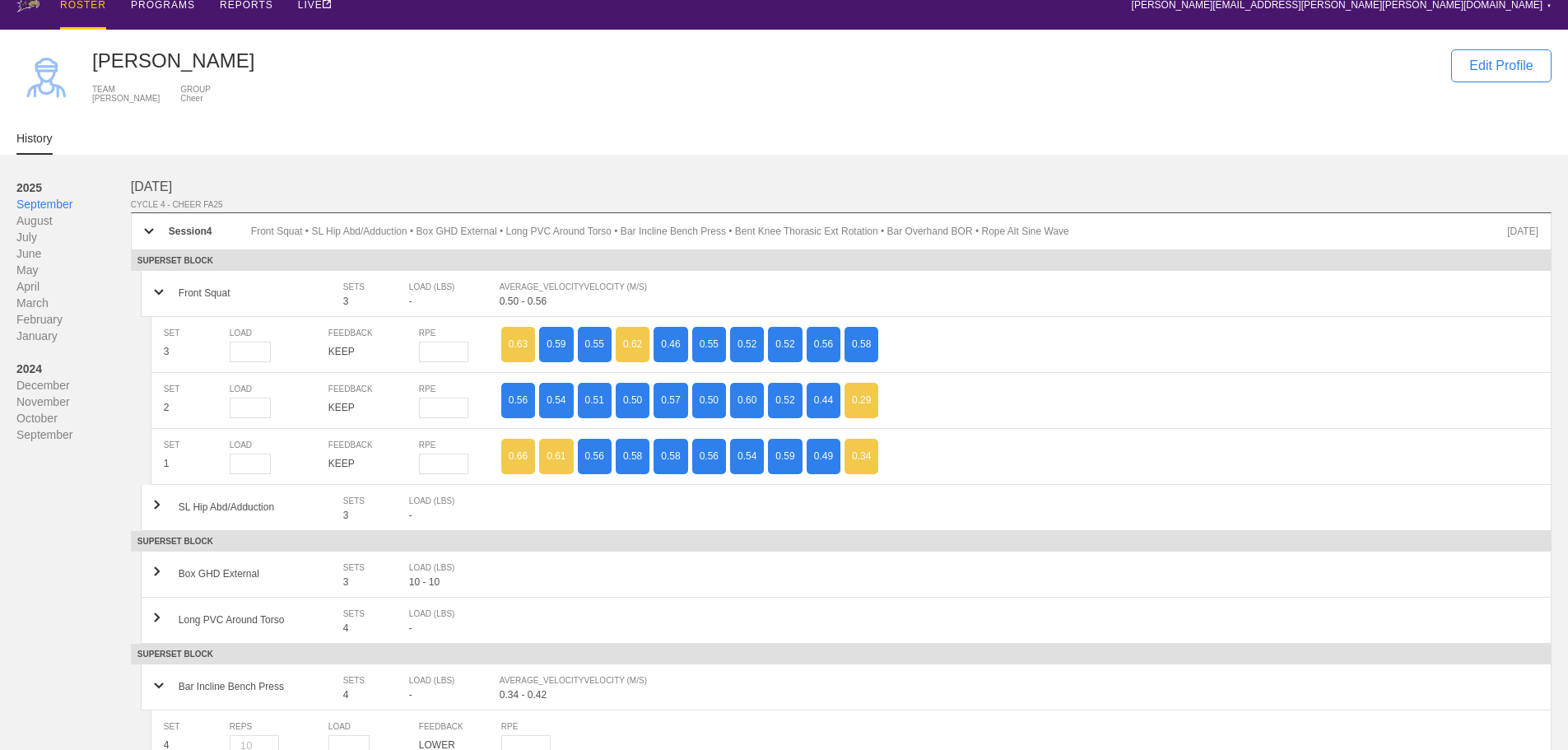
scroll to position [0, 0]
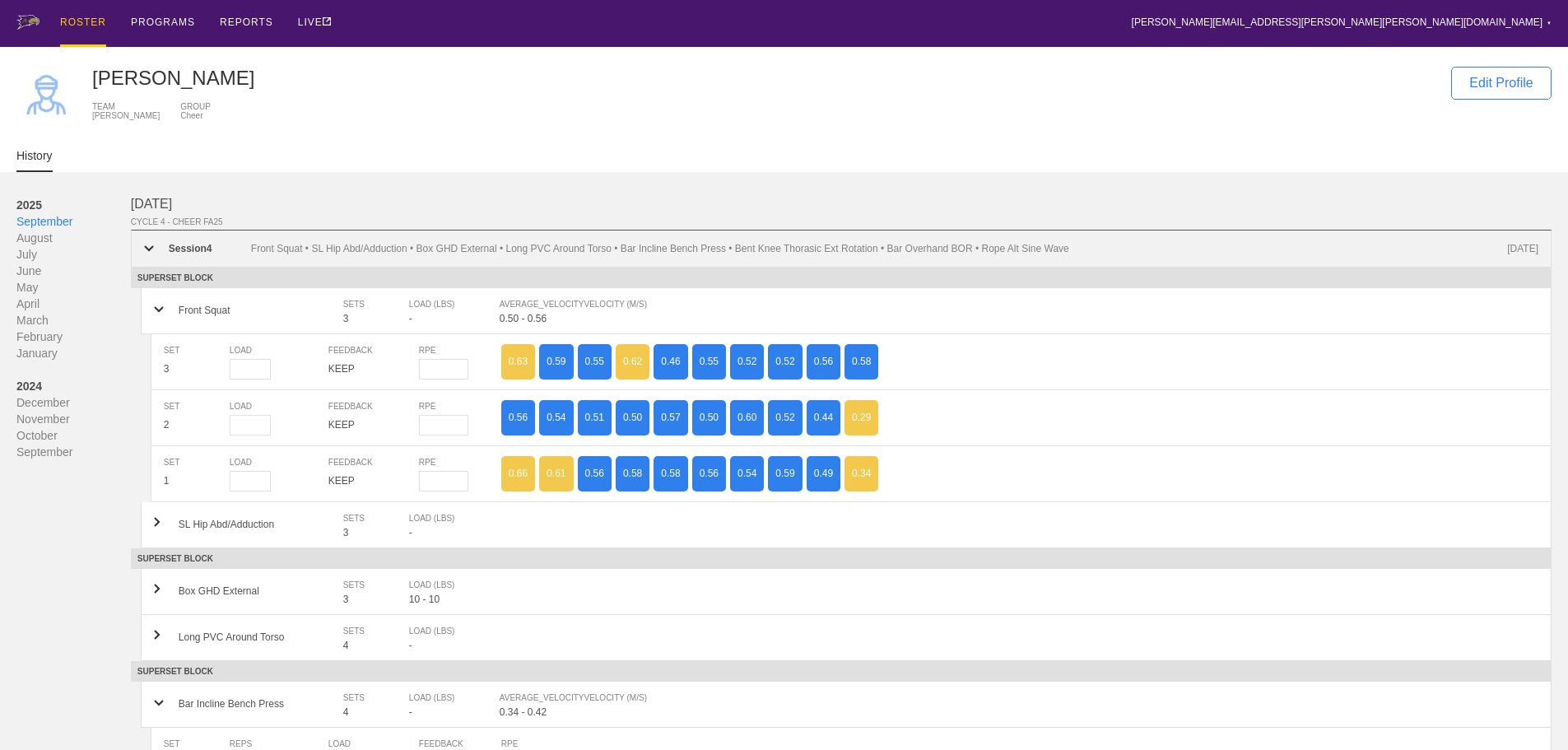
click at [190, 253] on div "Session 4" at bounding box center [210, 248] width 82 height 12
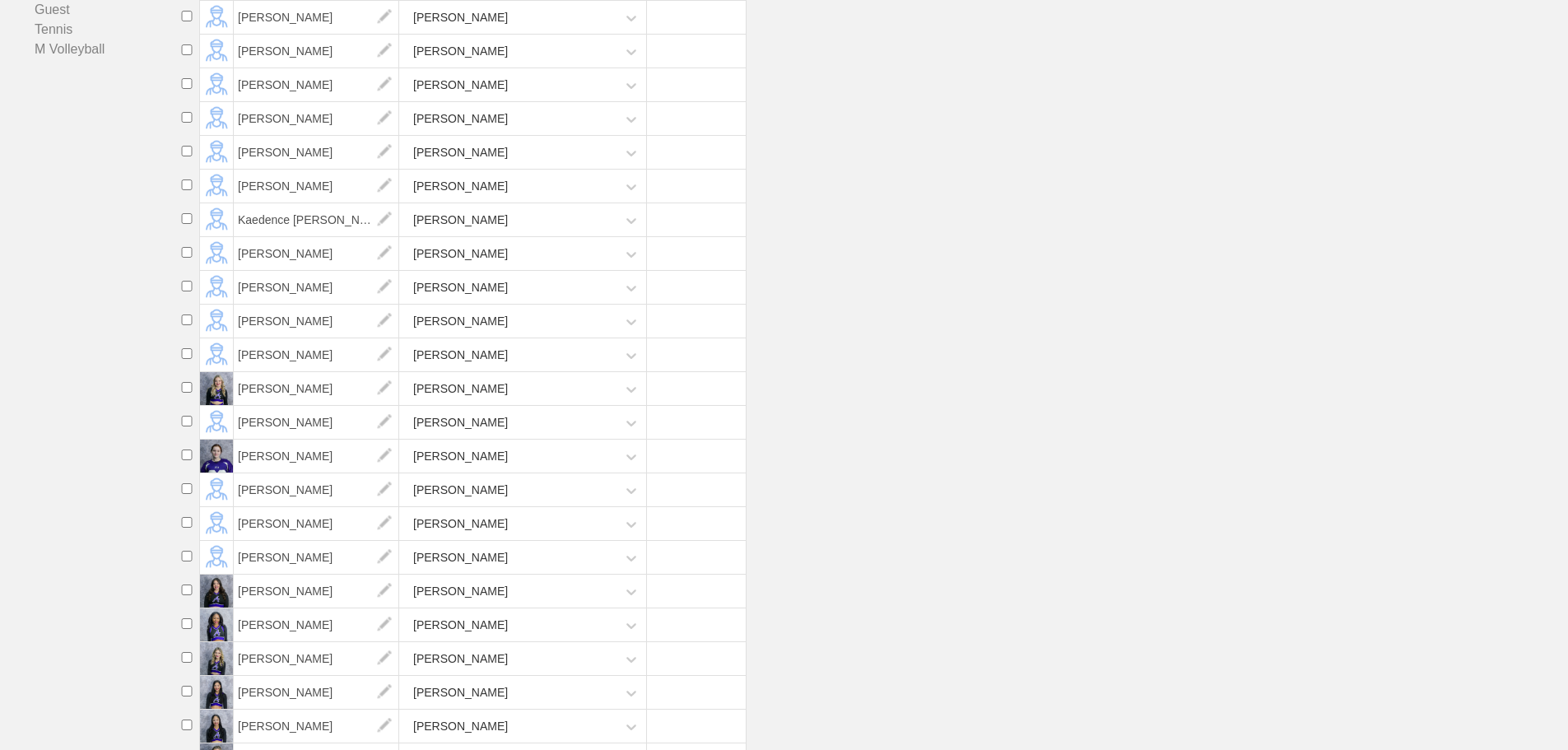
scroll to position [534, 0]
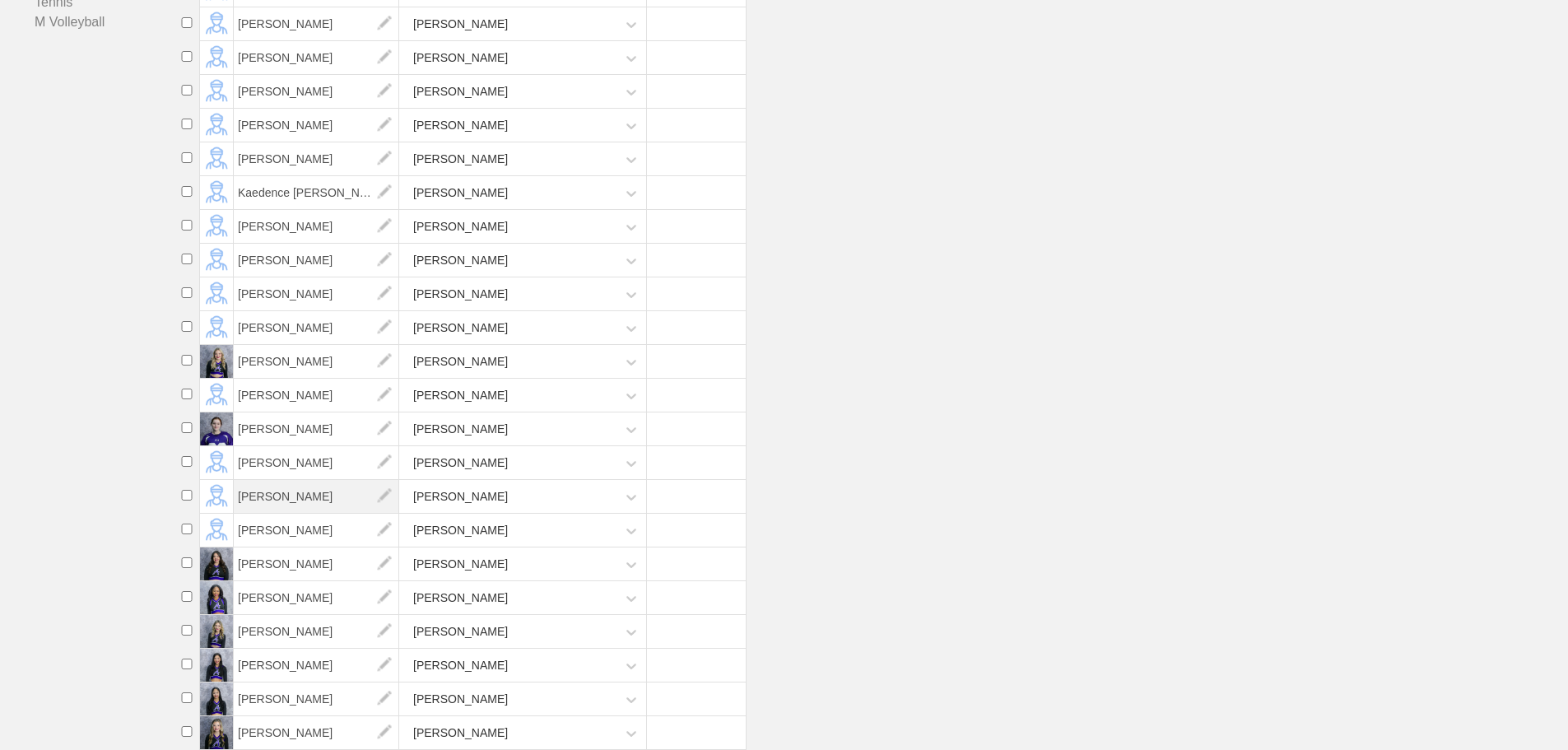
click at [291, 495] on span "[PERSON_NAME]" at bounding box center [316, 496] width 165 height 33
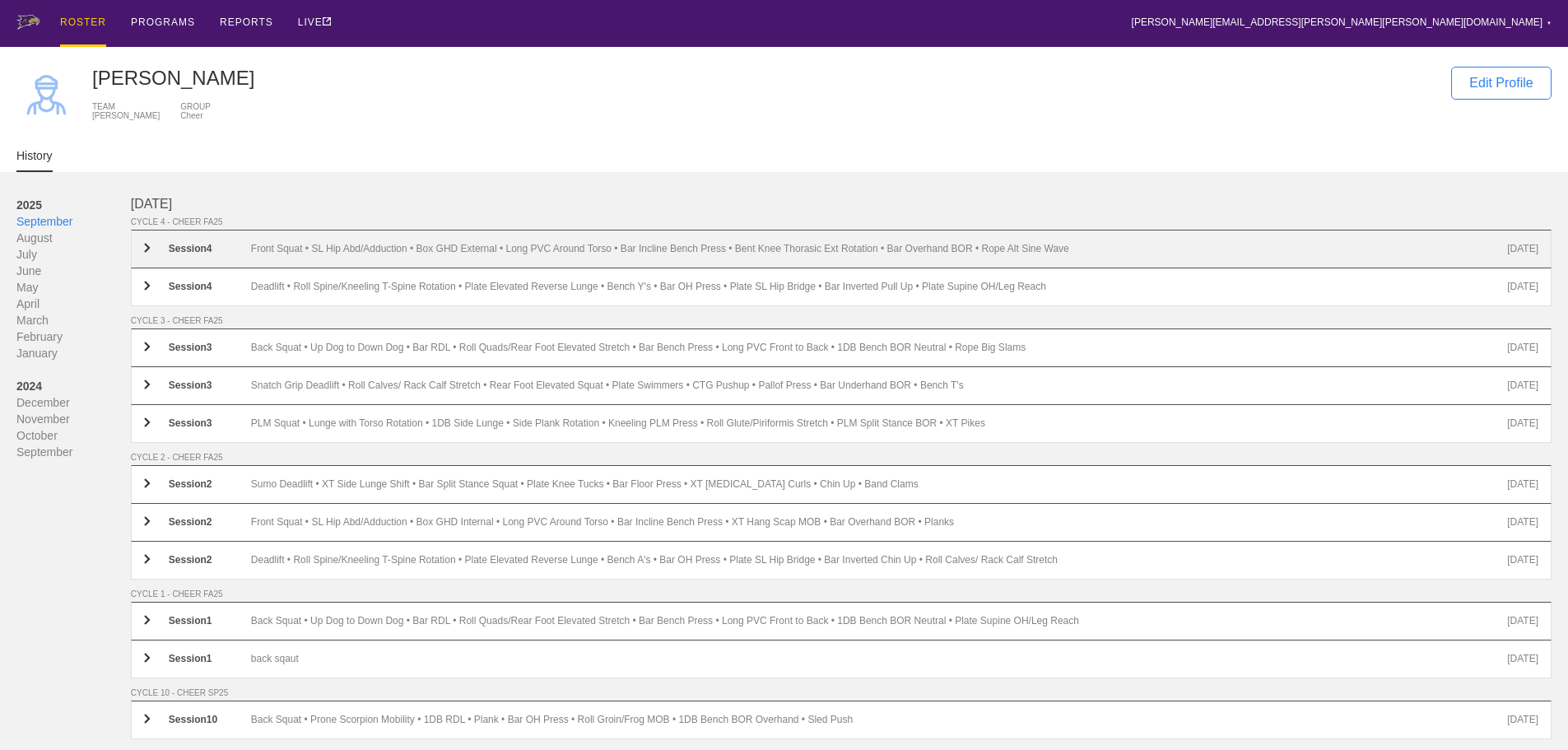
click at [358, 255] on div "Front Squat • SL Hip Abd/Adduction • Box GHD External • Long PVC Around Torso •…" at bounding box center [880, 248] width 1257 height 13
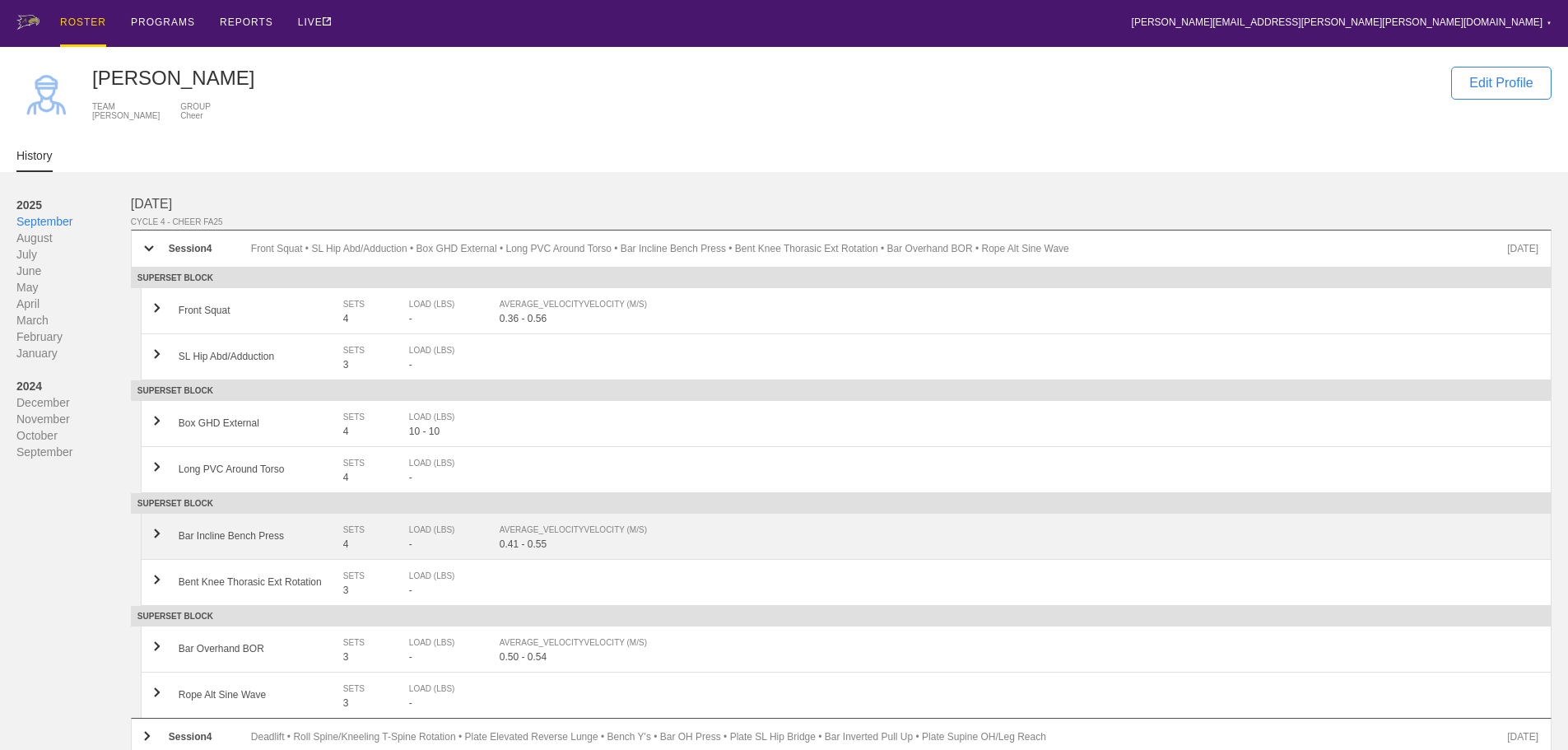
click at [553, 538] on div "AVERAGE_VELOCITY VELOCITY (M/S)" at bounding box center [1011, 530] width 1023 height 16
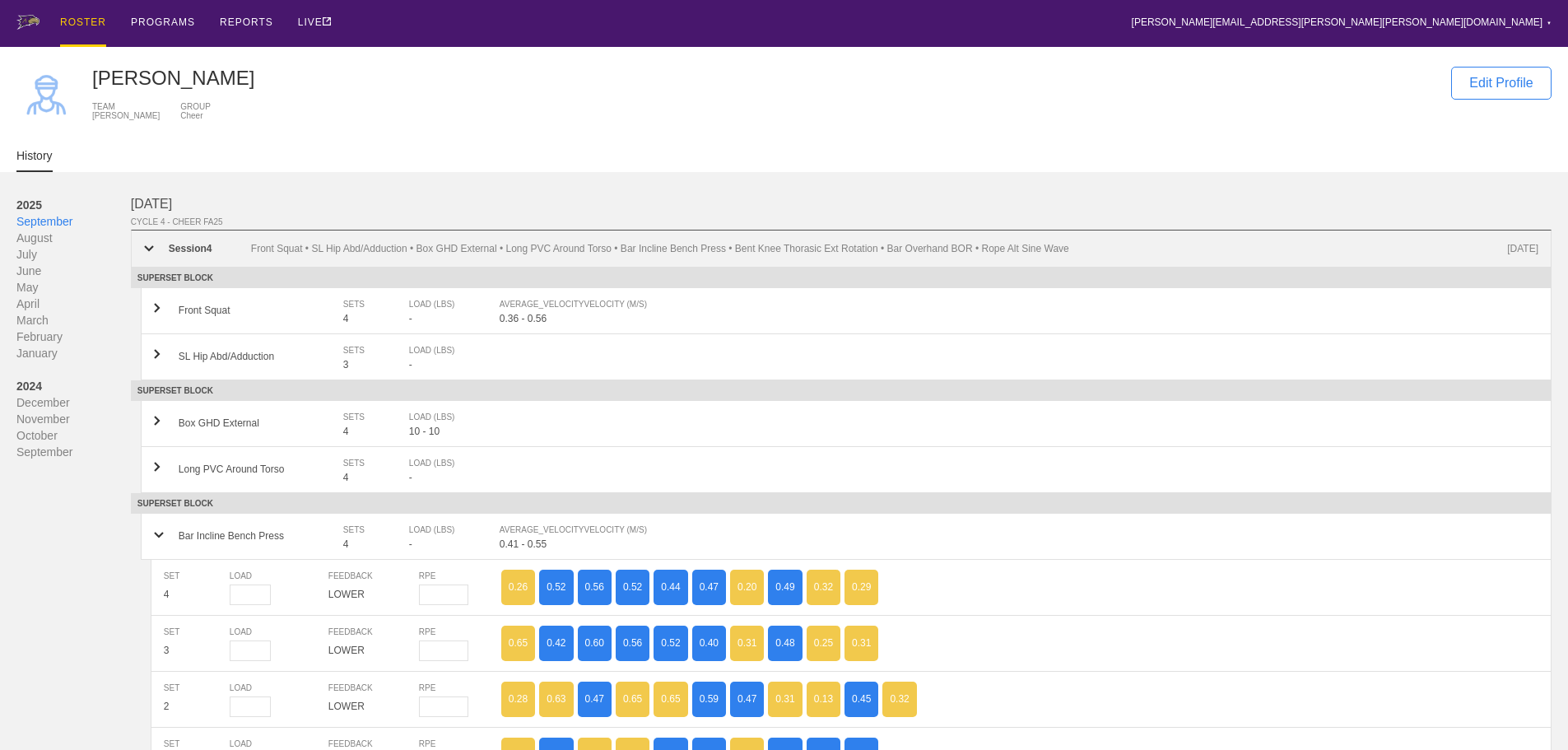
click at [202, 246] on div "Session 4 Front Squat • SL Hip Abd/Adduction • Box GHD External • Long PVC Arou…" at bounding box center [841, 248] width 1421 height 38
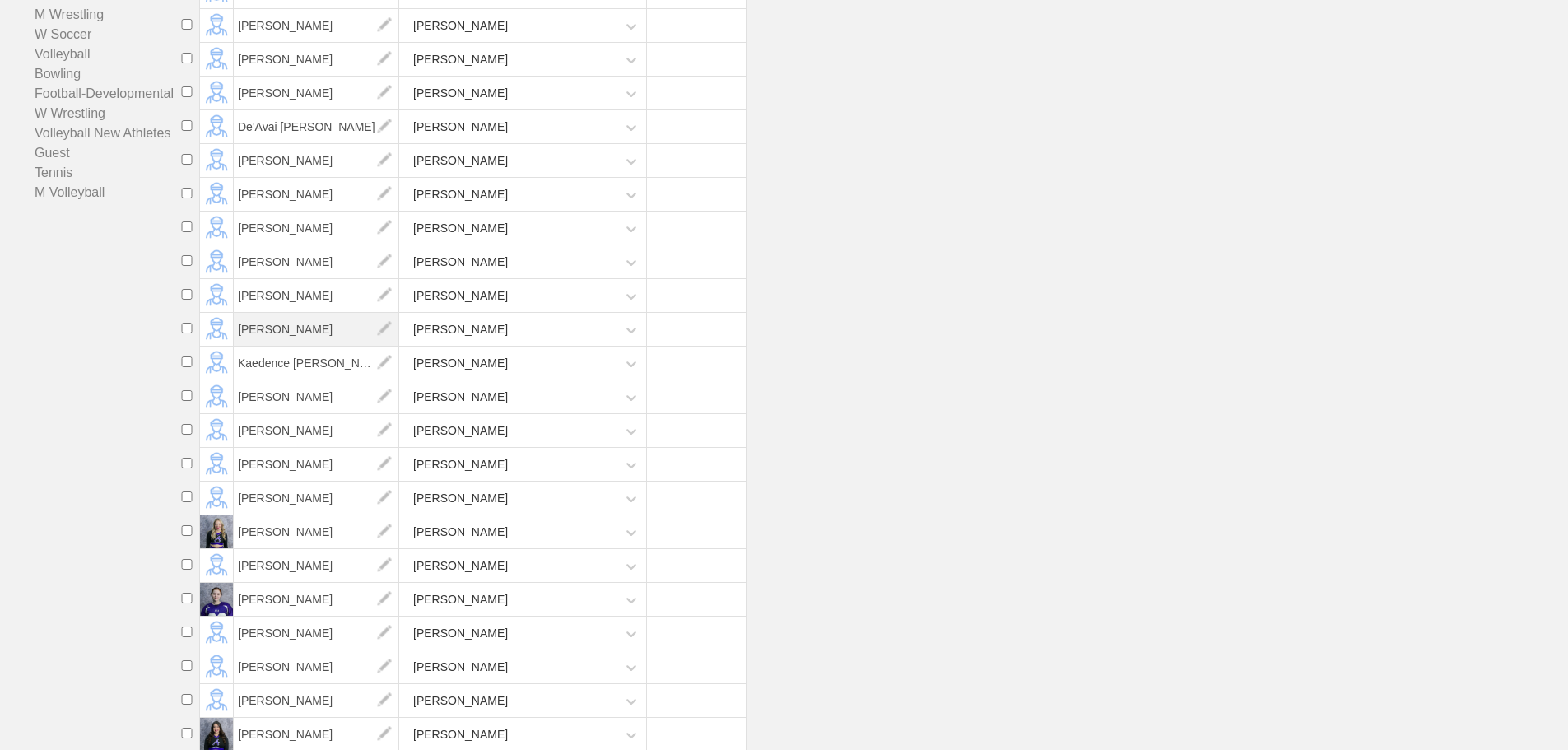
scroll to position [287, 0]
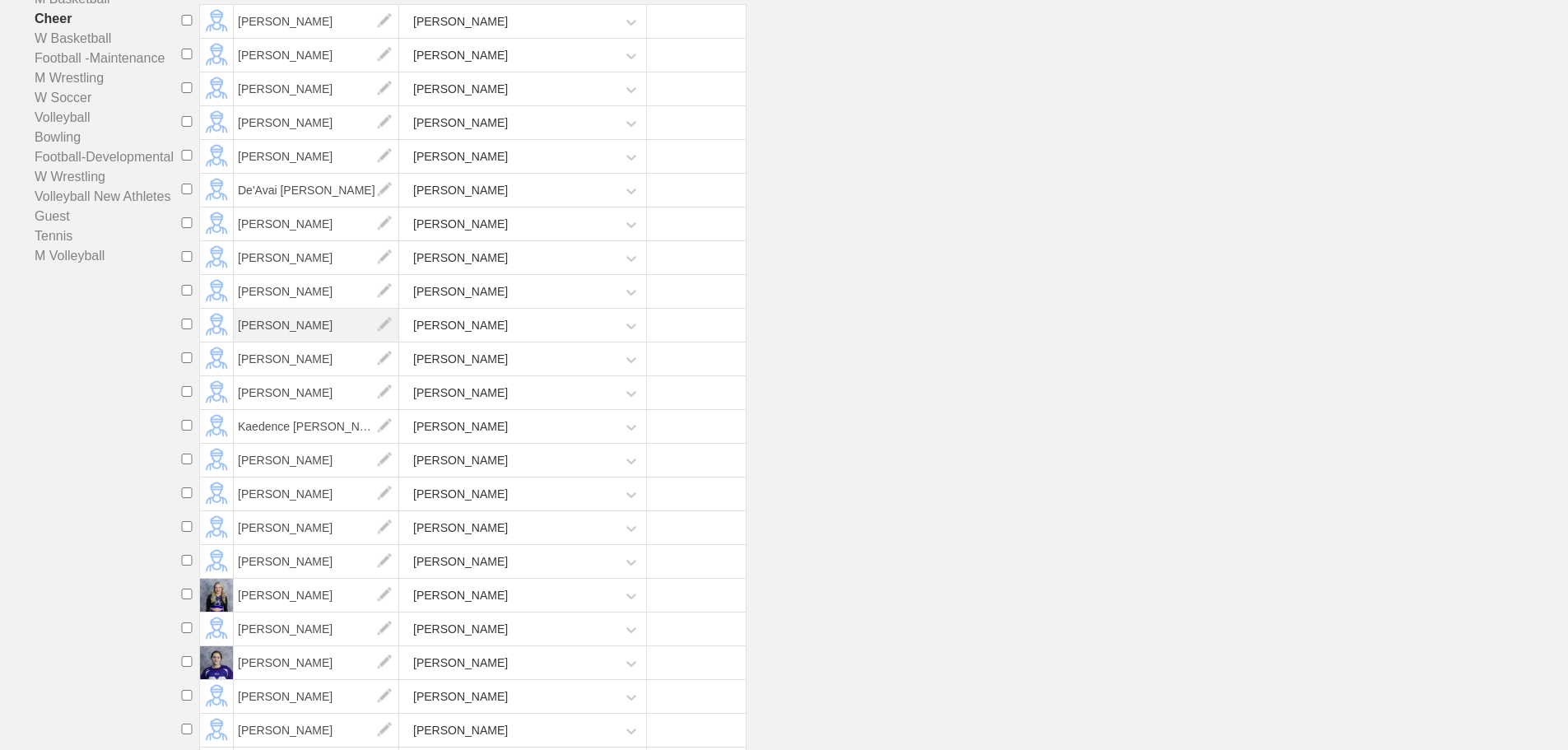
click at [283, 339] on span "[PERSON_NAME]" at bounding box center [316, 325] width 165 height 33
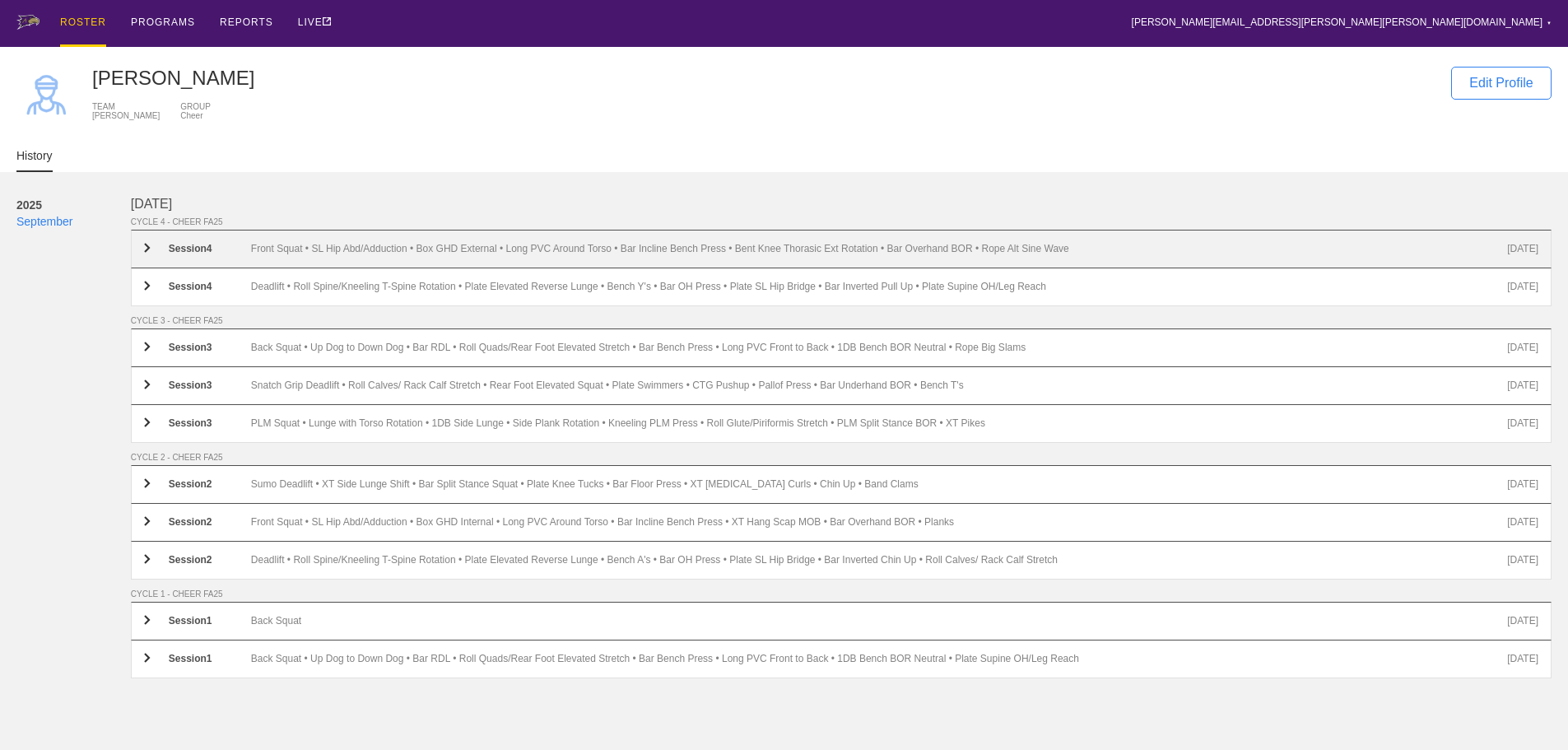
click at [398, 255] on div "Front Squat • SL Hip Abd/Adduction • Box GHD External • Long PVC Around Torso •…" at bounding box center [880, 248] width 1257 height 13
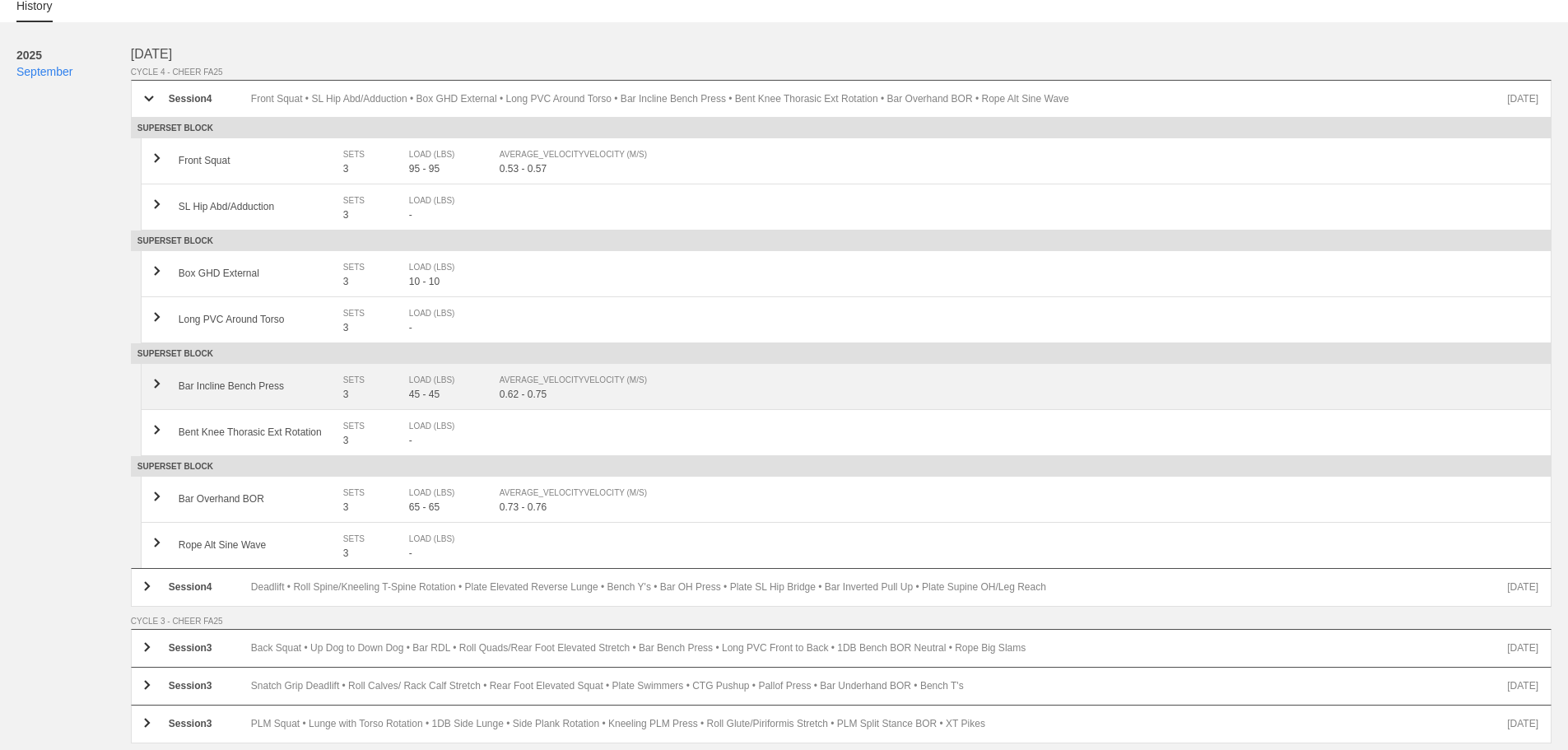
scroll to position [164, 0]
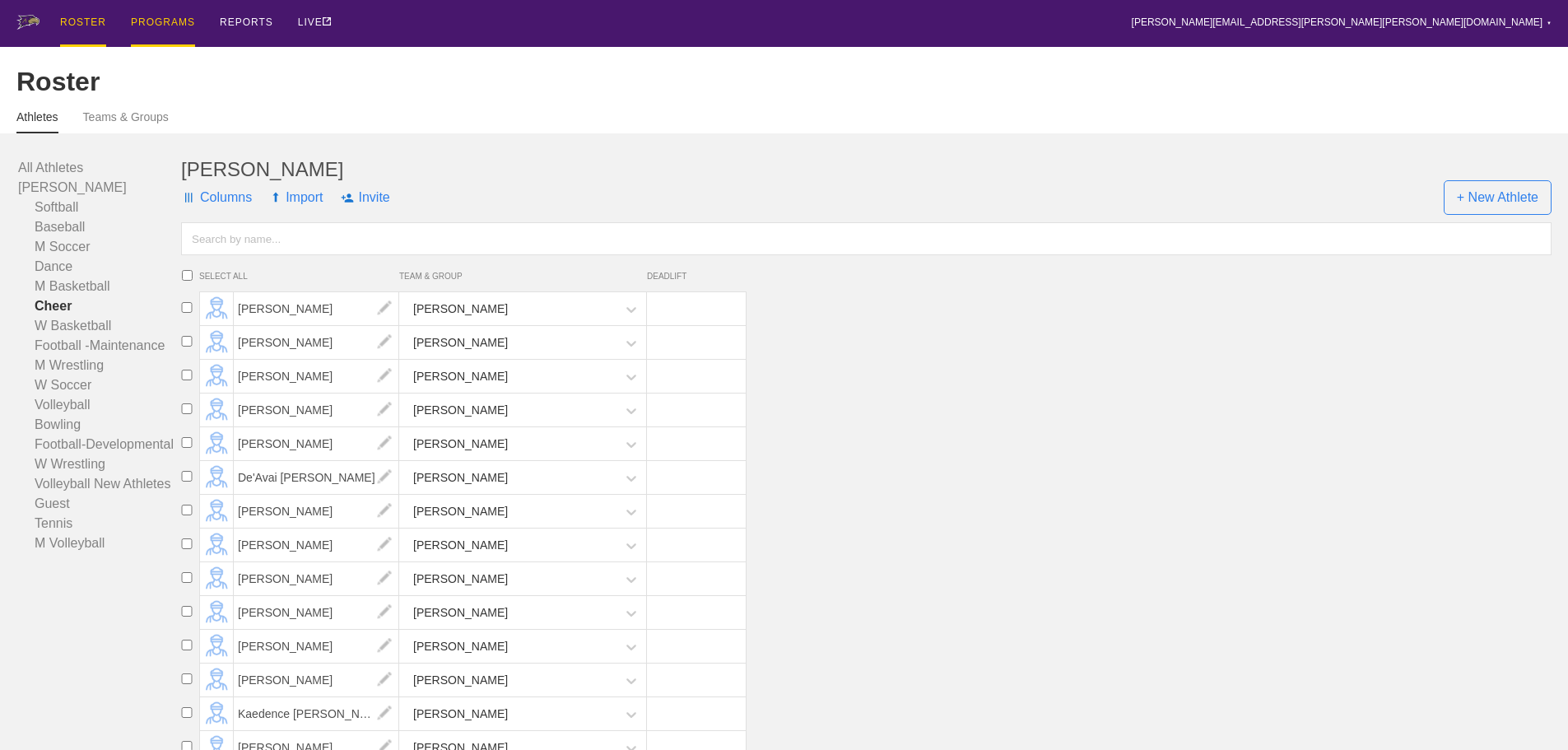
click at [163, 27] on div "PROGRAMS" at bounding box center [162, 23] width 64 height 47
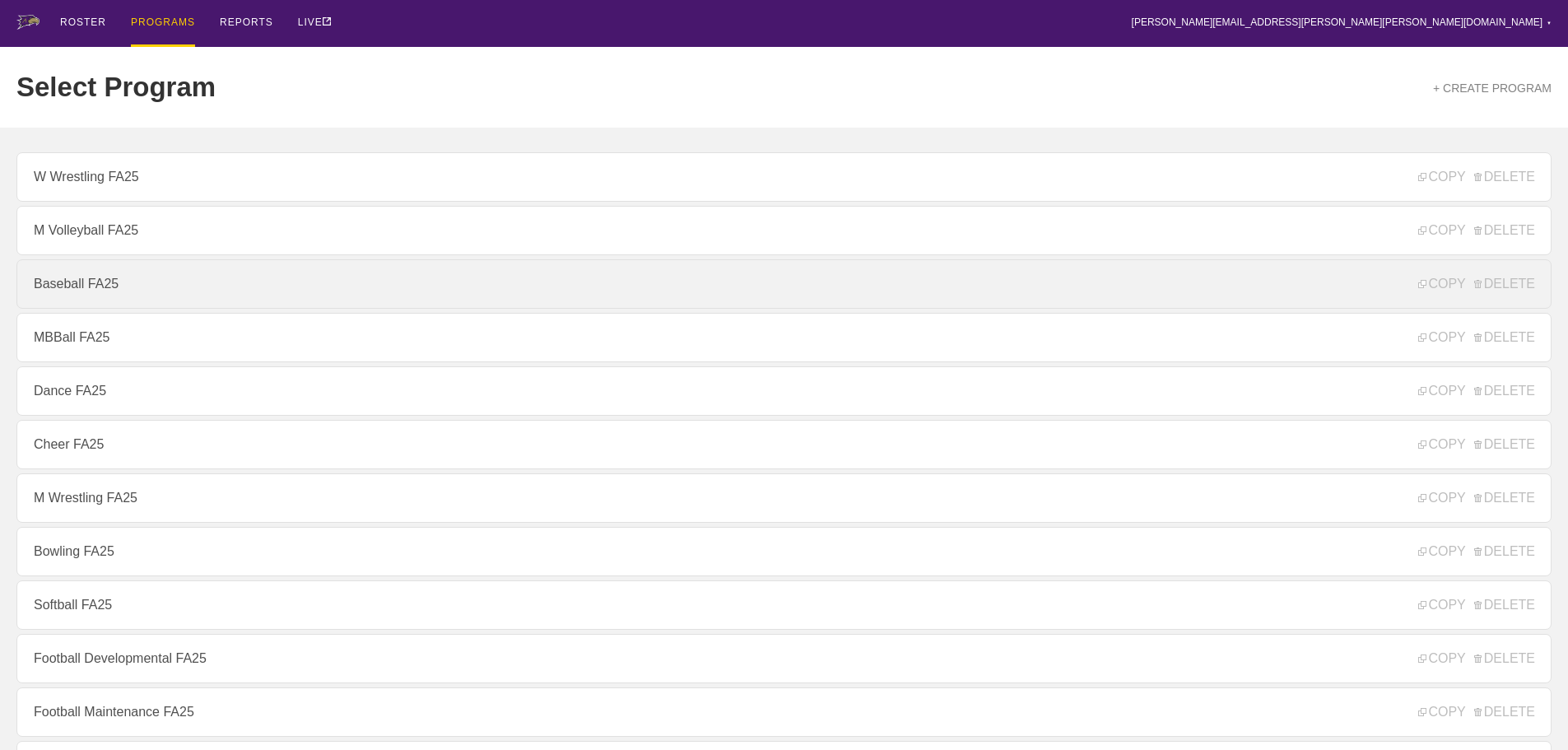
click at [71, 287] on link "Baseball FA25" at bounding box center [784, 283] width 1535 height 49
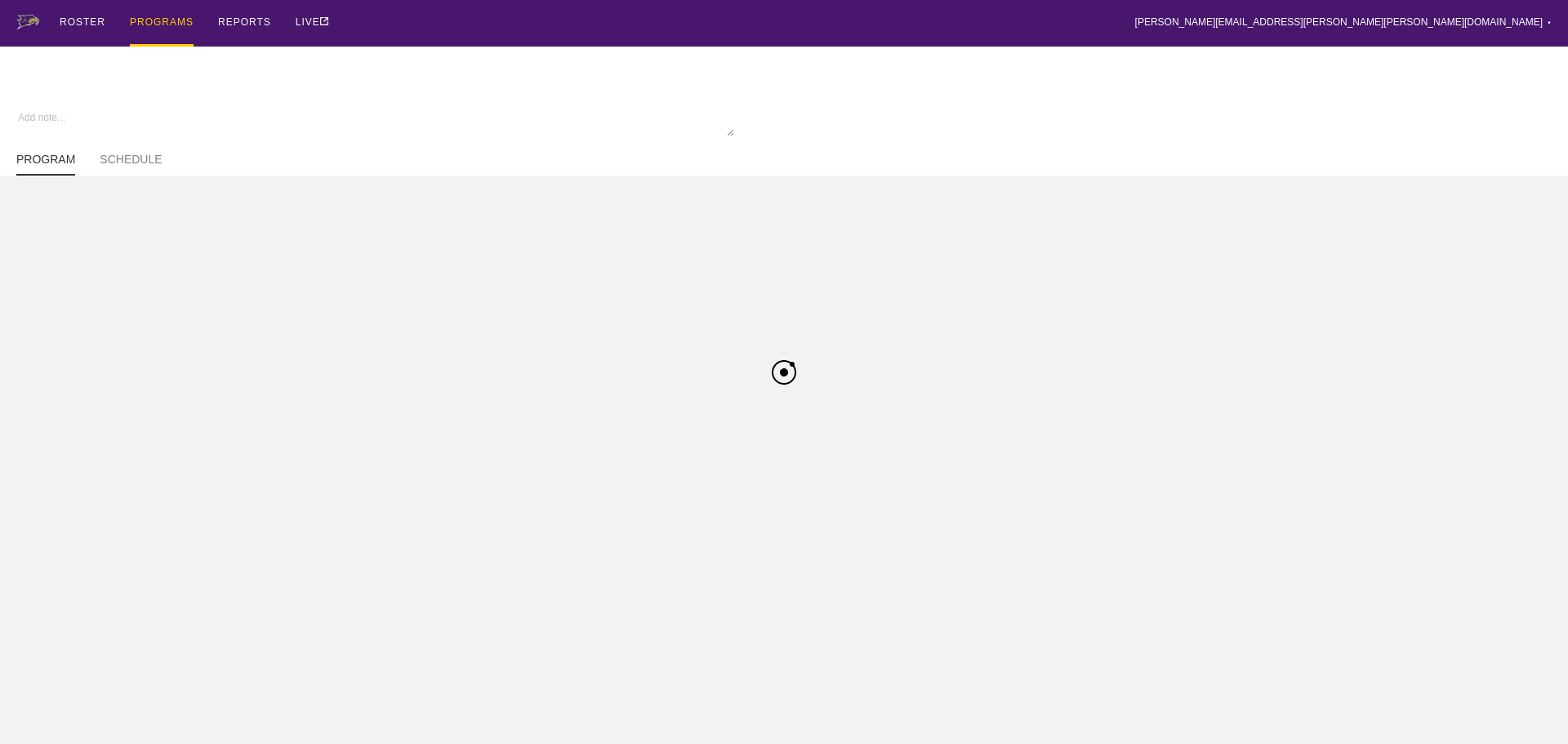
type textarea "x"
type input "Baseball FA25"
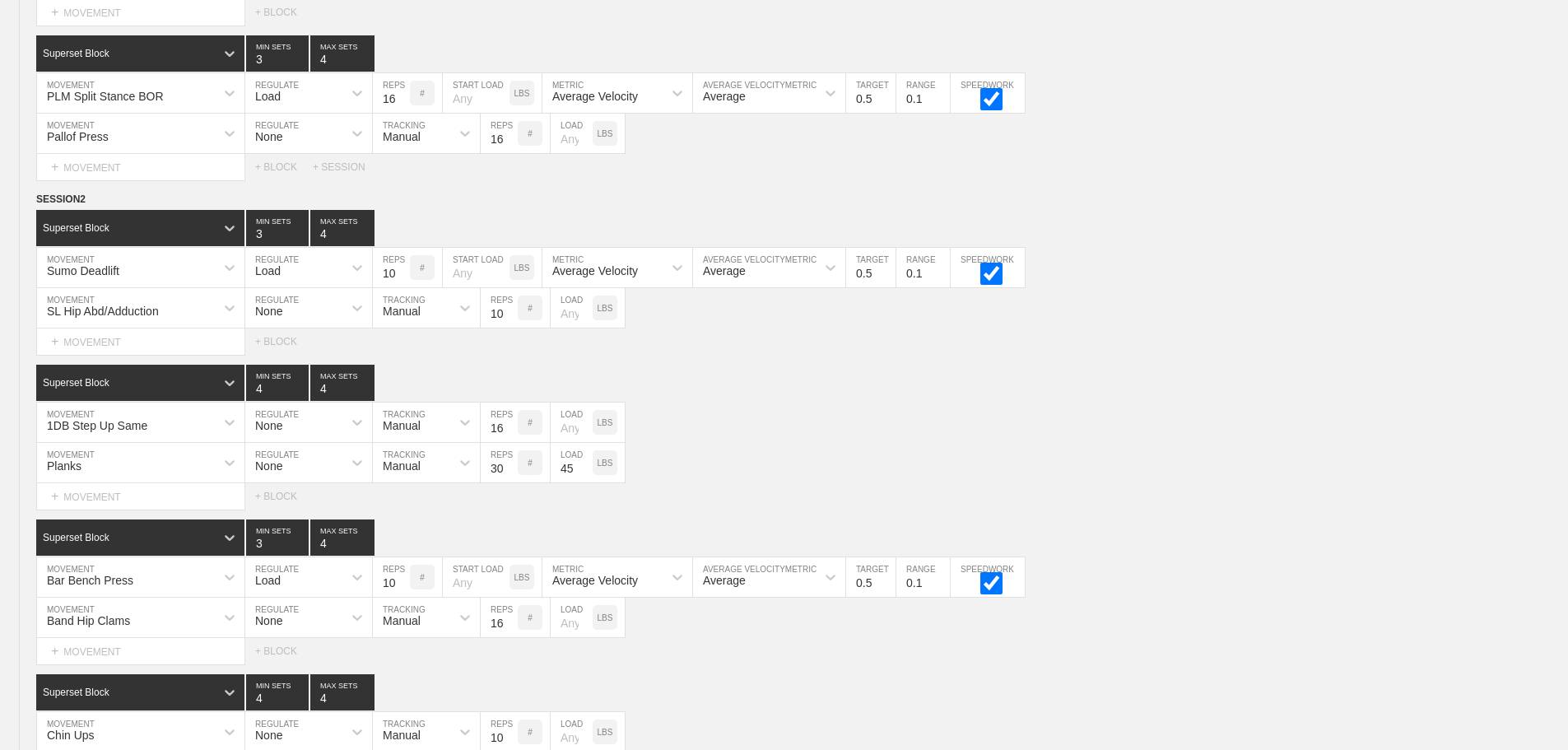
scroll to position [7247, 0]
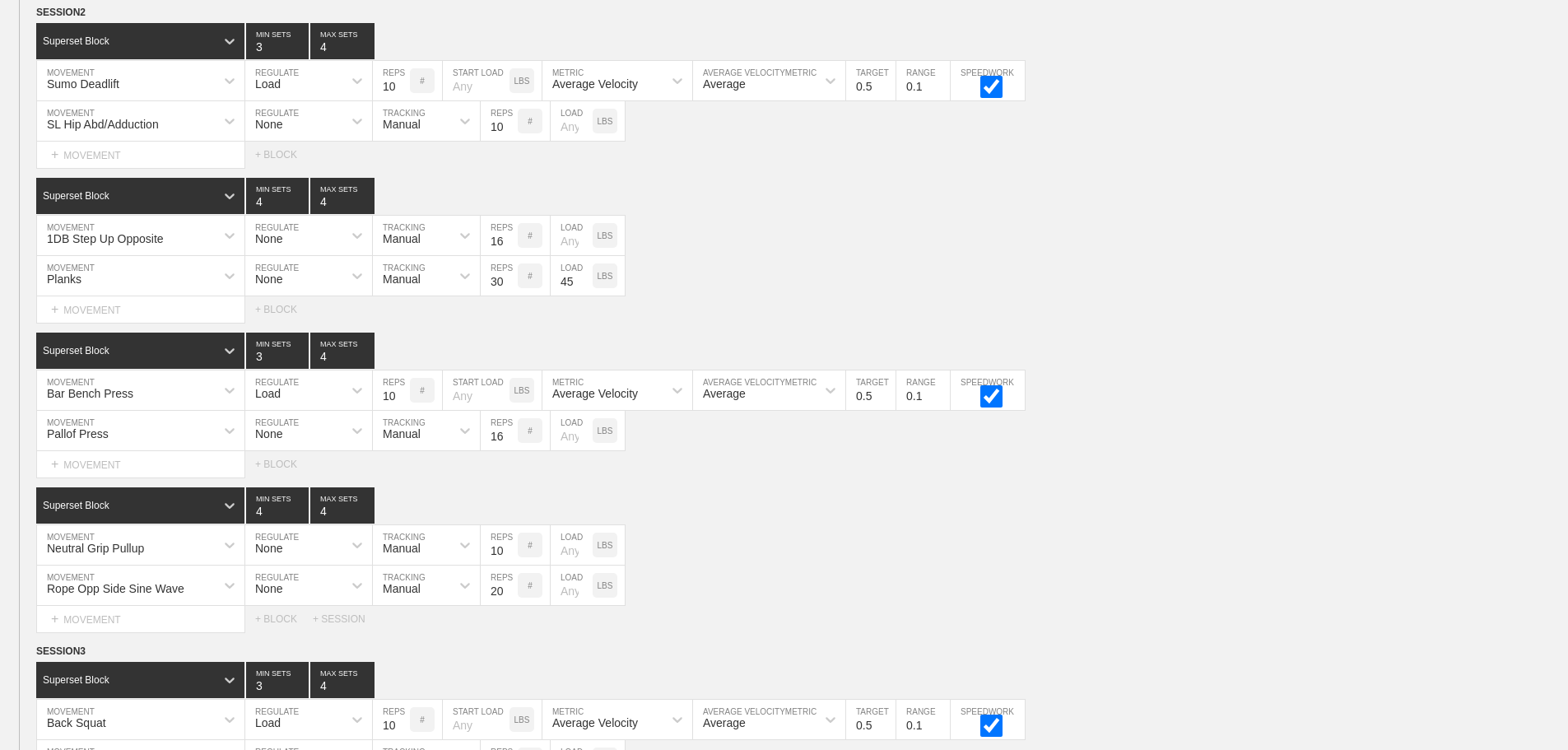
scroll to position [6999, 0]
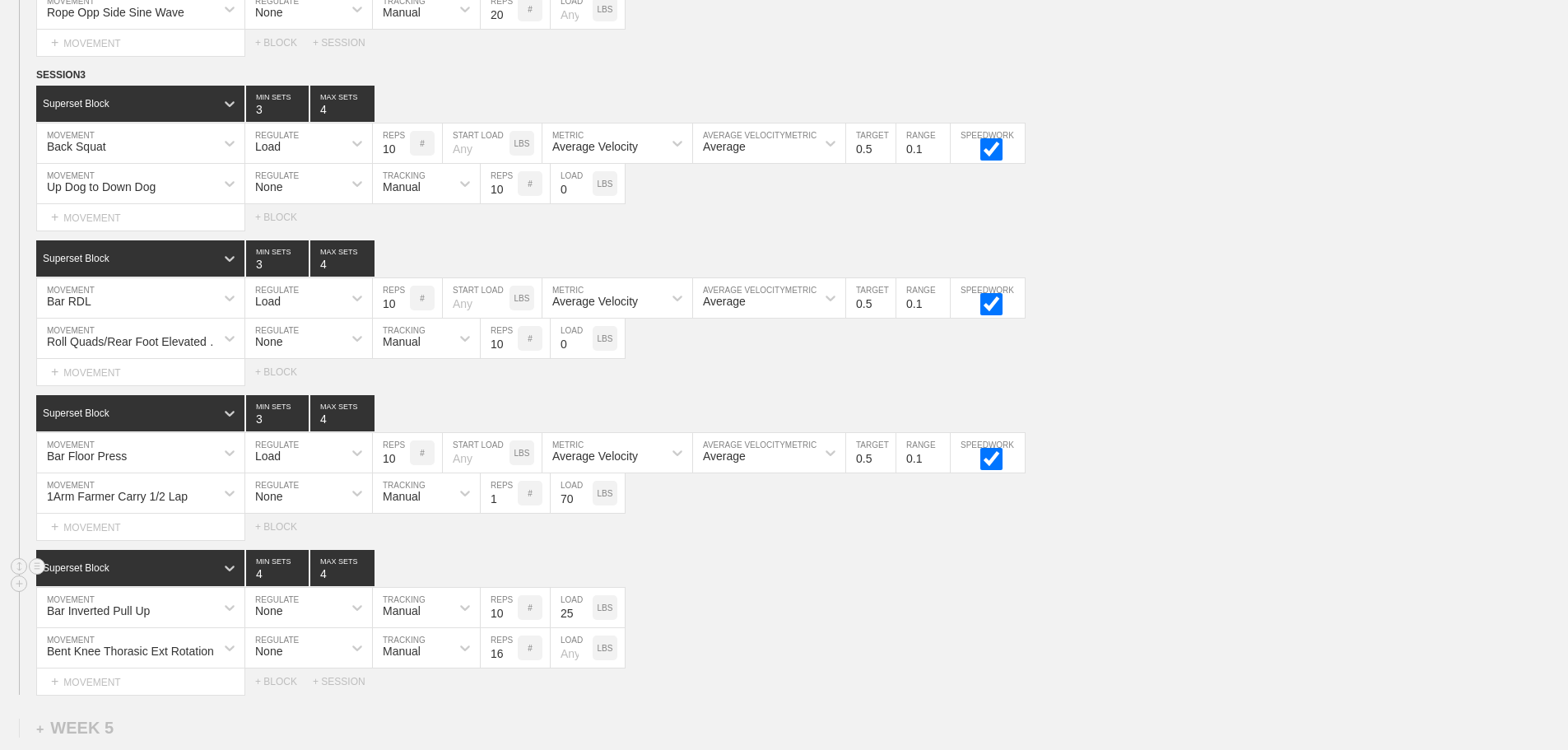
click at [753, 564] on div "Superset Block 4 MIN SETS 4 MAX SETS" at bounding box center [801, 567] width 1532 height 36
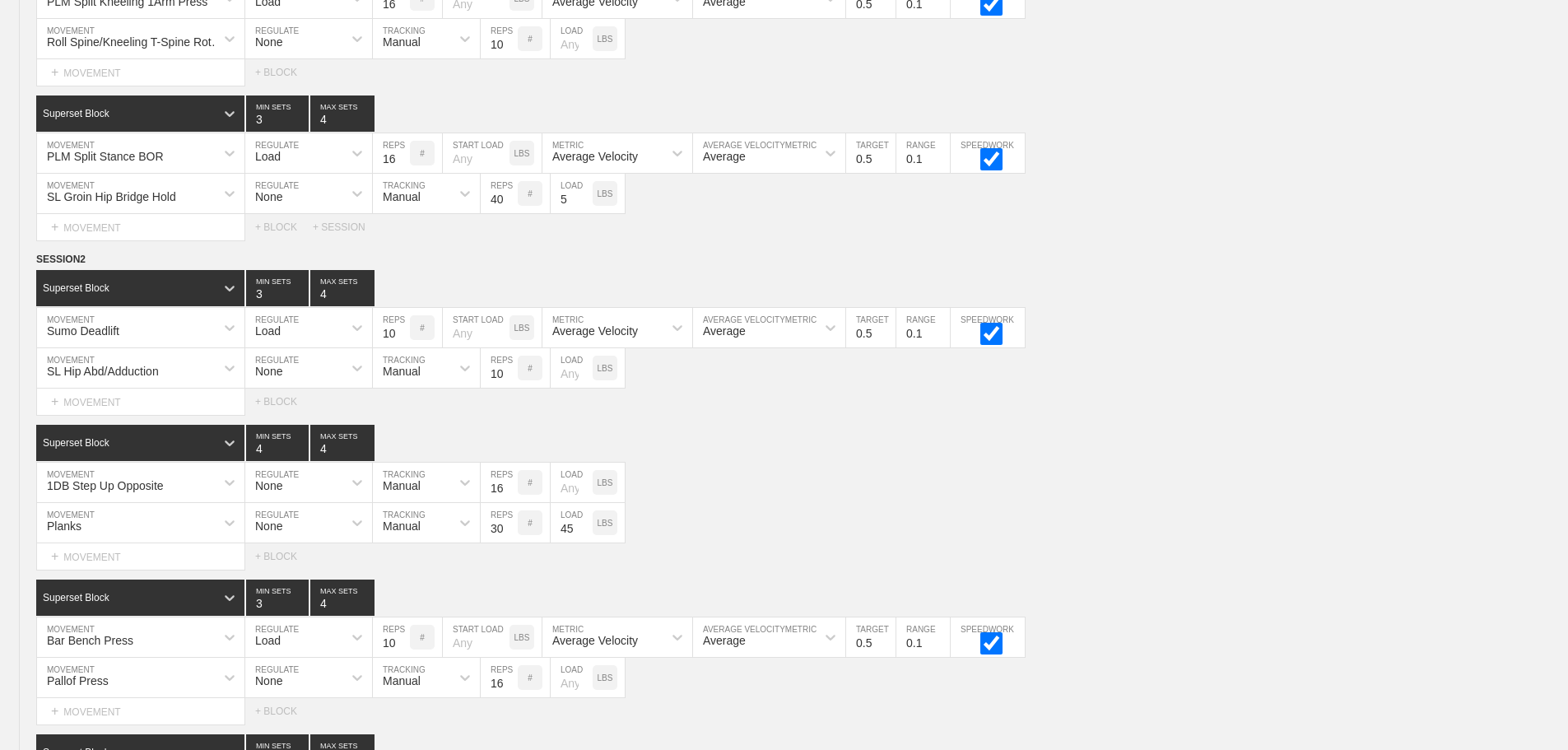
scroll to position [0, 0]
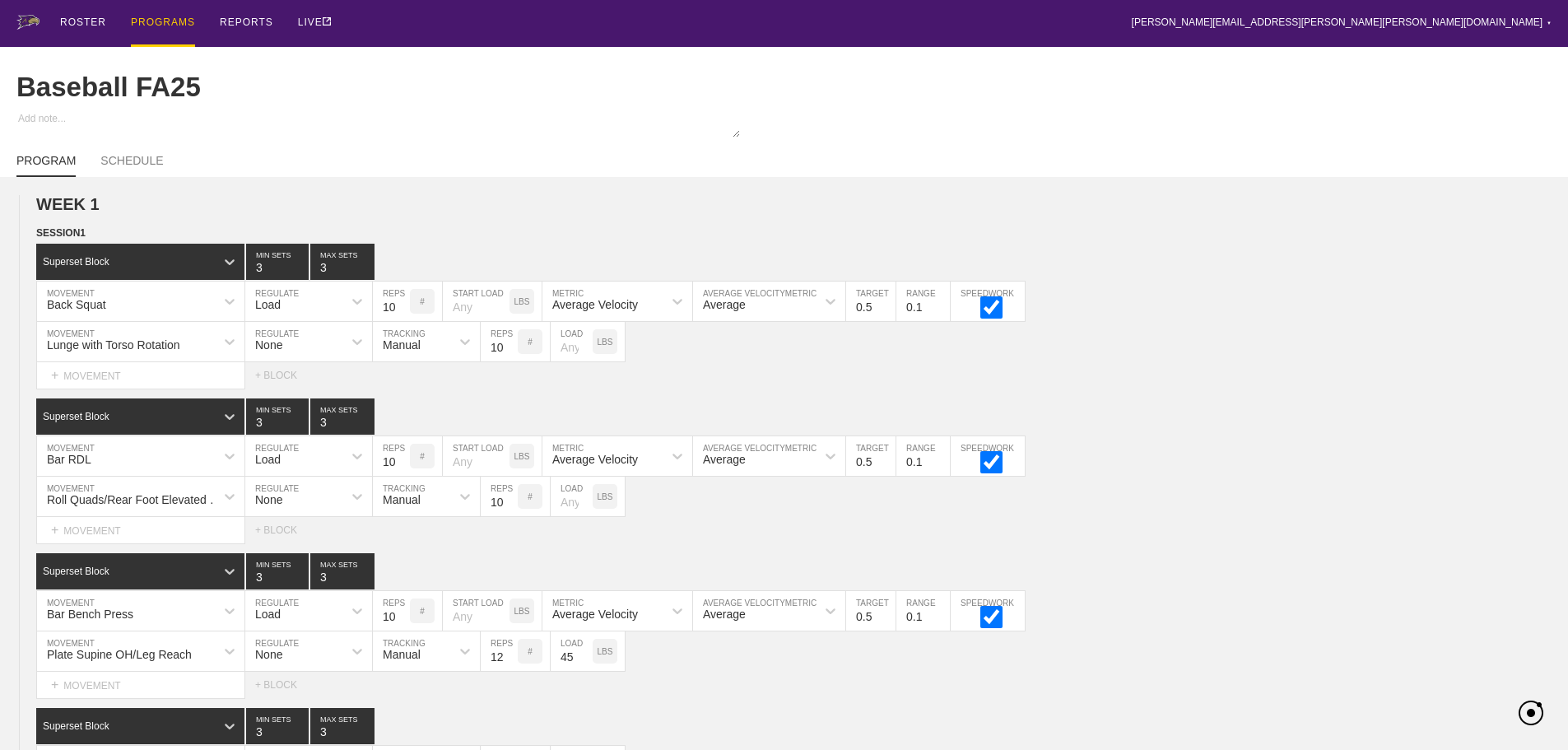
click at [159, 19] on div "PROGRAMS" at bounding box center [162, 23] width 64 height 47
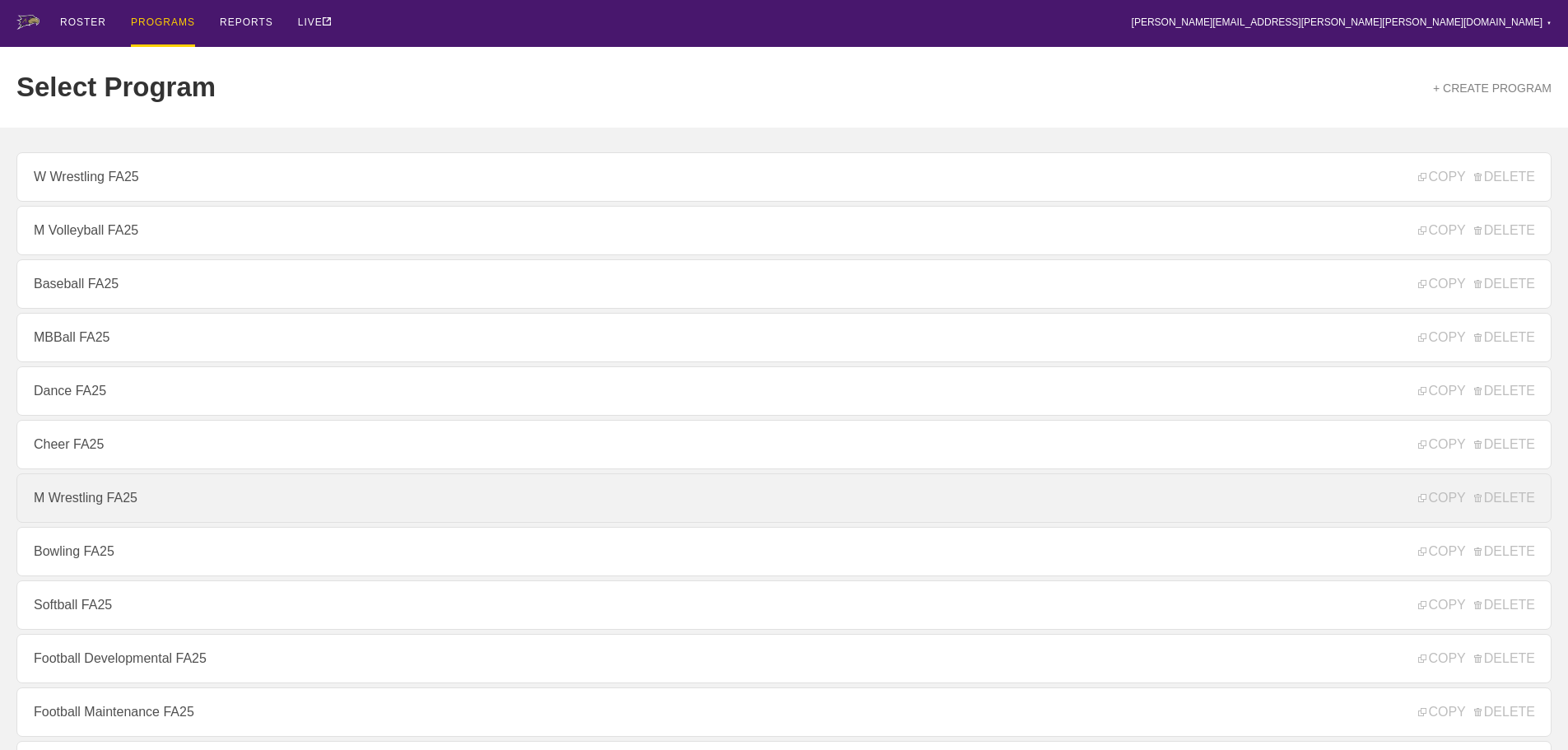
click at [96, 502] on link "M Wrestling FA25" at bounding box center [784, 498] width 1535 height 49
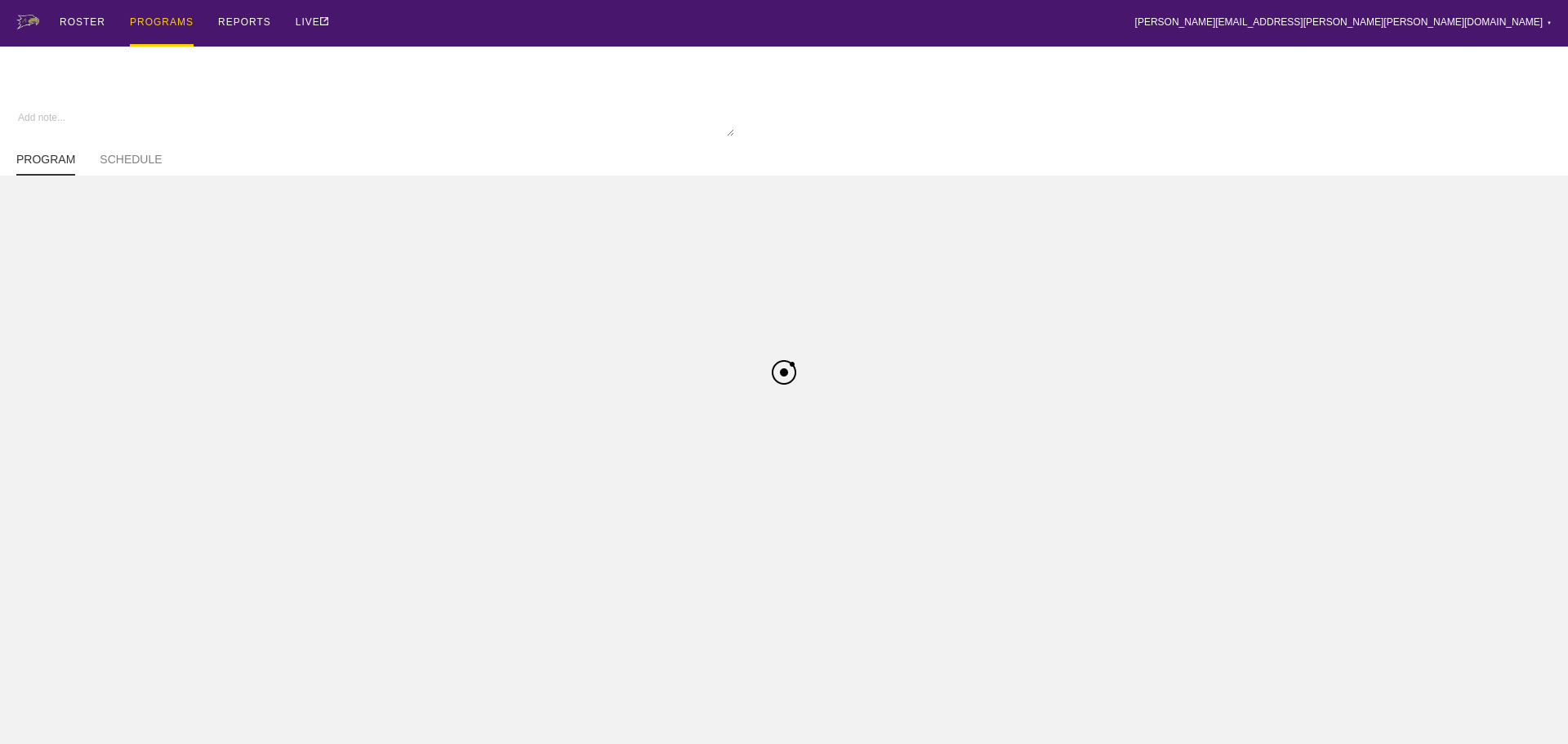
type textarea "x"
type input "M Wrestling FA25"
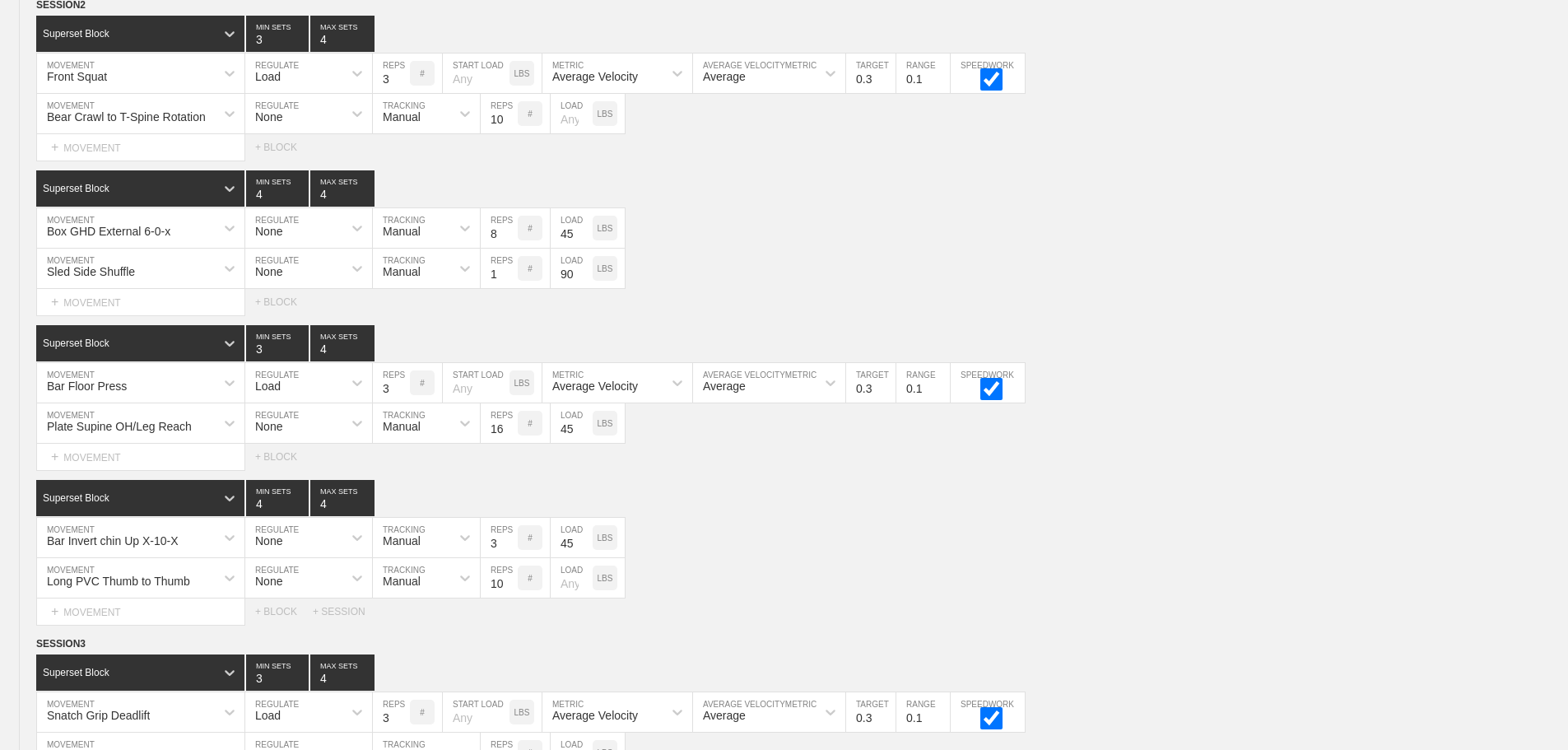
scroll to position [7551, 0]
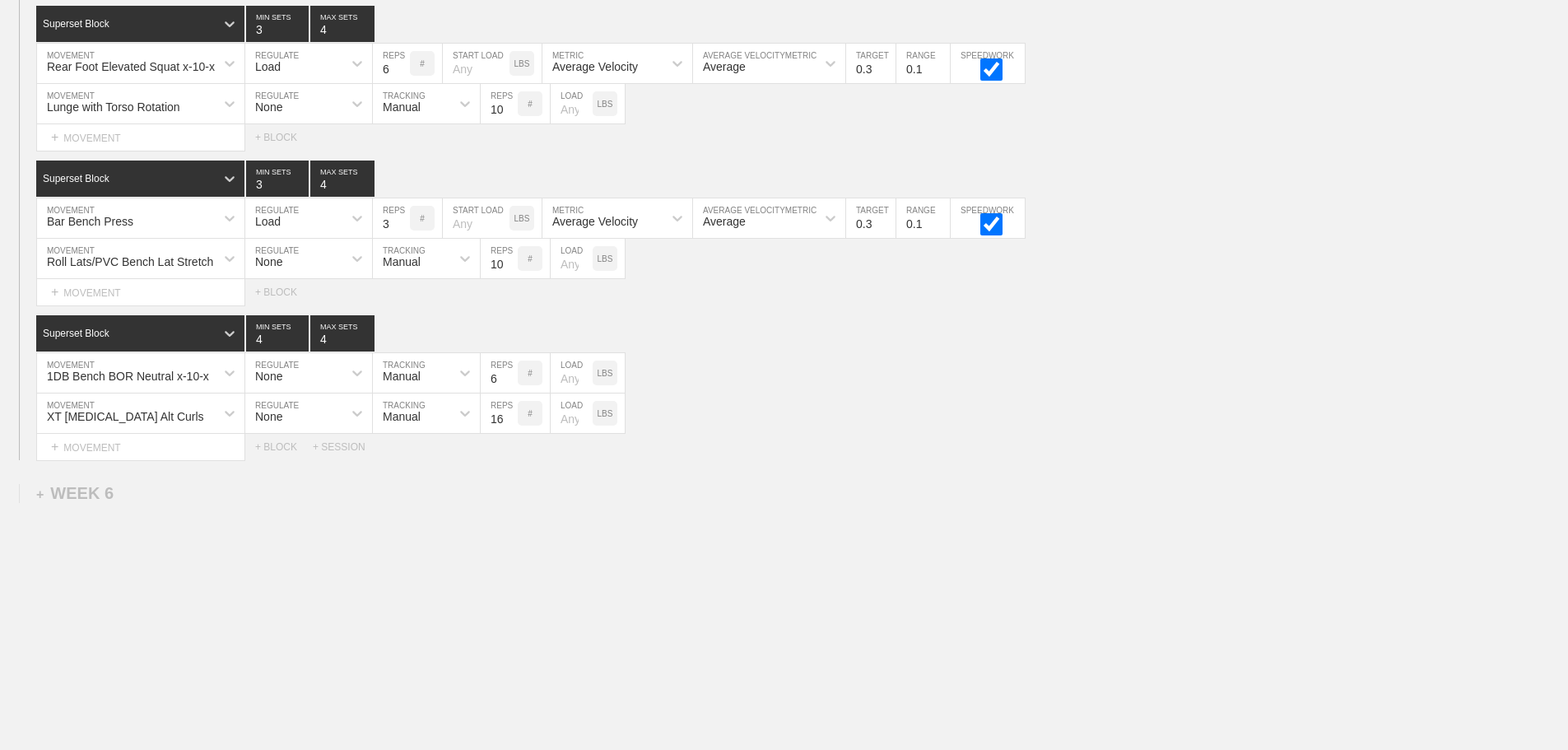
click at [900, 436] on div "Select... MOVEMENT + MOVEMENT + BLOCK + SESSION" at bounding box center [784, 447] width 1568 height 26
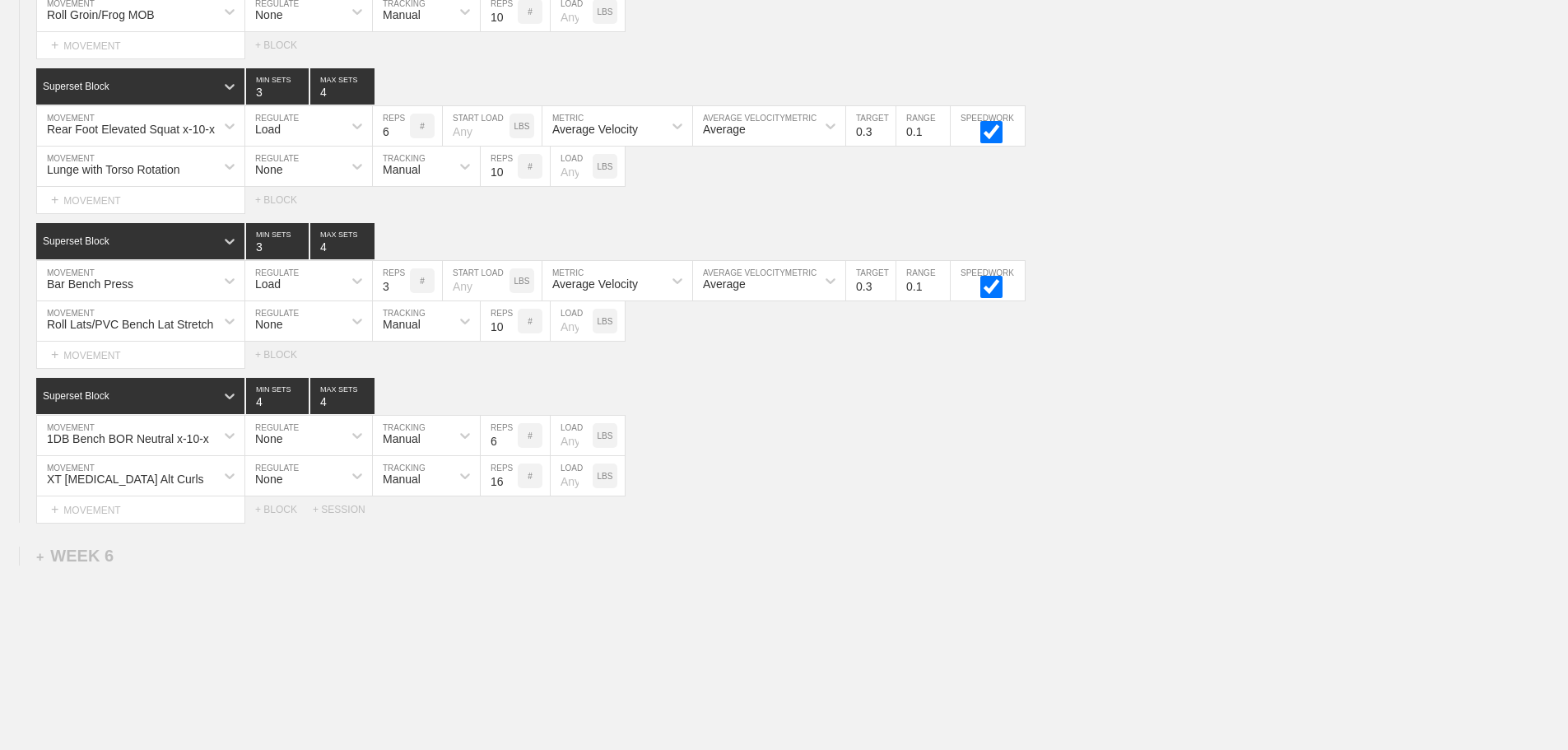
scroll to position [7305, 0]
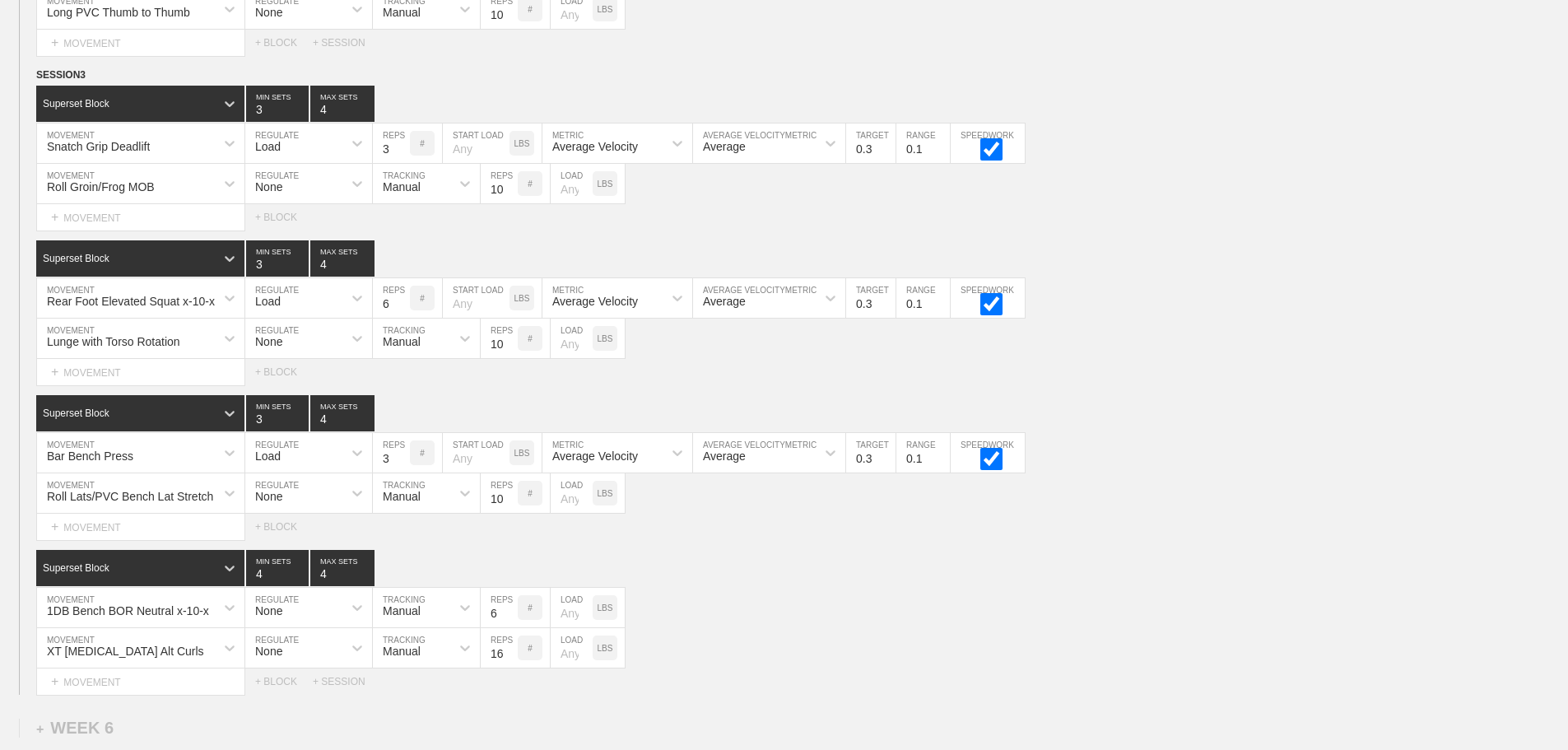
click at [736, 553] on div "SESSION 3 Superset Block 3 MIN SETS 4 MAX SETS DUPLICATE INSERT MOVEMENT AFTER …" at bounding box center [784, 381] width 1568 height 628
click at [1311, 352] on div "Lunge with Torso Rotation MOVEMENT None REGULATE Manual TRACKING 10 REPS # LOAD…" at bounding box center [784, 339] width 1568 height 41
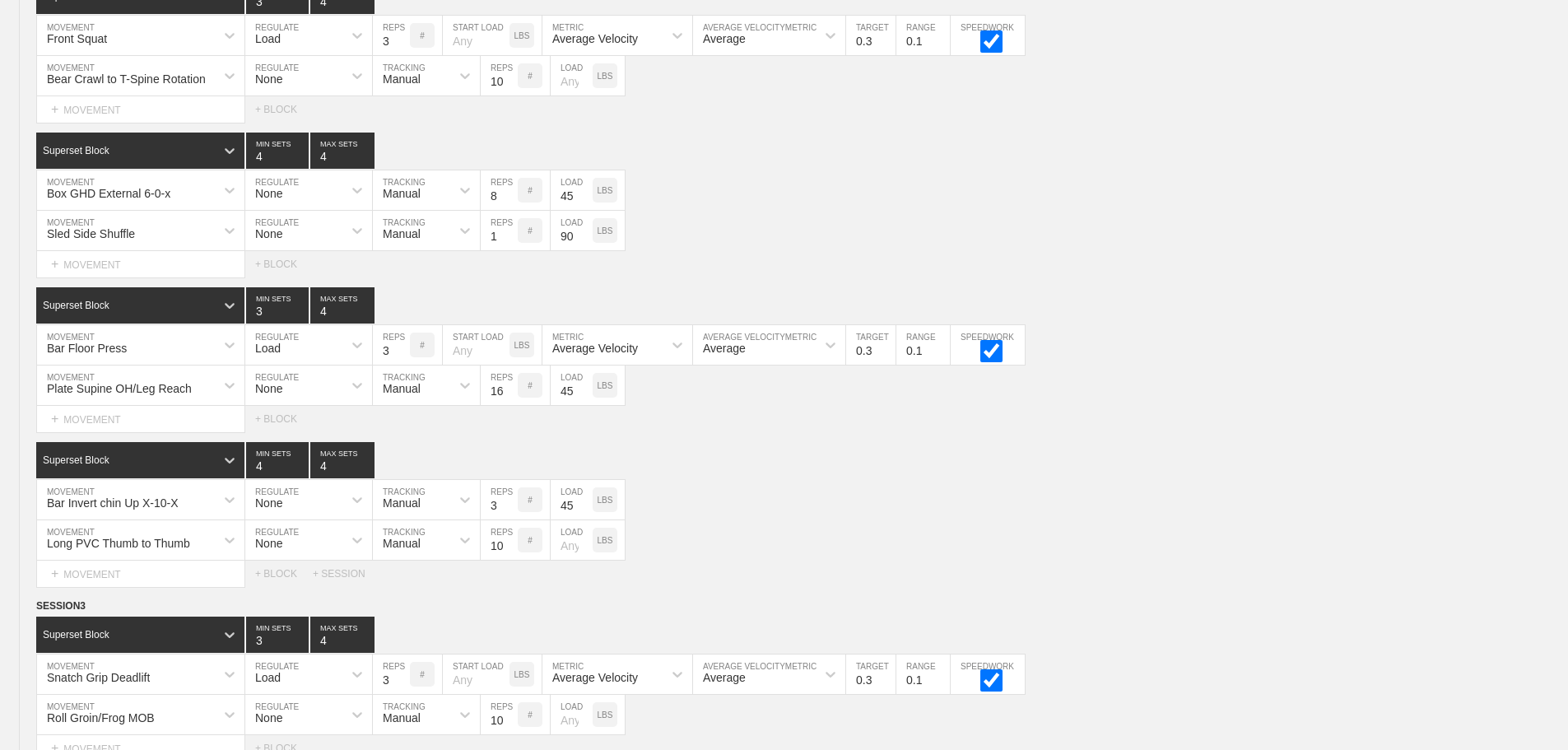
scroll to position [7551, 0]
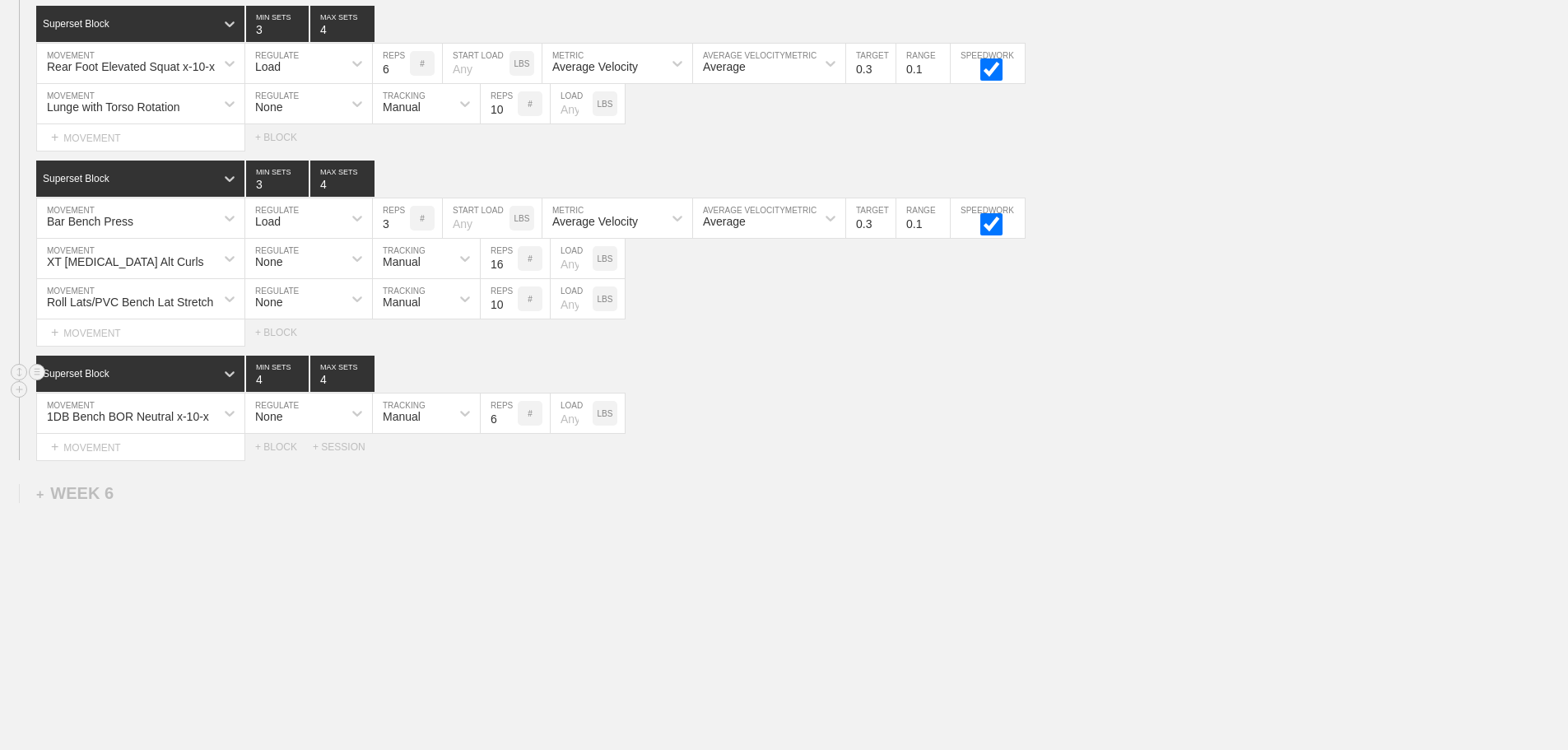
click at [789, 380] on div "Superset Block 4 MIN SETS 4 MAX SETS" at bounding box center [801, 373] width 1532 height 36
click at [130, 451] on div "+ MOVEMENT" at bounding box center [140, 447] width 209 height 27
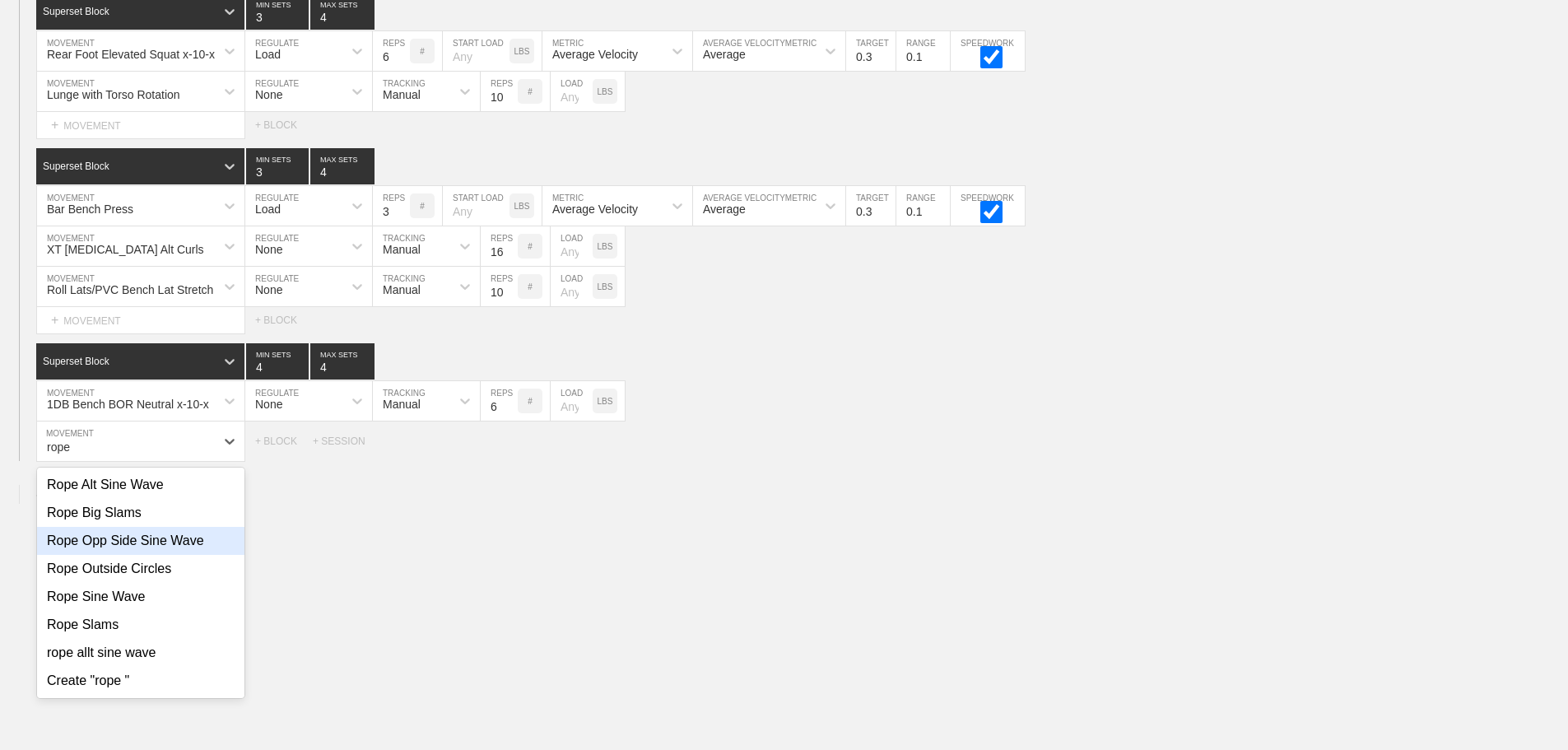
click at [181, 554] on div "Rope Opp Side Sine Wave" at bounding box center [140, 540] width 208 height 28
type input "rope"
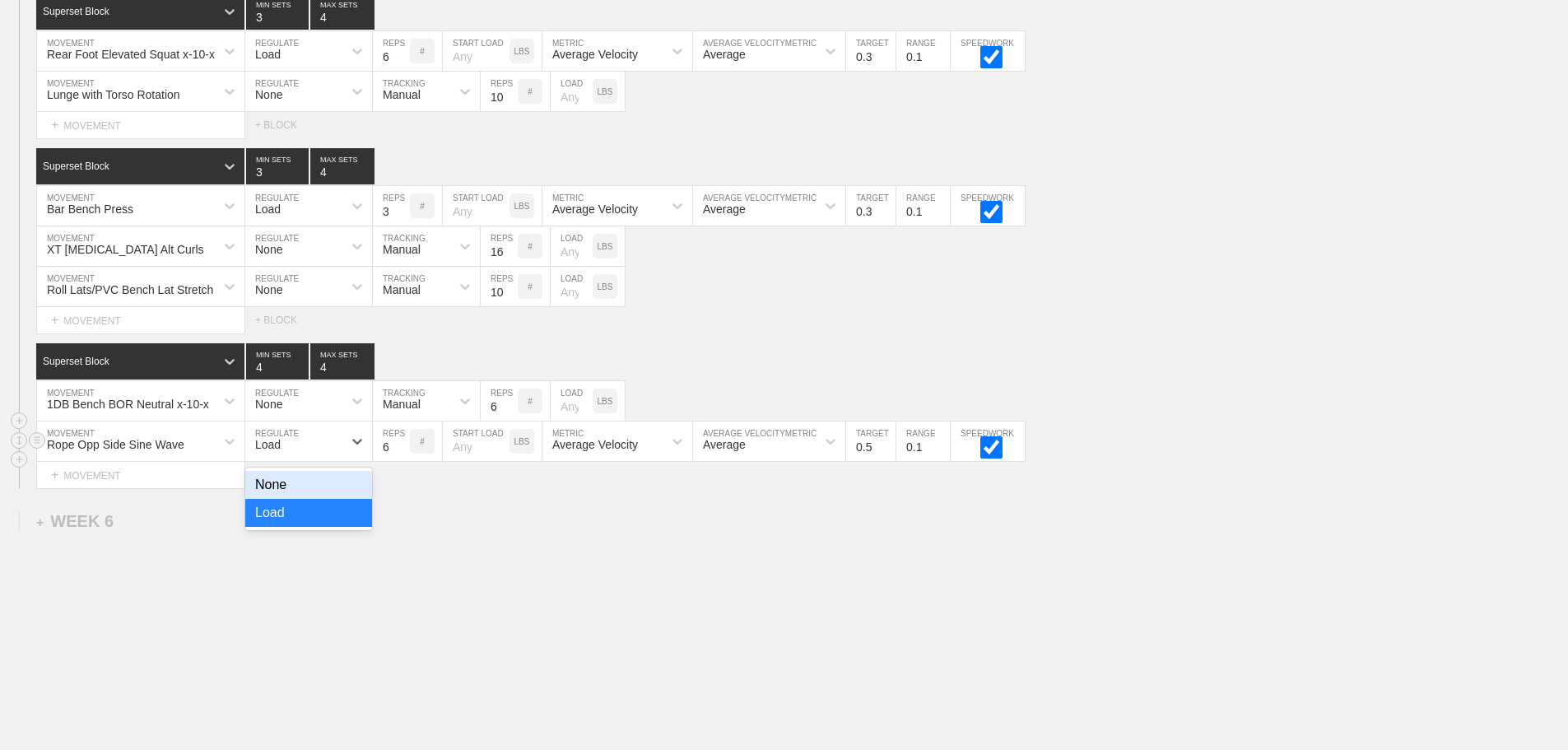
click at [310, 453] on div "Load" at bounding box center [294, 441] width 97 height 28
click at [272, 499] on div "None" at bounding box center [308, 484] width 127 height 28
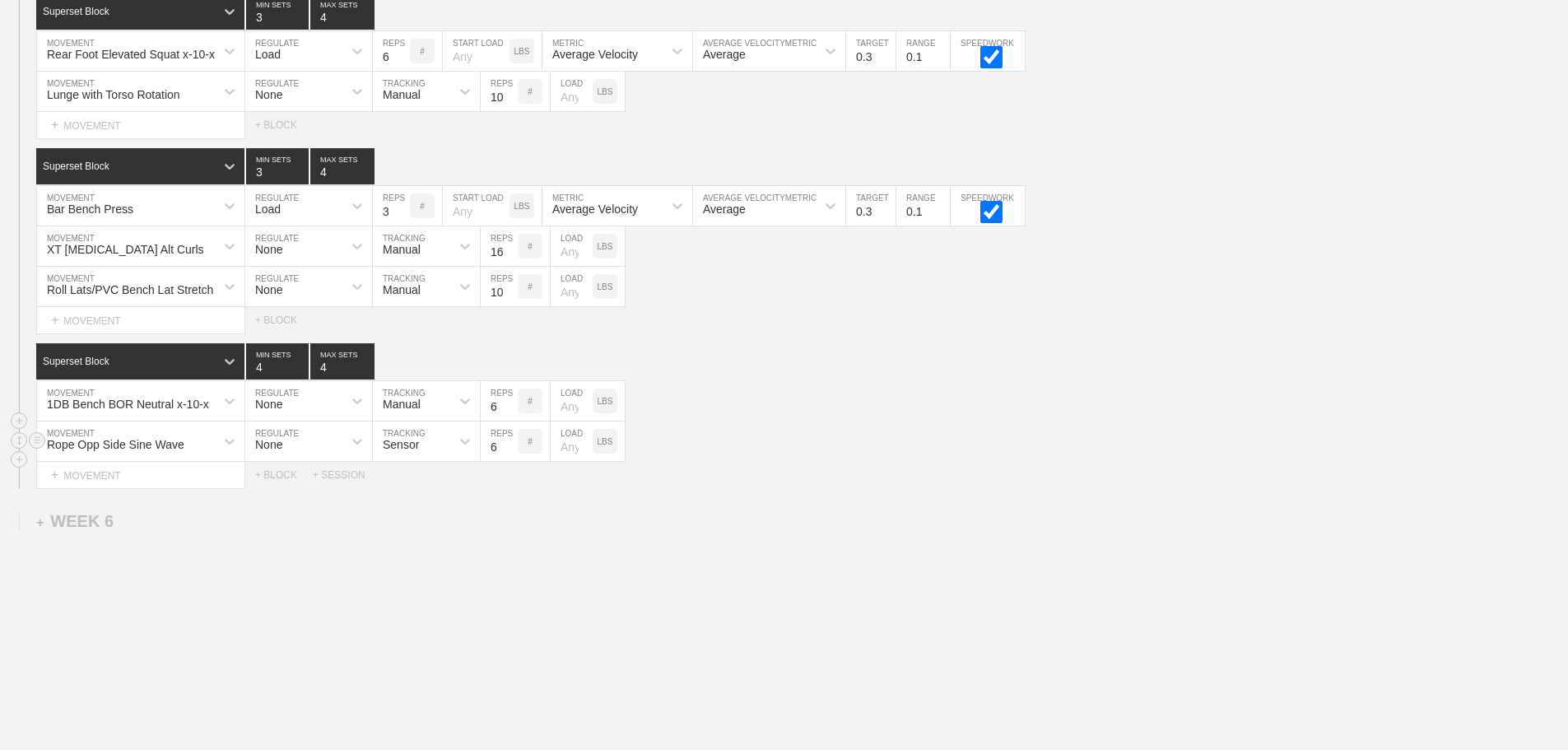
click at [408, 475] on div "Select... MOVEMENT + MOVEMENT + BLOCK + SESSION" at bounding box center [784, 475] width 1568 height 26
click at [408, 455] on div "Sensor" at bounding box center [412, 441] width 77 height 28
drag, startPoint x: 404, startPoint y: 541, endPoint x: 420, endPoint y: 527, distance: 21.3
click at [408, 530] on div "Sensor Manual" at bounding box center [426, 499] width 107 height 63
click at [430, 527] on div "Manual" at bounding box center [426, 512] width 107 height 28
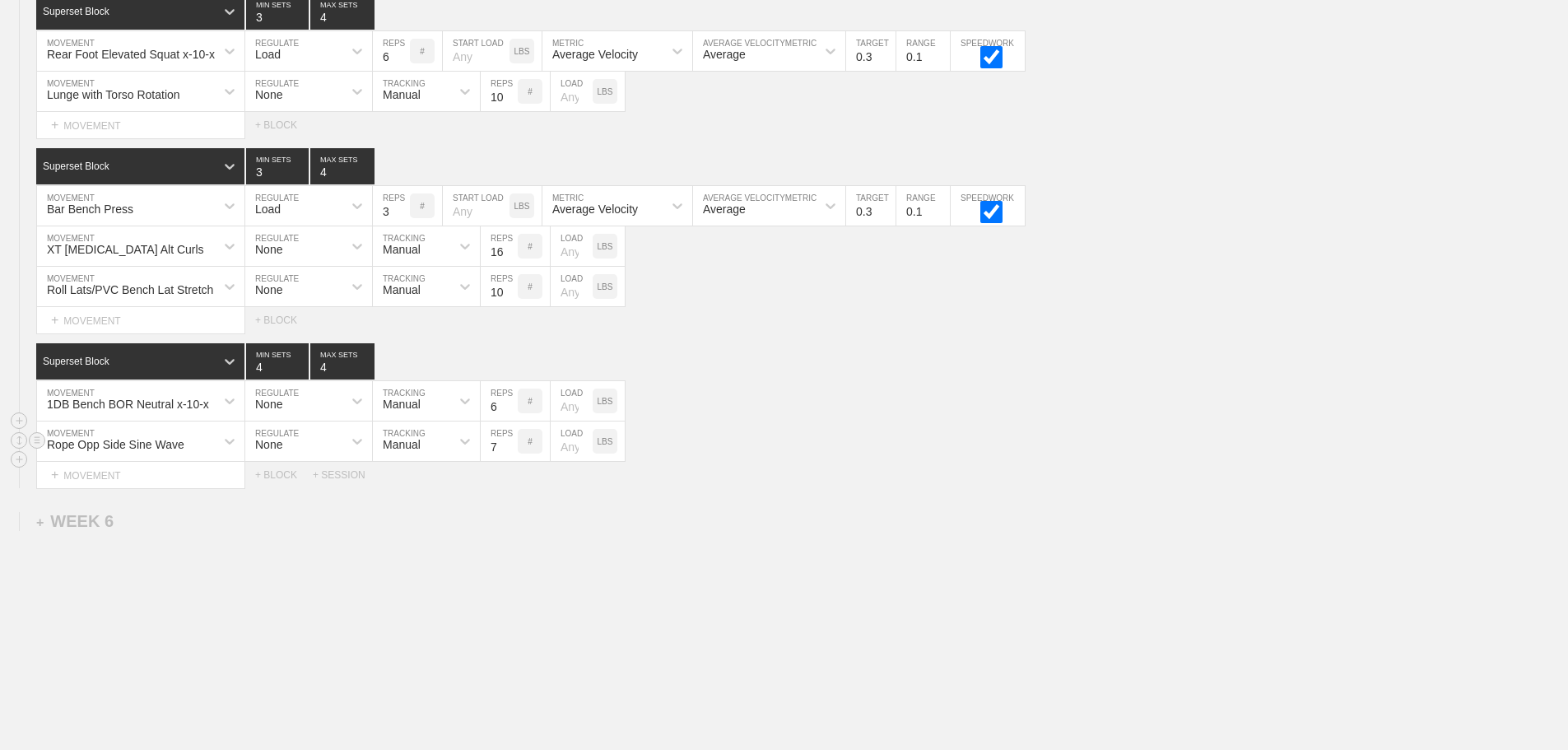
click at [509, 455] on input "7" at bounding box center [499, 441] width 37 height 40
click at [509, 455] on input "8" at bounding box center [499, 441] width 37 height 40
click at [509, 455] on input "9" at bounding box center [499, 441] width 37 height 40
click at [509, 455] on input "10" at bounding box center [499, 441] width 37 height 40
click at [509, 455] on input "19" at bounding box center [499, 441] width 37 height 40
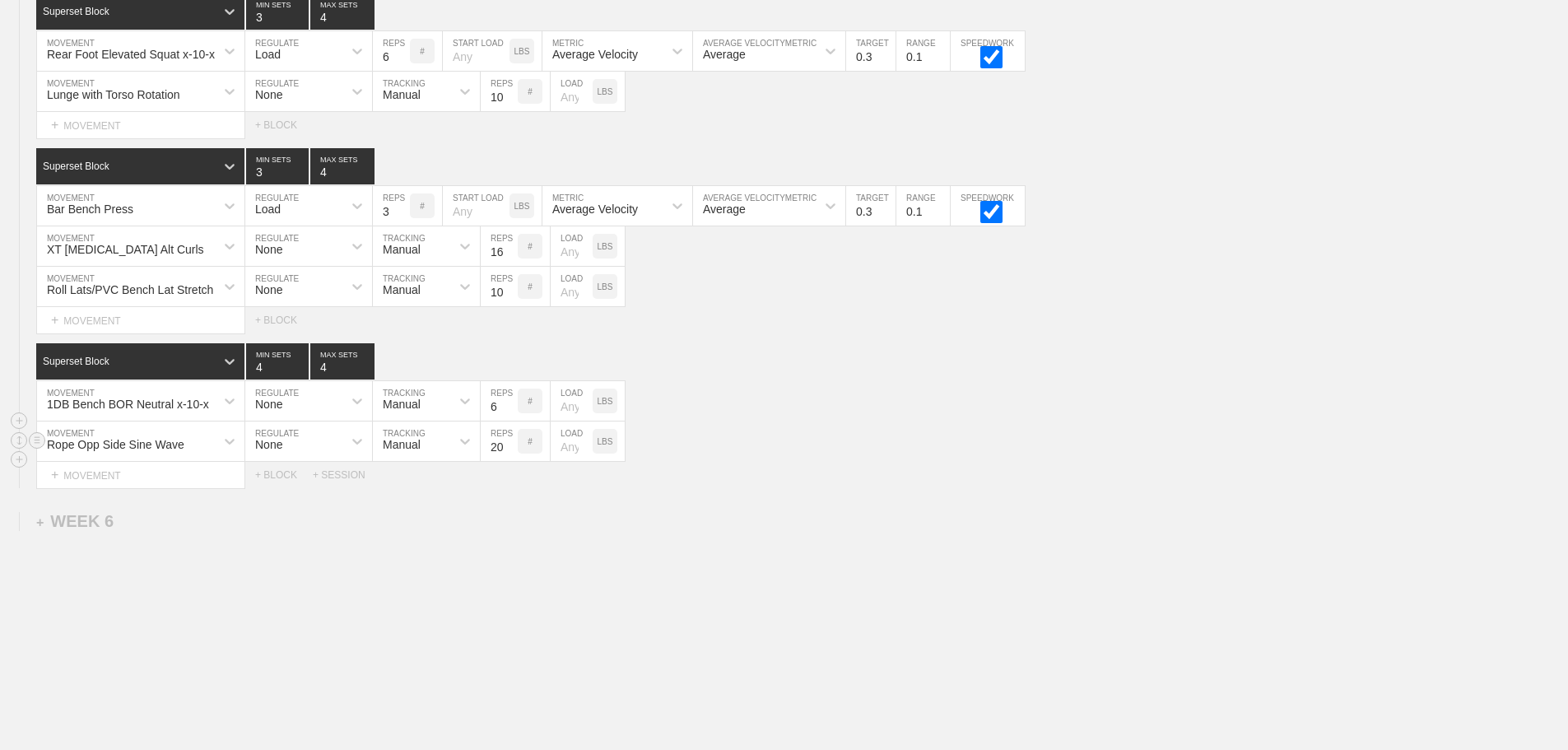
click at [509, 455] on input "20" at bounding box center [499, 441] width 37 height 40
click at [509, 455] on input "21" at bounding box center [499, 441] width 37 height 40
click at [509, 455] on input "22" at bounding box center [499, 441] width 37 height 40
click at [509, 455] on input "23" at bounding box center [499, 441] width 37 height 40
click at [509, 455] on input "24" at bounding box center [499, 441] width 37 height 40
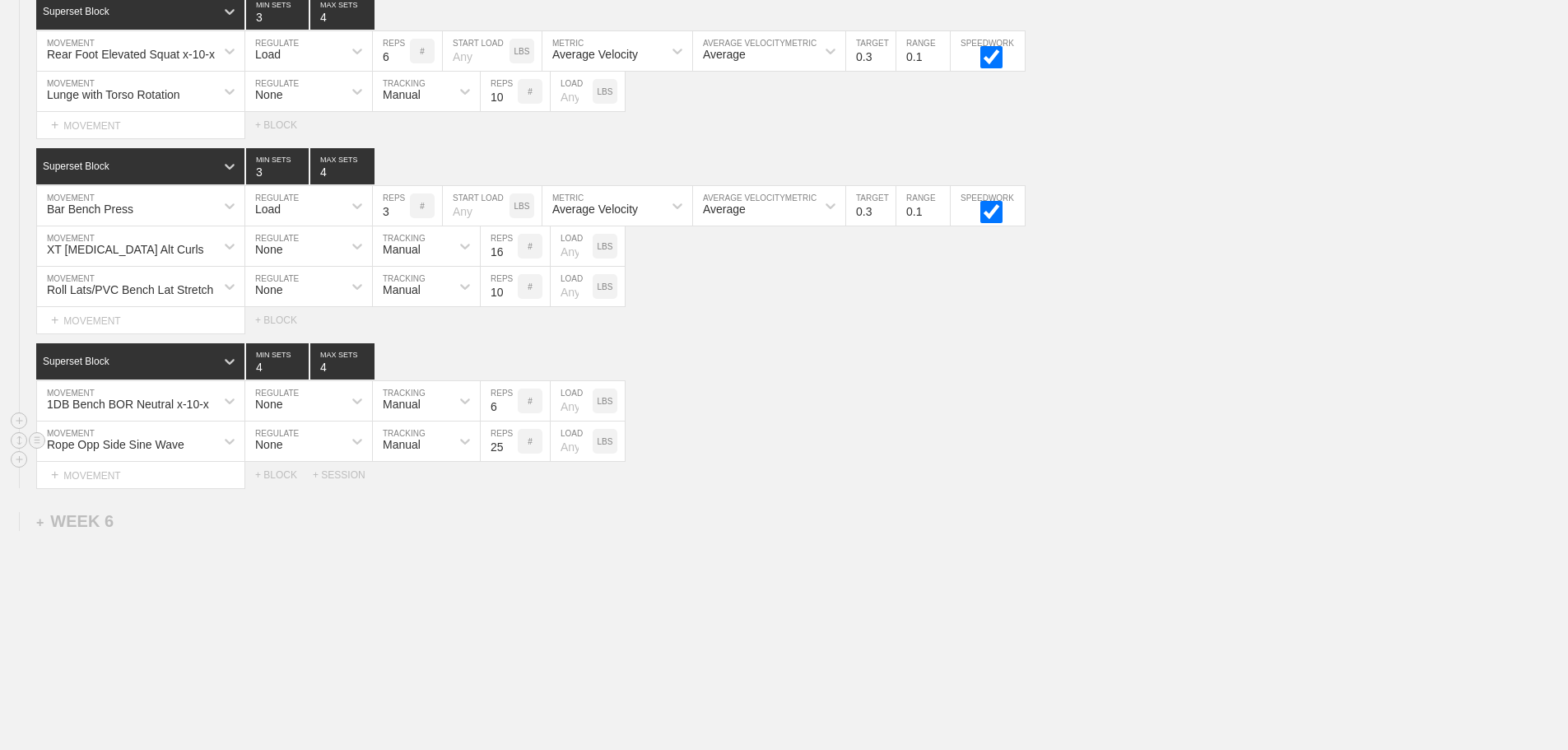
click at [509, 455] on input "25" at bounding box center [499, 441] width 37 height 40
click at [509, 455] on input "26" at bounding box center [499, 441] width 37 height 40
click at [509, 455] on input "27" at bounding box center [499, 441] width 37 height 40
click at [509, 455] on input "28" at bounding box center [499, 441] width 37 height 40
click at [509, 455] on input "29" at bounding box center [499, 441] width 37 height 40
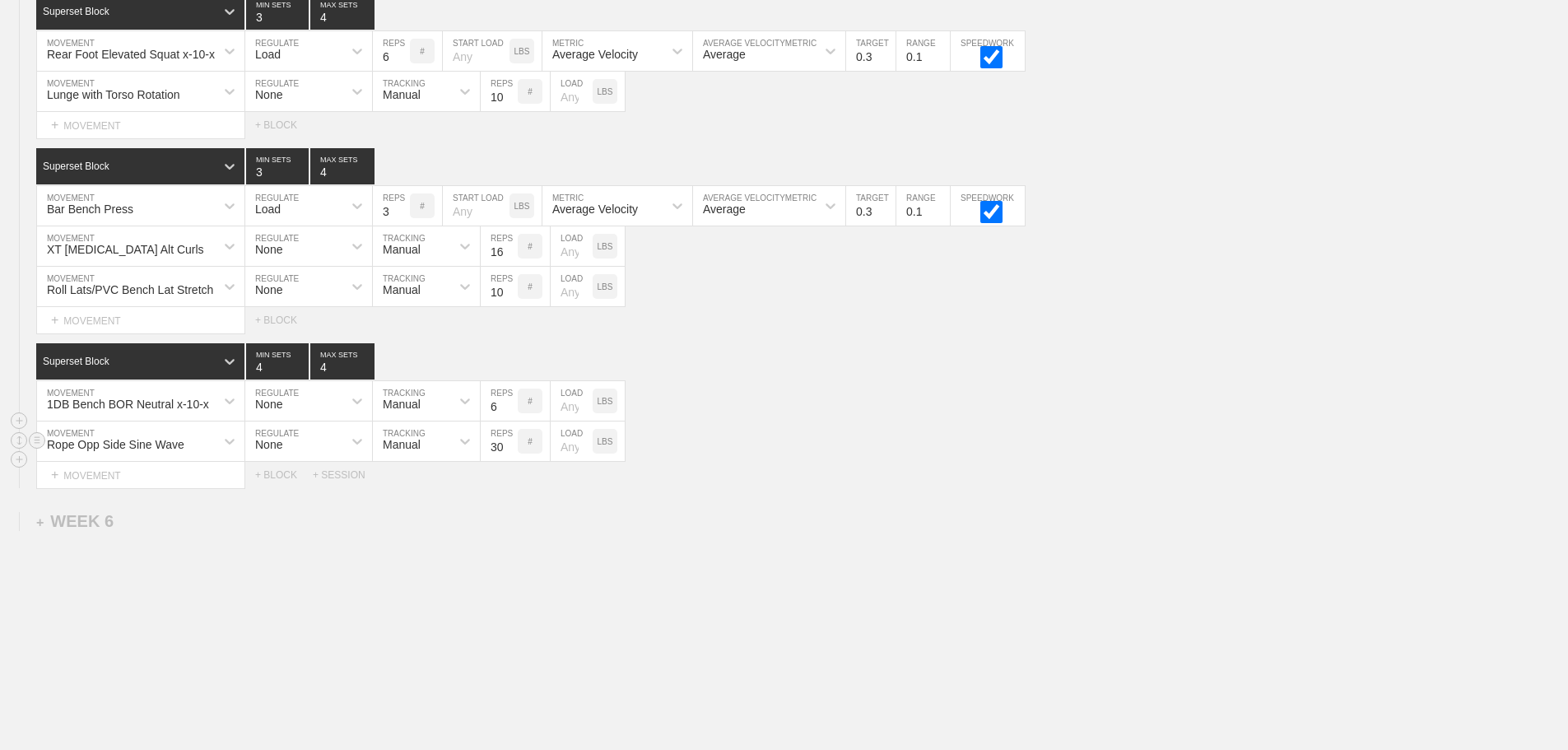
type input "30"
click at [509, 455] on input "30" at bounding box center [499, 441] width 37 height 40
click at [874, 456] on div "Rope Opp Side Sine Wave MOVEMENT None REGULATE Manual TRACKING 30 REPS # LOAD L…" at bounding box center [784, 442] width 1568 height 41
click at [34, 295] on circle at bounding box center [38, 285] width 19 height 19
click at [96, 328] on div "DELETE" at bounding box center [115, 332] width 131 height 25
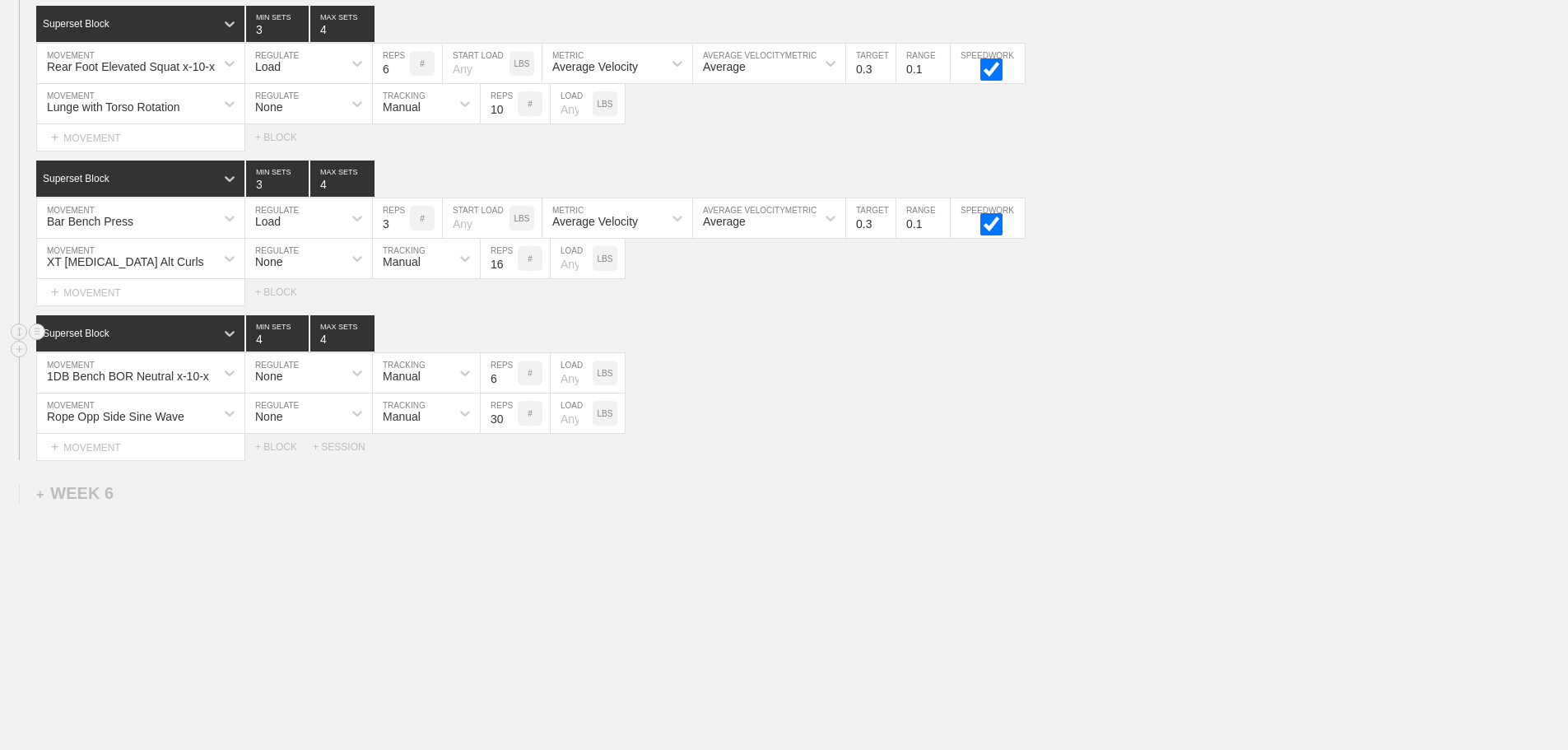
click at [763, 346] on div "Superset Block 4 MIN SETS 4 MAX SETS" at bounding box center [801, 332] width 1532 height 36
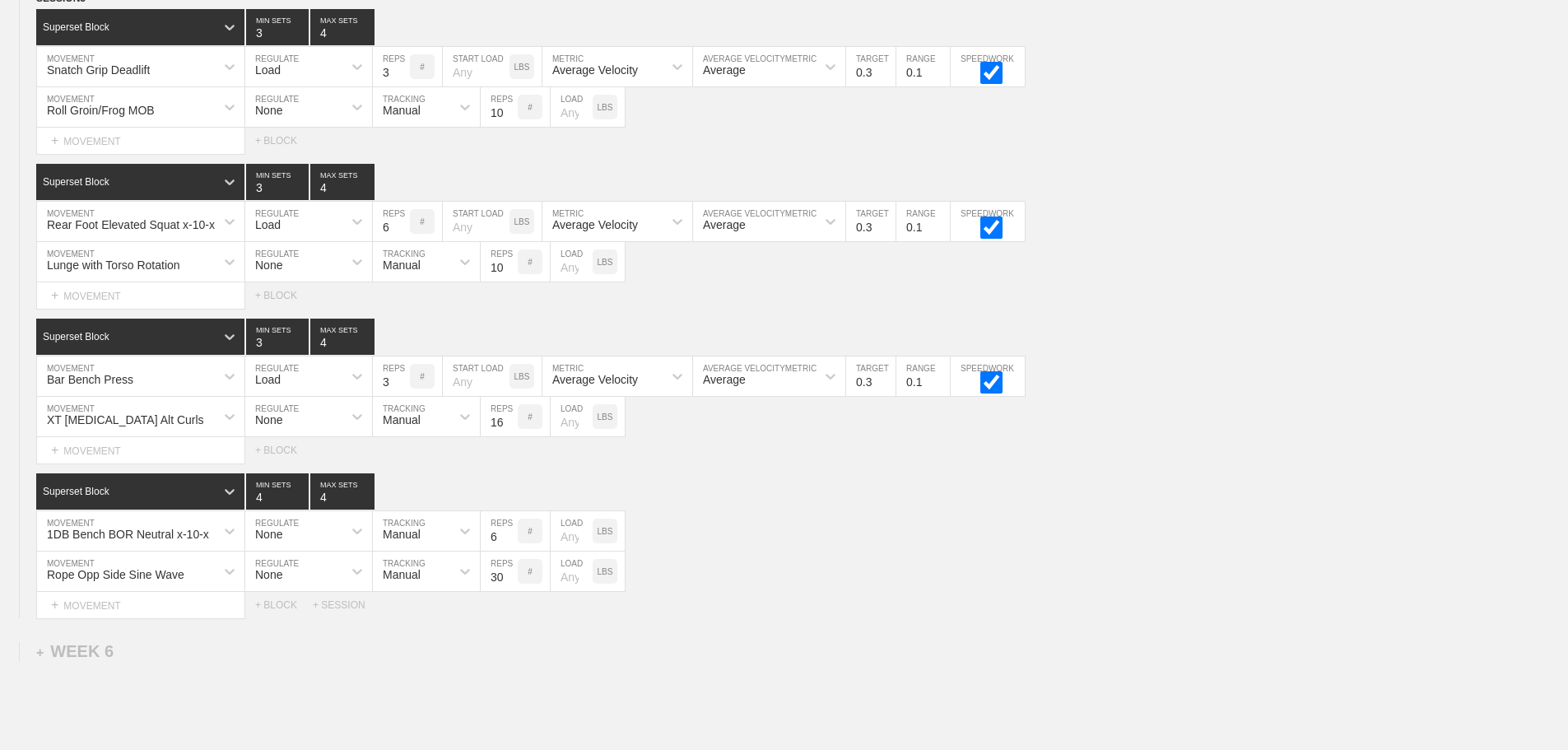
scroll to position [7305, 0]
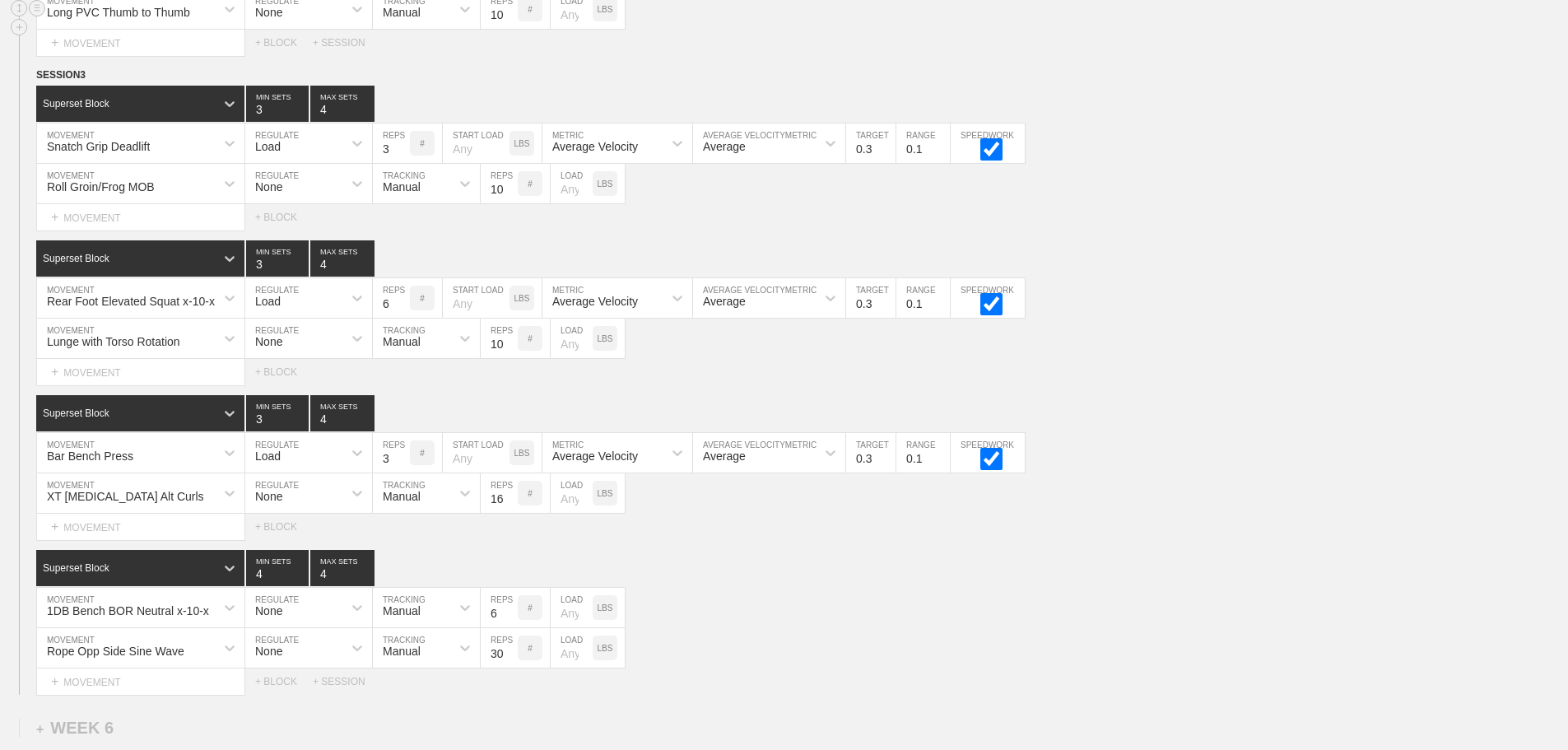
drag, startPoint x: 1215, startPoint y: 290, endPoint x: 1144, endPoint y: 31, distance: 268.6
click at [1208, 260] on div "Superset Block 3 MIN SETS 4 MAX SETS DUPLICATE INSERT MOVEMENT AFTER DELETE Rea…" at bounding box center [784, 313] width 1568 height 145
click at [1206, 373] on div "Select... MOVEMENT + MOVEMENT + BLOCK" at bounding box center [784, 371] width 1568 height 26
click at [1185, 413] on div "Superset Block 3 MIN SETS 4 MAX SETS" at bounding box center [801, 413] width 1532 height 36
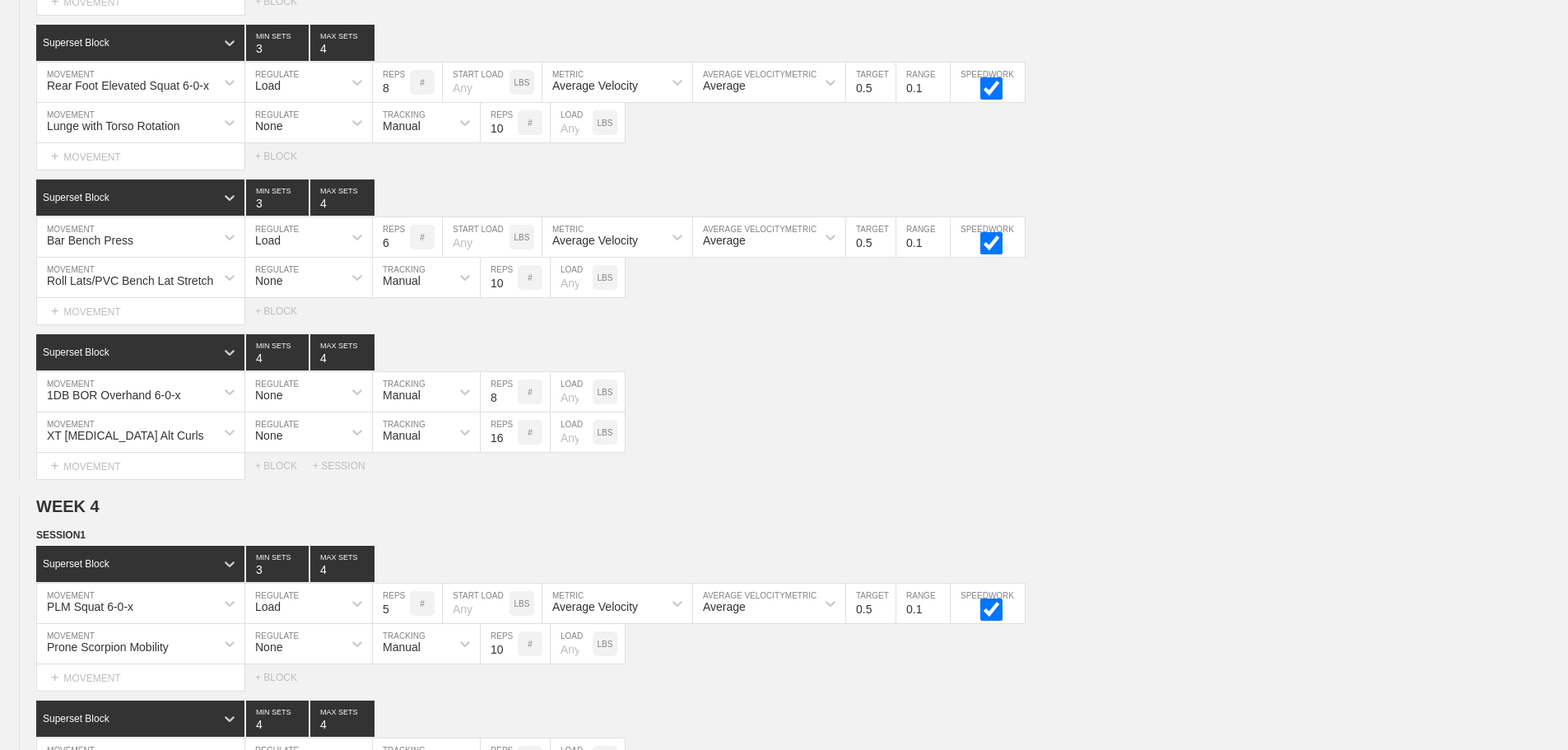
scroll to position [0, 0]
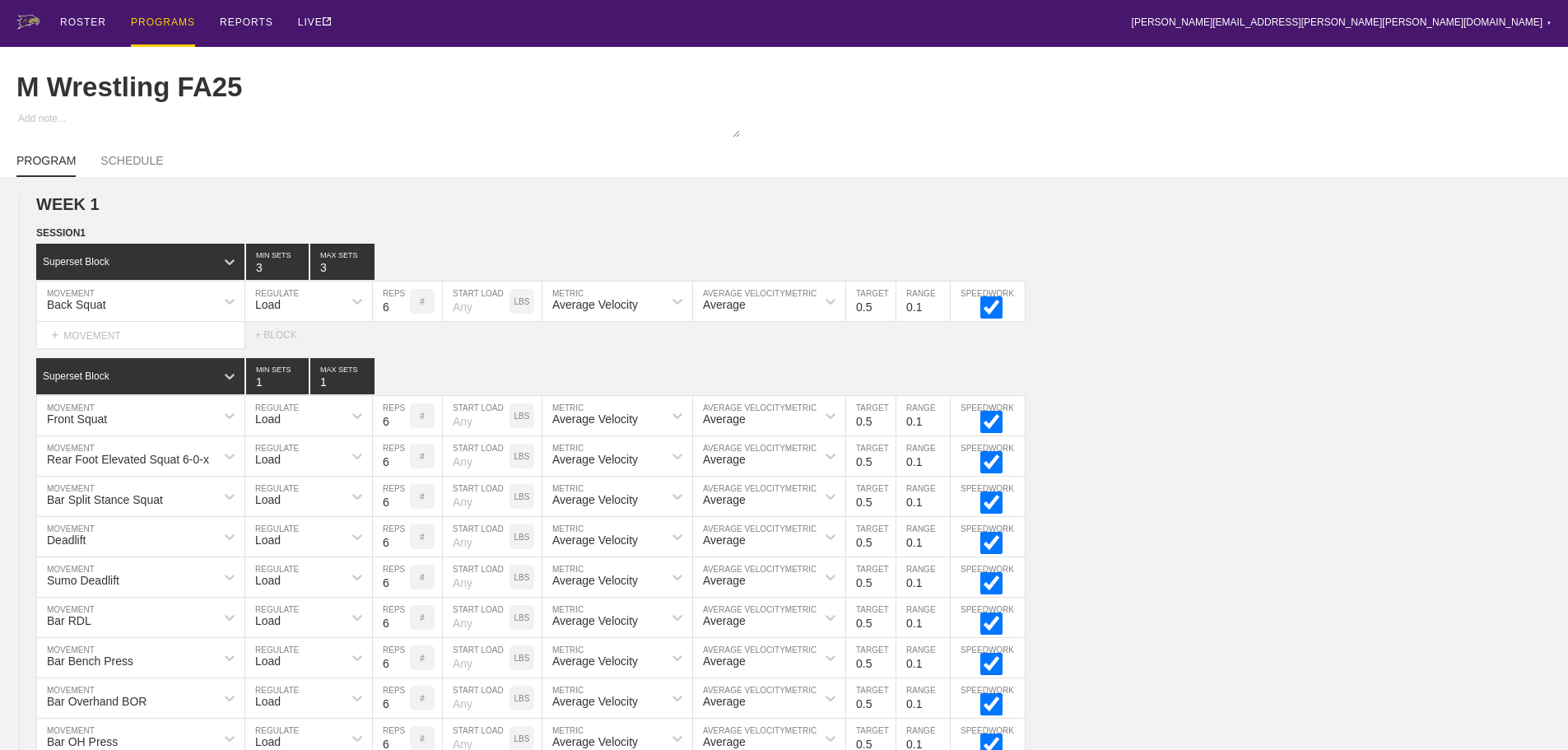
click at [159, 21] on div "PROGRAMS" at bounding box center [162, 23] width 64 height 47
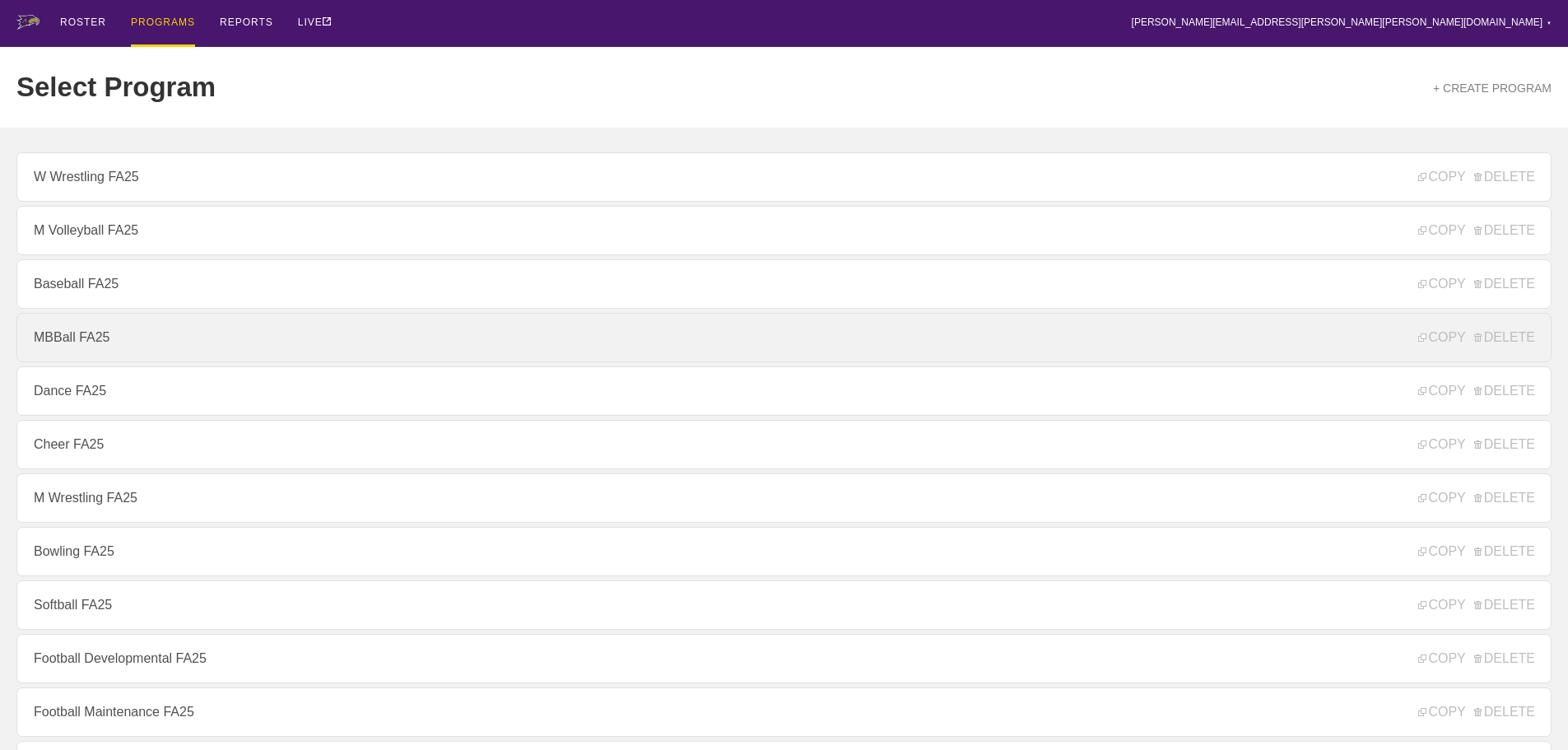
click at [85, 345] on link "MBBall FA25" at bounding box center [784, 337] width 1535 height 49
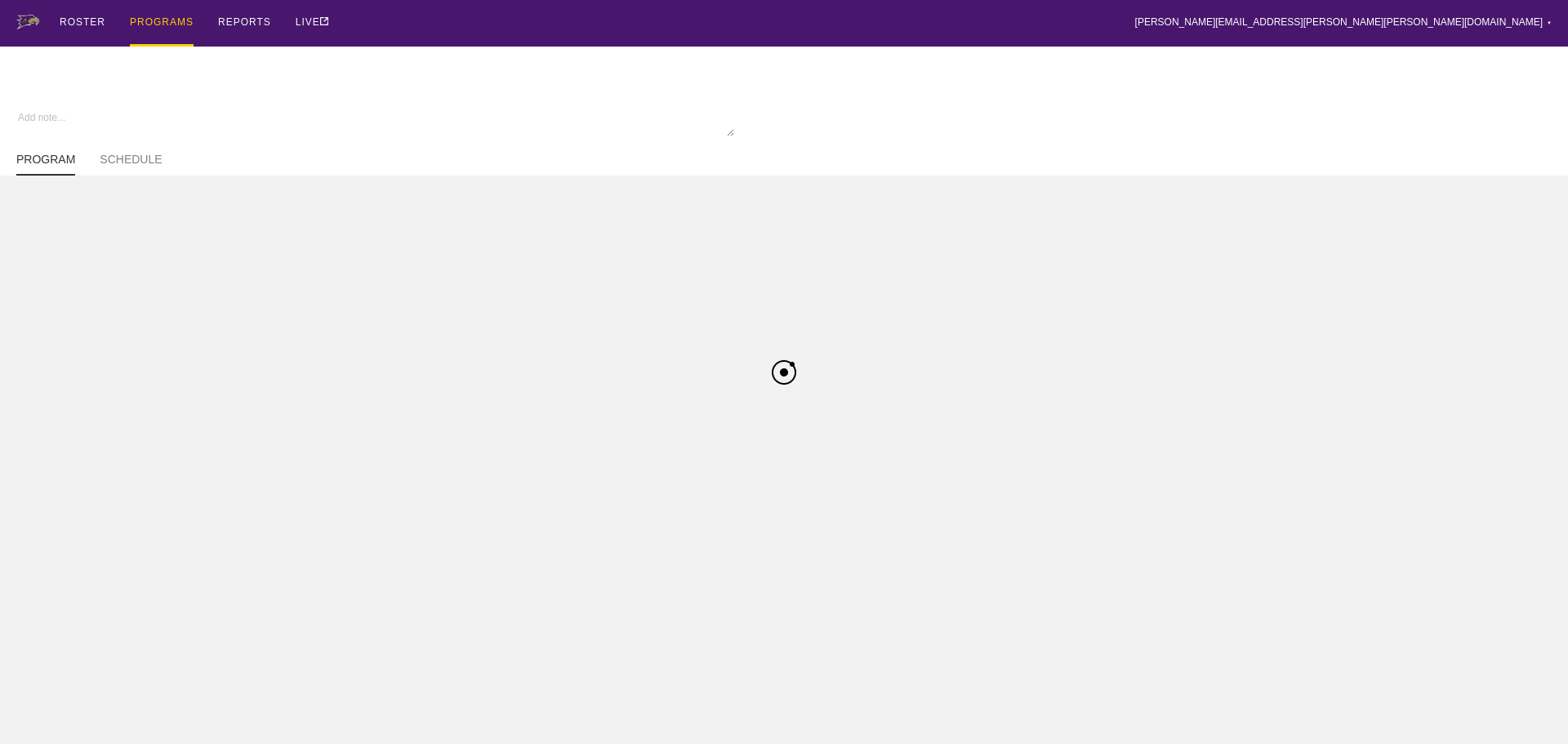
type textarea "x"
type input "MBBall FA25"
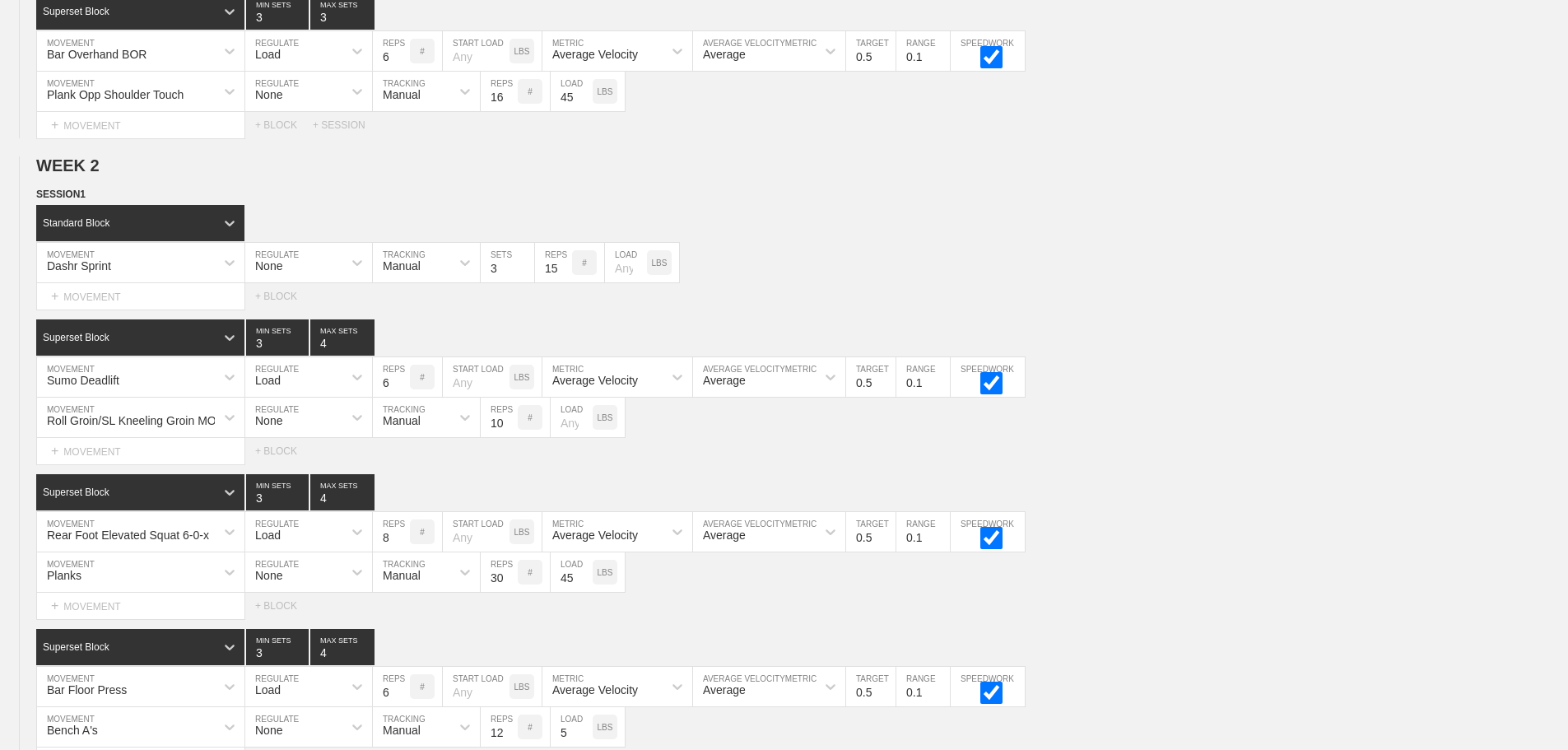
scroll to position [7247, 0]
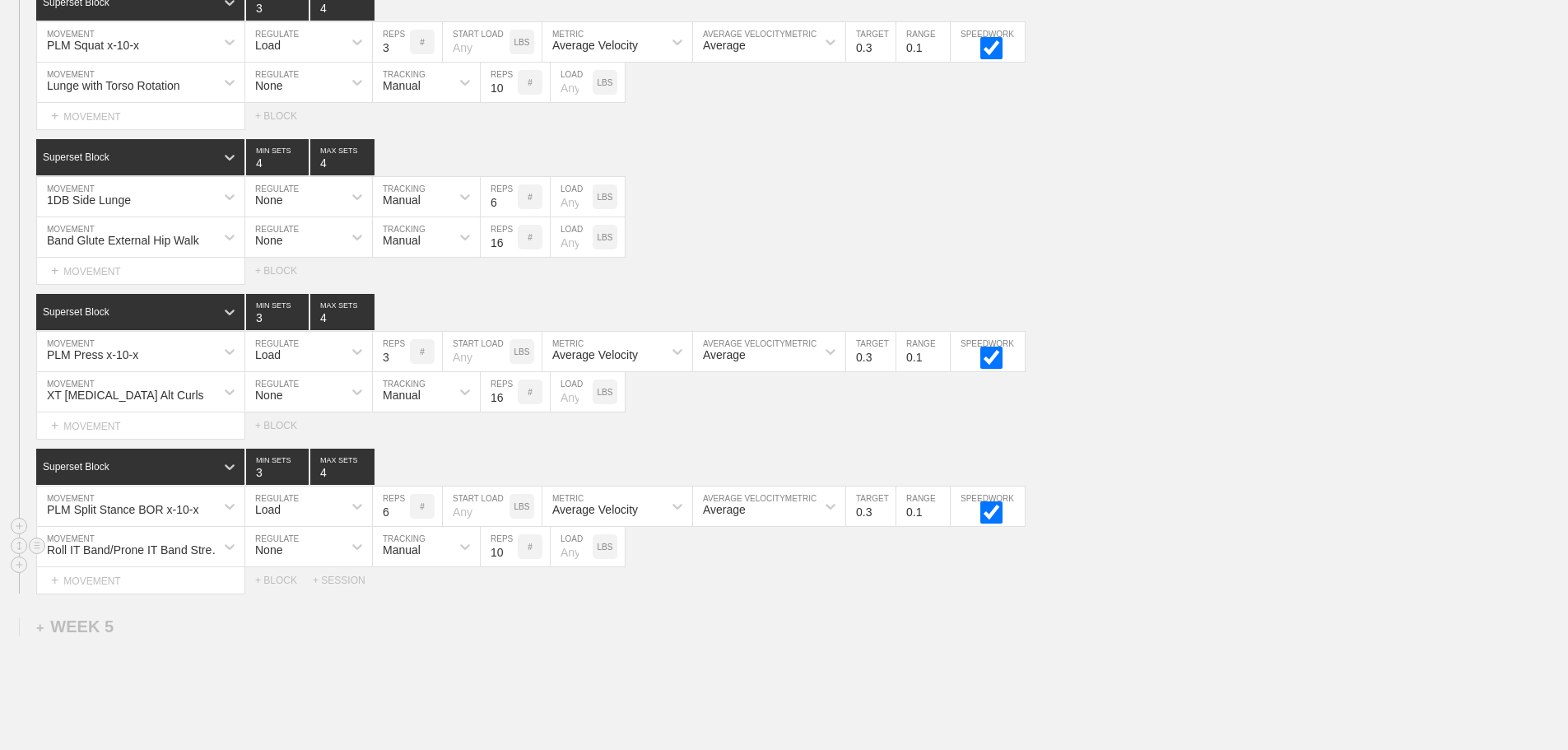
scroll to position [7082, 0]
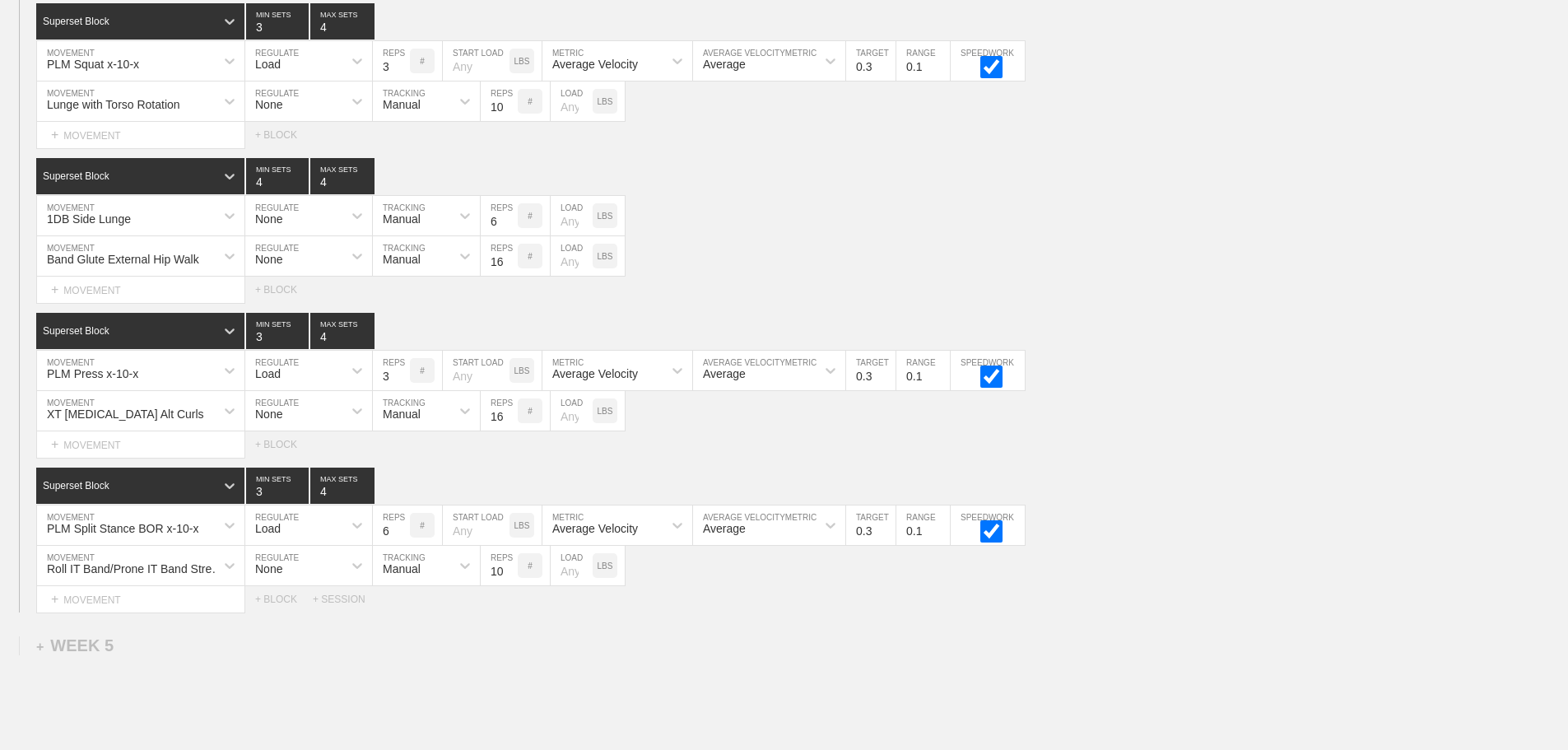
click at [869, 295] on div "Select... MOVEMENT + MOVEMENT + BLOCK" at bounding box center [784, 289] width 1568 height 26
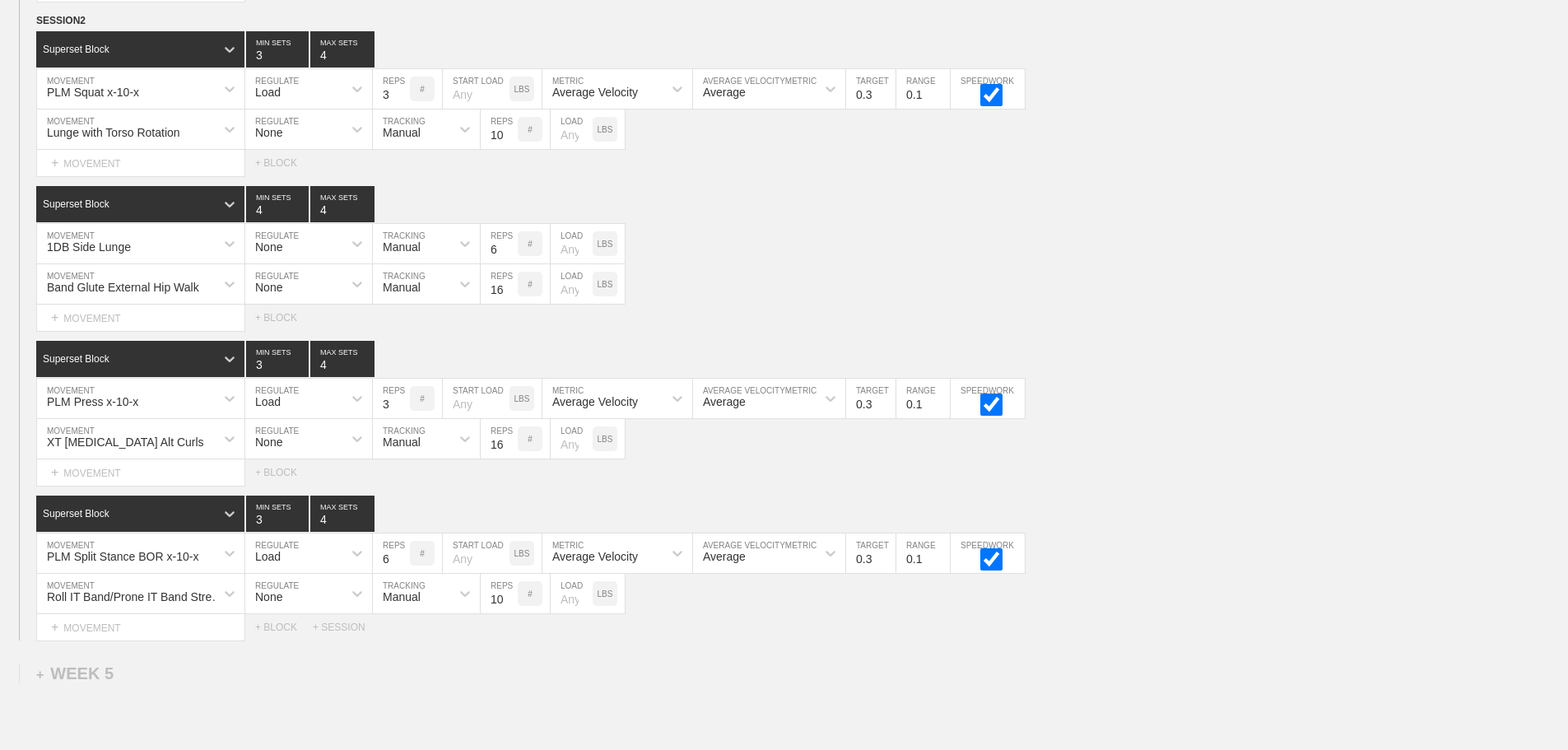
scroll to position [7247, 0]
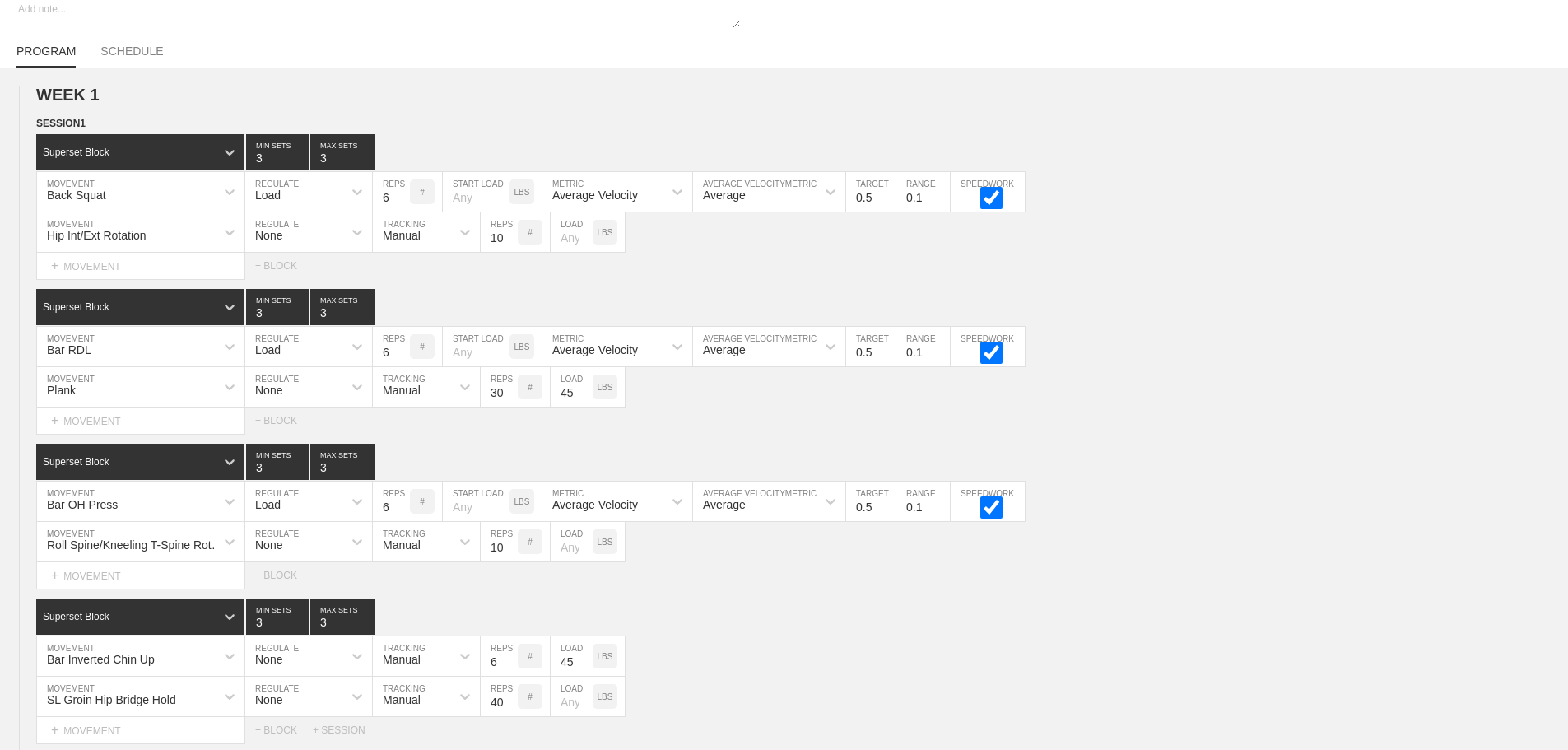
scroll to position [0, 0]
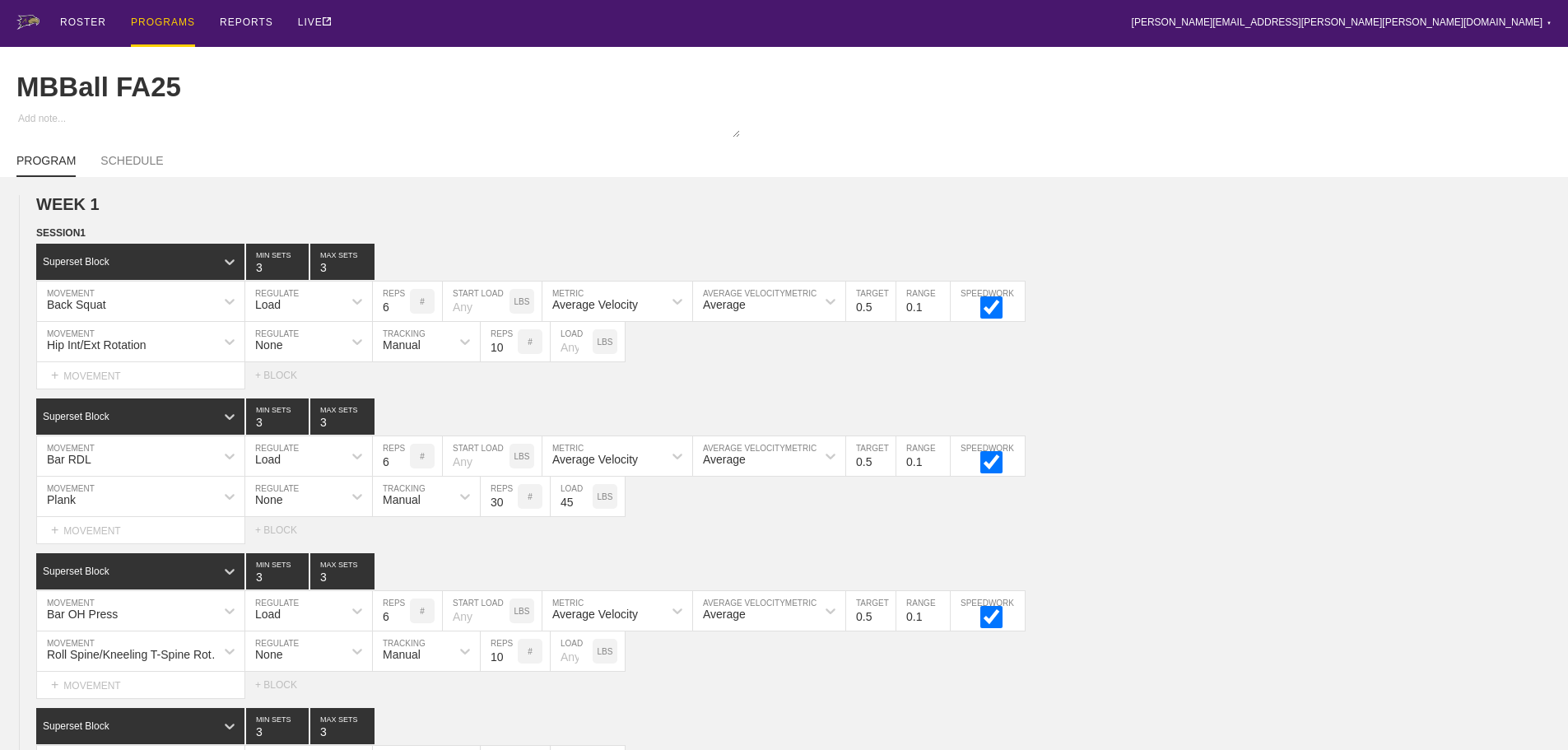
click at [167, 18] on div "PROGRAMS" at bounding box center [162, 23] width 64 height 47
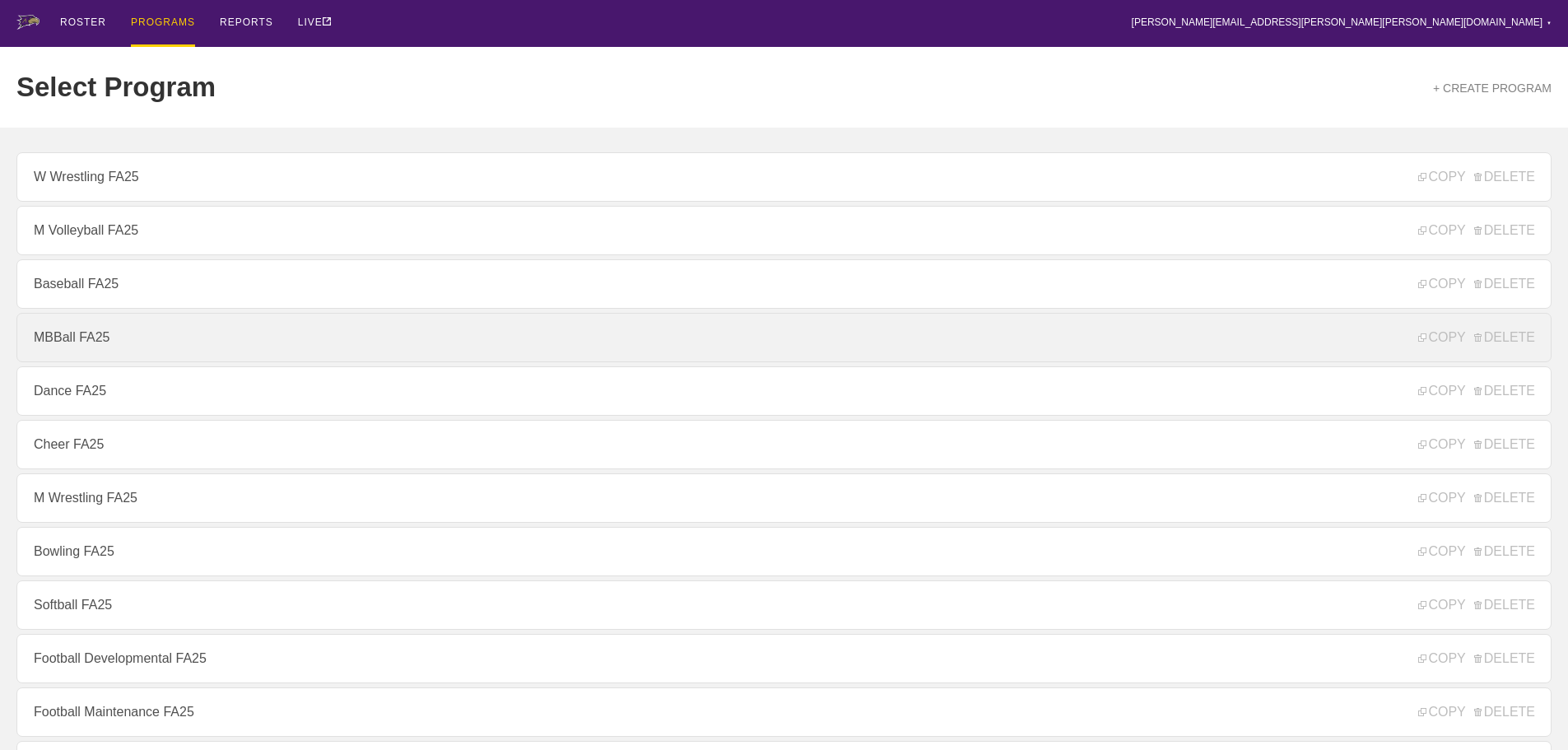
click at [65, 339] on link "MBBall FA25" at bounding box center [784, 337] width 1535 height 49
type textarea "x"
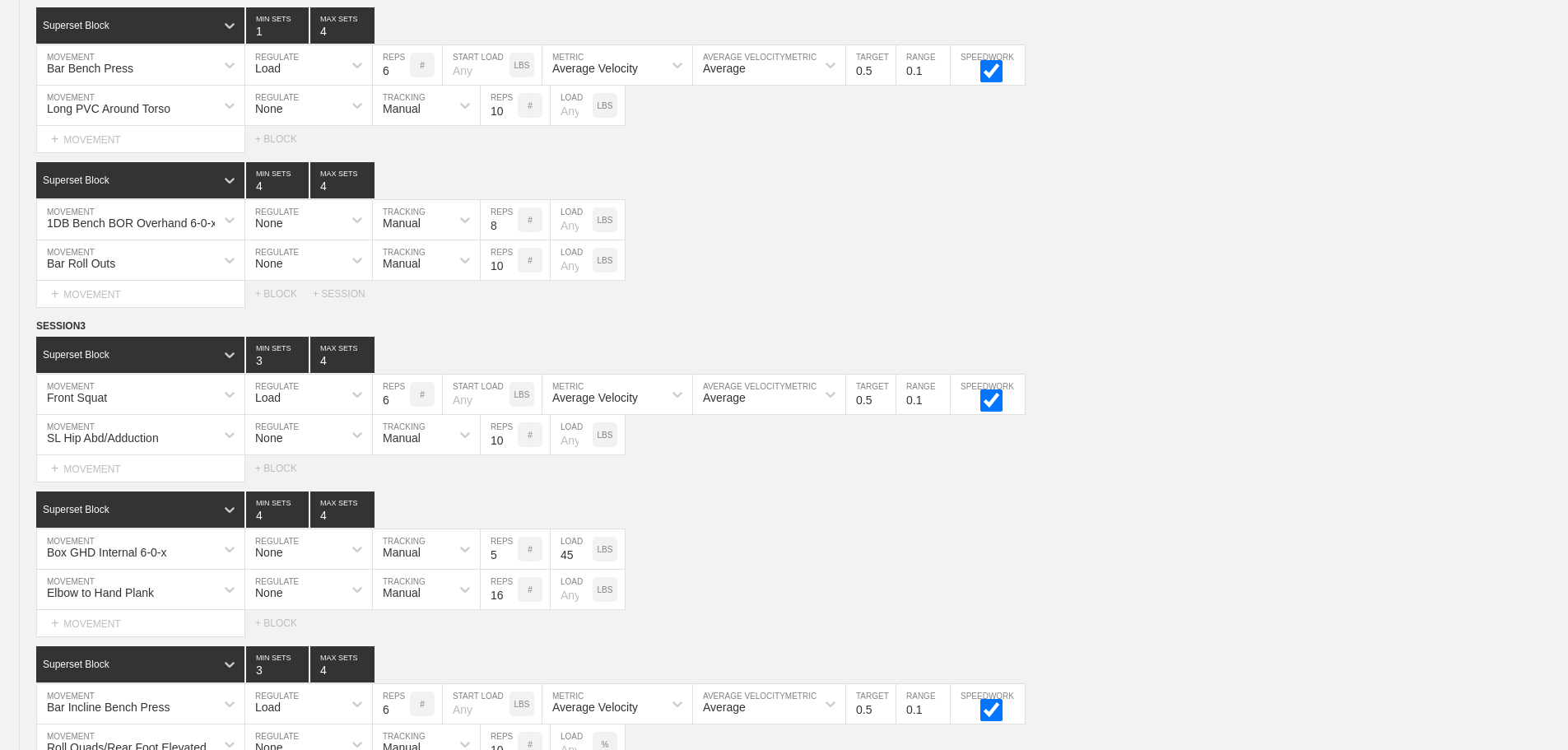
scroll to position [7247, 0]
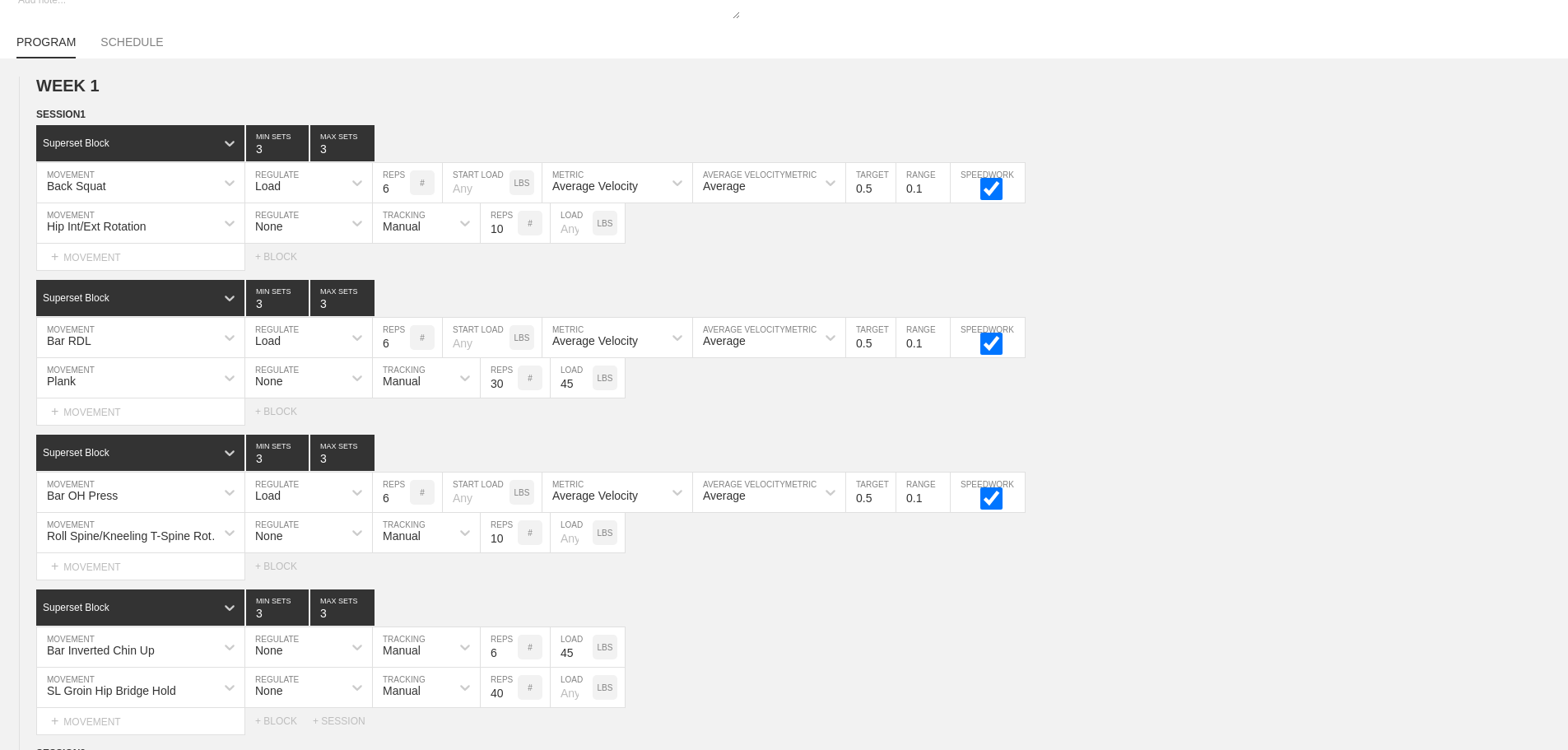
scroll to position [0, 0]
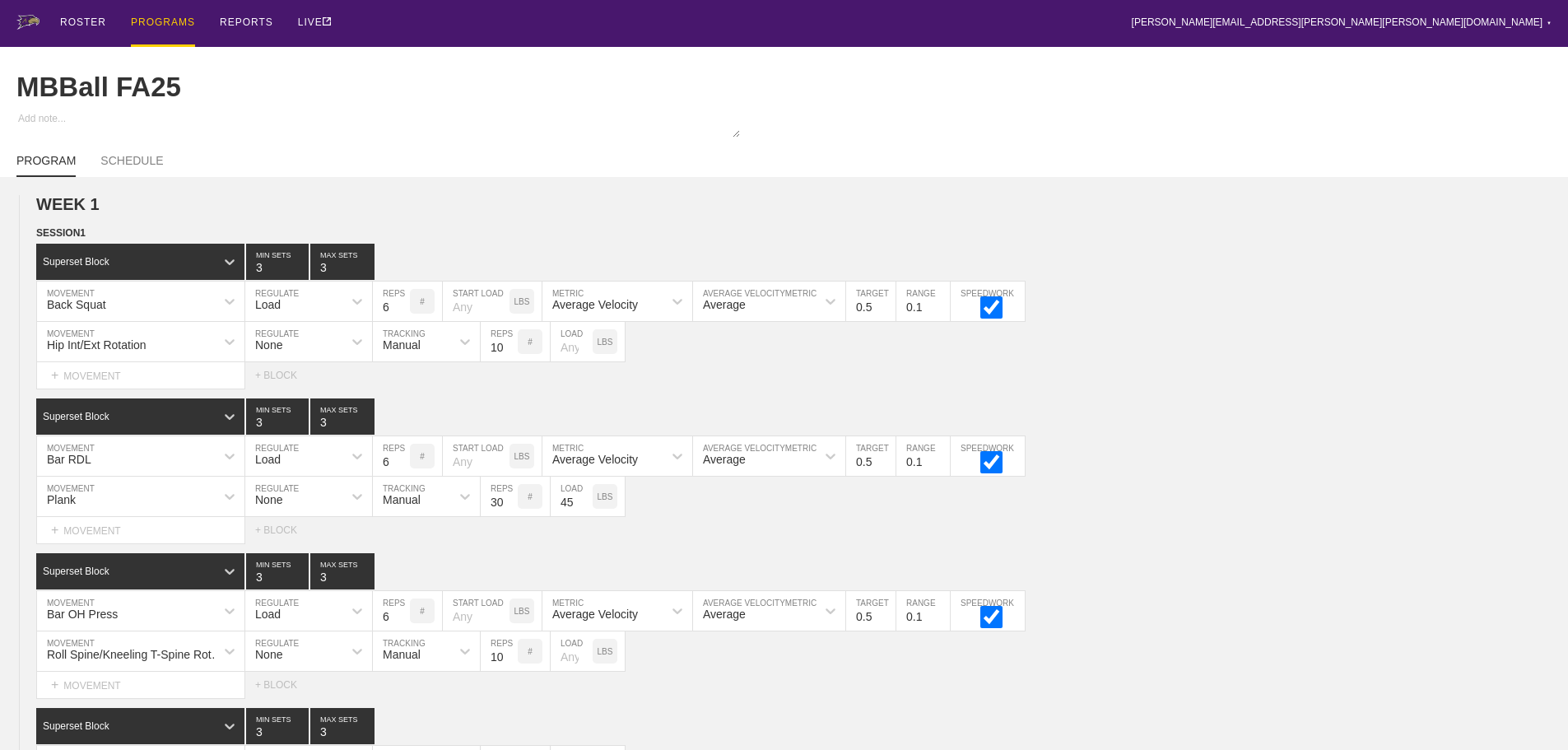
click at [149, 17] on div "PROGRAMS" at bounding box center [162, 23] width 64 height 47
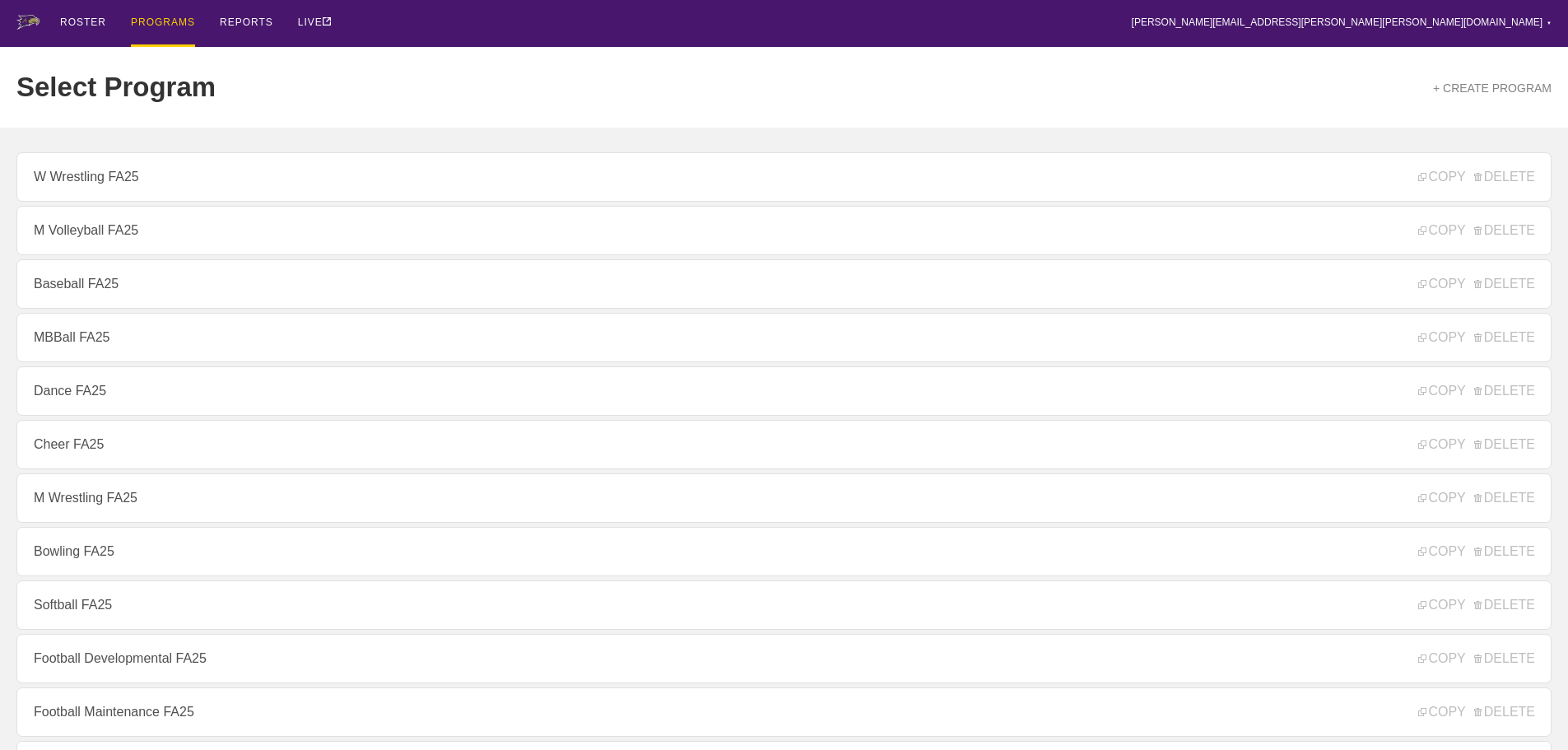
click at [475, 12] on div "ROSTER PROGRAMS REPORTS LIVE [PERSON_NAME][EMAIL_ADDRESS][PERSON_NAME][PERSON_N…" at bounding box center [784, 23] width 1535 height 47
click at [429, 53] on div "Select Program + CREATE PROGRAM" at bounding box center [784, 87] width 1535 height 80
